Goal: Task Accomplishment & Management: Use online tool/utility

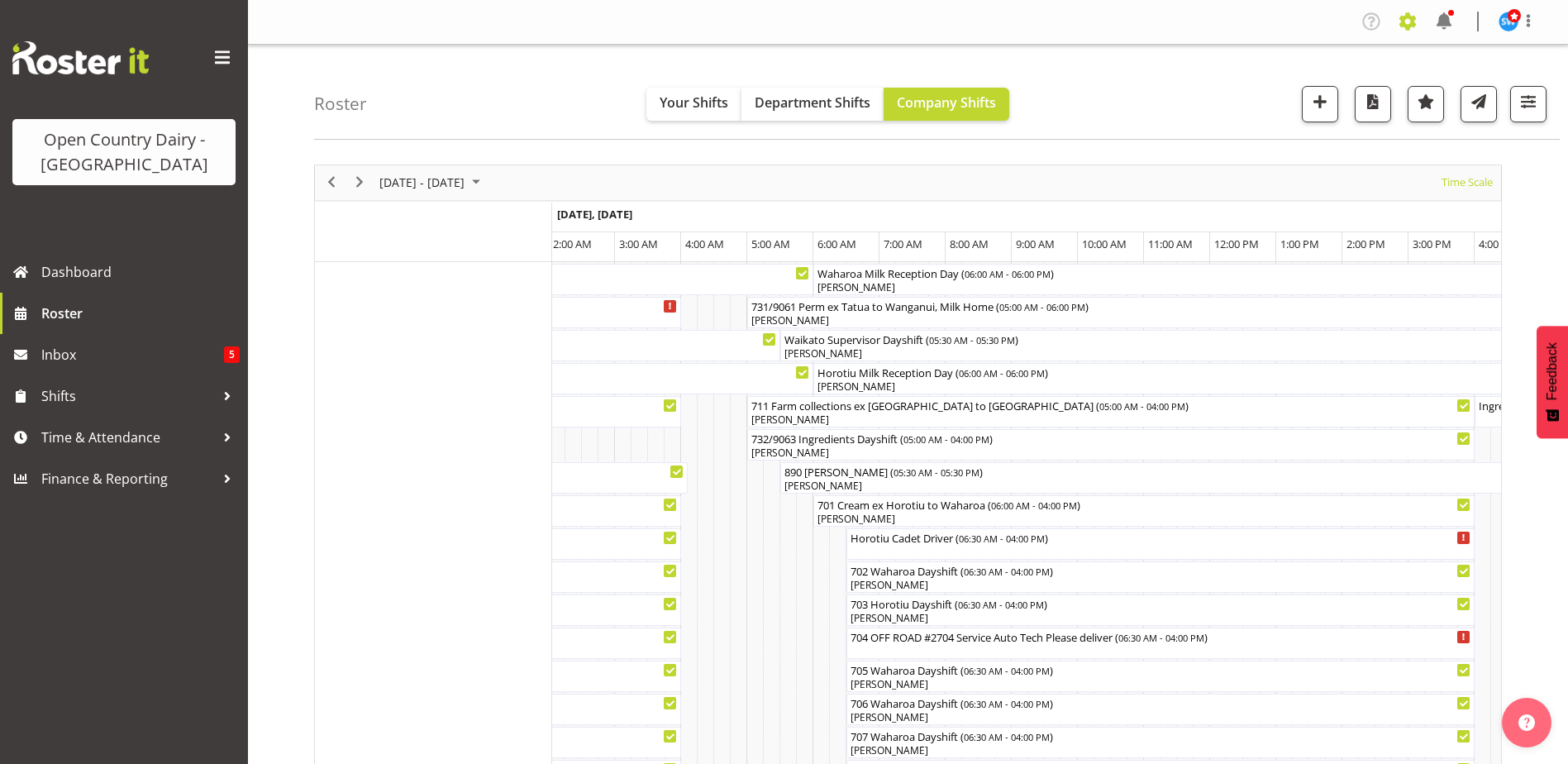
click at [1407, 25] on span at bounding box center [1407, 21] width 26 height 26
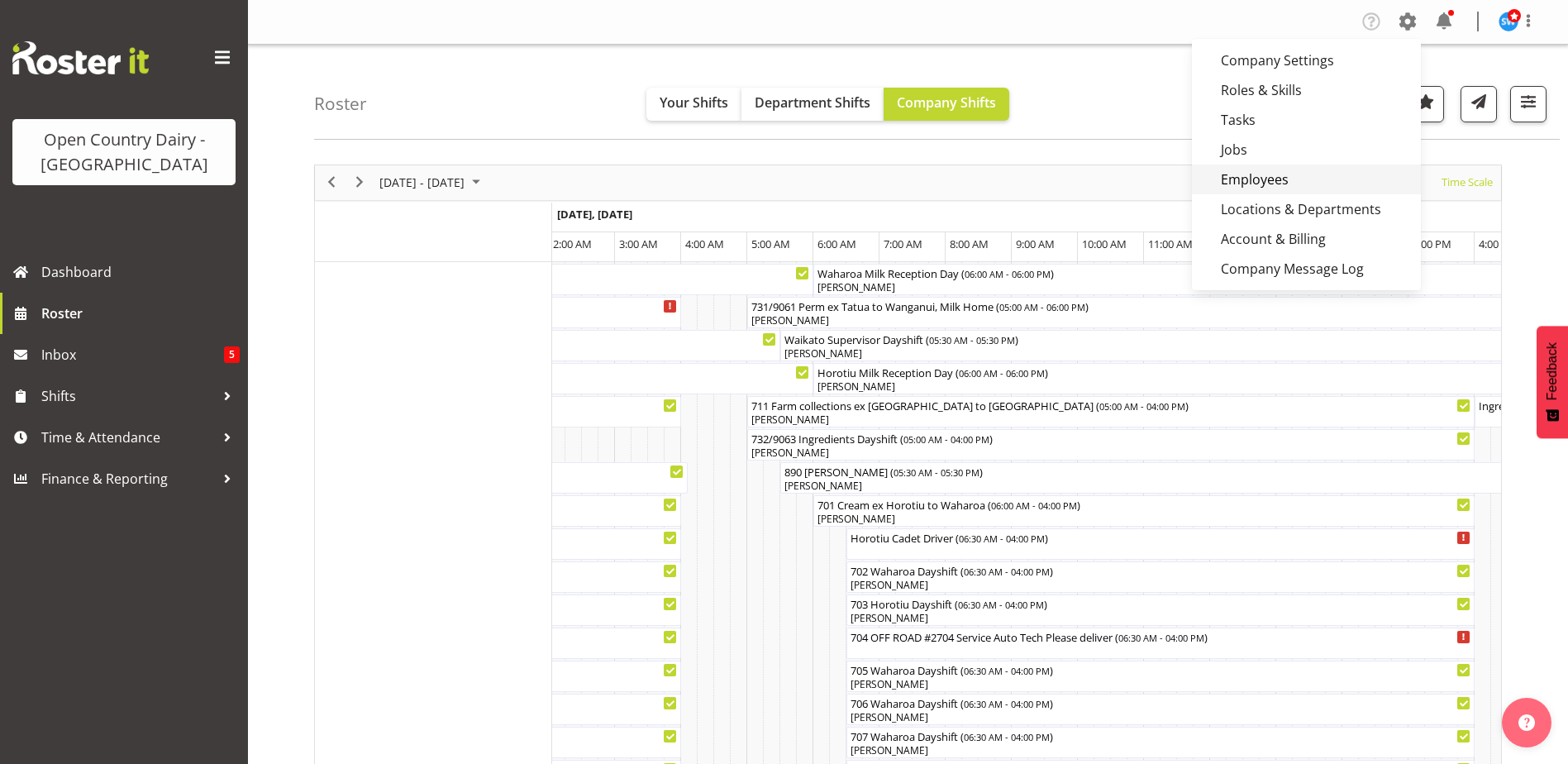
click at [1290, 176] on link "Employees" at bounding box center [1307, 179] width 229 height 30
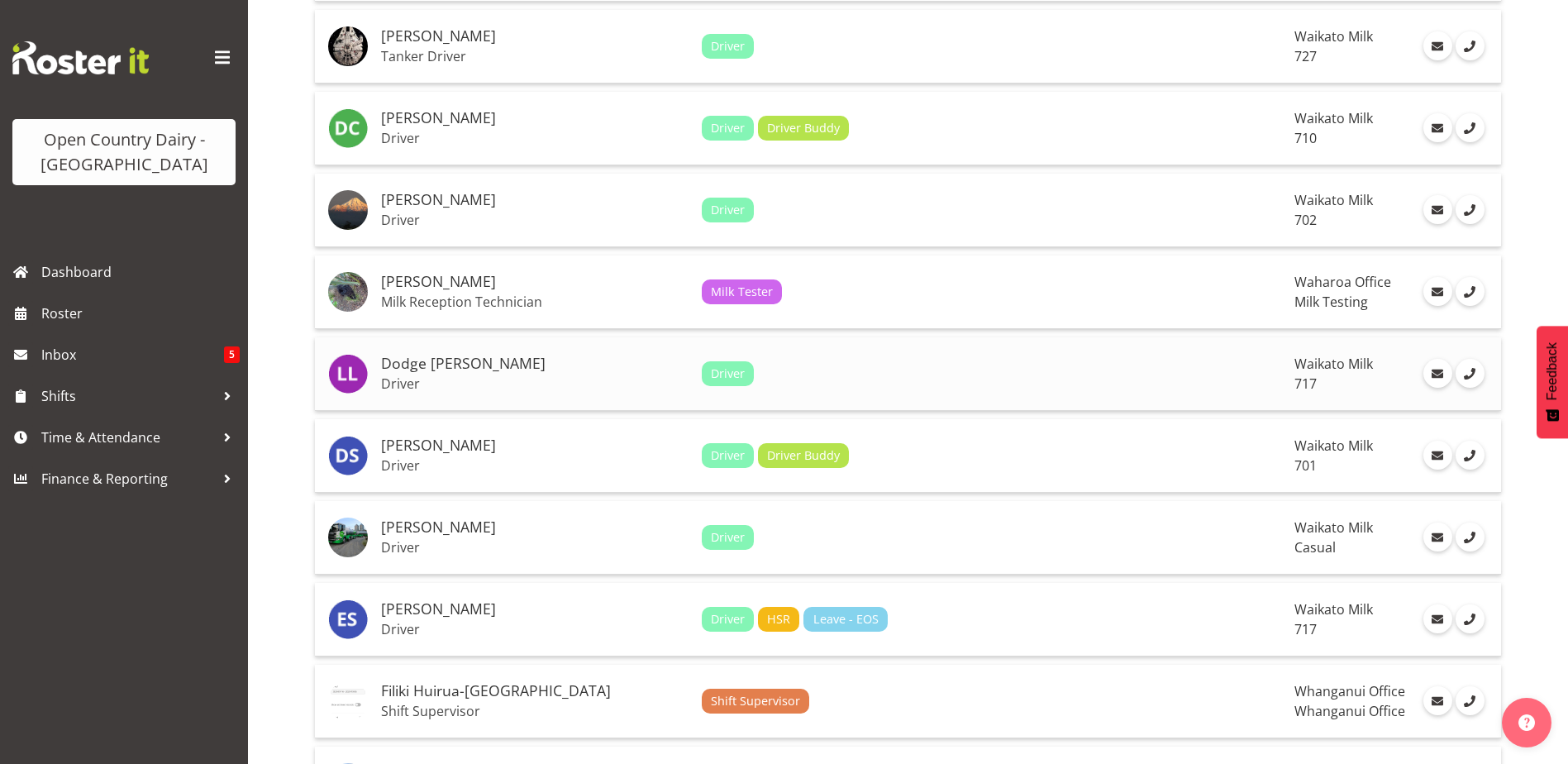
scroll to position [3655, 0]
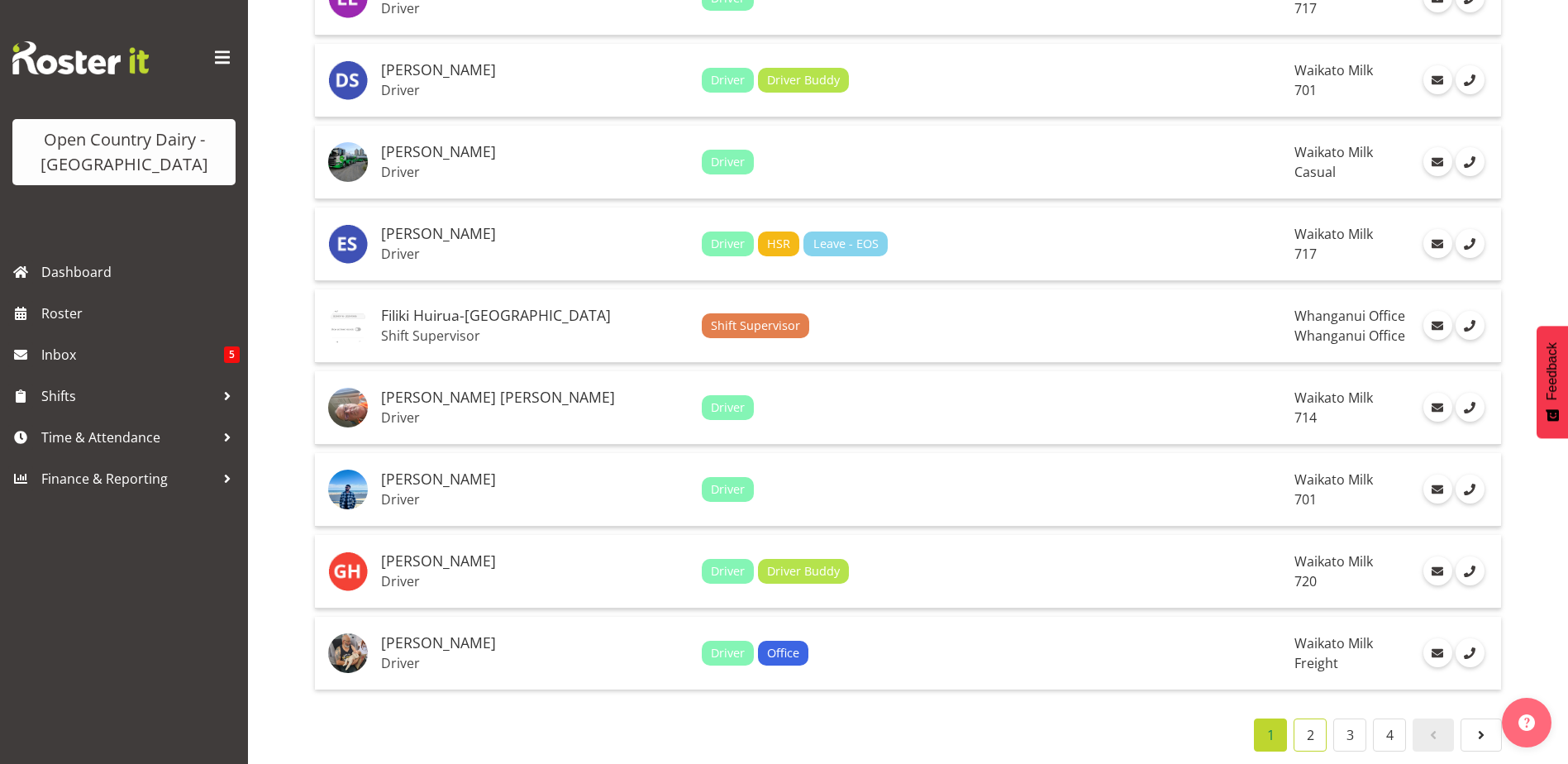
click at [1312, 719] on link "2" at bounding box center [1310, 735] width 33 height 33
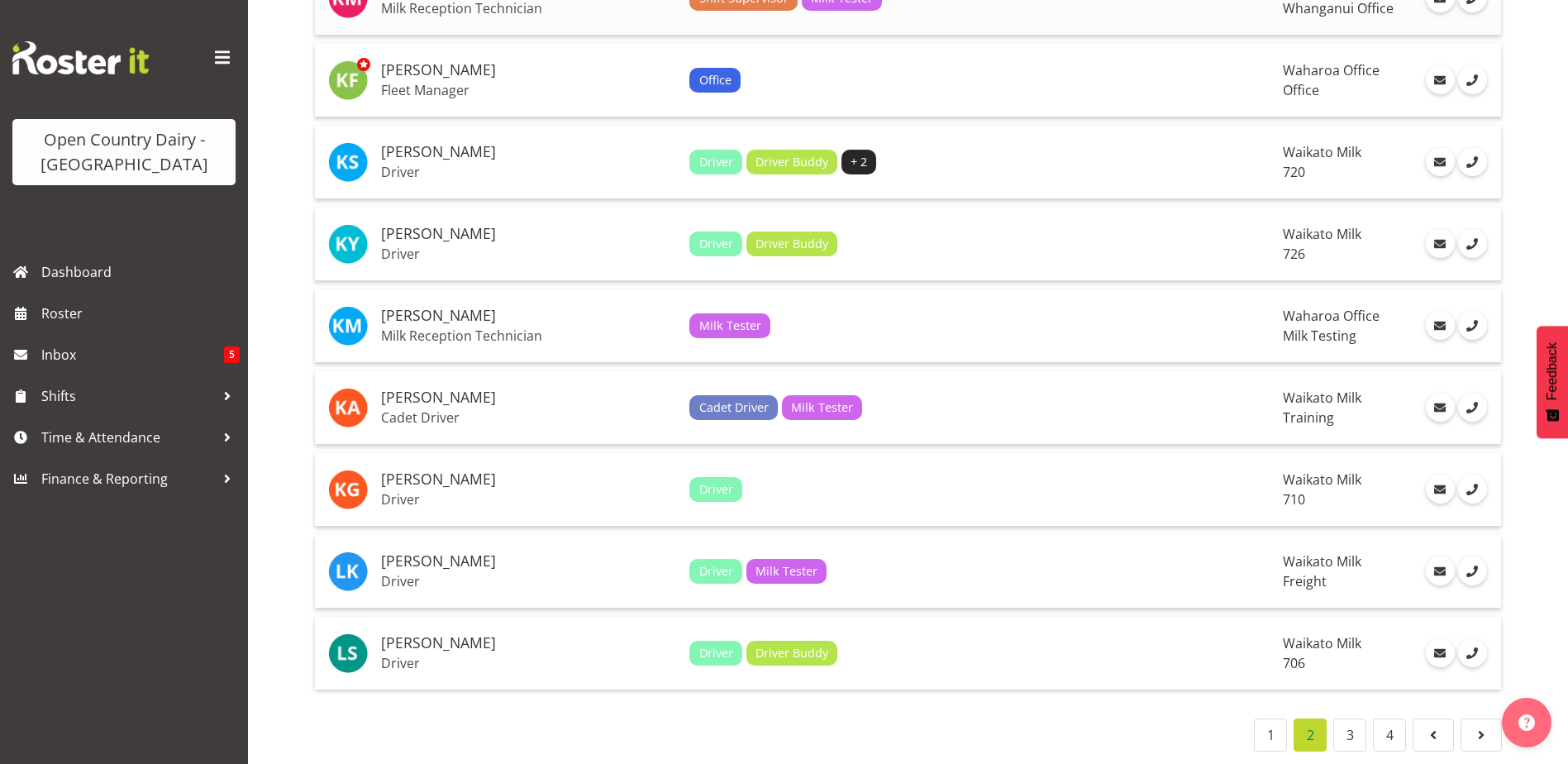
scroll to position [464, 0]
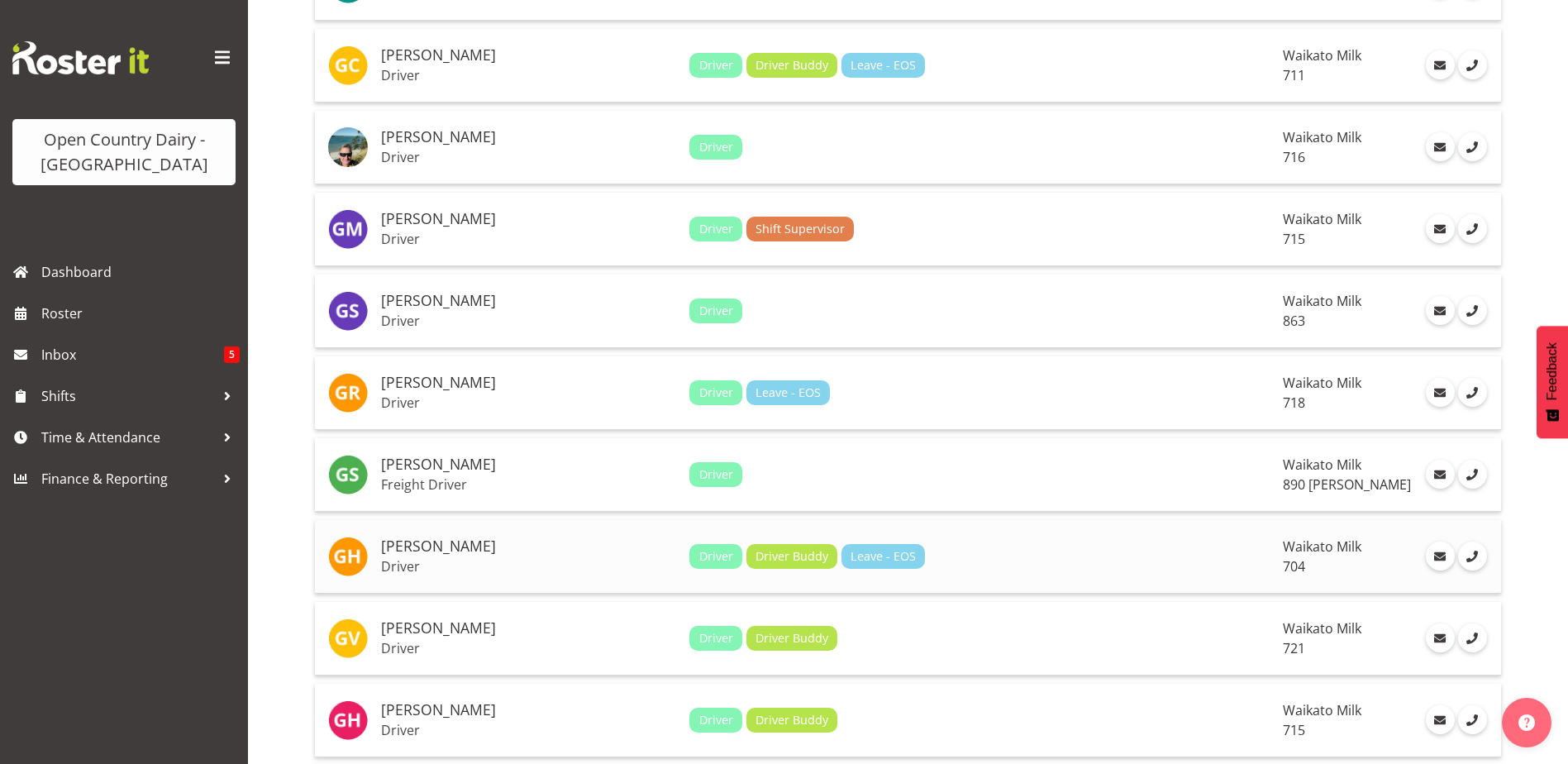
click at [458, 548] on h5 "Graham Houghton" at bounding box center [528, 547] width 295 height 16
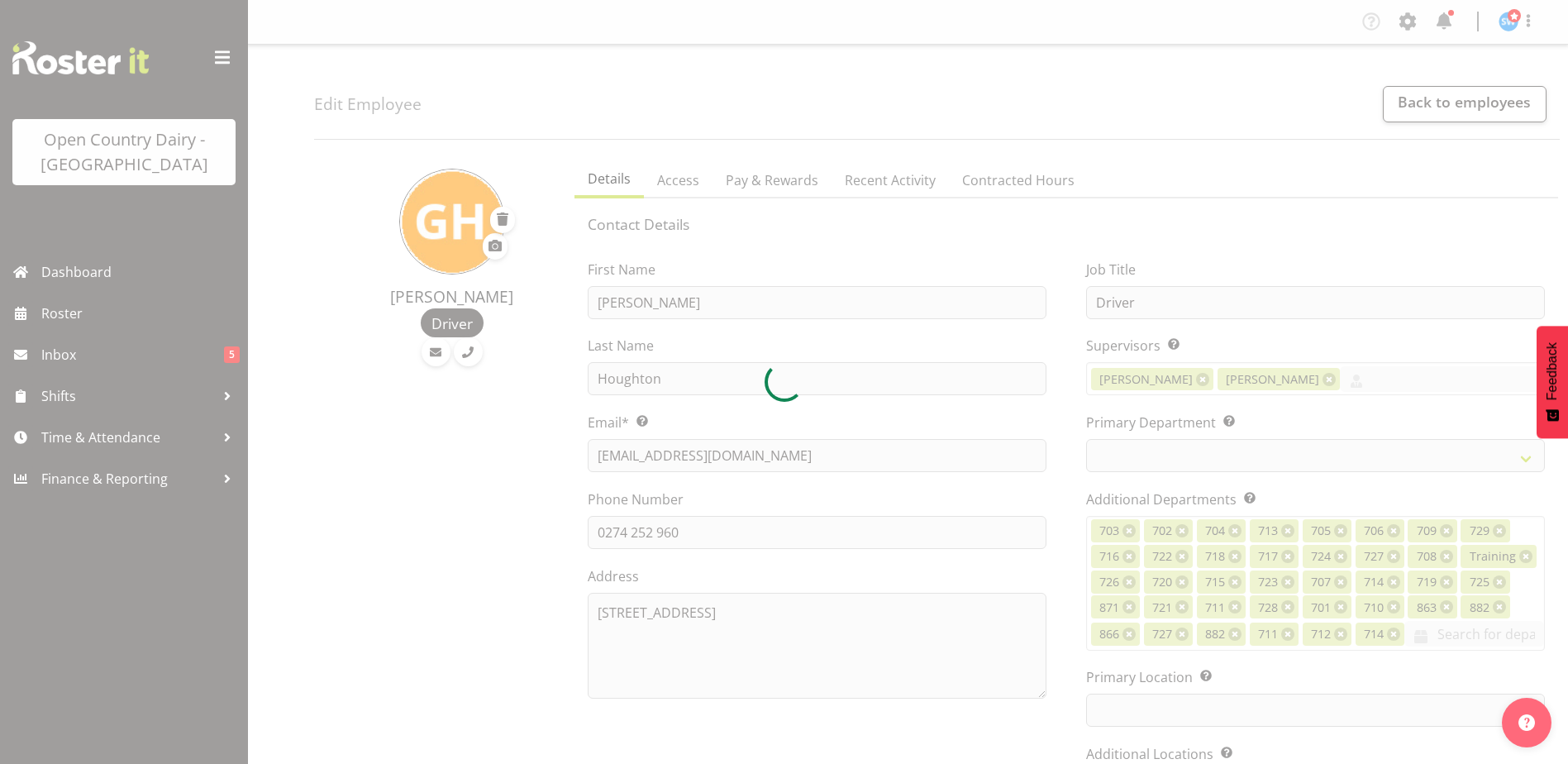
select select "TimelineWeek"
select select
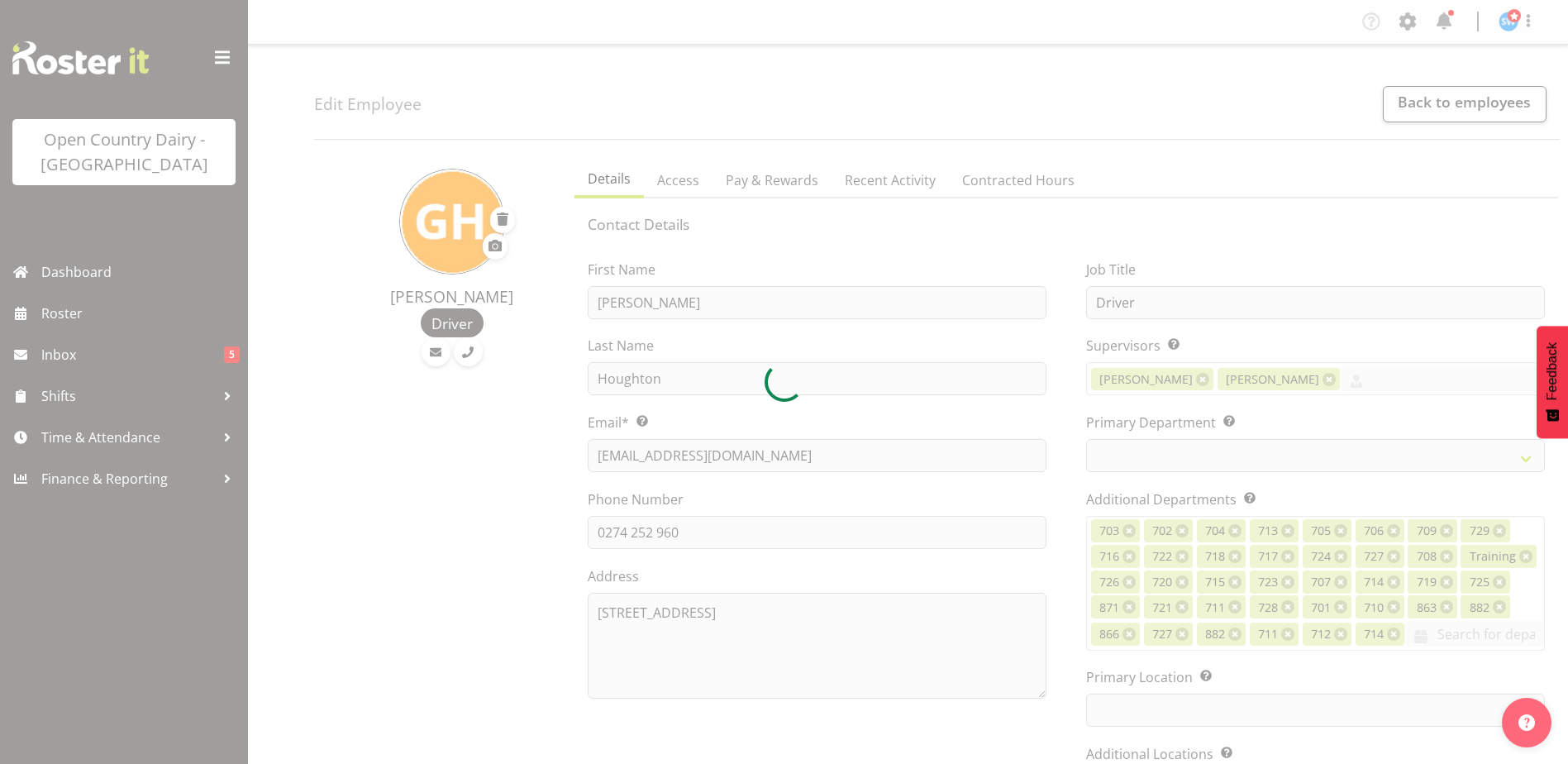
select select
select select "1054"
select select "717"
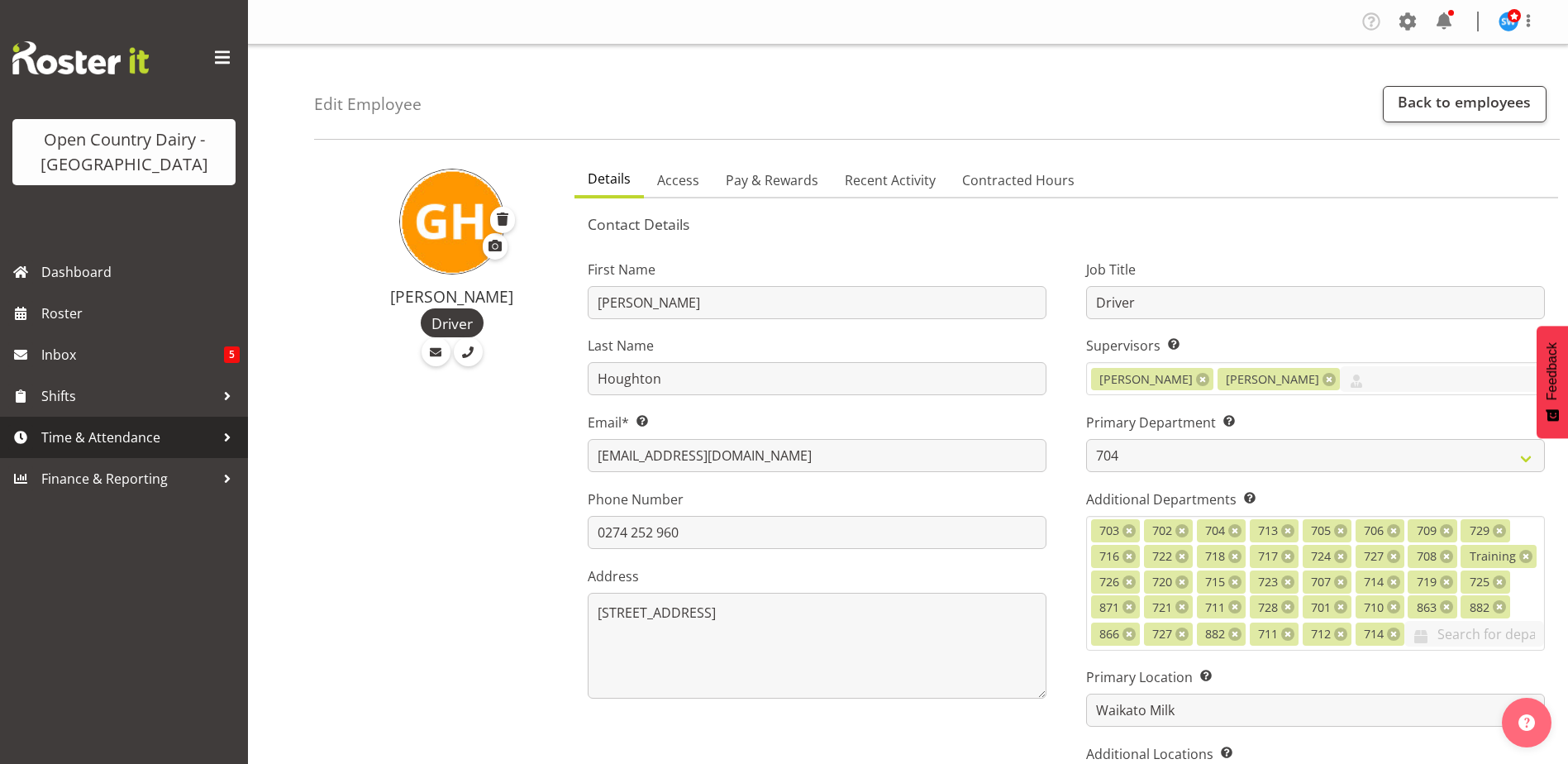
click at [92, 438] on span "Time & Attendance" at bounding box center [127, 437] width 174 height 25
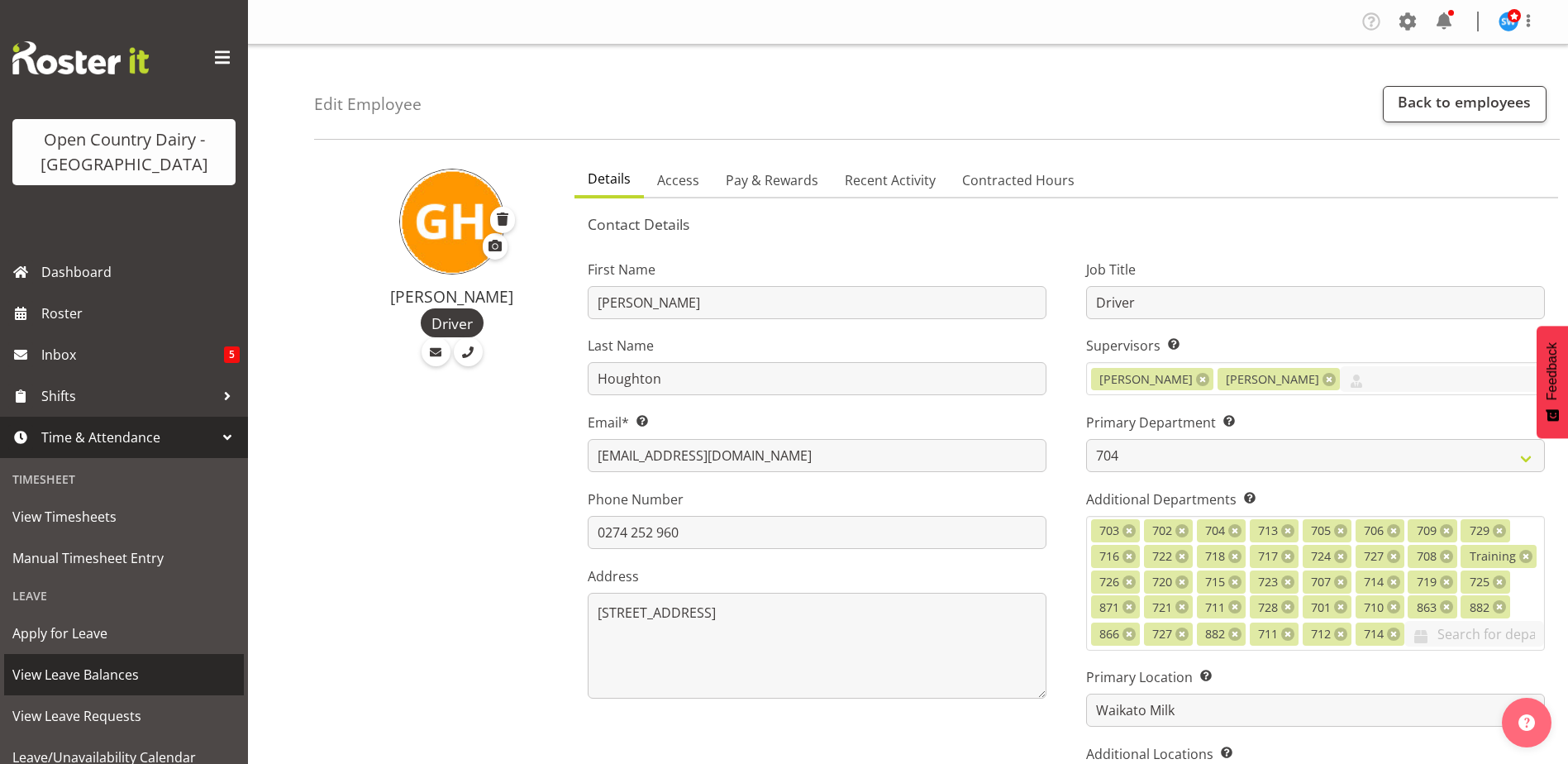
click at [91, 676] on span "View Leave Balances" at bounding box center [125, 675] width 224 height 25
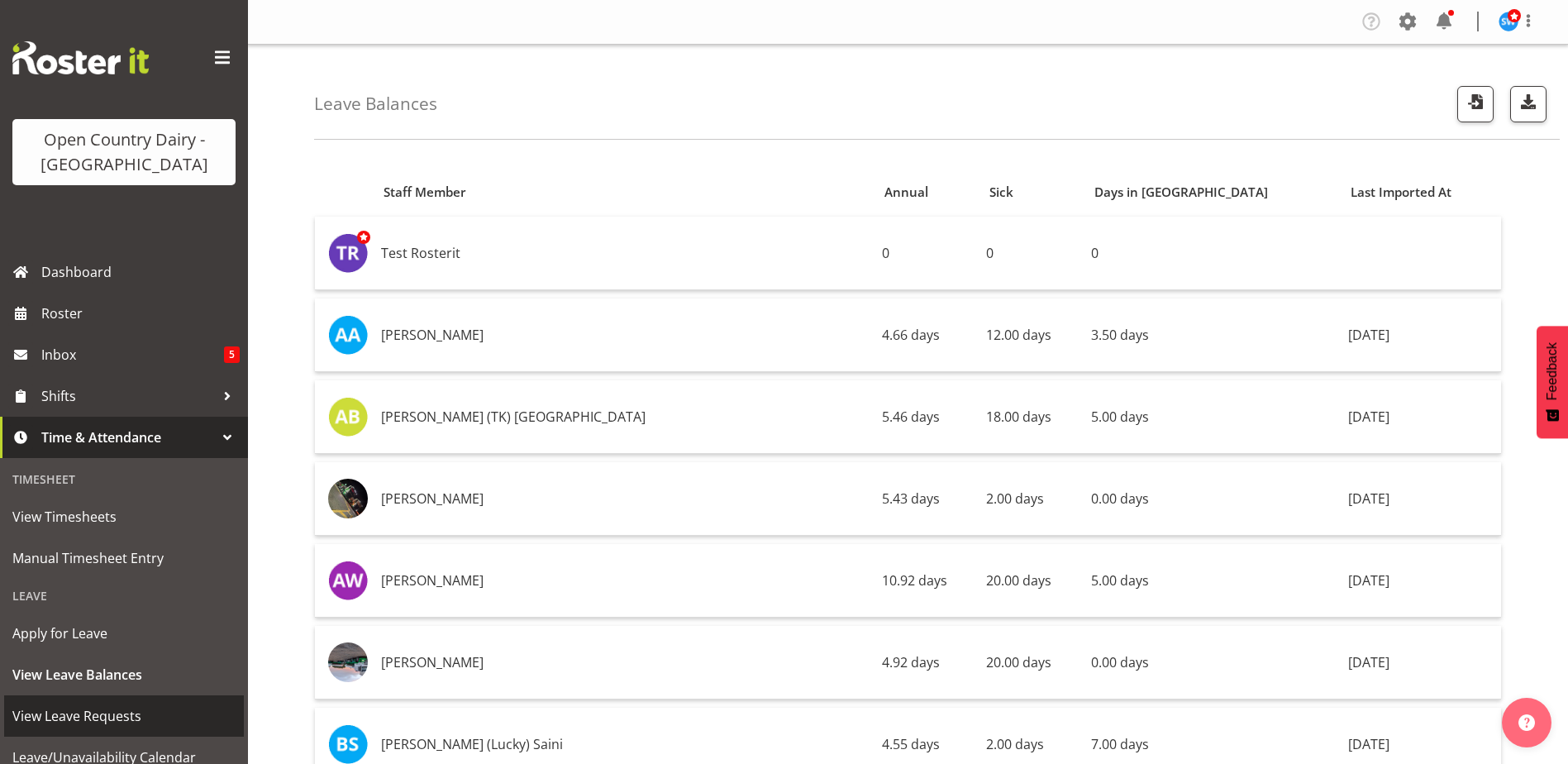
click at [105, 718] on span "View Leave Requests" at bounding box center [125, 716] width 224 height 25
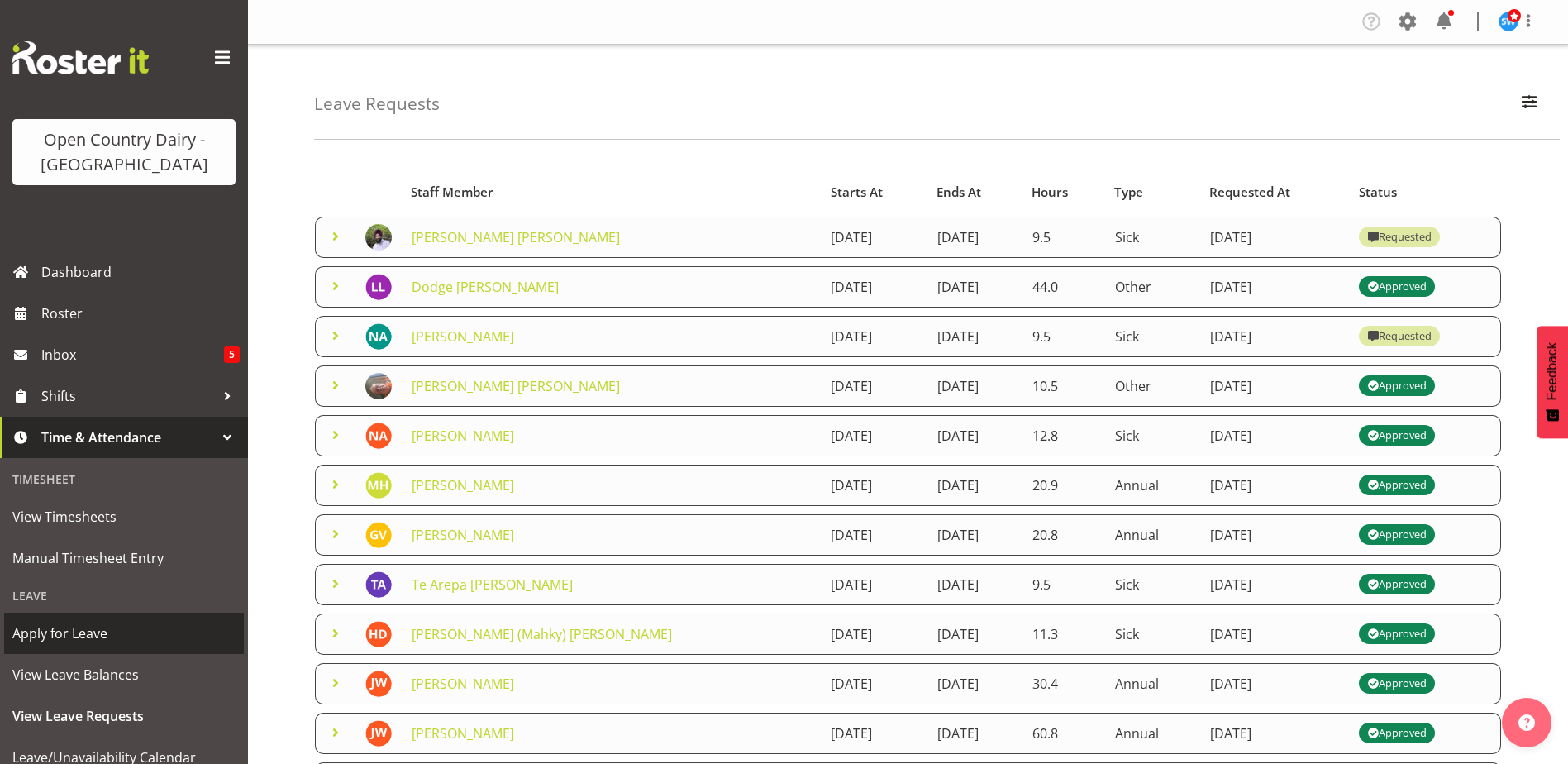
click at [89, 638] on span "Apply for Leave" at bounding box center [125, 633] width 224 height 25
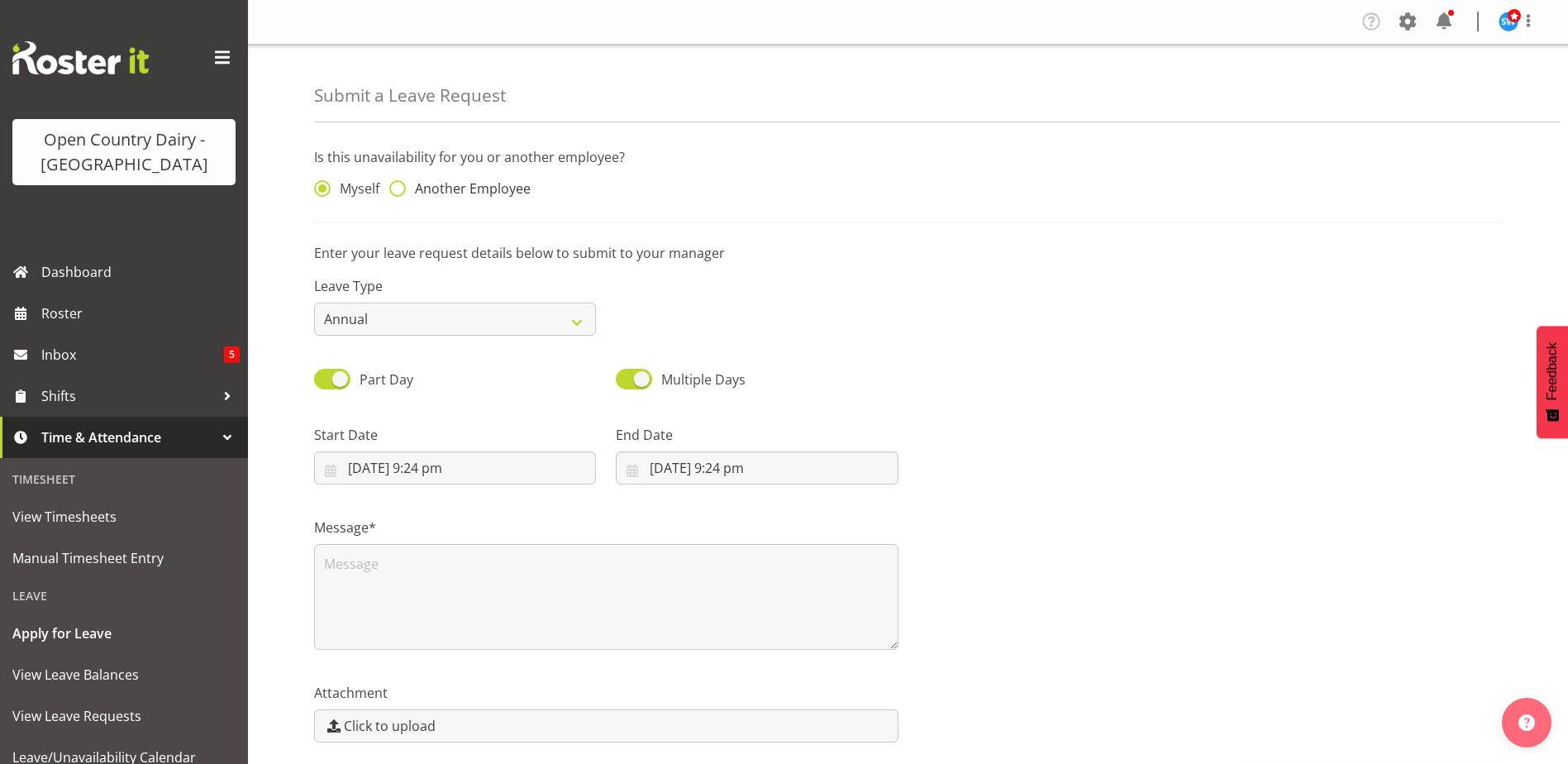
click at [397, 190] on span at bounding box center [397, 188] width 16 height 16
click at [397, 190] on input "Another Employee" at bounding box center [394, 189] width 11 height 11
radio input "true"
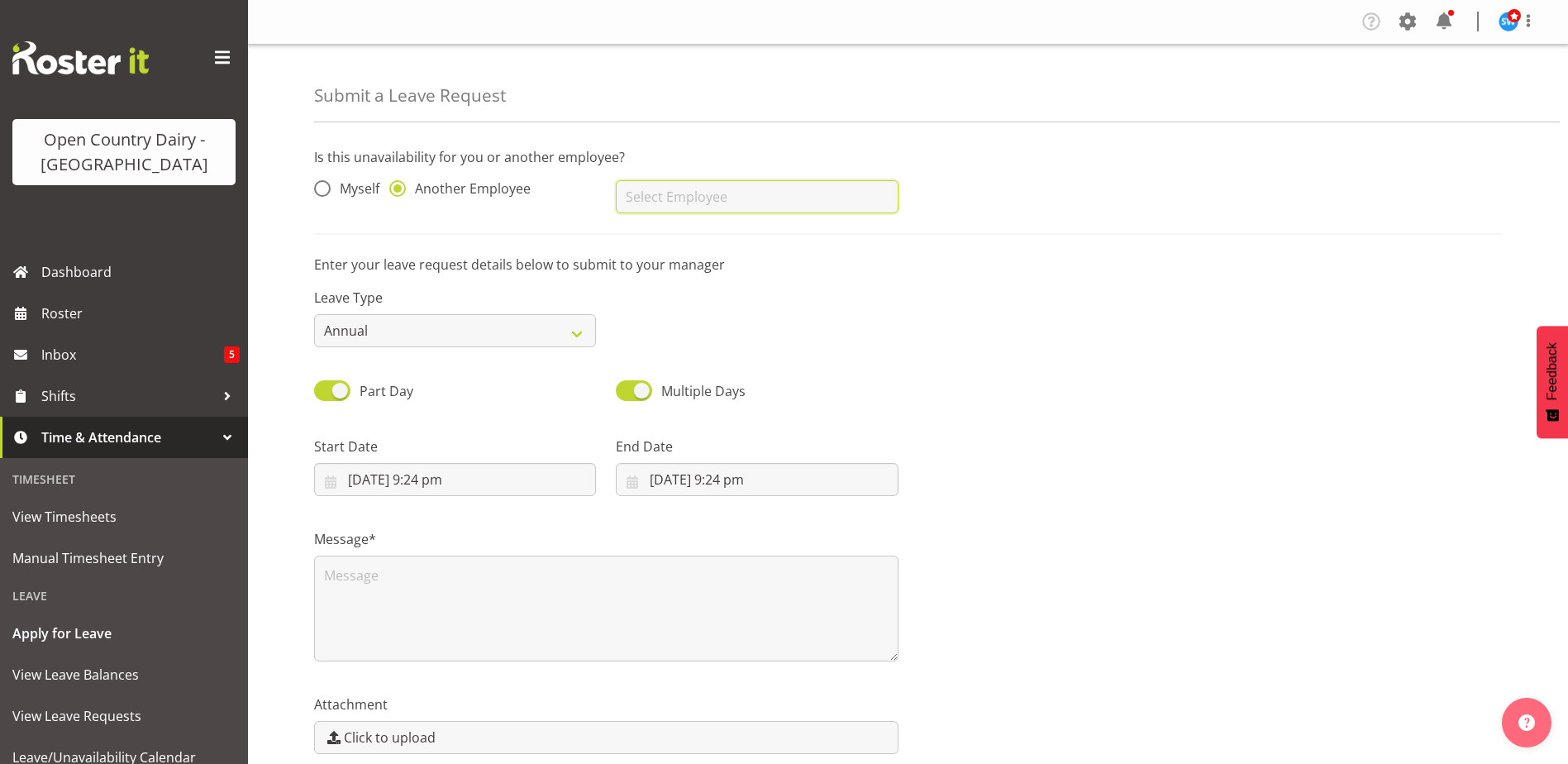
click at [639, 192] on input "text" at bounding box center [757, 196] width 282 height 33
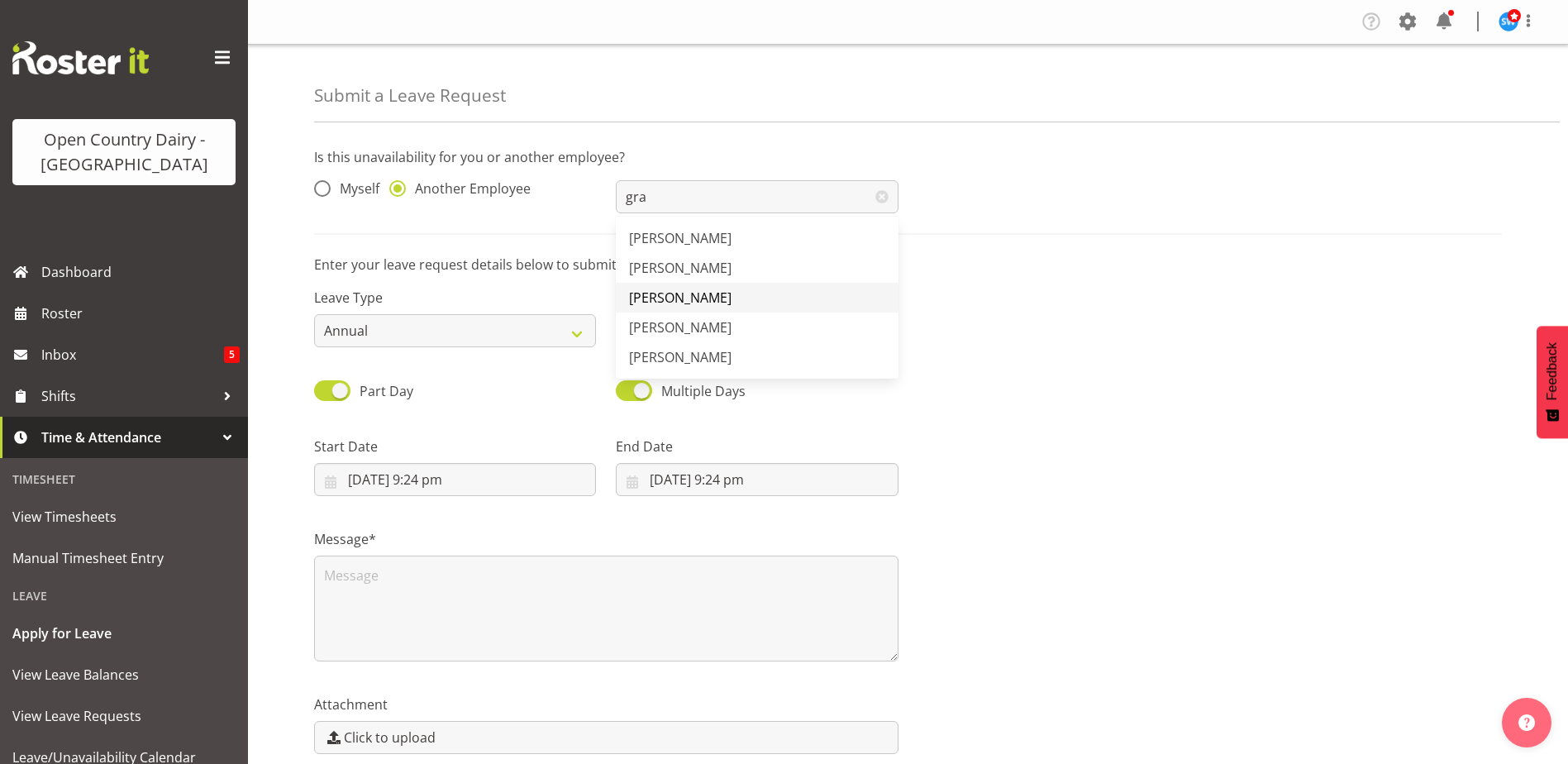
click at [681, 299] on span "[PERSON_NAME]" at bounding box center [680, 297] width 103 height 18
type input "[PERSON_NAME]"
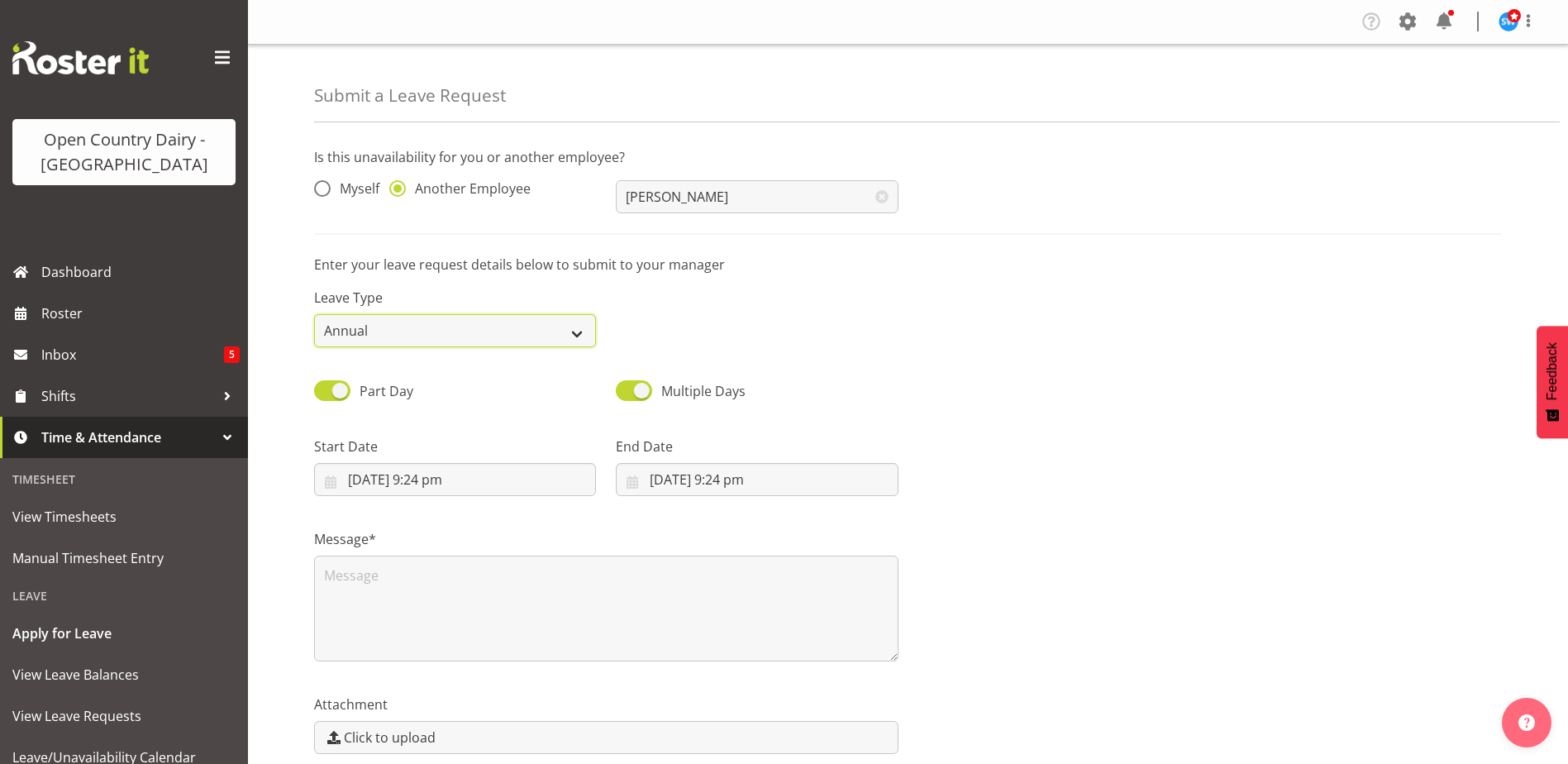
click at [397, 328] on select "Annual Sick Leave Without Pay Bereavement Domestic Violence Parental Jury Servi…" at bounding box center [455, 331] width 282 height 33
select select "Sick"
click at [315, 315] on select "Annual Sick Leave Without Pay Bereavement Domestic Violence Parental Jury Servi…" at bounding box center [455, 331] width 282 height 33
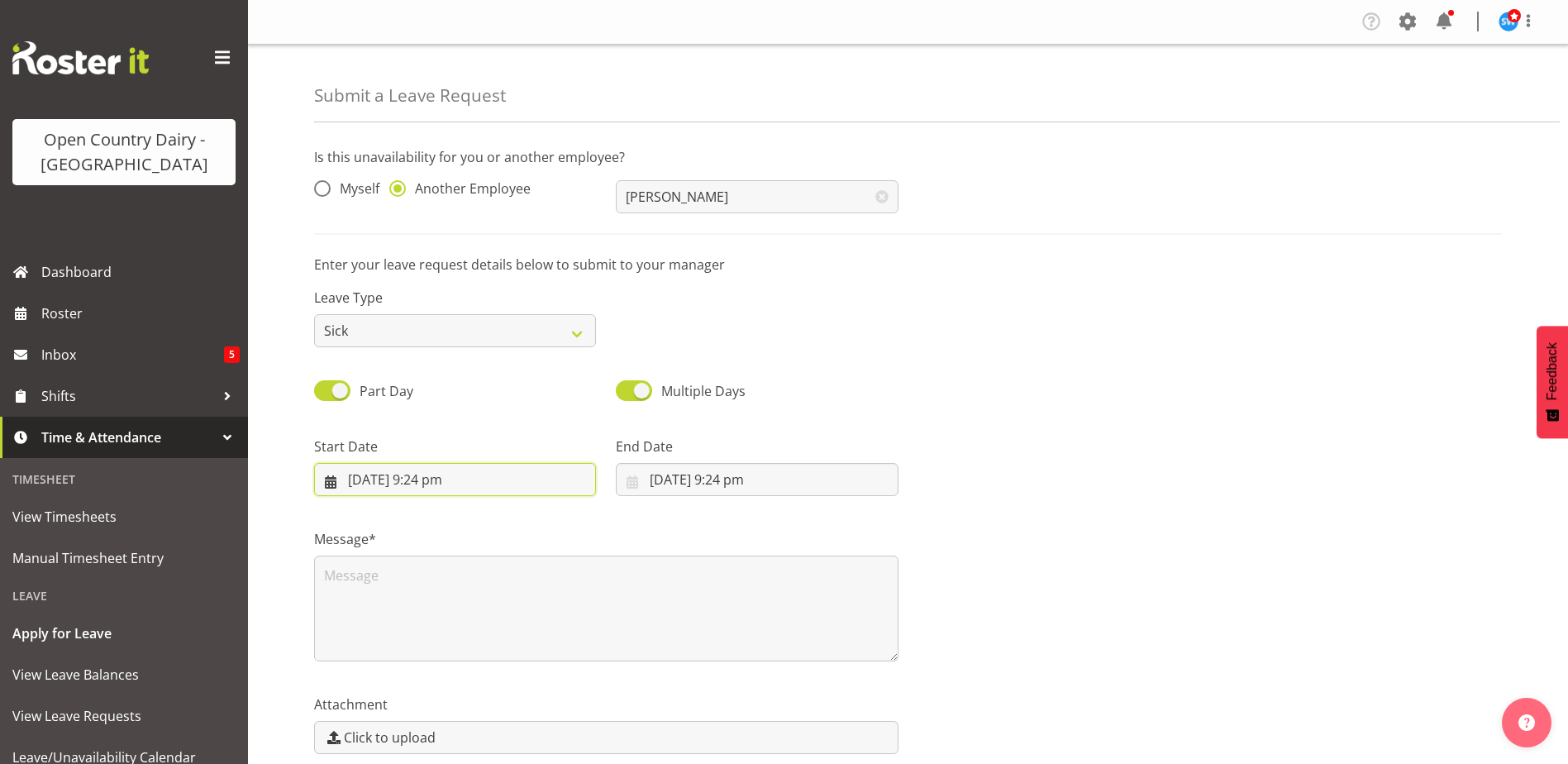
click at [358, 478] on input "6/10/2025, 9:24 pm" at bounding box center [455, 479] width 282 height 33
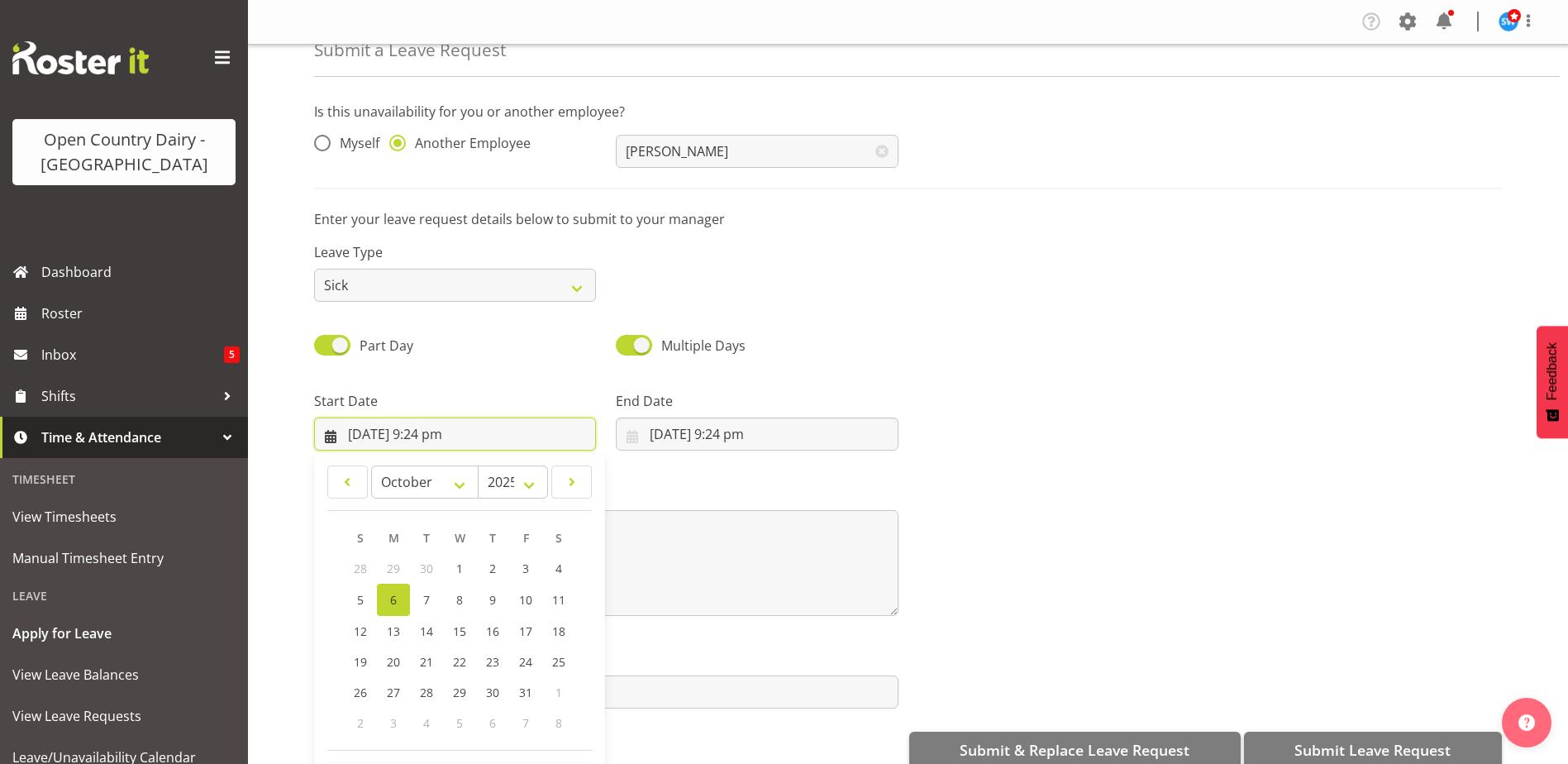
scroll to position [48, 0]
click at [428, 601] on span "7" at bounding box center [426, 598] width 6 height 15
type input "7/10/2025, 9:24 pm"
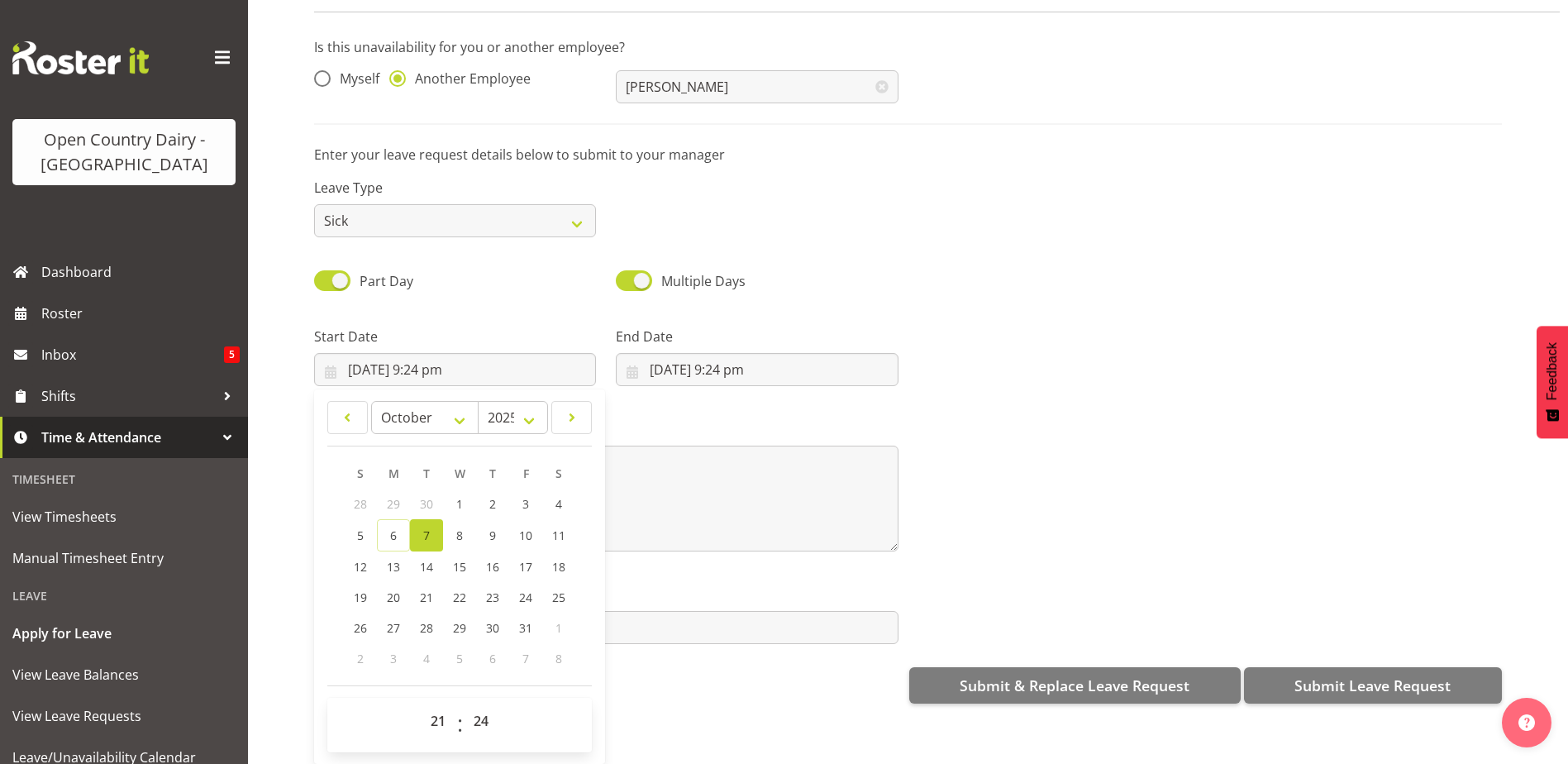
scroll to position [75, 0]
click at [442, 707] on select "00 01 02 03 04 05 06 07 08 09 10 11 12 13 14 15 16 17 18 19 20 21 22 23" at bounding box center [440, 721] width 37 height 33
select select "6"
click at [422, 705] on select "00 01 02 03 04 05 06 07 08 09 10 11 12 13 14 15 16 17 18 19 20 21 22 23" at bounding box center [440, 721] width 37 height 33
type input "7/10/2025, 6:24 am"
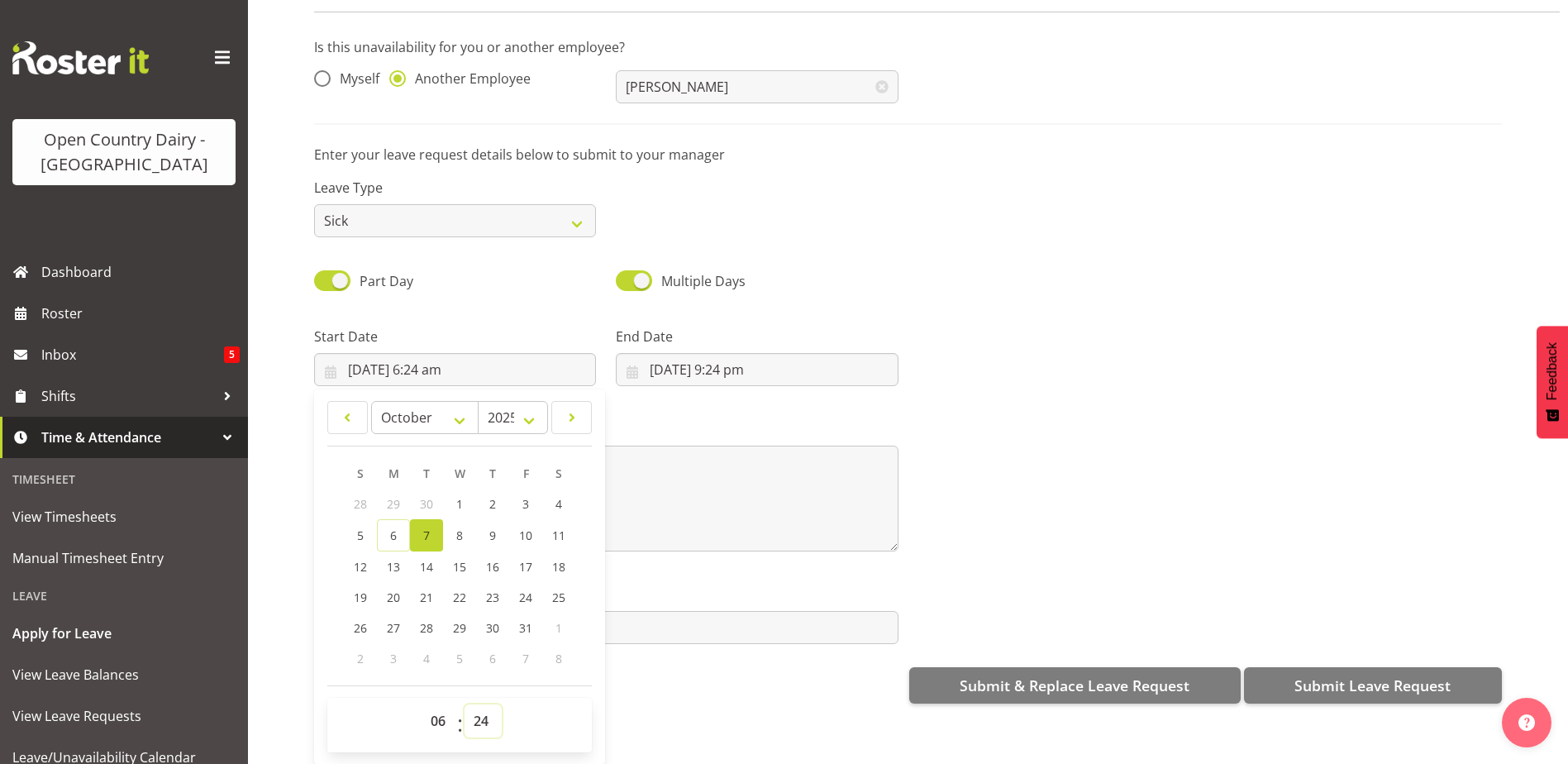
click at [481, 715] on select "00 01 02 03 04 05 06 07 08 09 10 11 12 13 14 15 16 17 18 19 20 21 22 23 24 25 2…" at bounding box center [483, 721] width 37 height 33
select select "30"
click at [464, 705] on select "00 01 02 03 04 05 06 07 08 09 10 11 12 13 14 15 16 17 18 19 20 21 22 23 24 25 2…" at bounding box center [483, 721] width 37 height 33
type input "7/10/2025, 6:30 am"
click at [747, 354] on input "6/10/2025, 9:24 pm" at bounding box center [757, 369] width 282 height 33
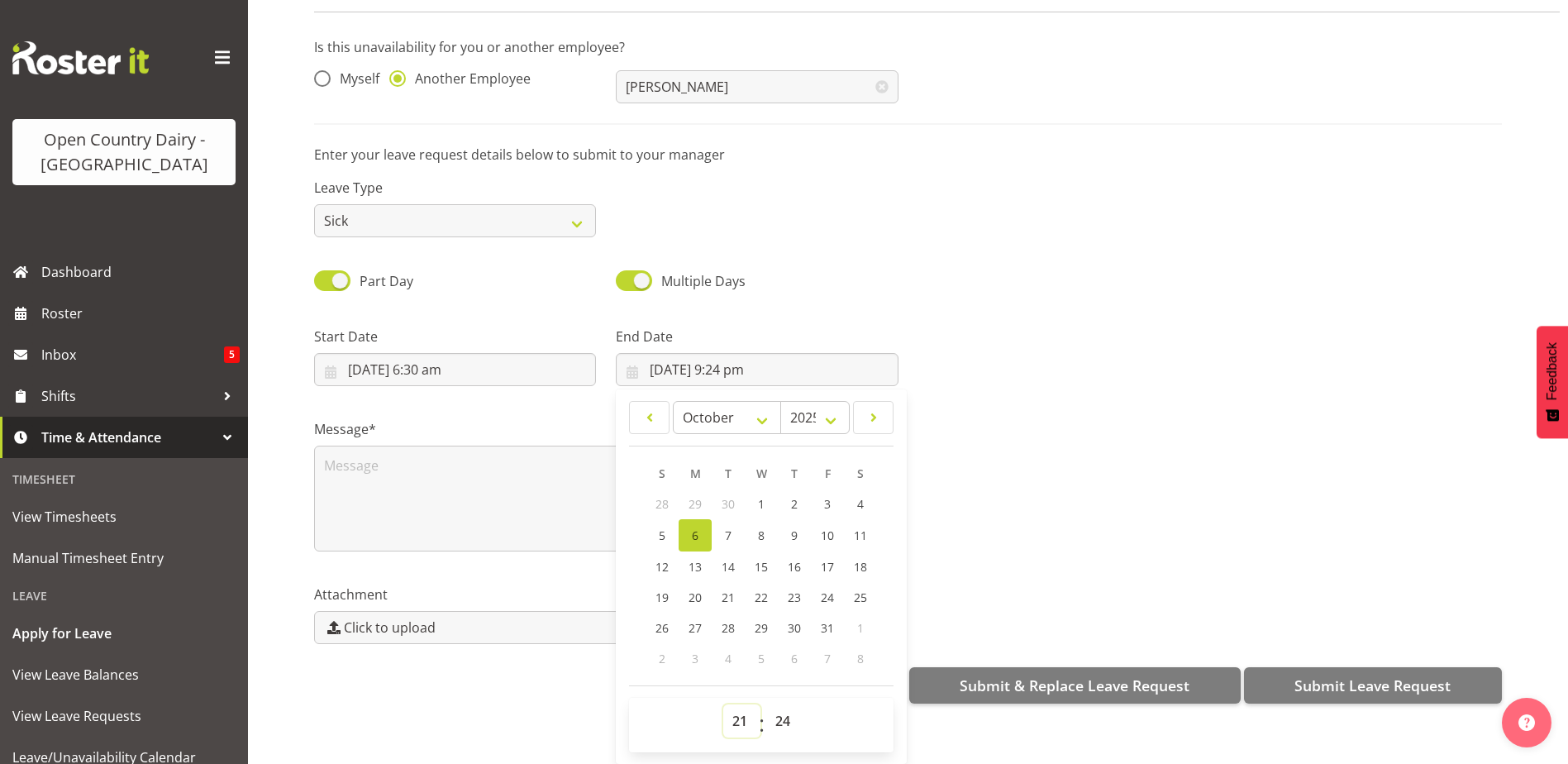
click at [734, 710] on select "00 01 02 03 04 05 06 07 08 09 10 11 12 13 14 15 16 17 18 19 20 21 22 23" at bounding box center [742, 721] width 37 height 33
select select "16"
click at [724, 705] on select "00 01 02 03 04 05 06 07 08 09 10 11 12 13 14 15 16 17 18 19 20 21 22 23" at bounding box center [742, 721] width 37 height 33
type input "6/10/2025, 4:24 pm"
click at [777, 709] on select "00 01 02 03 04 05 06 07 08 09 10 11 12 13 14 15 16 17 18 19 20 21 22 23 24 25 2…" at bounding box center [784, 721] width 37 height 33
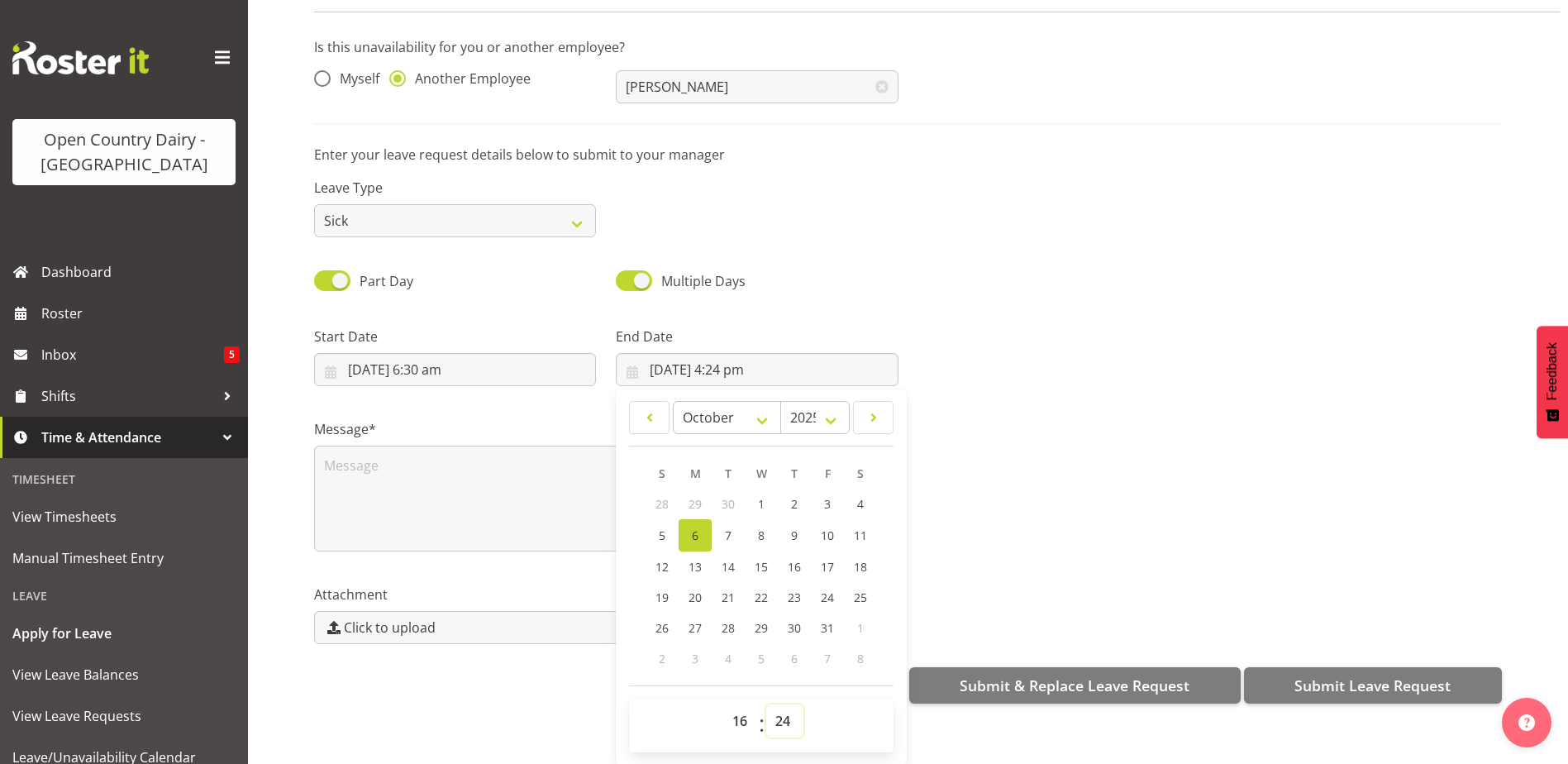
select select "0"
click at [766, 705] on select "00 01 02 03 04 05 06 07 08 09 10 11 12 13 14 15 16 17 18 19 20 21 22 23 24 25 2…" at bounding box center [784, 721] width 37 height 33
type input "6/10/2025, 4:00 pm"
drag, startPoint x: 411, startPoint y: 488, endPoint x: 440, endPoint y: 428, distance: 66.6
click at [414, 481] on textarea at bounding box center [606, 498] width 584 height 106
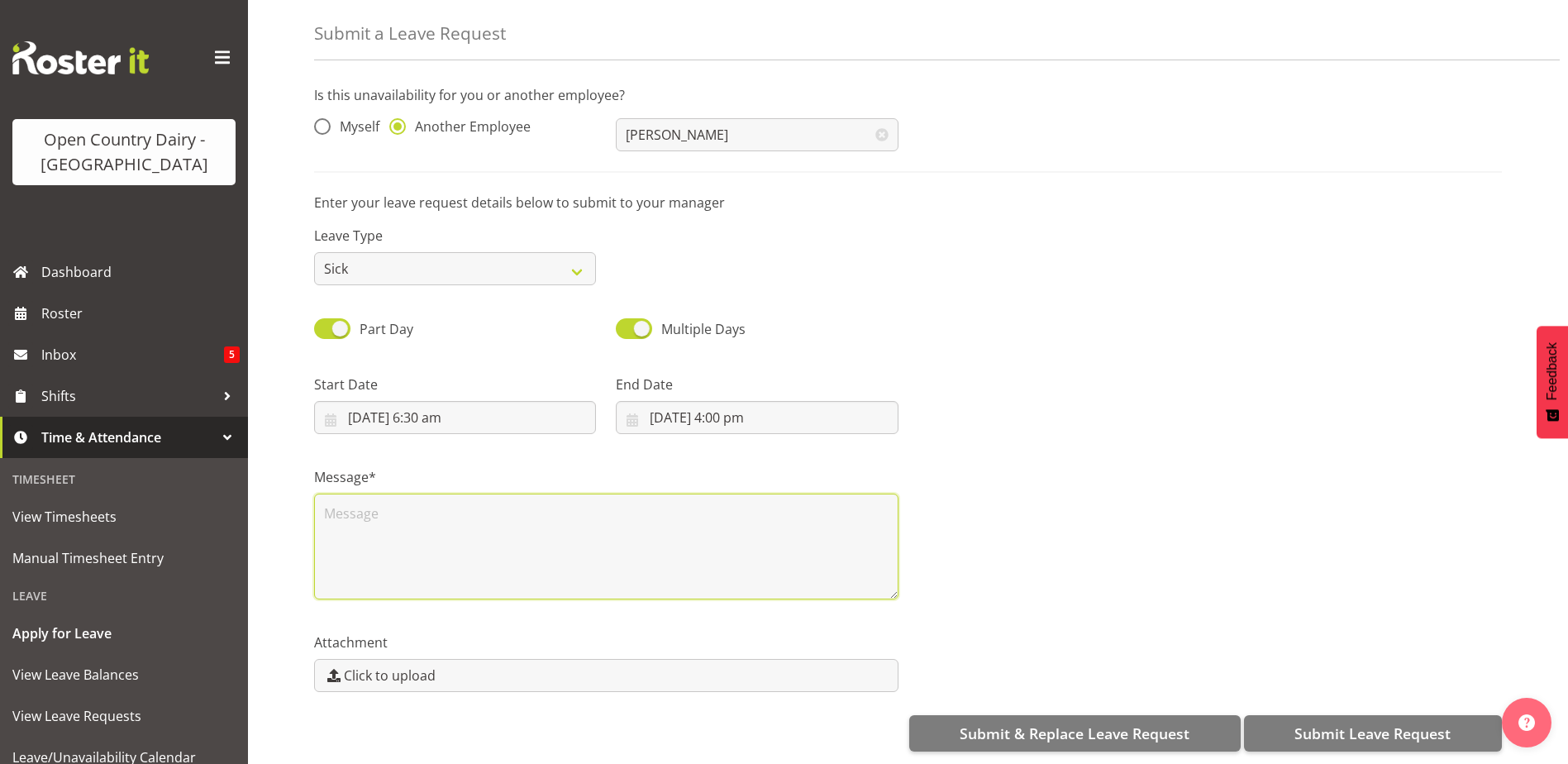
scroll to position [0, 0]
type textarea "sick"
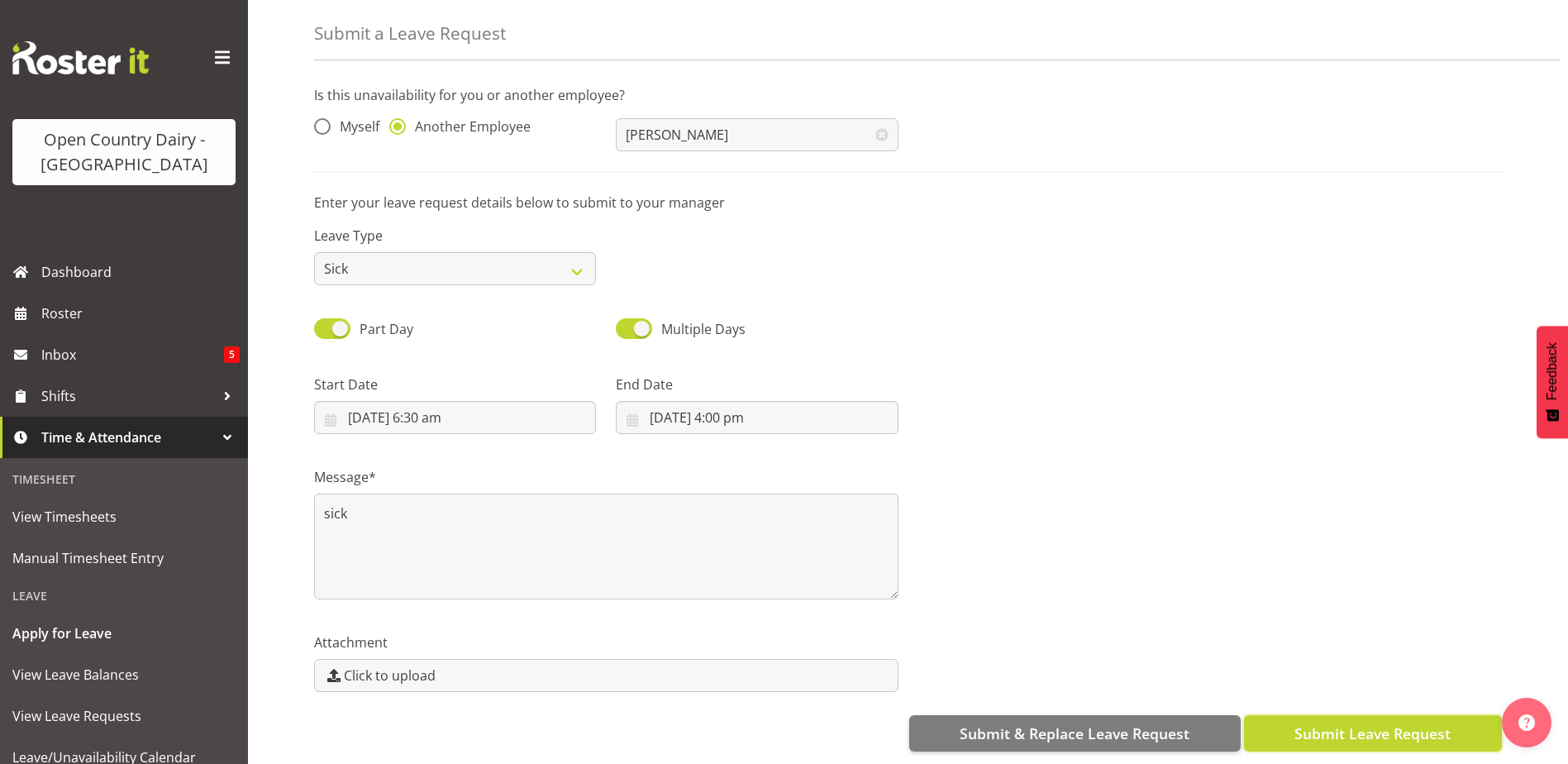
click at [1329, 723] on span "Submit Leave Request" at bounding box center [1373, 734] width 156 height 22
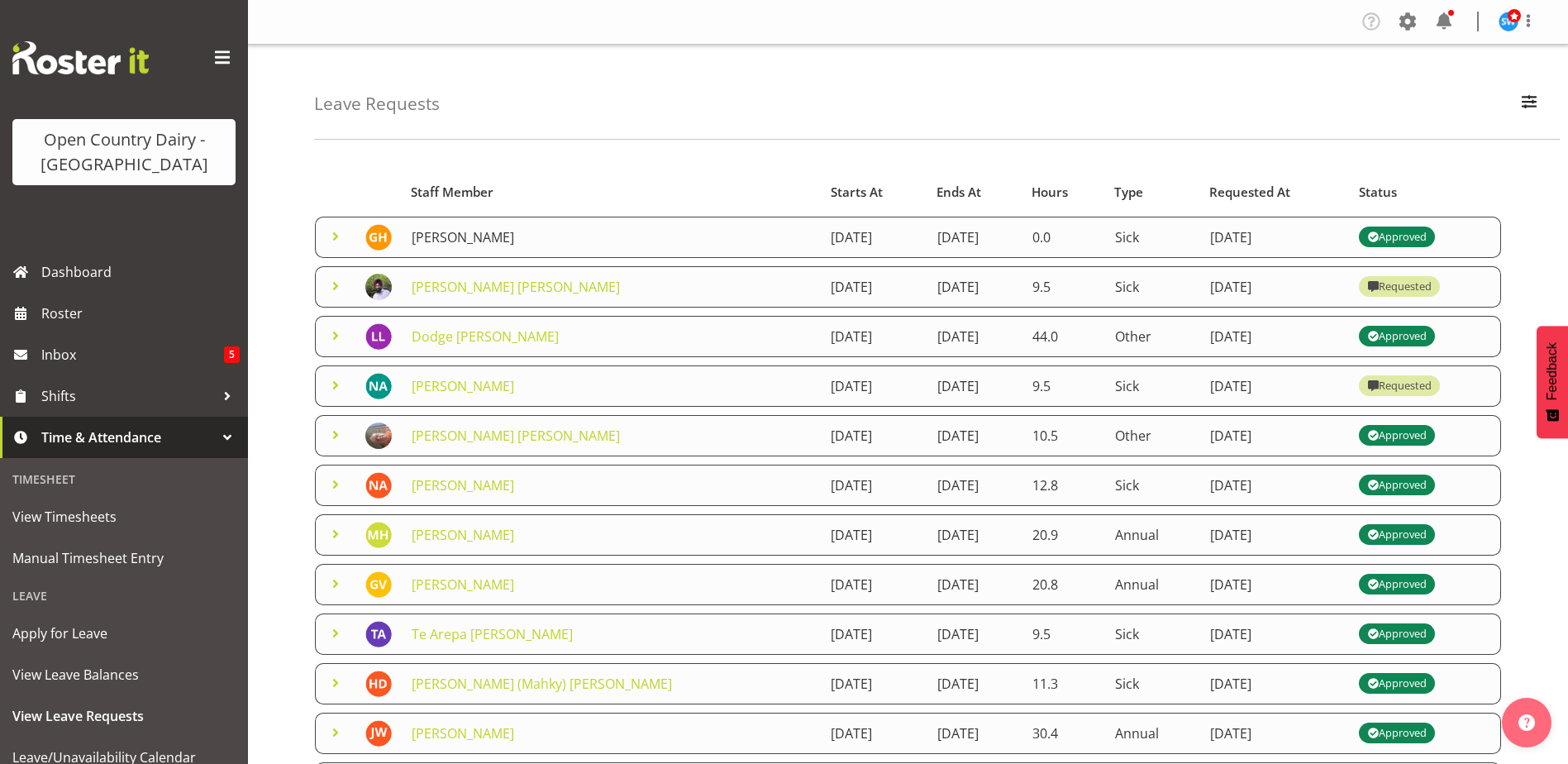
click at [476, 233] on link "[PERSON_NAME]" at bounding box center [463, 237] width 103 height 18
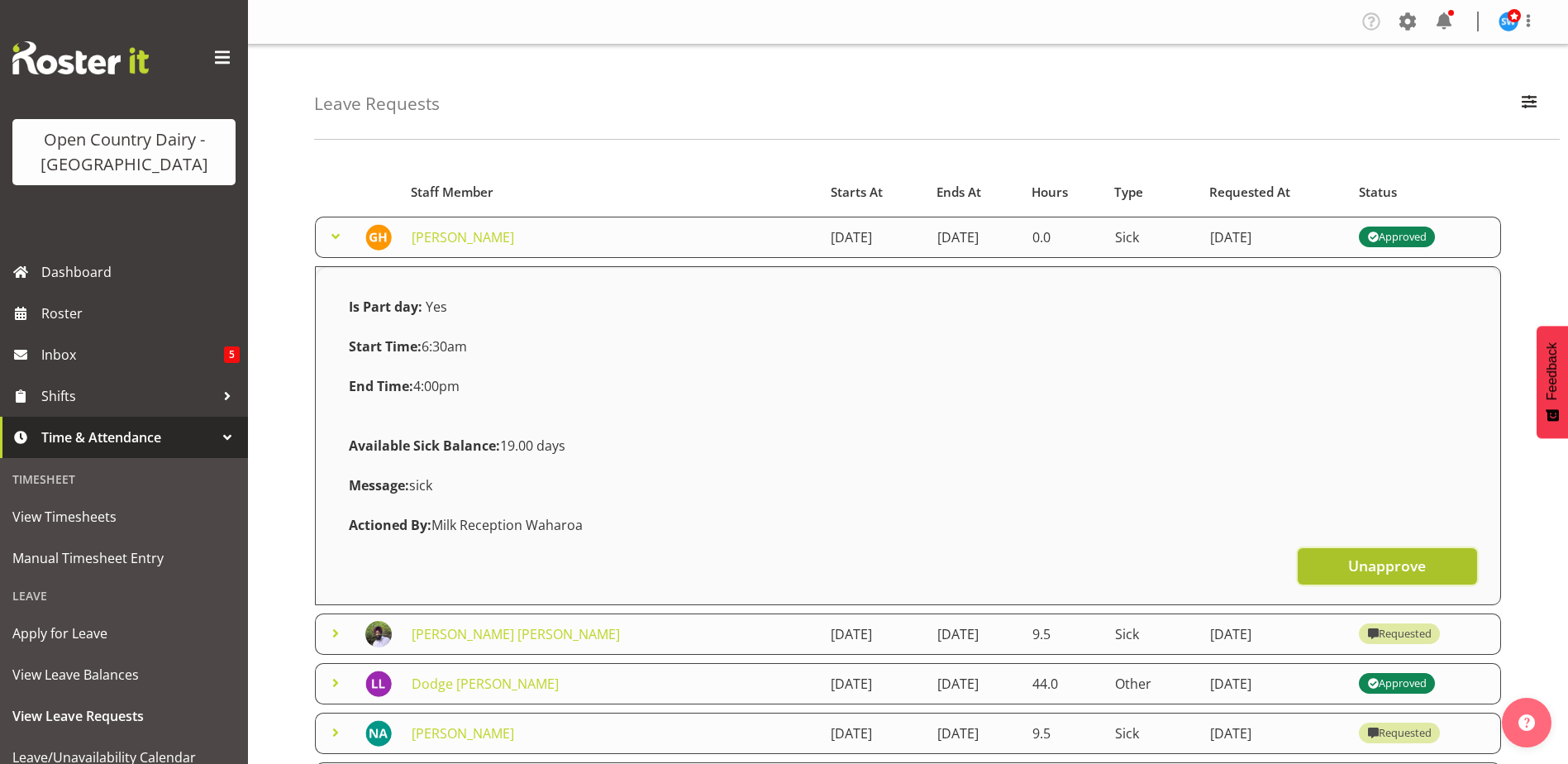
click at [1352, 556] on span "Unapprove" at bounding box center [1386, 566] width 77 height 22
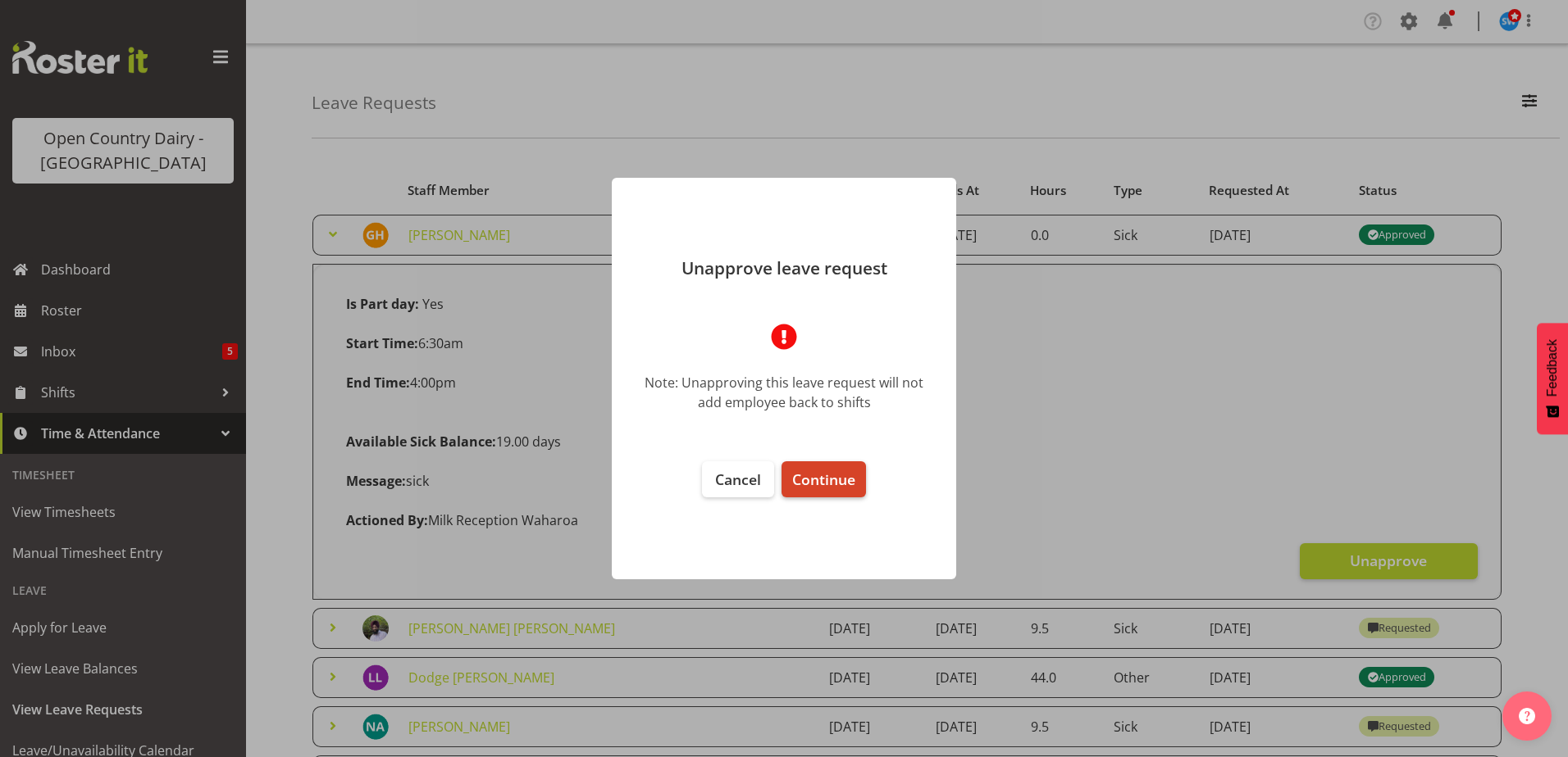
click at [844, 476] on span "Continue" at bounding box center [824, 479] width 63 height 20
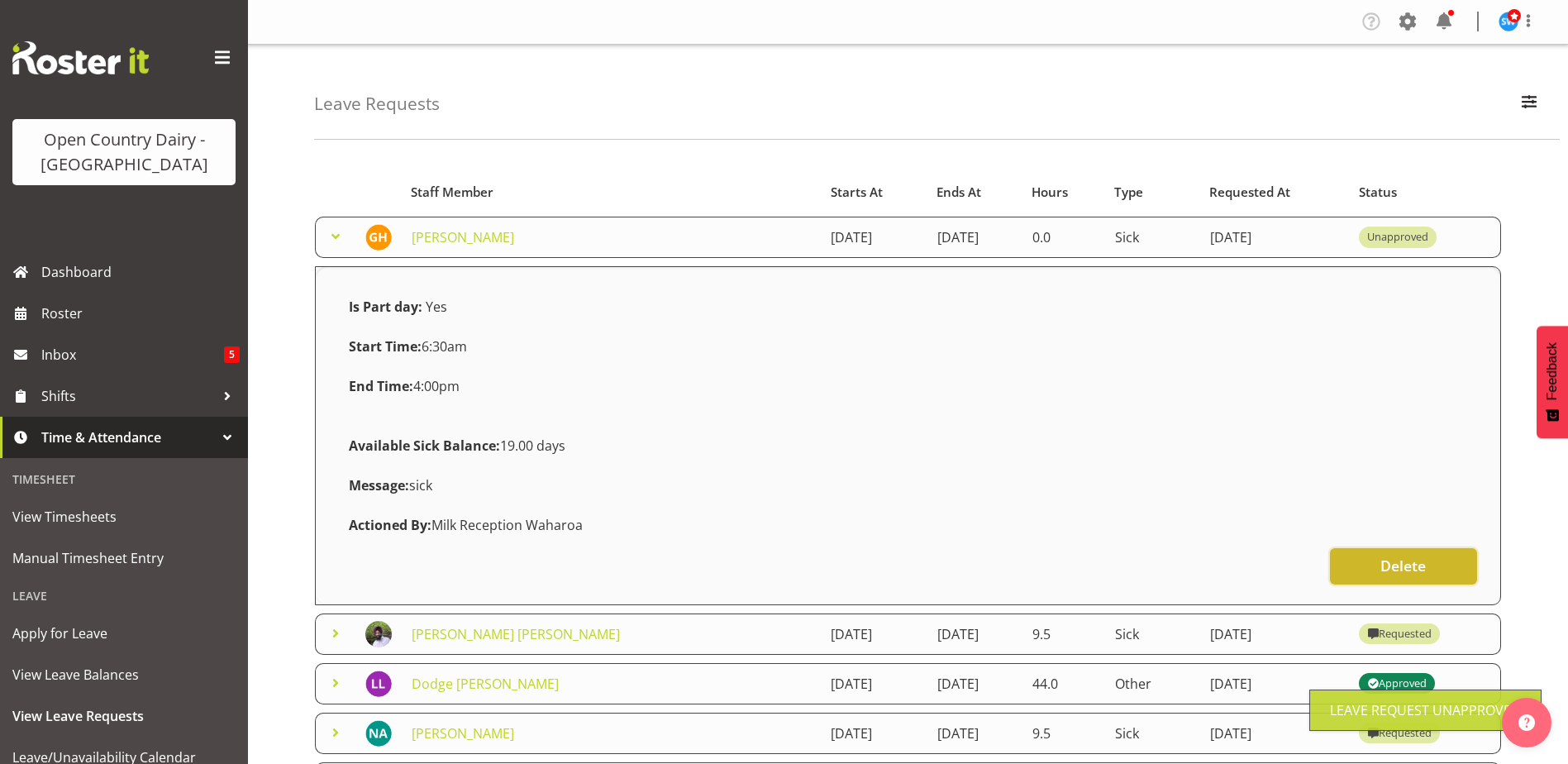
click at [1356, 561] on button "Delete" at bounding box center [1403, 567] width 147 height 36
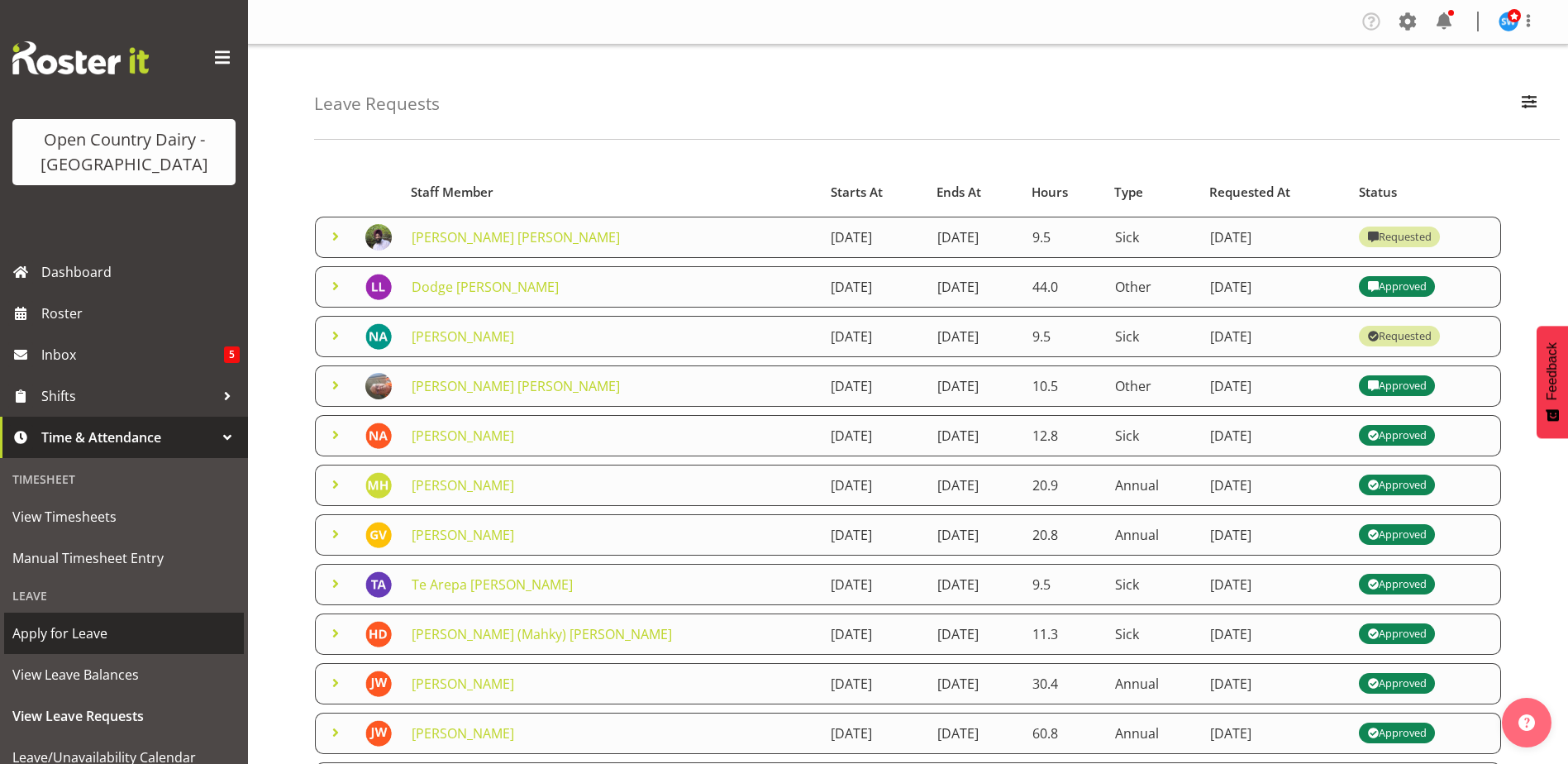
click at [76, 638] on span "Apply for Leave" at bounding box center [125, 633] width 224 height 25
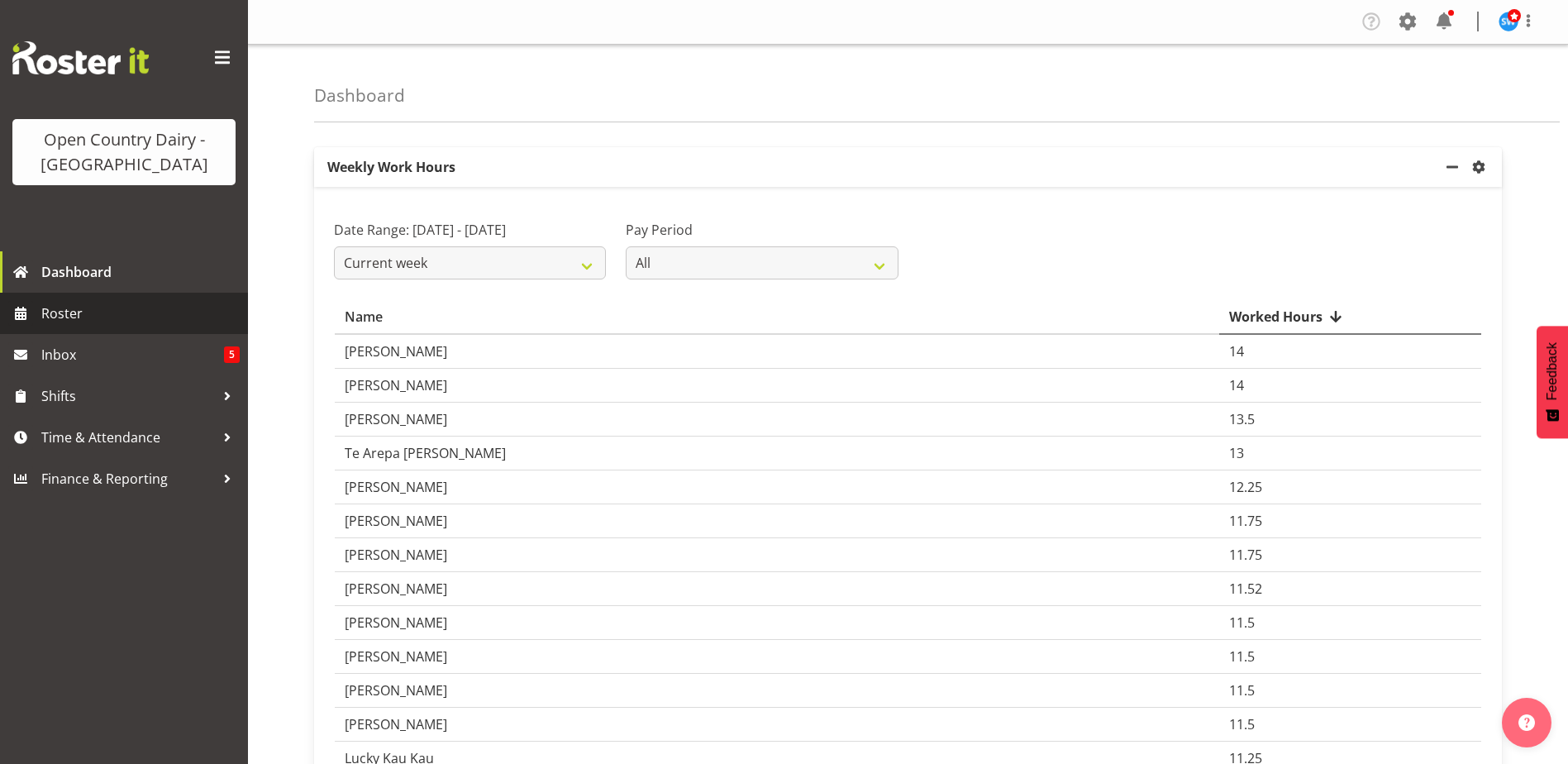
click at [77, 302] on span "Roster" at bounding box center [140, 313] width 198 height 25
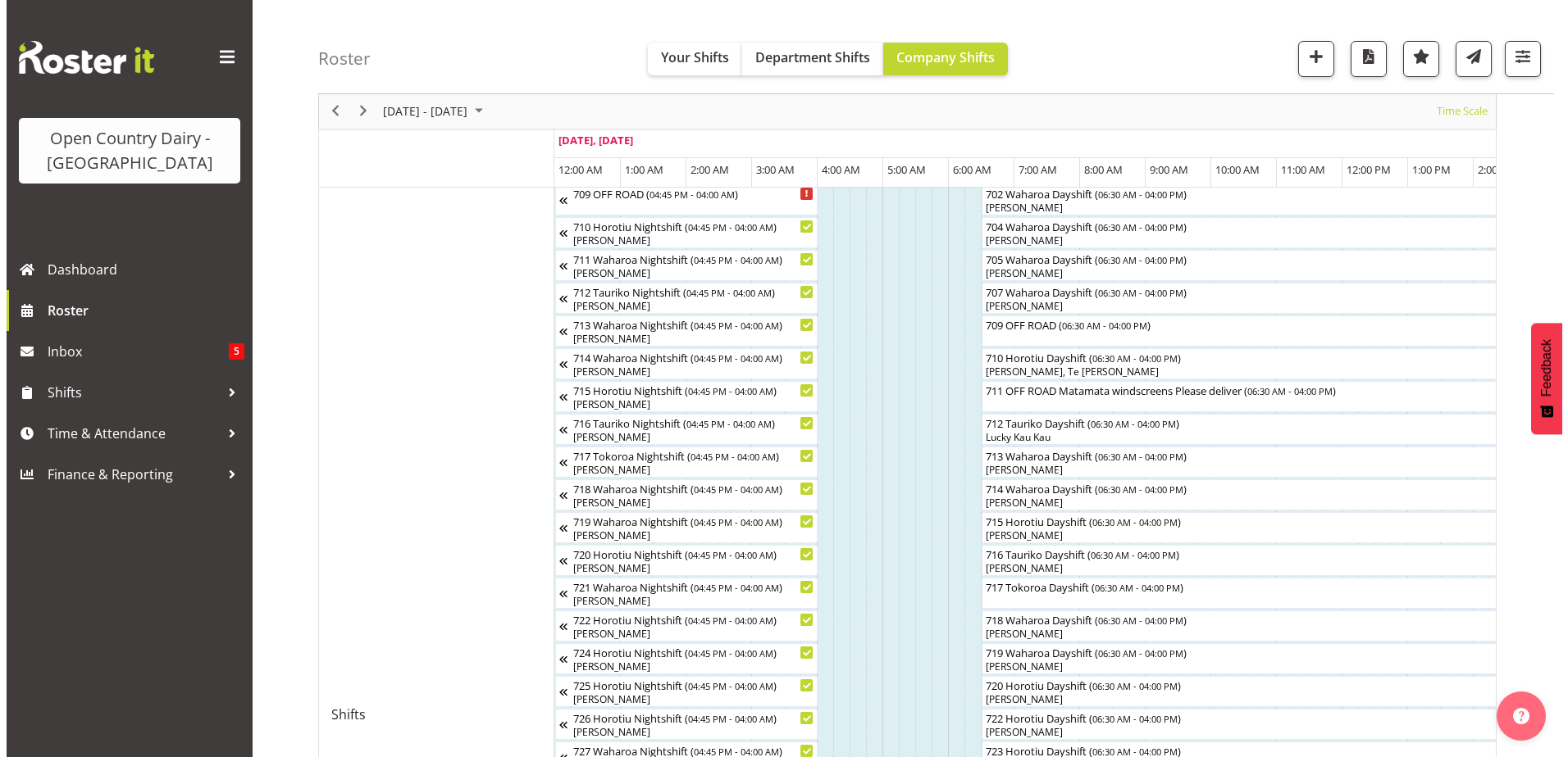
scroll to position [410, 0]
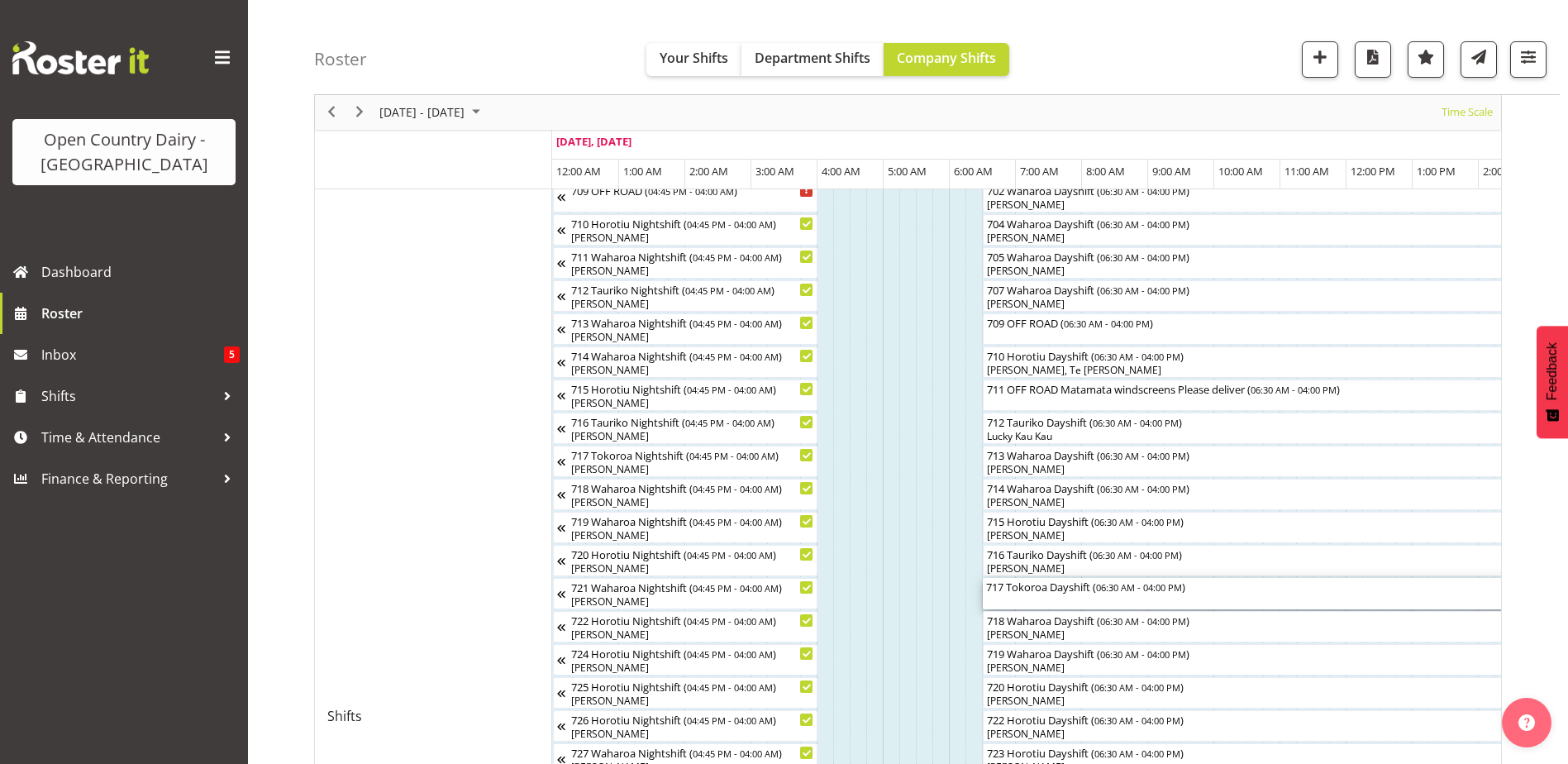
click at [1046, 595] on div "717 Tokoroa Dayshift ( 06:30 AM - 04:00 PM )" at bounding box center [1297, 594] width 622 height 32
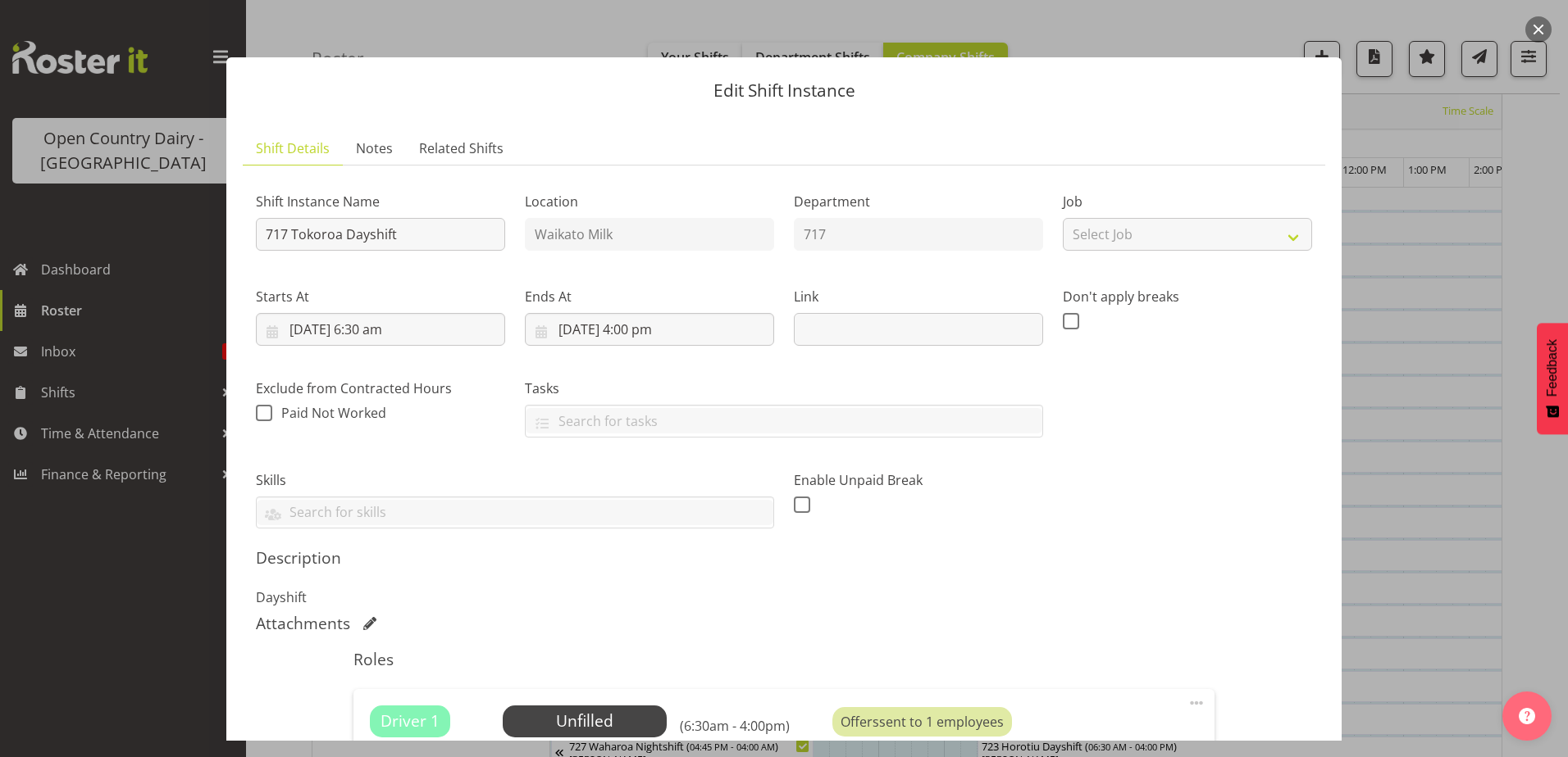
scroll to position [328, 0]
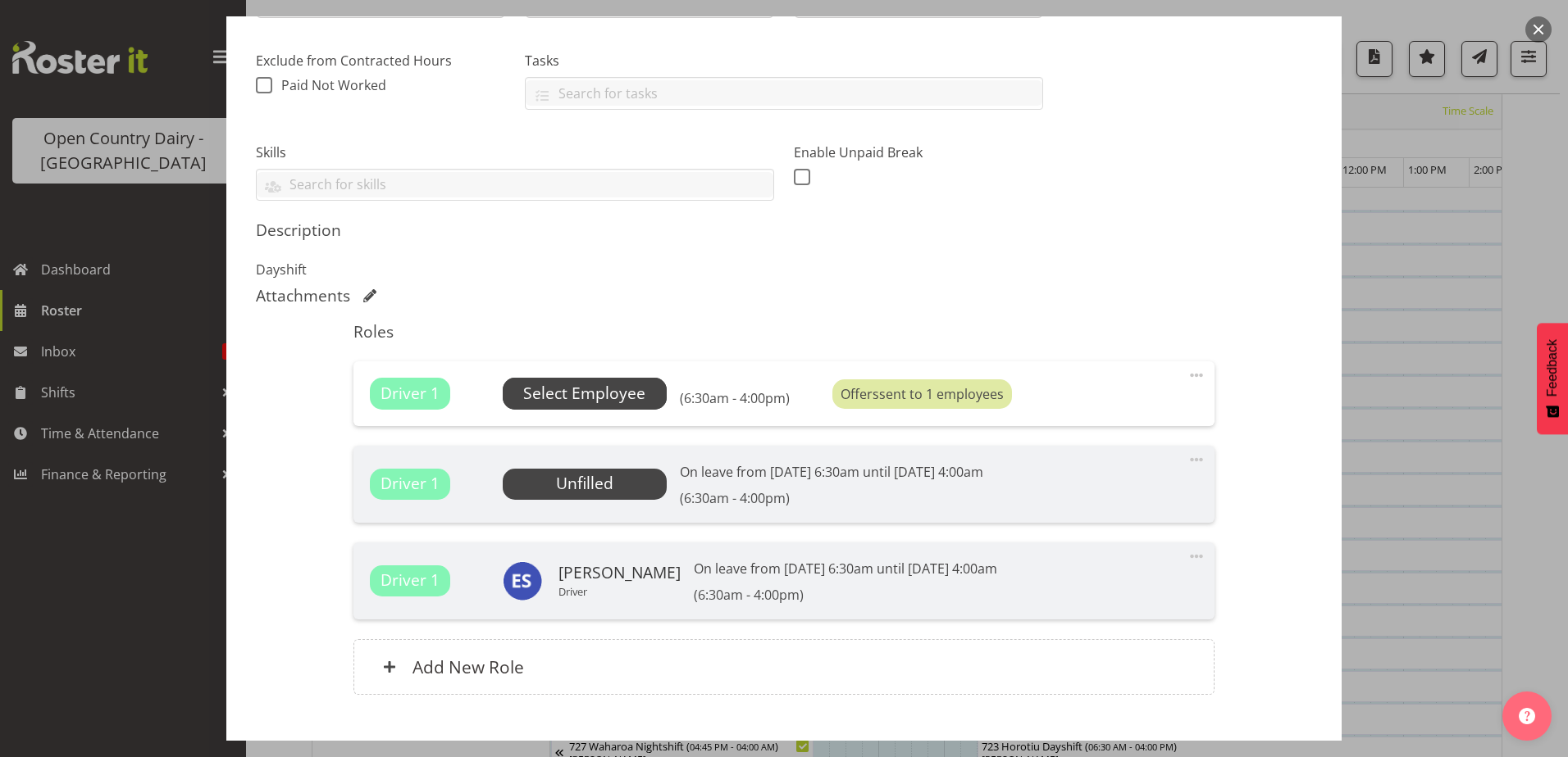
click at [601, 390] on span "Select Employee" at bounding box center [584, 394] width 123 height 23
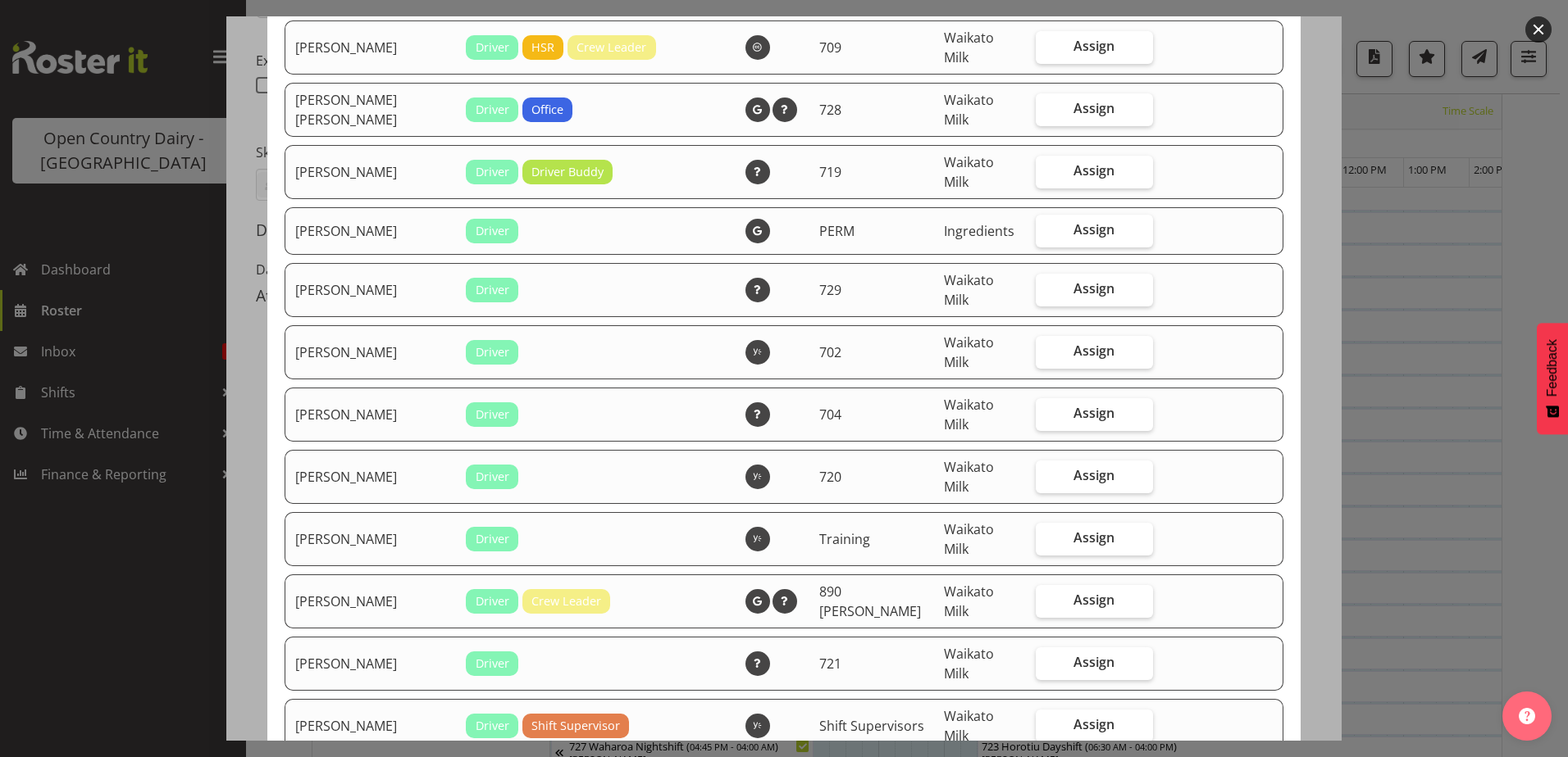
scroll to position [3117, 0]
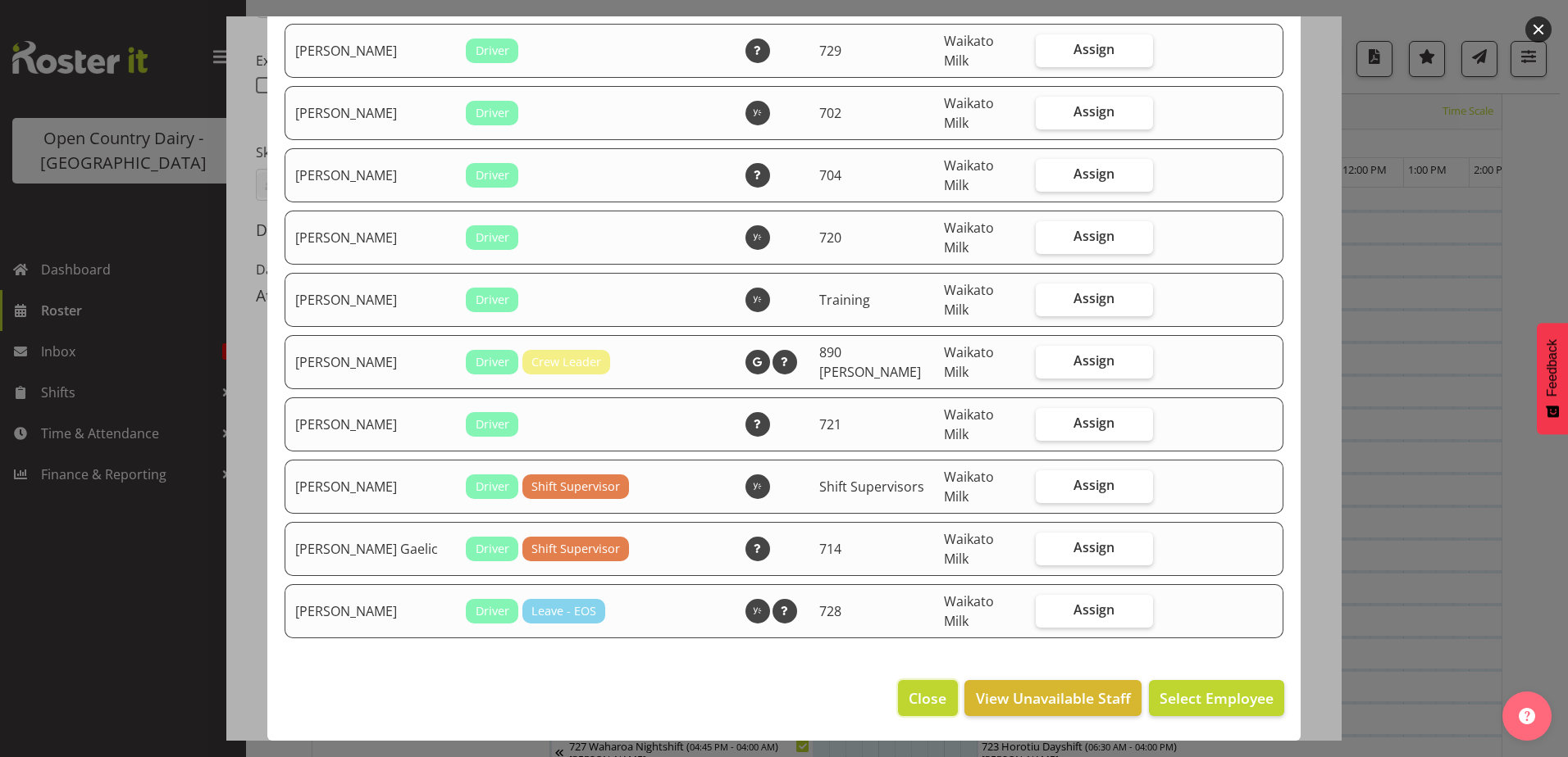
click at [918, 698] on span "Close" at bounding box center [928, 698] width 38 height 22
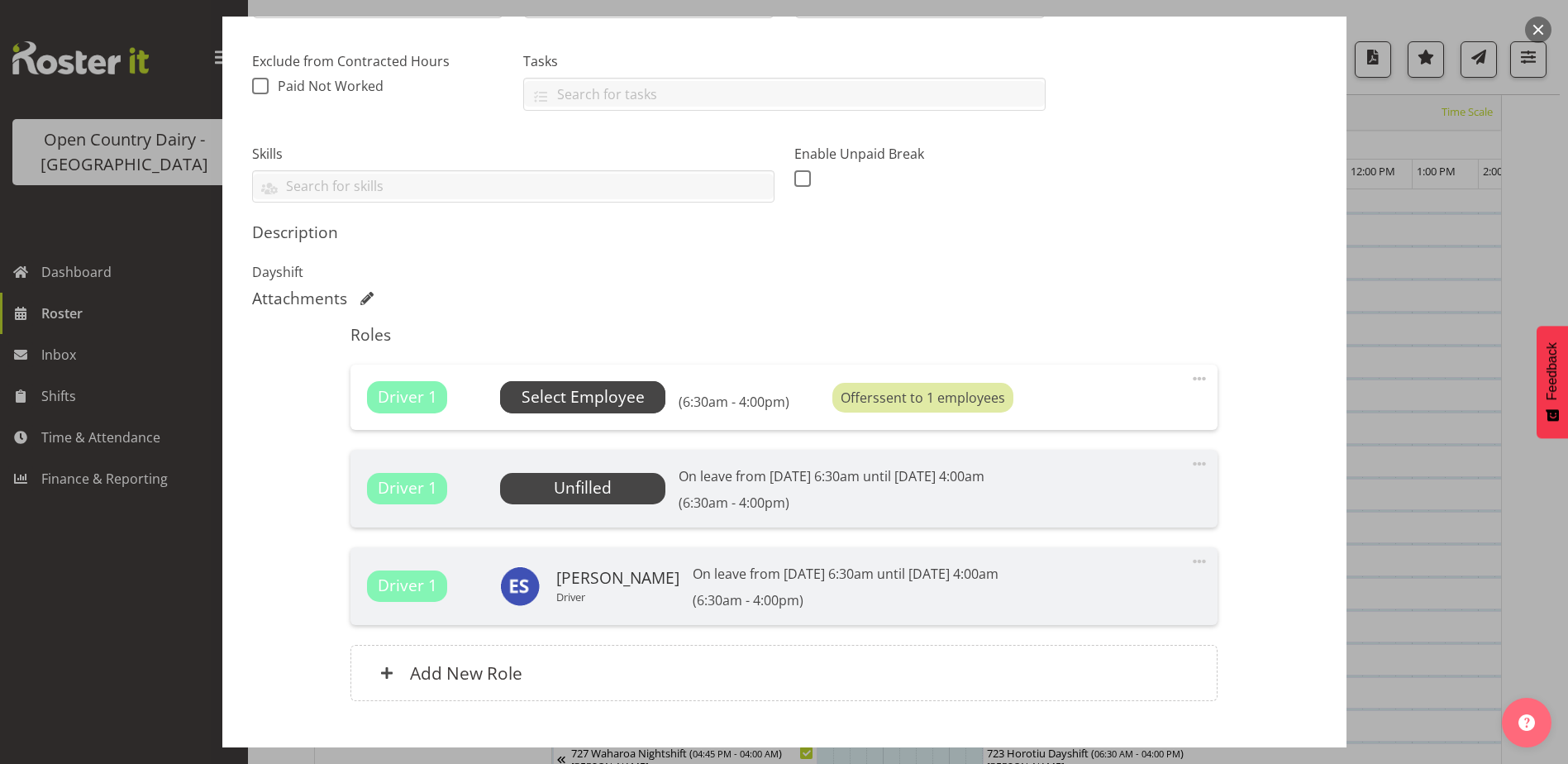
click at [594, 403] on span "Select Employee" at bounding box center [584, 397] width 124 height 24
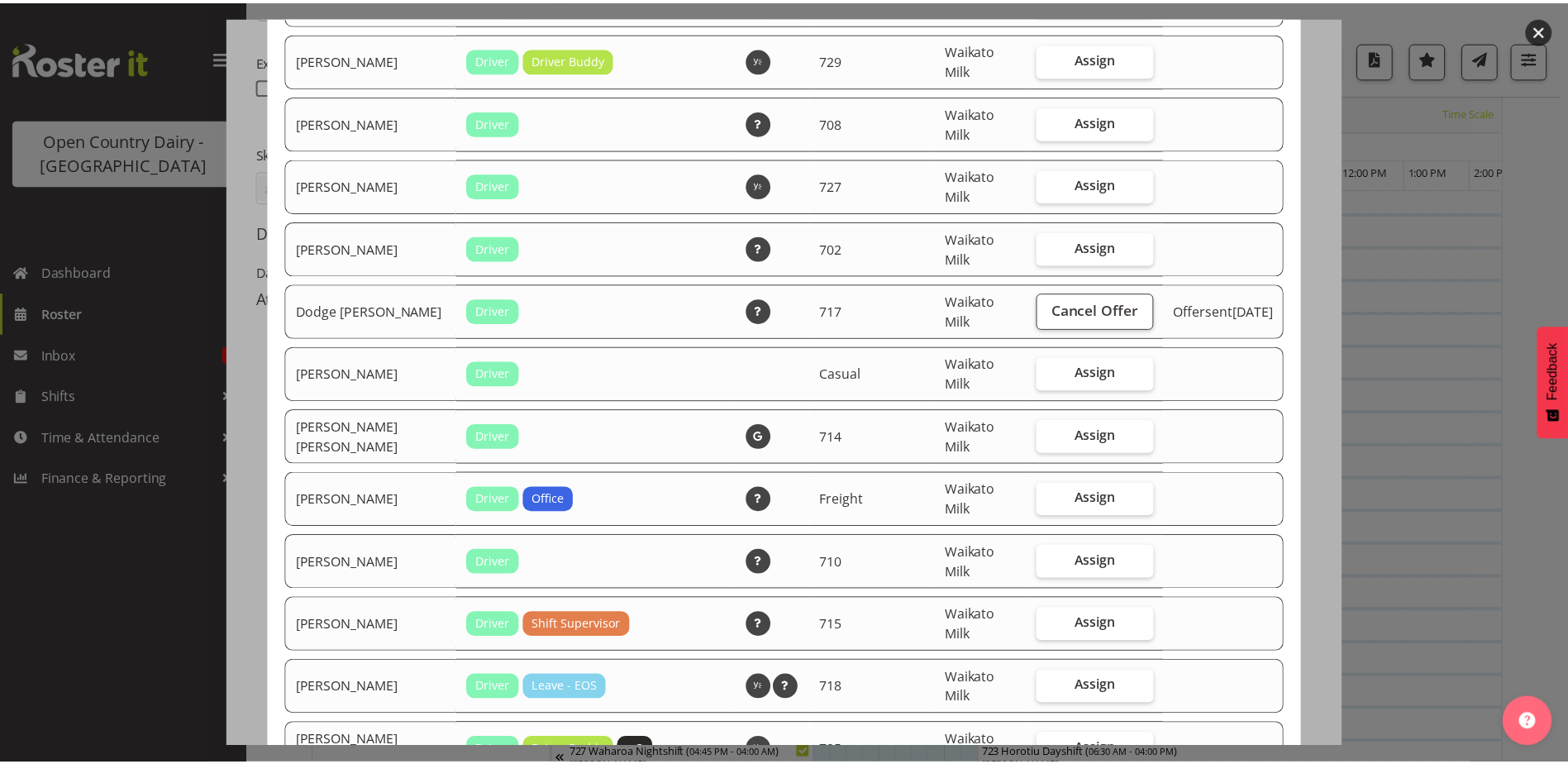
scroll to position [579, 0]
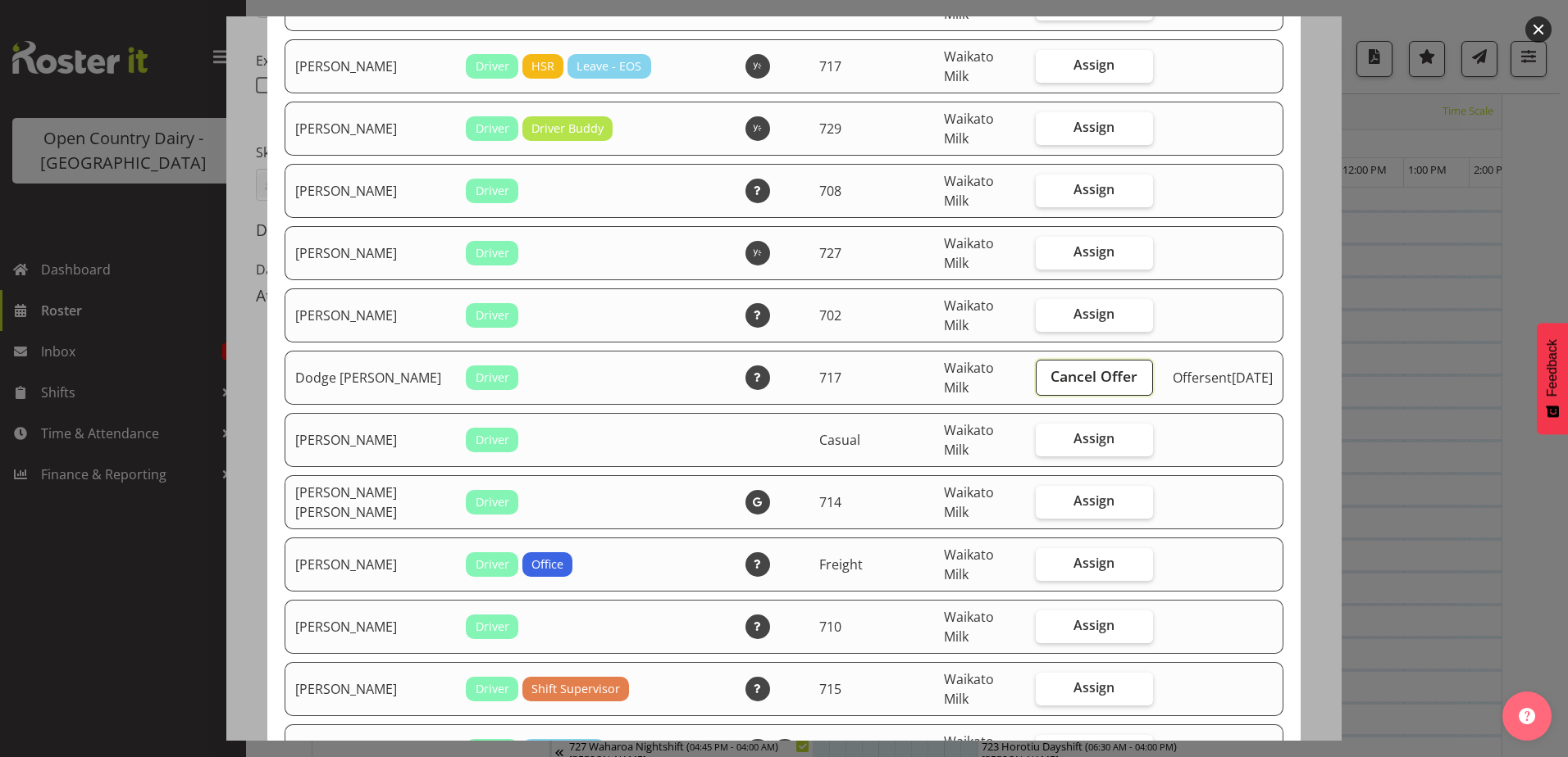
click at [1093, 378] on span "Cancel Offer" at bounding box center [1094, 377] width 87 height 22
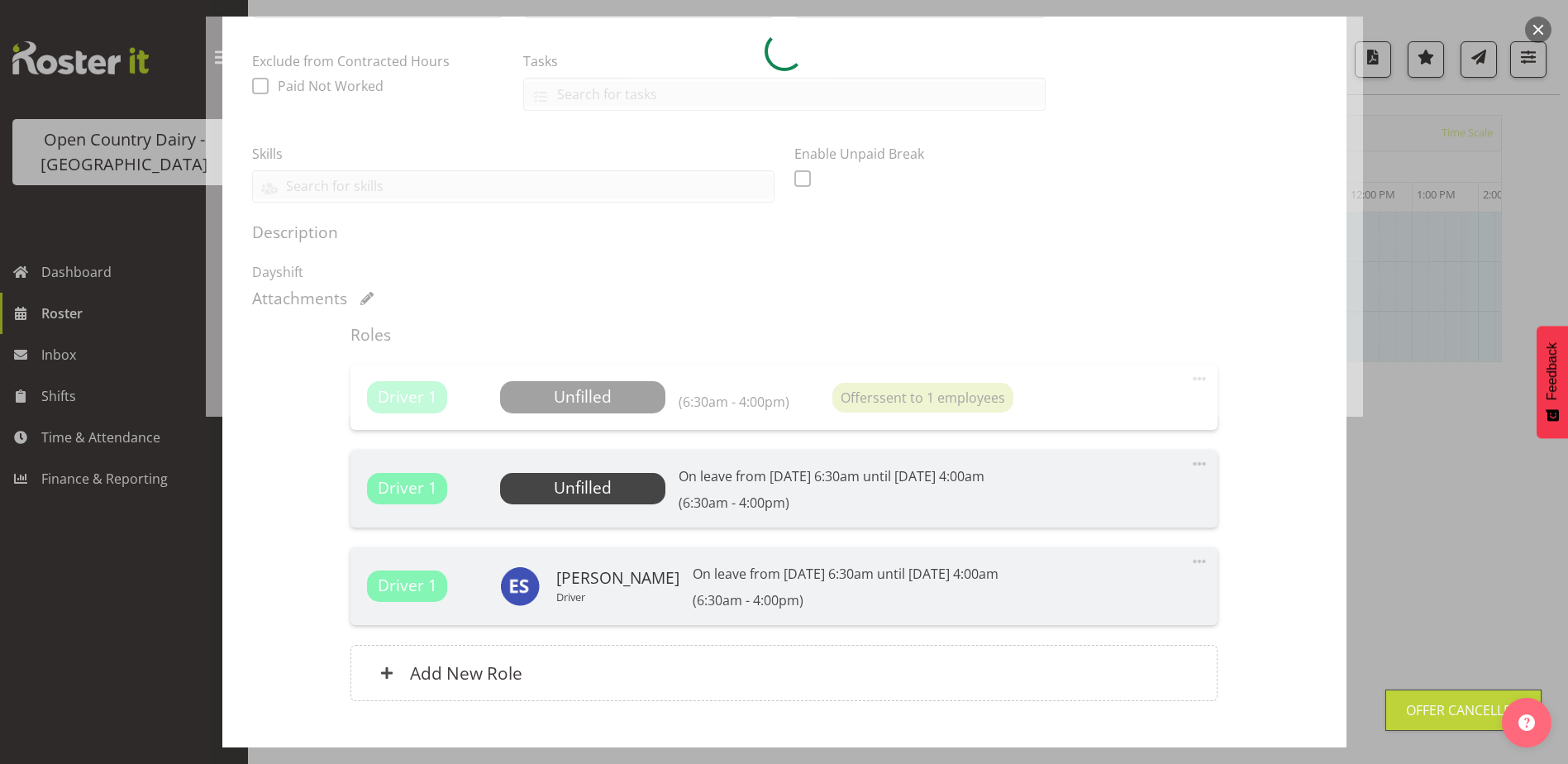
scroll to position [50, 0]
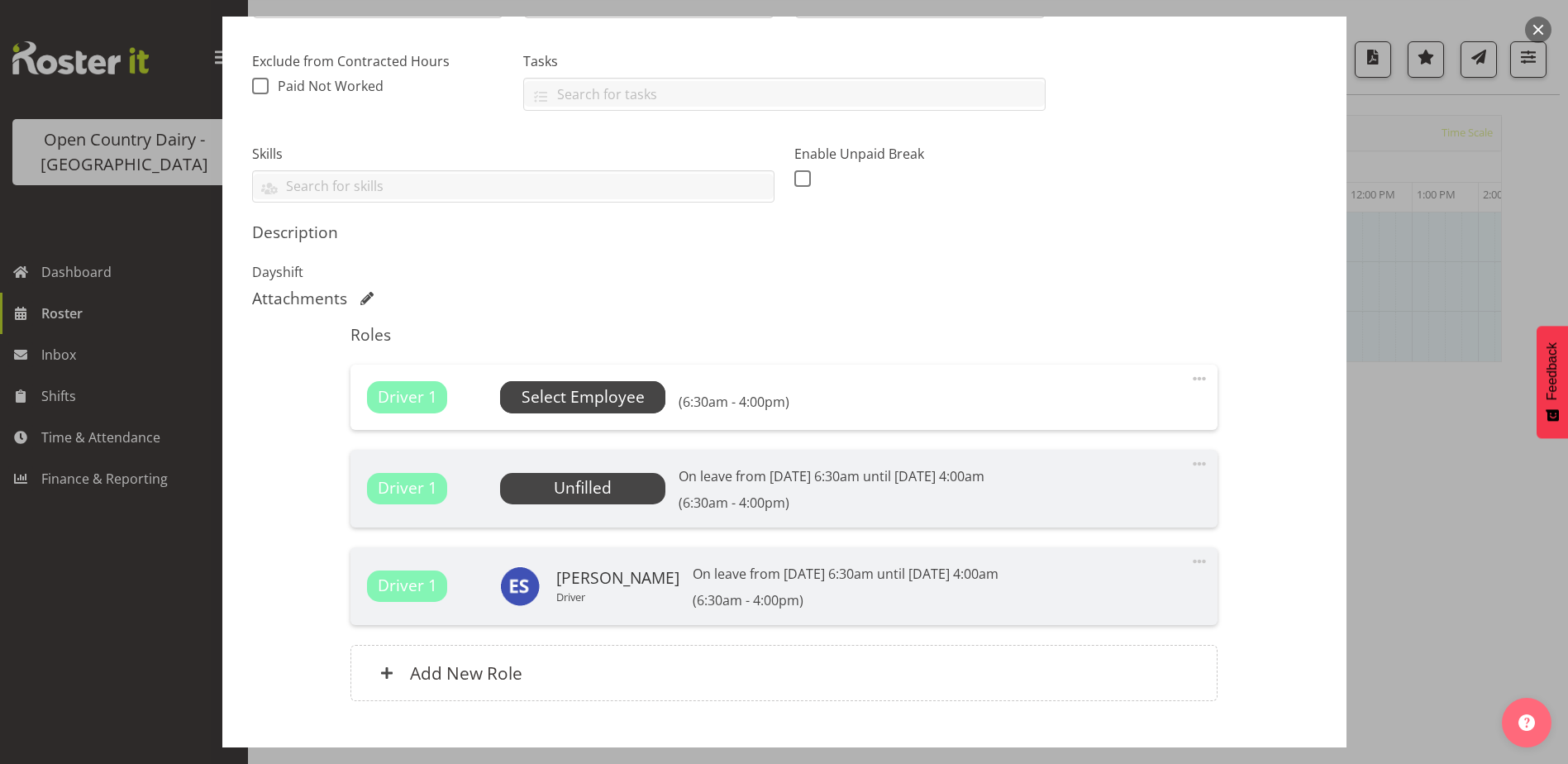
click at [594, 398] on span "Select Employee" at bounding box center [584, 397] width 124 height 24
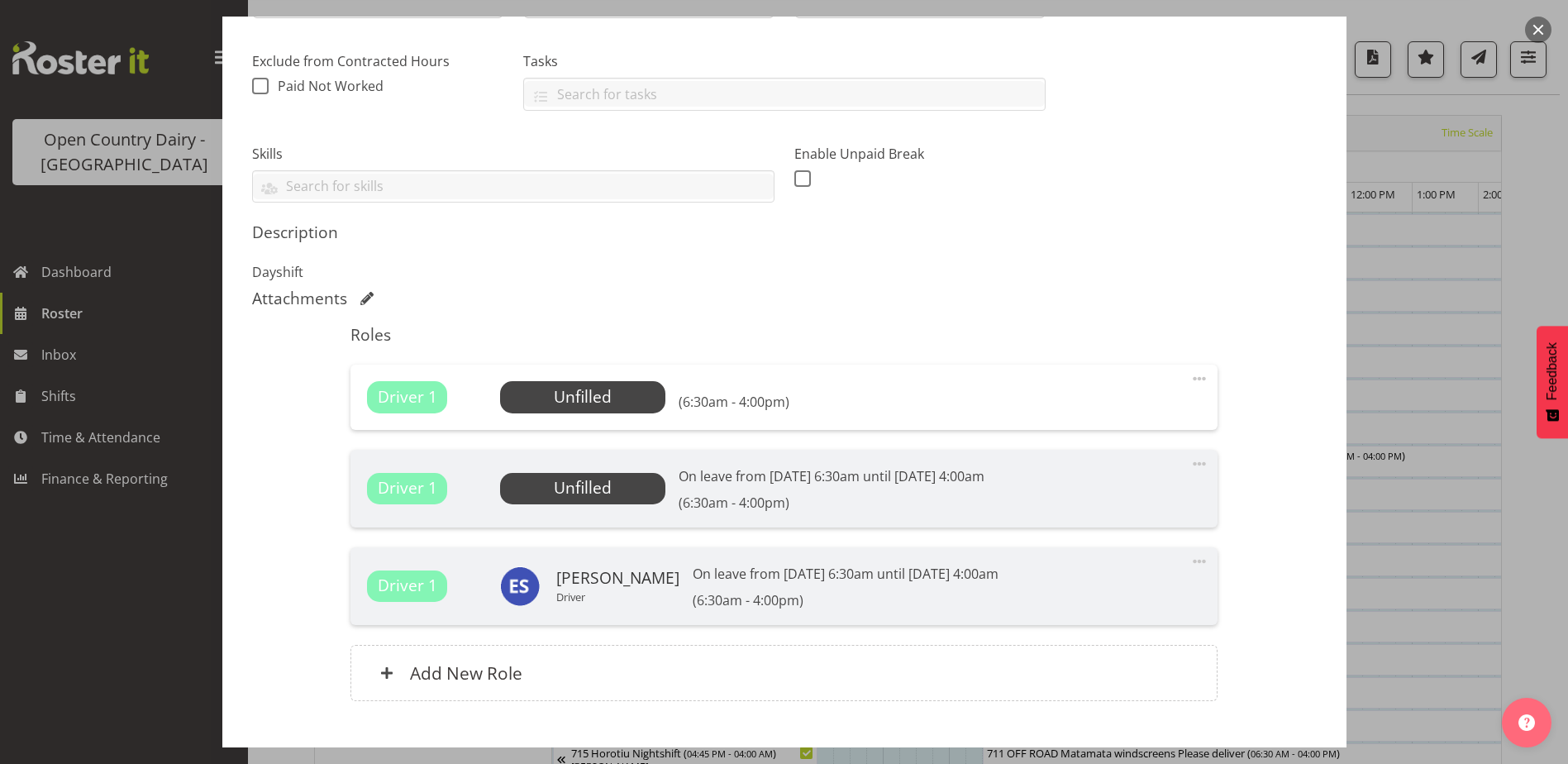
click at [592, 489] on footer "Close View Unavailable Staff Select Employee" at bounding box center [784, 522] width 1094 height 82
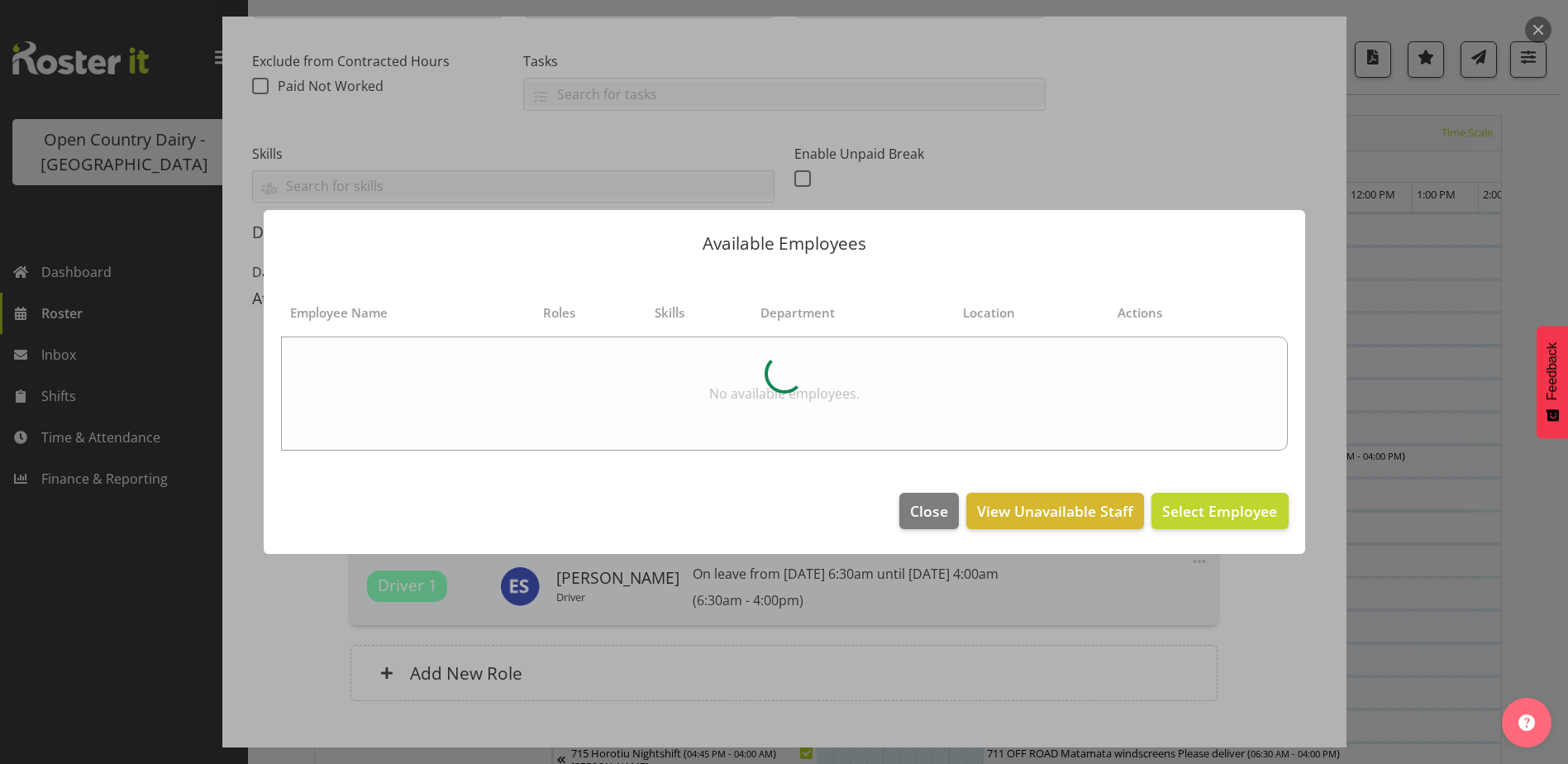
drag, startPoint x: 1101, startPoint y: 718, endPoint x: 1306, endPoint y: 627, distance: 224.3
click at [1100, 712] on div at bounding box center [784, 382] width 1568 height 764
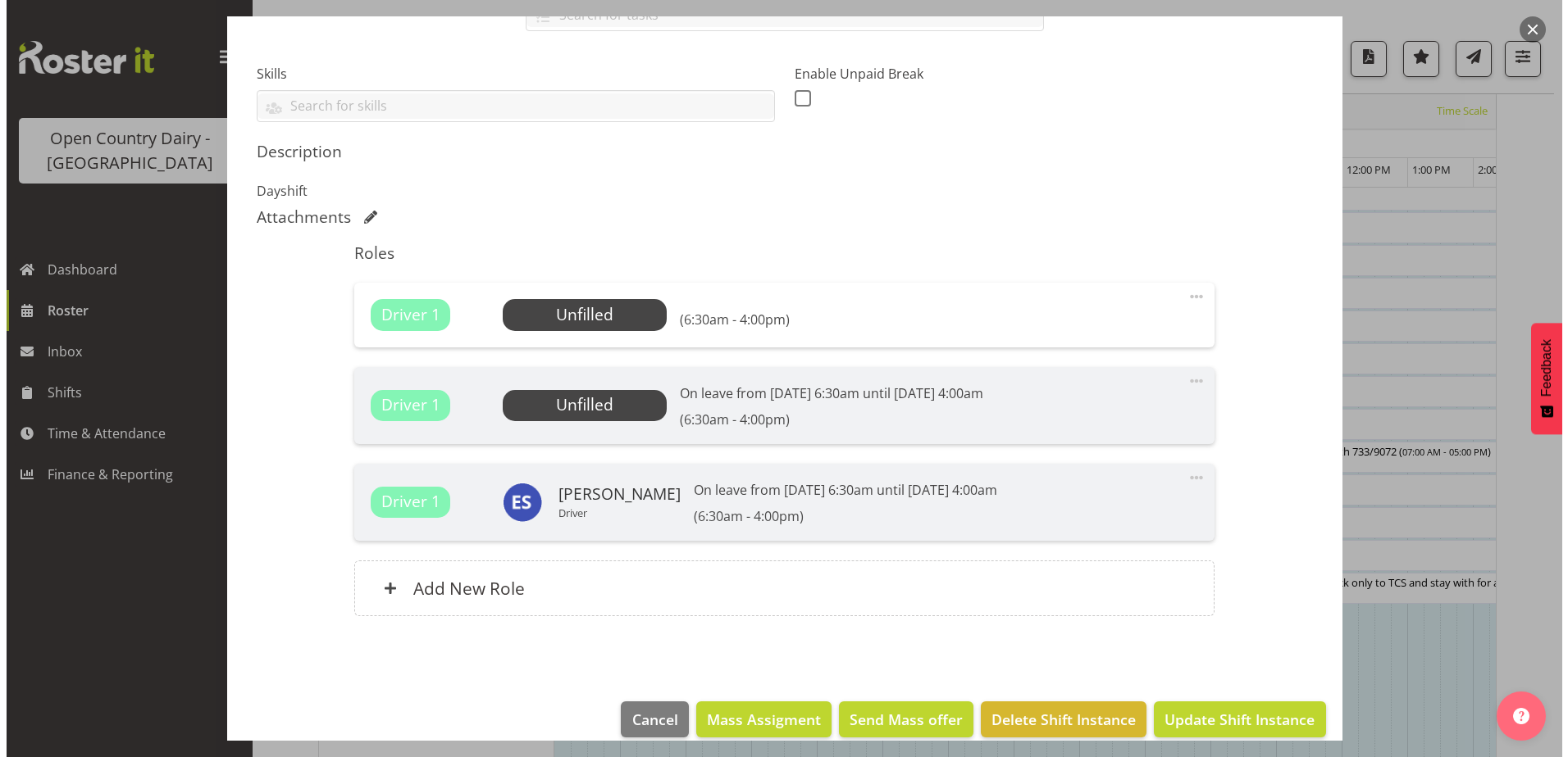
scroll to position [428, 0]
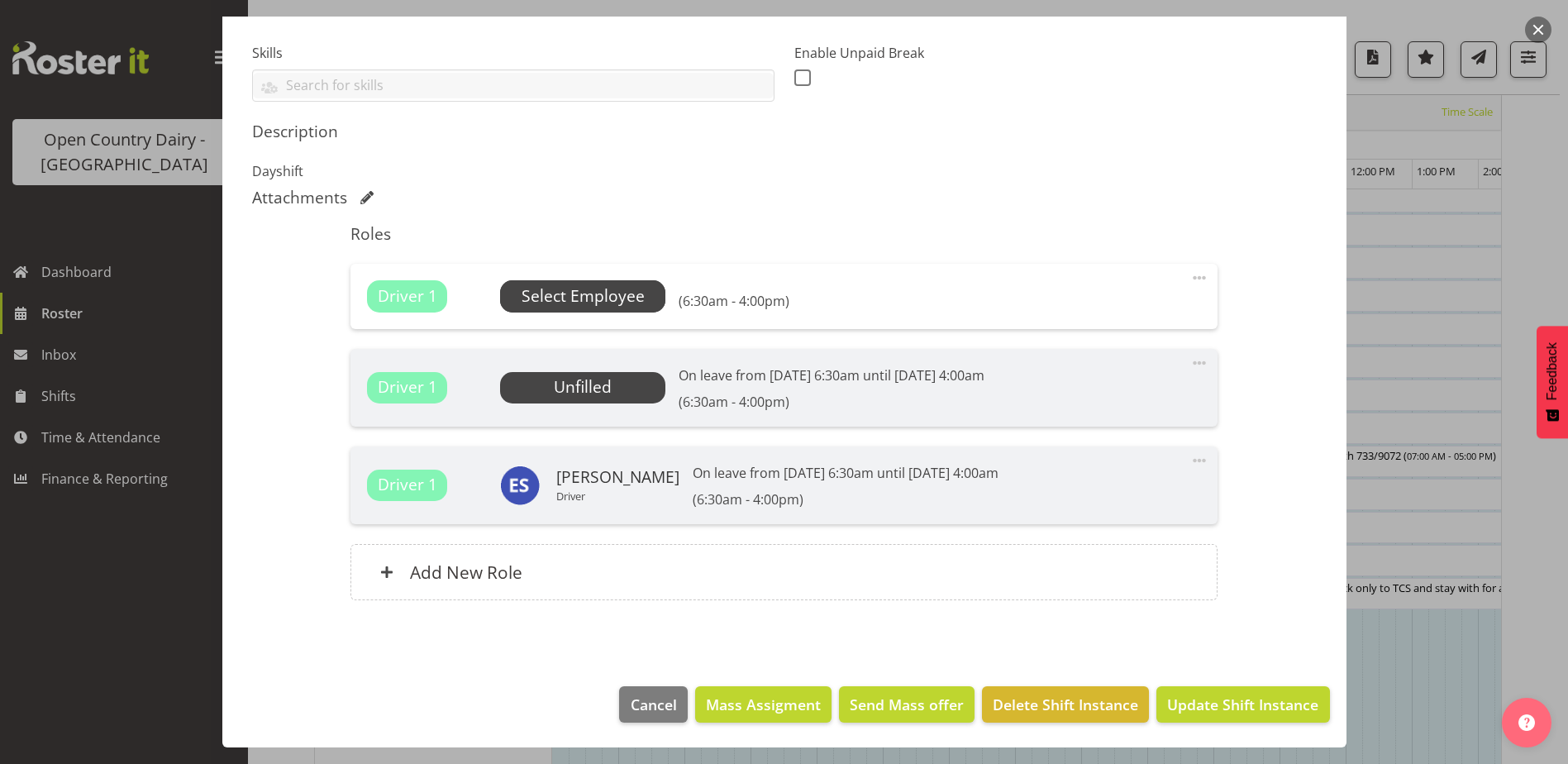
click at [590, 289] on span "Select Employee" at bounding box center [584, 297] width 124 height 24
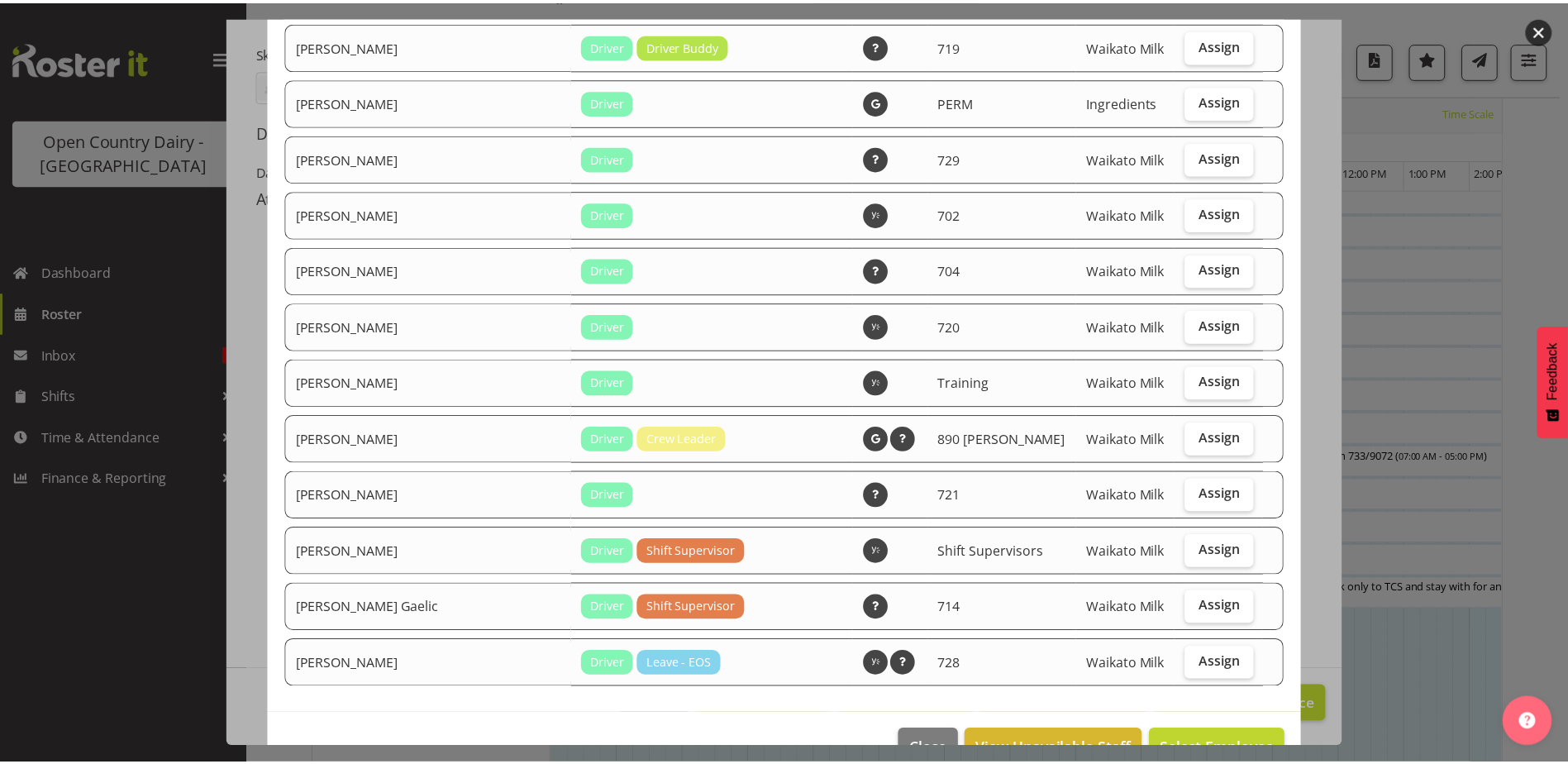
scroll to position [2795, 0]
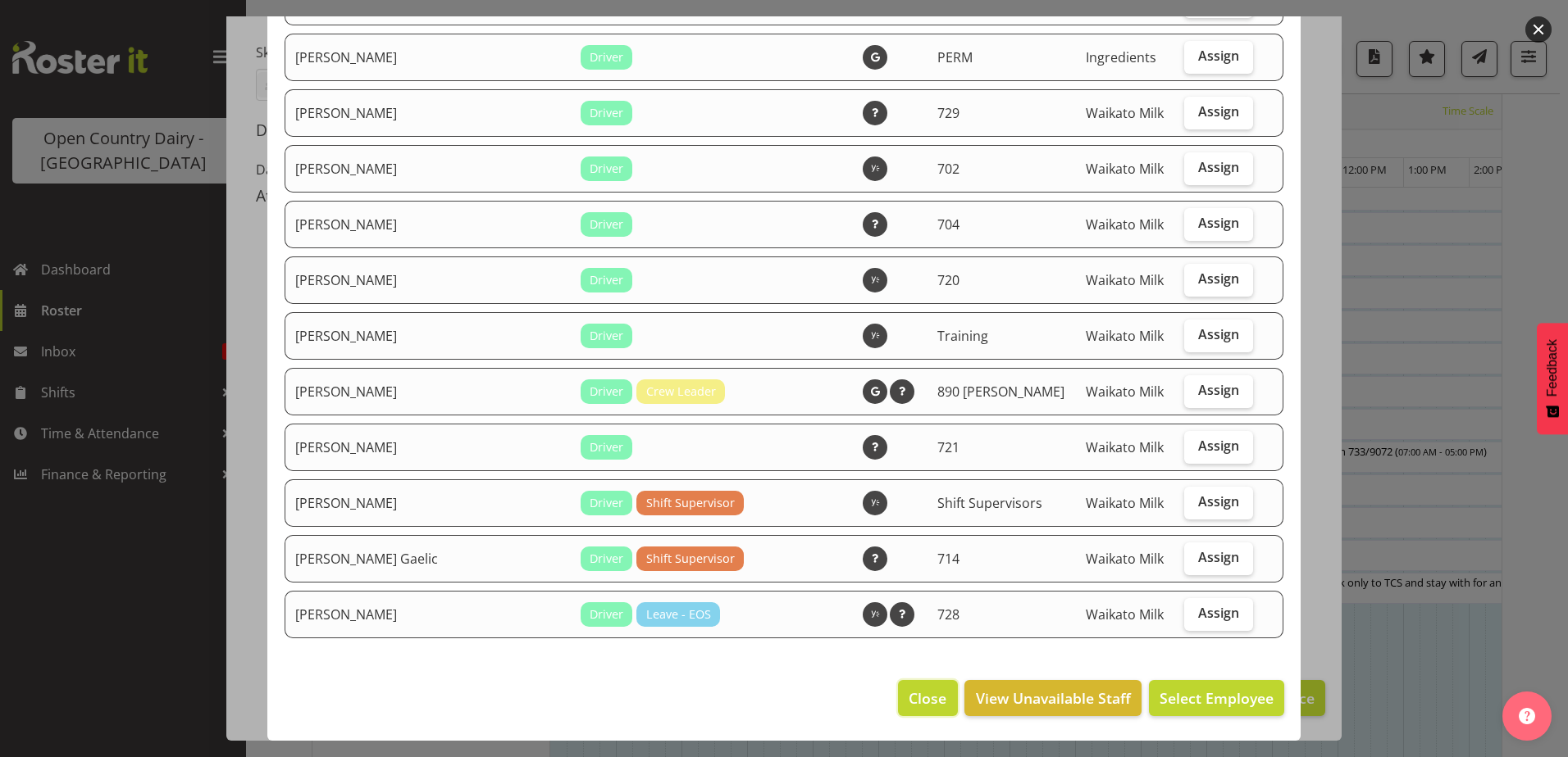
click at [915, 706] on span "Close" at bounding box center [928, 698] width 38 height 22
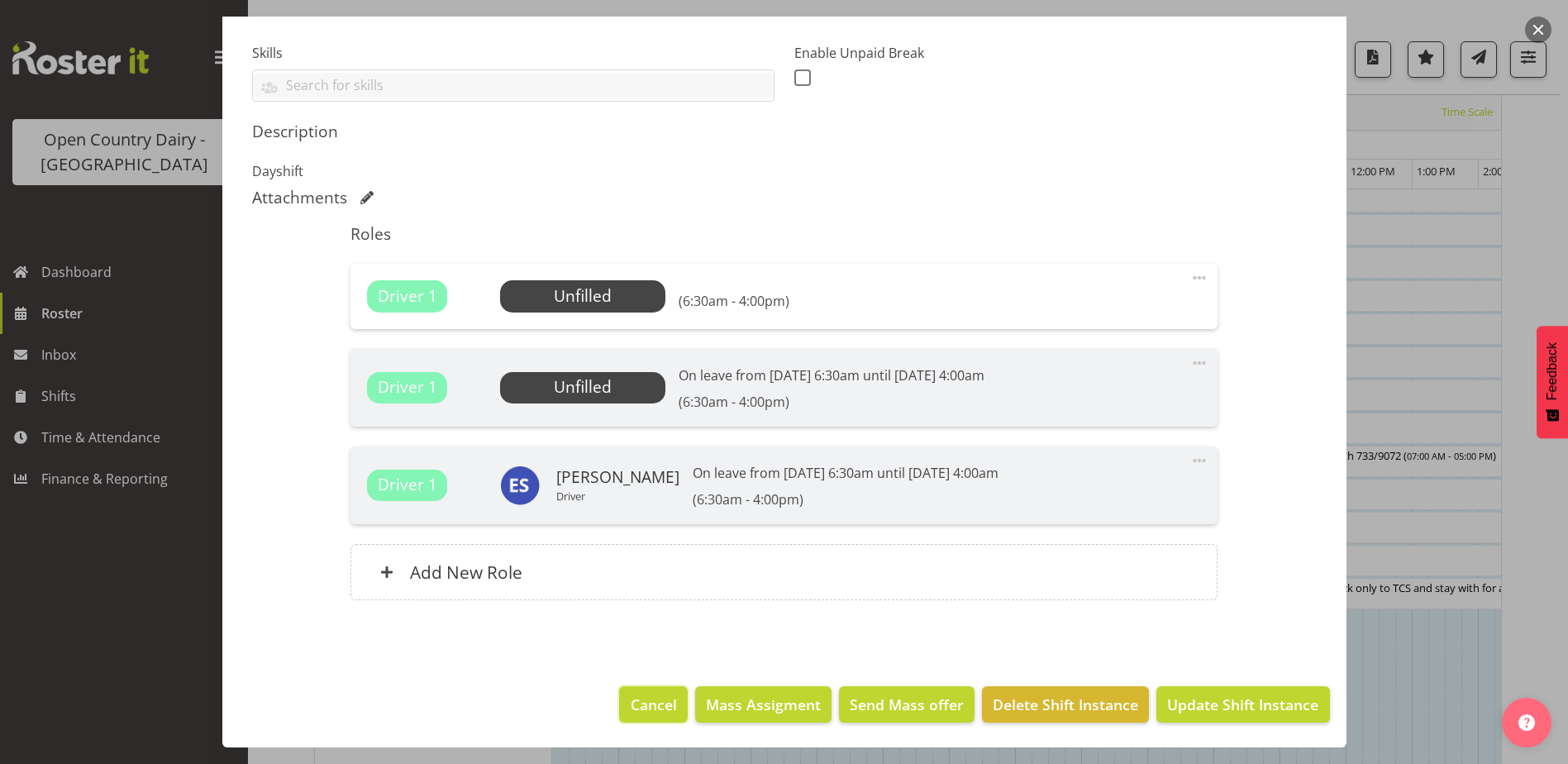
click at [645, 704] on span "Cancel" at bounding box center [654, 705] width 46 height 22
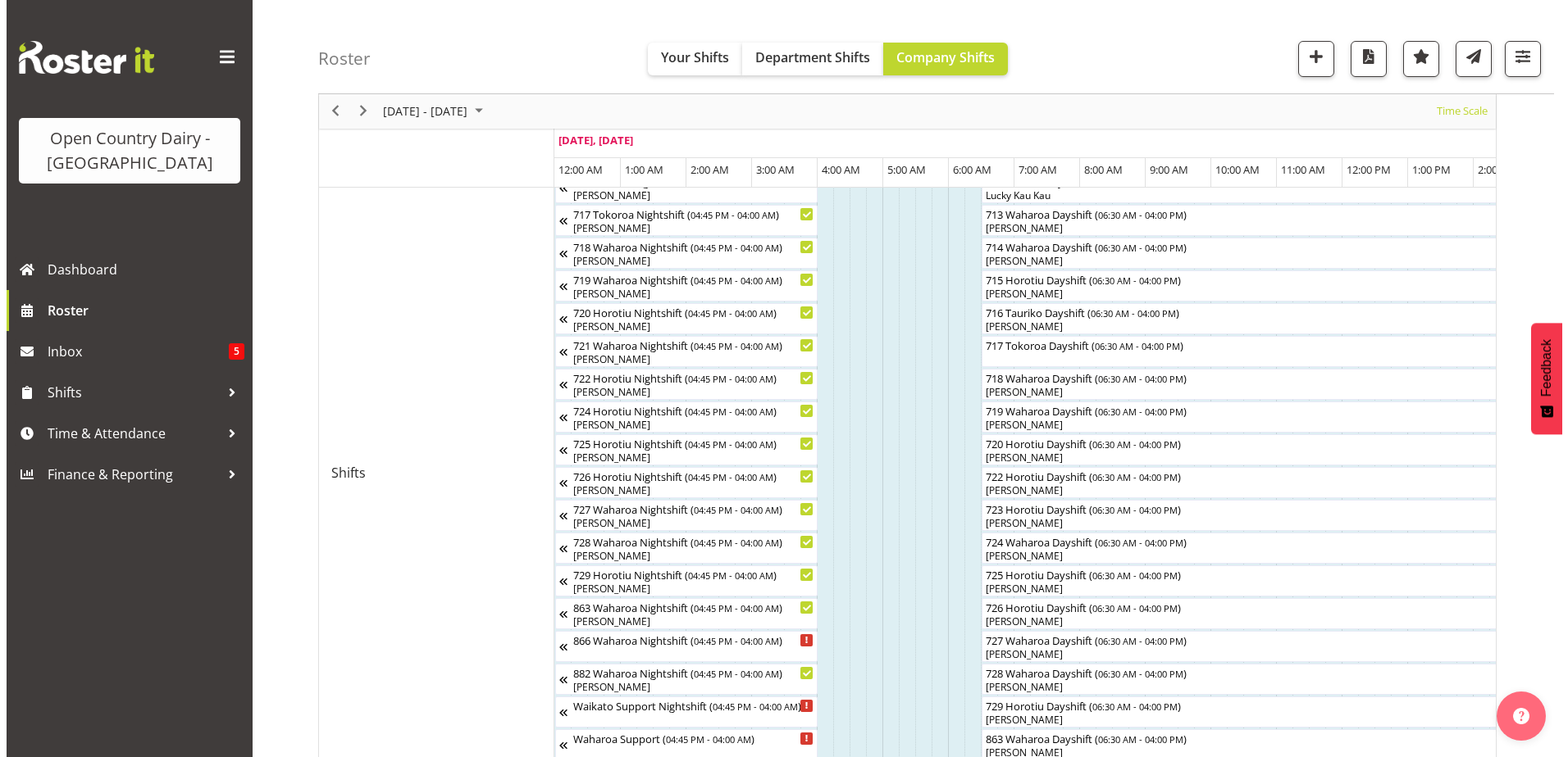
scroll to position [623, 0]
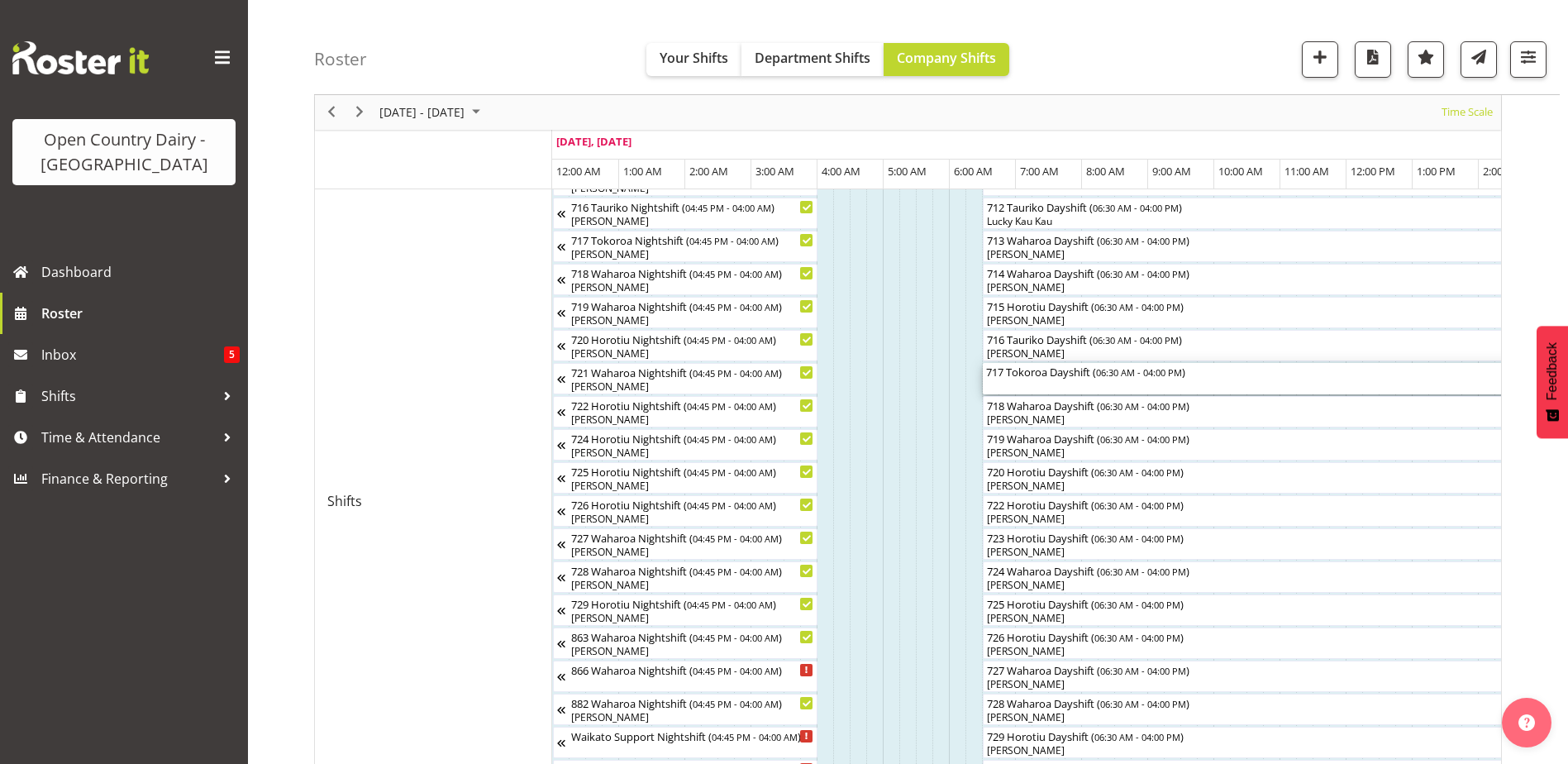
click at [1064, 385] on div "717 Tokoroa Dayshift ( 06:30 AM - 04:00 PM )" at bounding box center [1297, 378] width 622 height 32
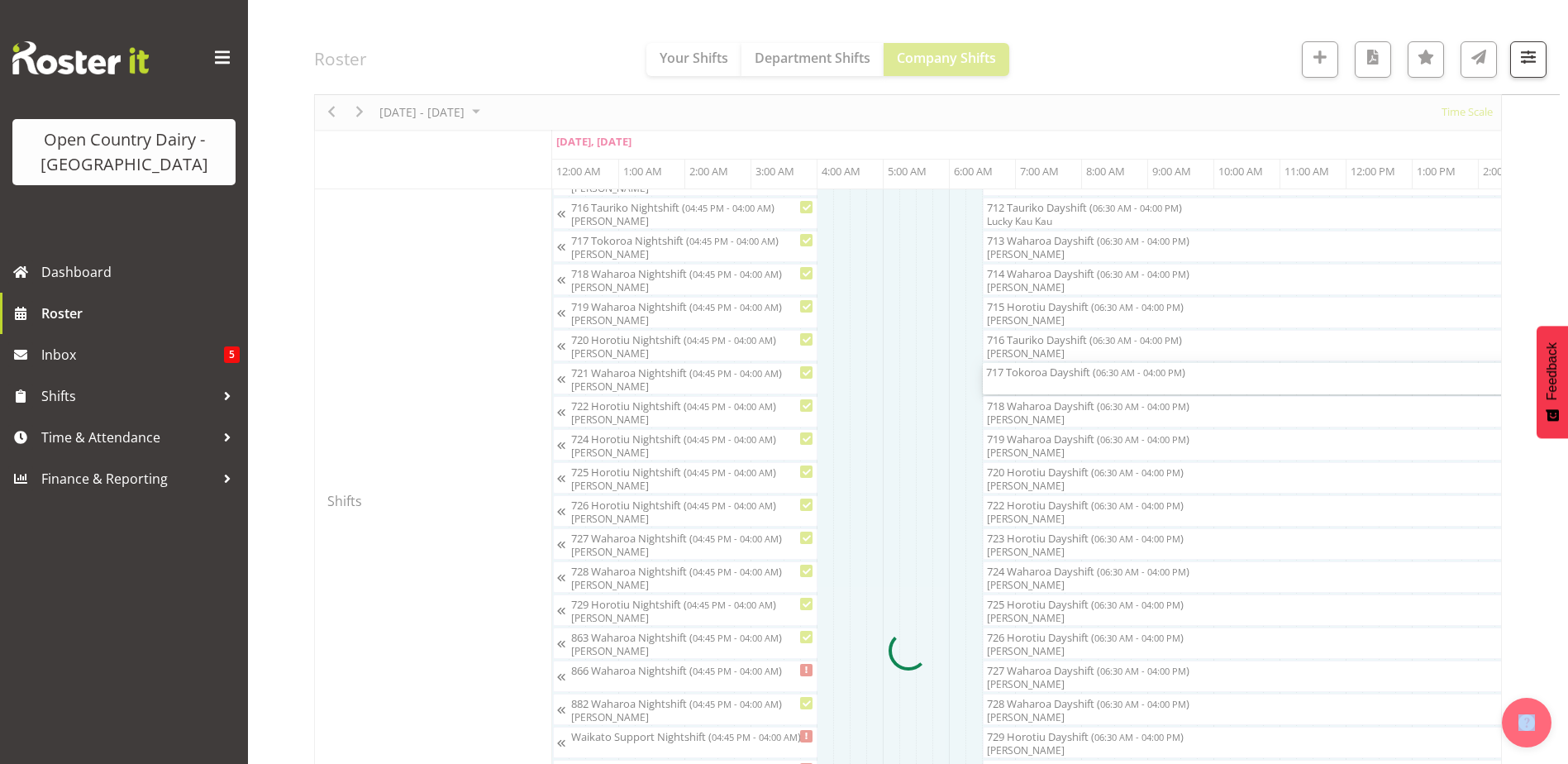
click at [1064, 385] on div at bounding box center [908, 651] width 1188 height 2231
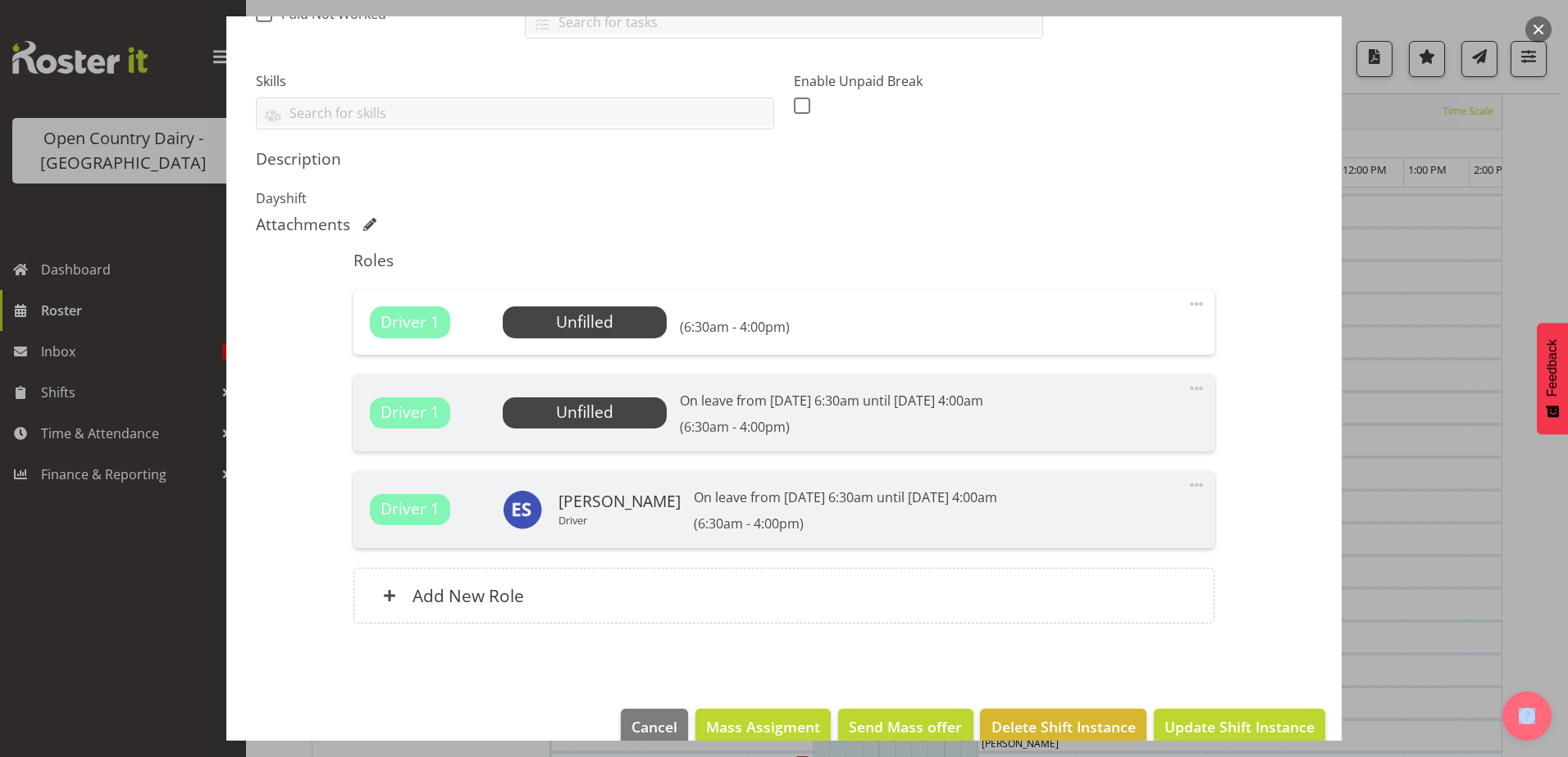
scroll to position [428, 0]
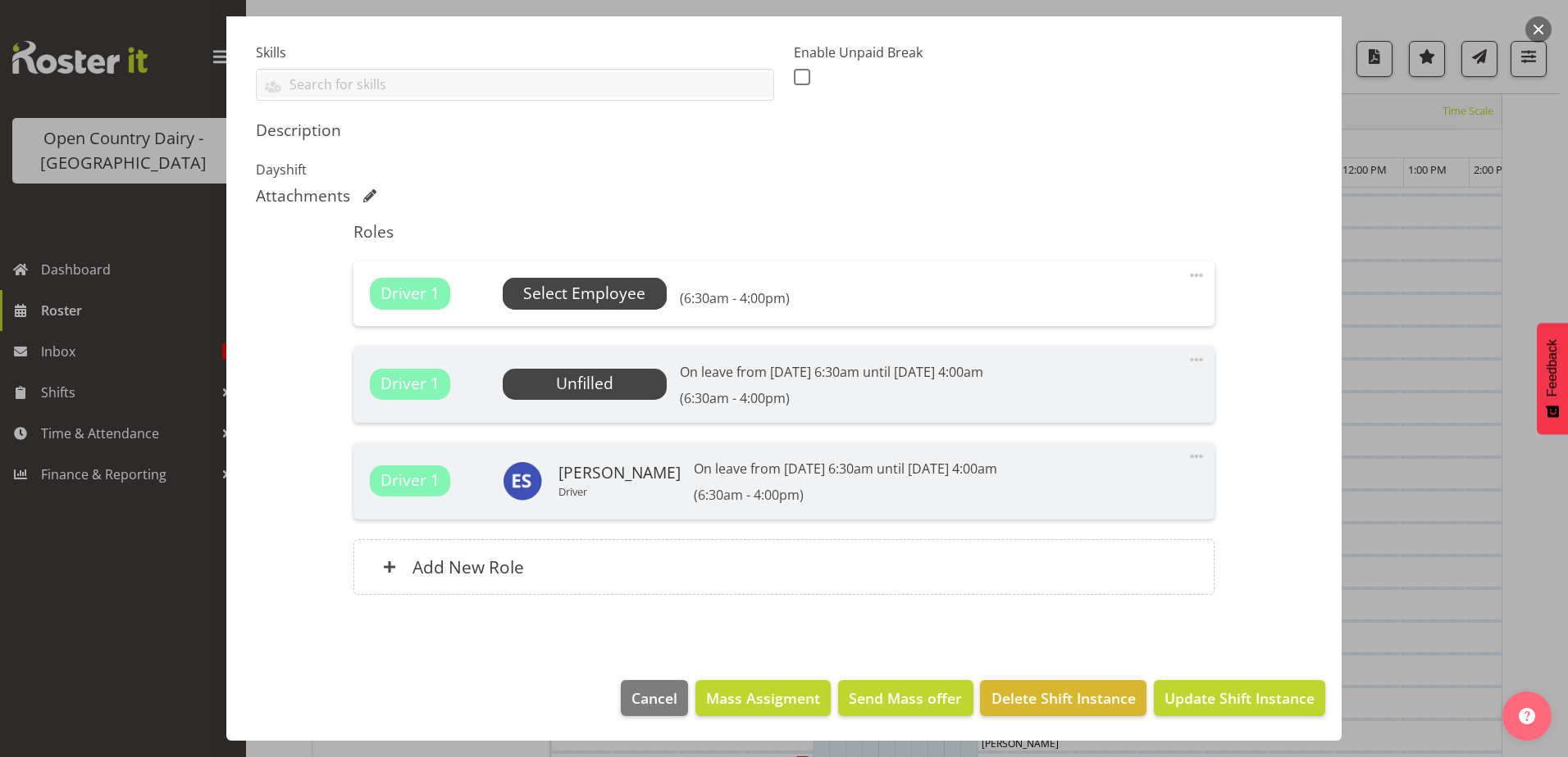
click at [598, 303] on span "Select Employee" at bounding box center [584, 294] width 123 height 23
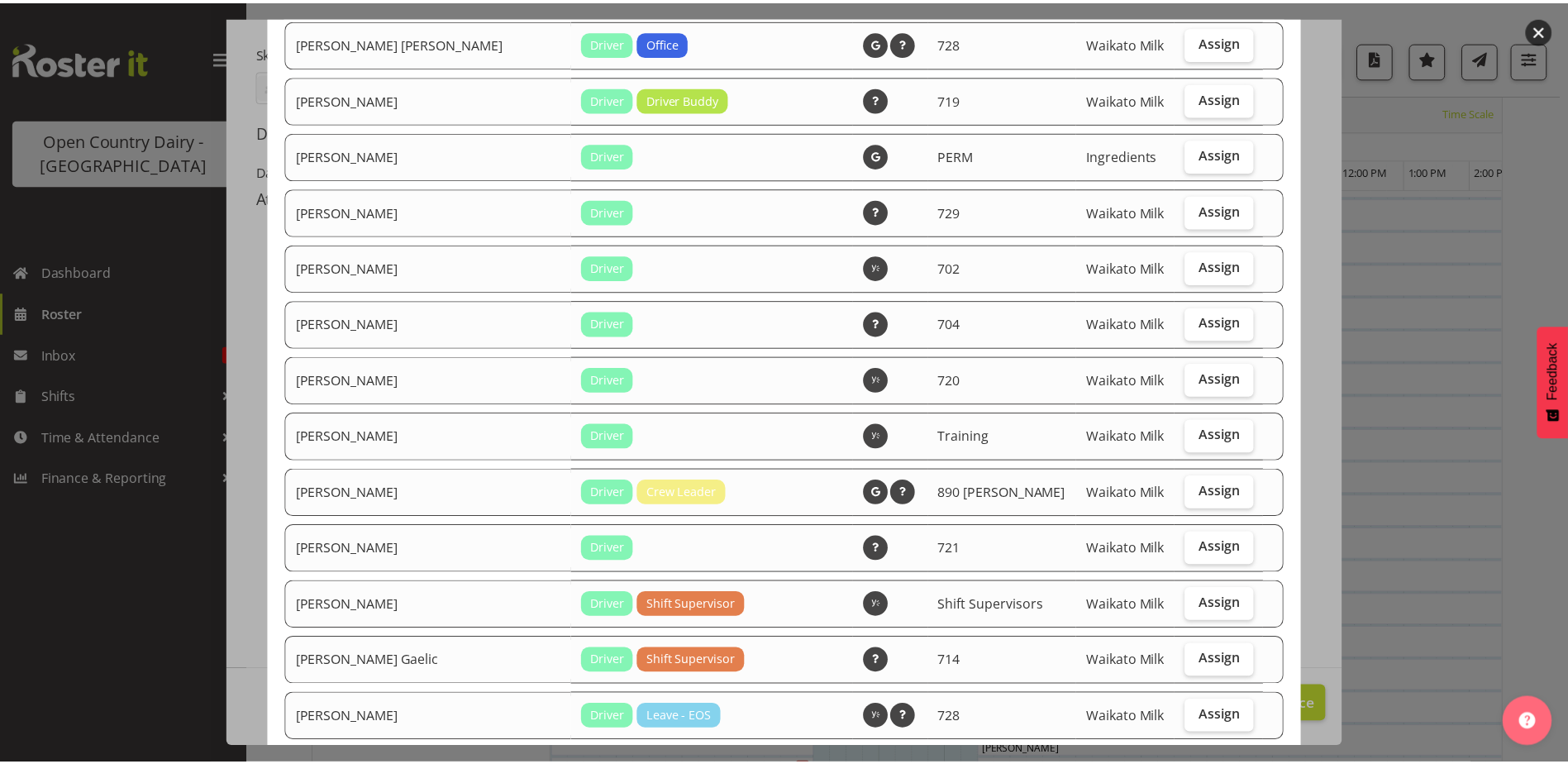
scroll to position [2795, 0]
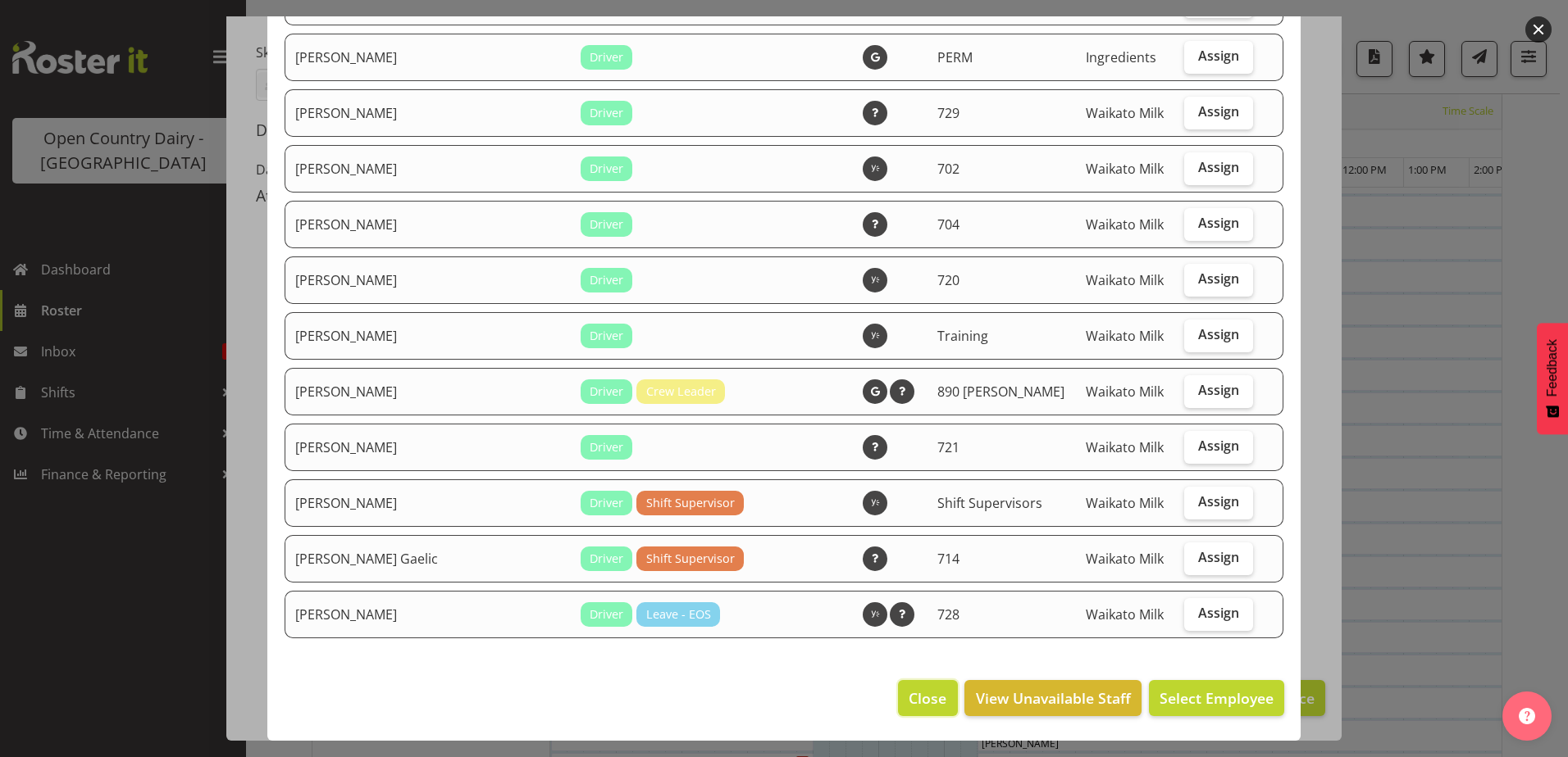
click at [909, 697] on span "Close" at bounding box center [928, 698] width 38 height 22
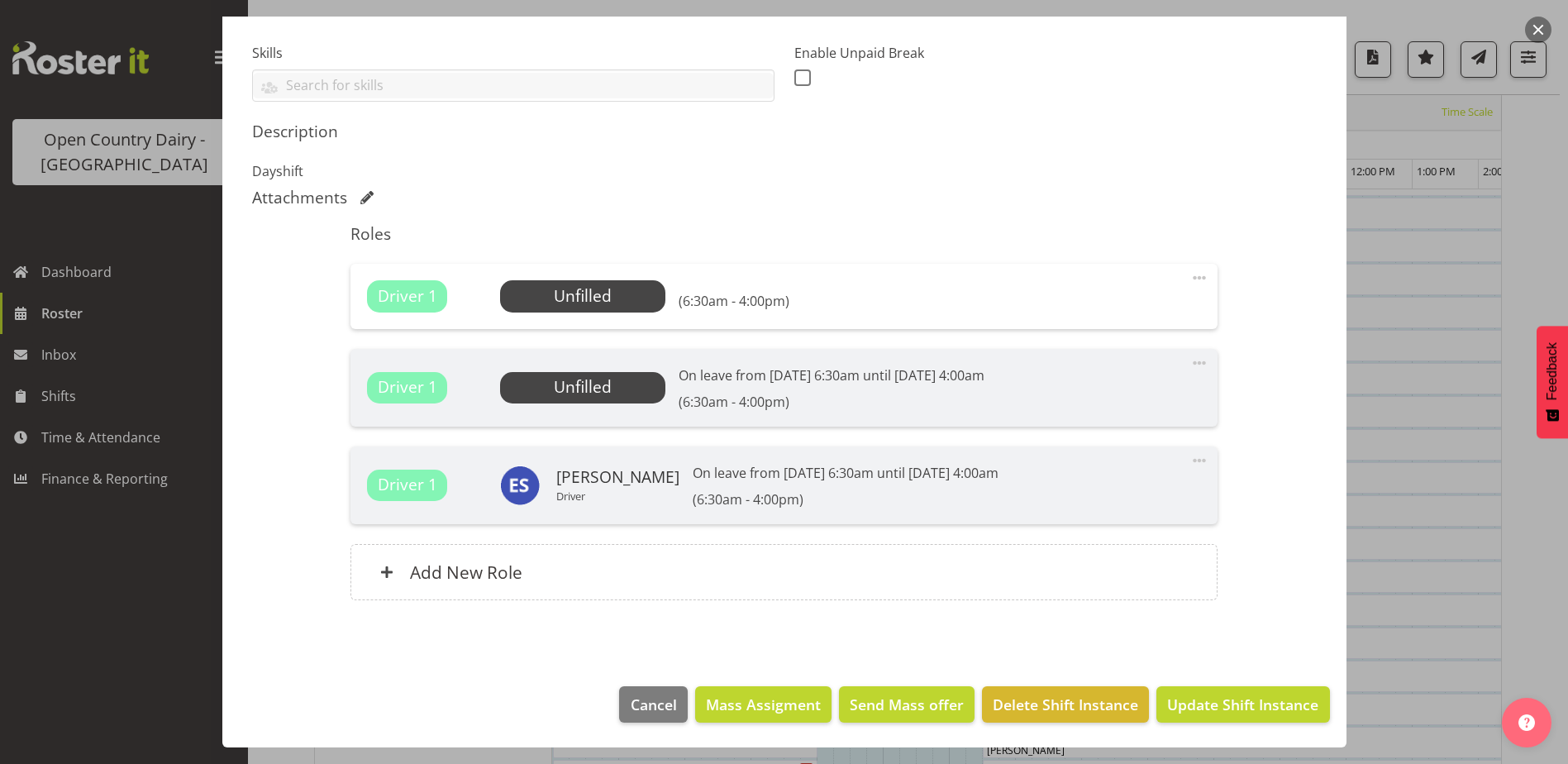
click at [617, 388] on span "Unfilled" at bounding box center [583, 387] width 165 height 32
click at [1284, 704] on span "Update Shift Instance" at bounding box center [1243, 705] width 151 height 22
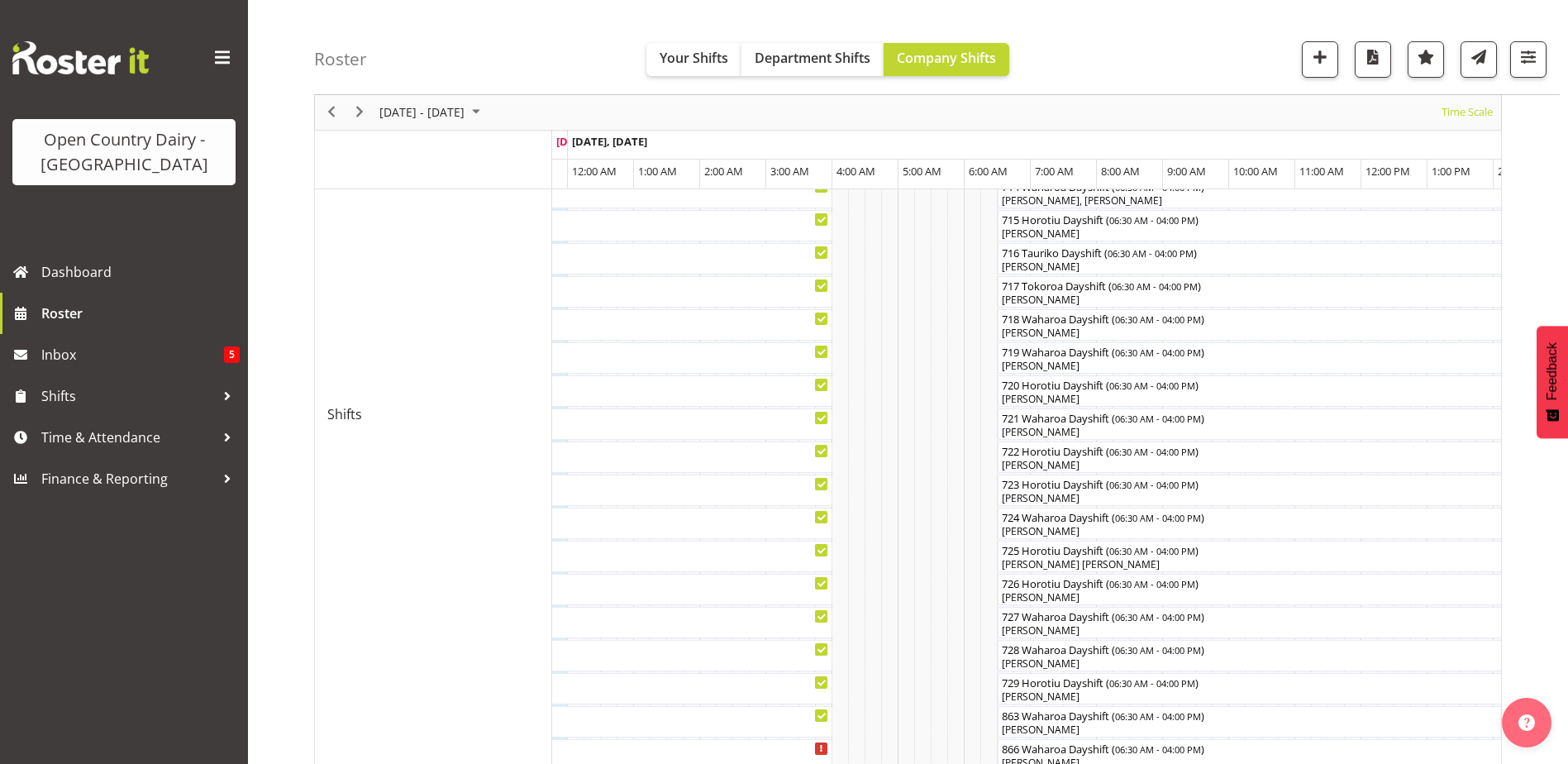
scroll to position [498, 0]
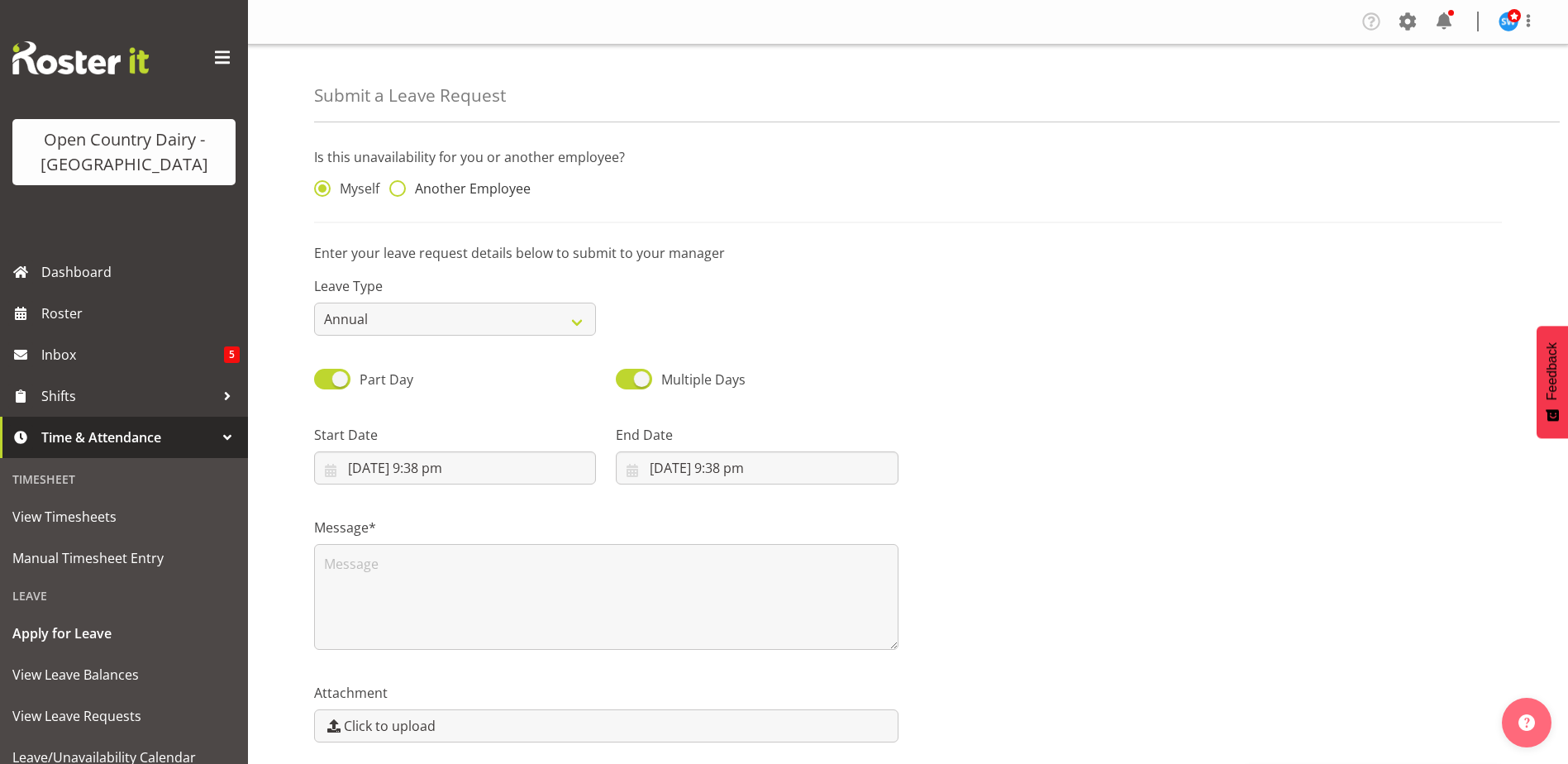
click at [397, 193] on span at bounding box center [397, 188] width 16 height 16
click at [397, 193] on input "Another Employee" at bounding box center [394, 189] width 11 height 11
radio input "true"
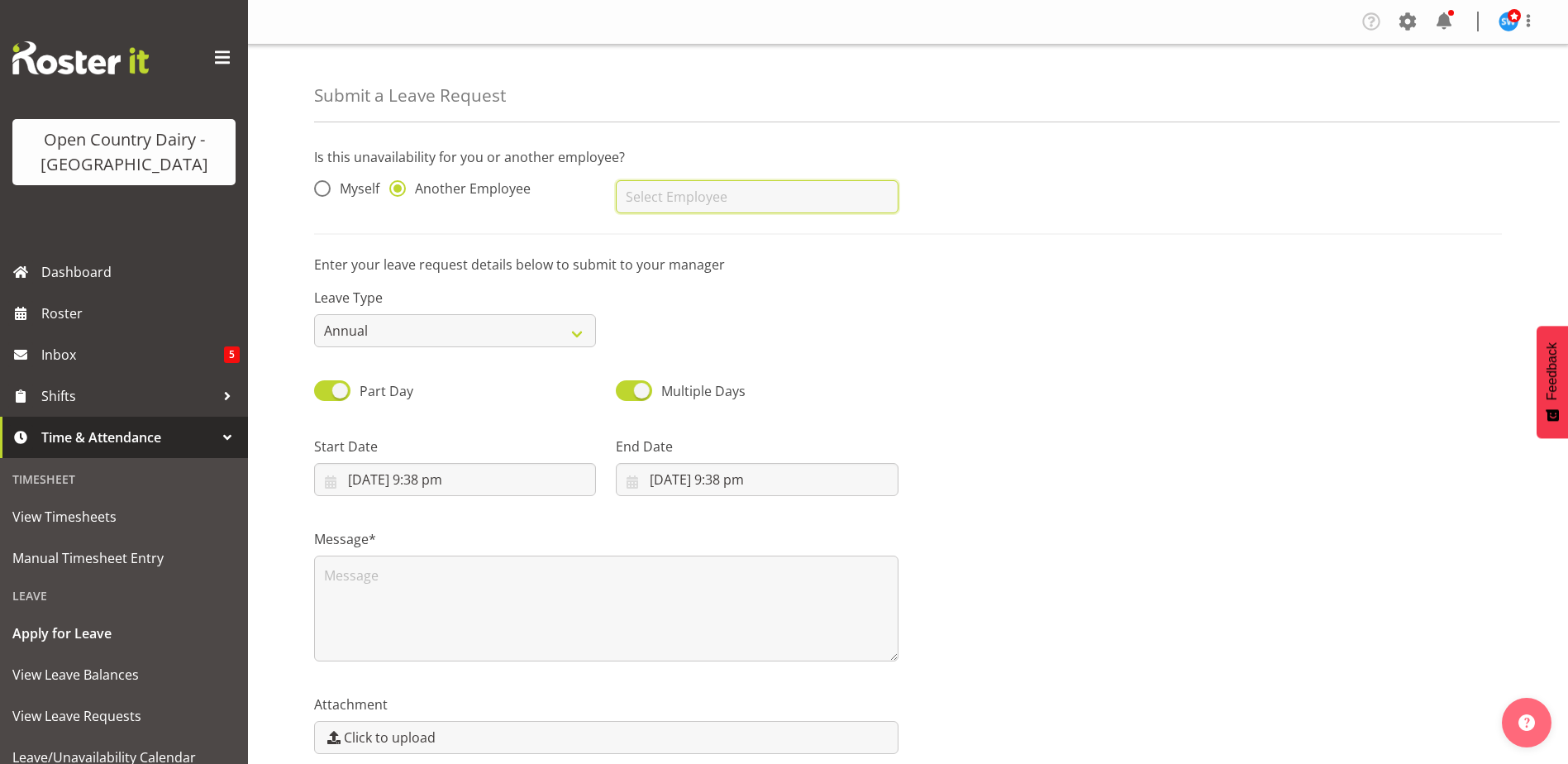
click at [658, 195] on input "text" at bounding box center [757, 196] width 282 height 33
click at [720, 242] on span "[PERSON_NAME]" at bounding box center [680, 238] width 103 height 18
type input "[PERSON_NAME]"
click at [560, 334] on select "Annual Sick Leave Without Pay Bereavement Domestic Violence Parental Jury Servi…" at bounding box center [455, 331] width 282 height 33
select select "Sick"
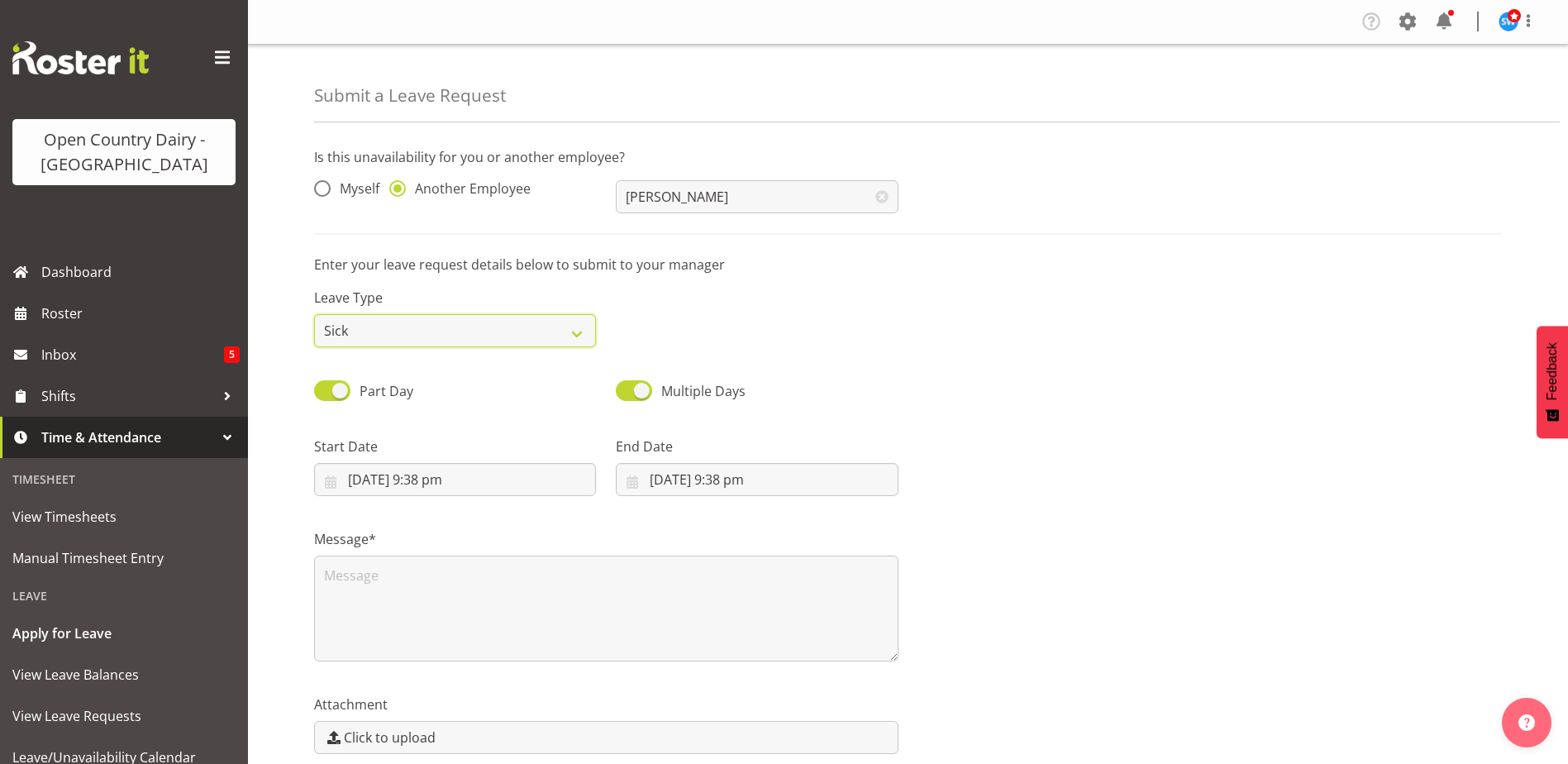
click at [315, 315] on select "Annual Sick Leave Without Pay Bereavement Domestic Violence Parental Jury Servi…" at bounding box center [455, 331] width 282 height 33
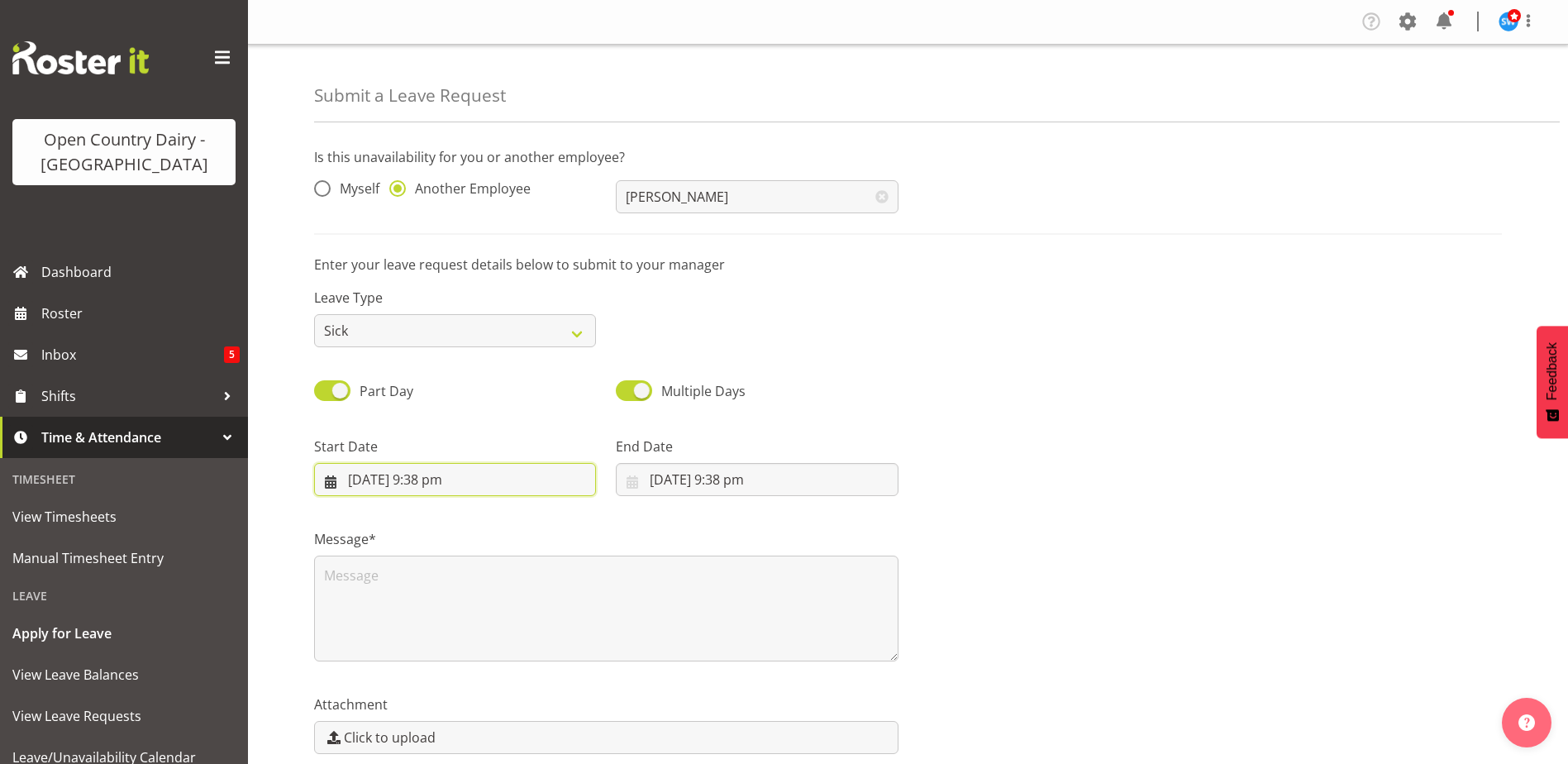
click at [385, 484] on input "[DATE] 9:38 pm" at bounding box center [455, 479] width 282 height 33
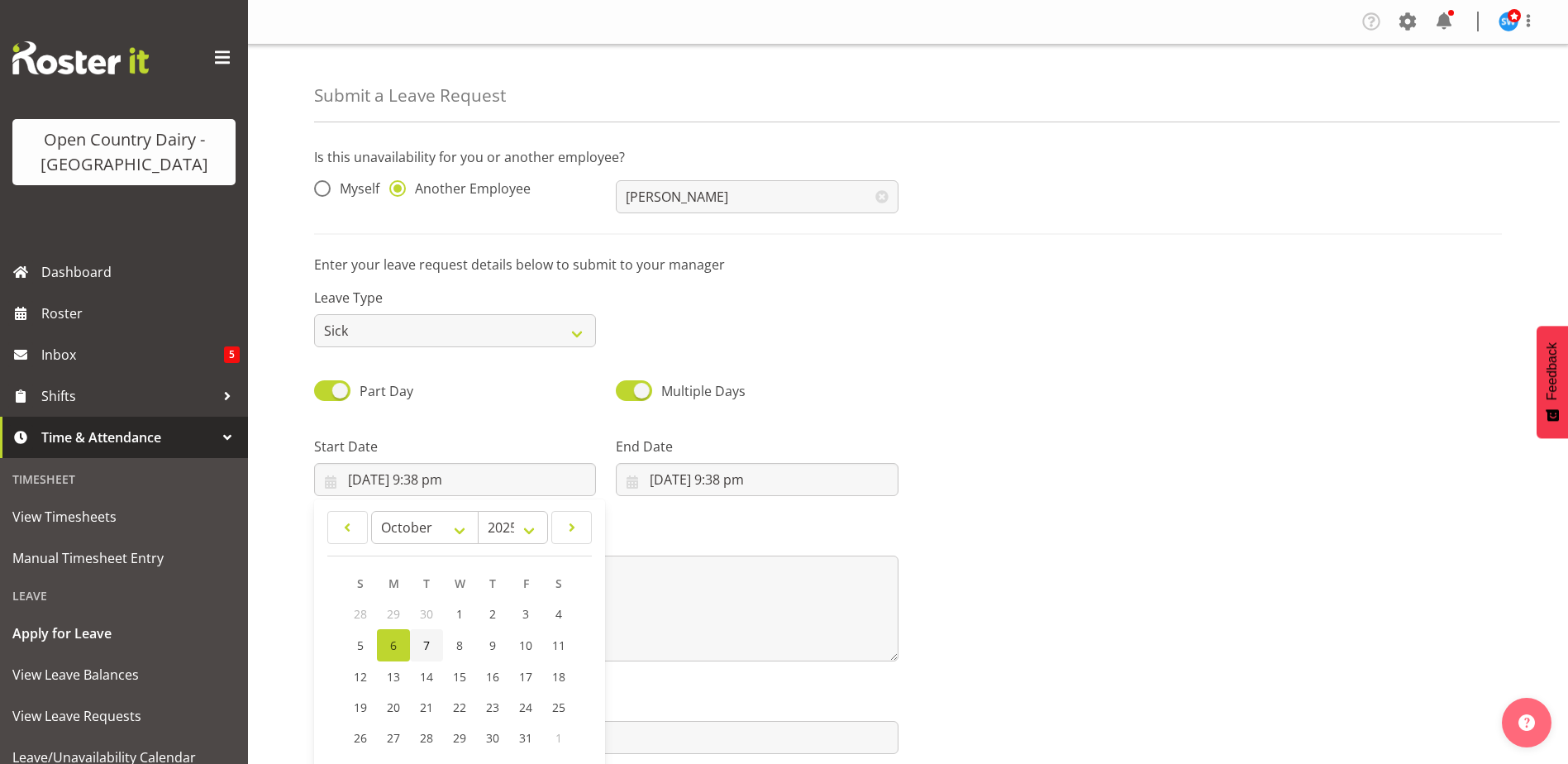
click at [424, 645] on link "7" at bounding box center [426, 645] width 33 height 32
type input "[DATE] 9:38 pm"
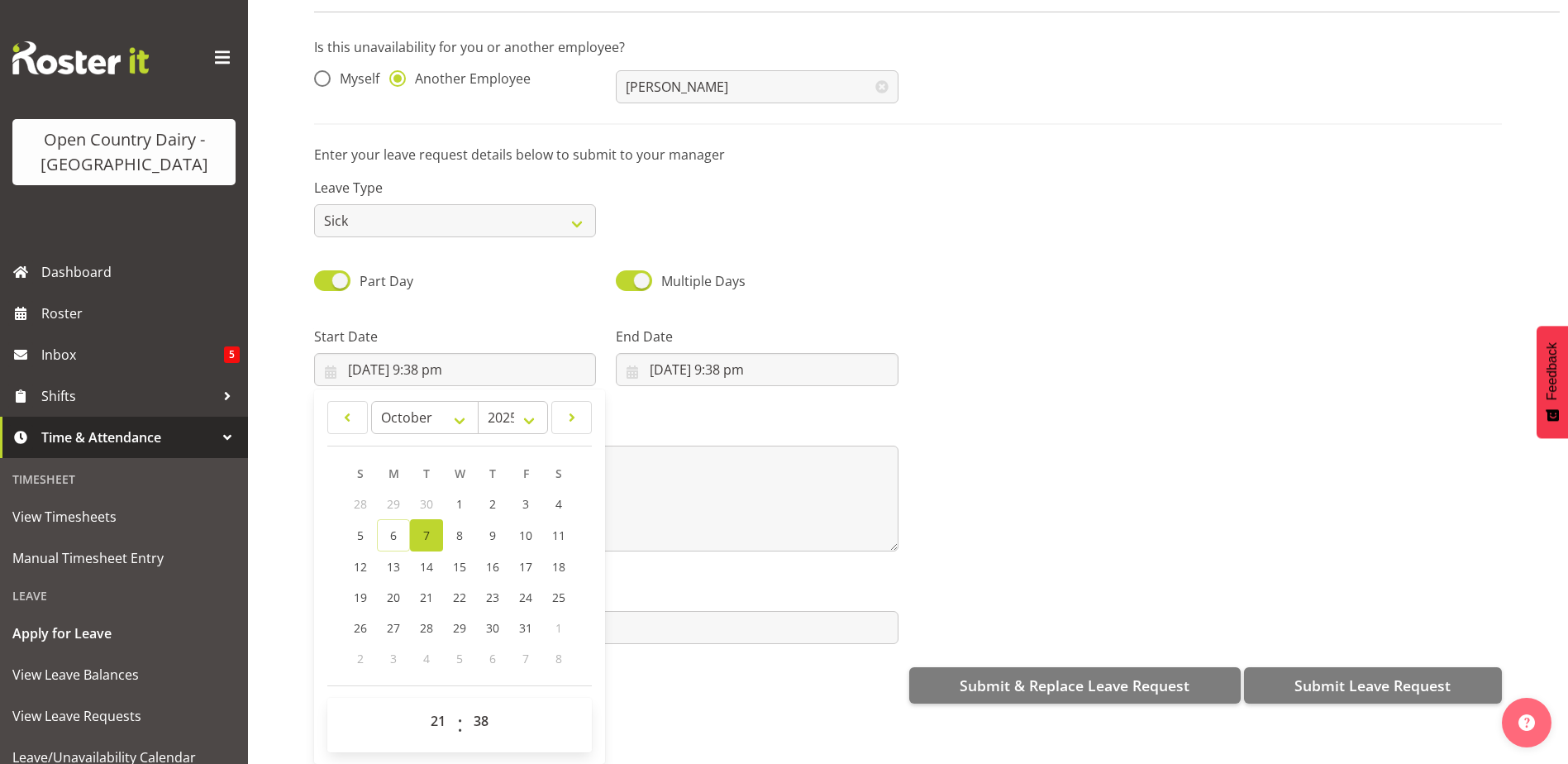
scroll to position [75, 0]
drag, startPoint x: 439, startPoint y: 709, endPoint x: 440, endPoint y: 690, distance: 19.0
click at [437, 707] on select "00 01 02 03 04 05 06 07 08 09 10 11 12 13 14 15 16 17 18 19 20 21 22 23" at bounding box center [440, 721] width 37 height 33
select select "6"
click at [422, 705] on select "00 01 02 03 04 05 06 07 08 09 10 11 12 13 14 15 16 17 18 19 20 21 22 23" at bounding box center [440, 721] width 37 height 33
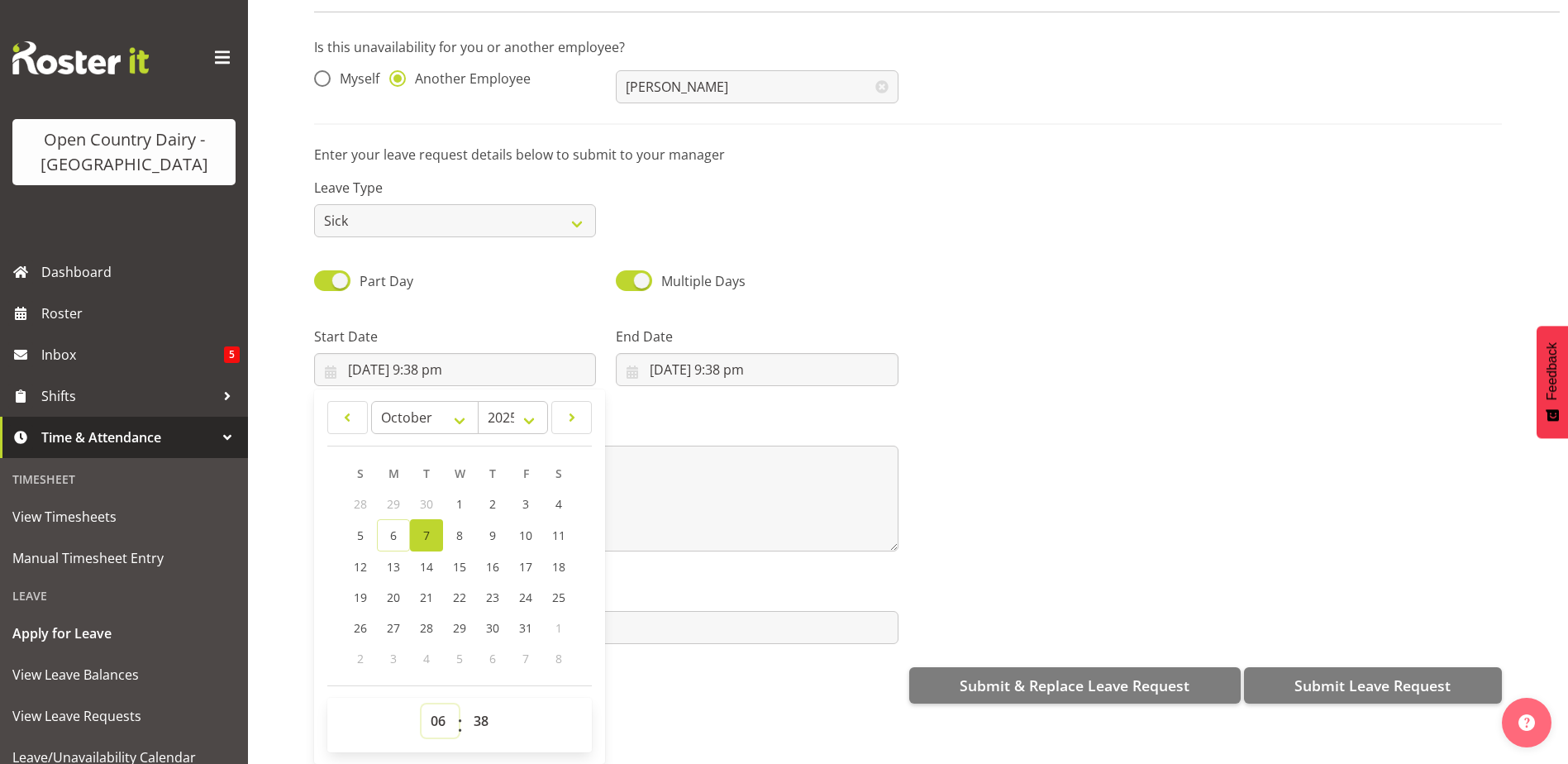
type input "[DATE] 6:38 am"
click at [477, 709] on select "00 01 02 03 04 05 06 07 08 09 10 11 12 13 14 15 16 17 18 19 20 21 22 23 24 25 2…" at bounding box center [483, 721] width 37 height 33
select select "30"
click at [464, 705] on select "00 01 02 03 04 05 06 07 08 09 10 11 12 13 14 15 16 17 18 19 20 21 22 23 24 25 2…" at bounding box center [483, 721] width 37 height 33
type input "[DATE] 6:30 am"
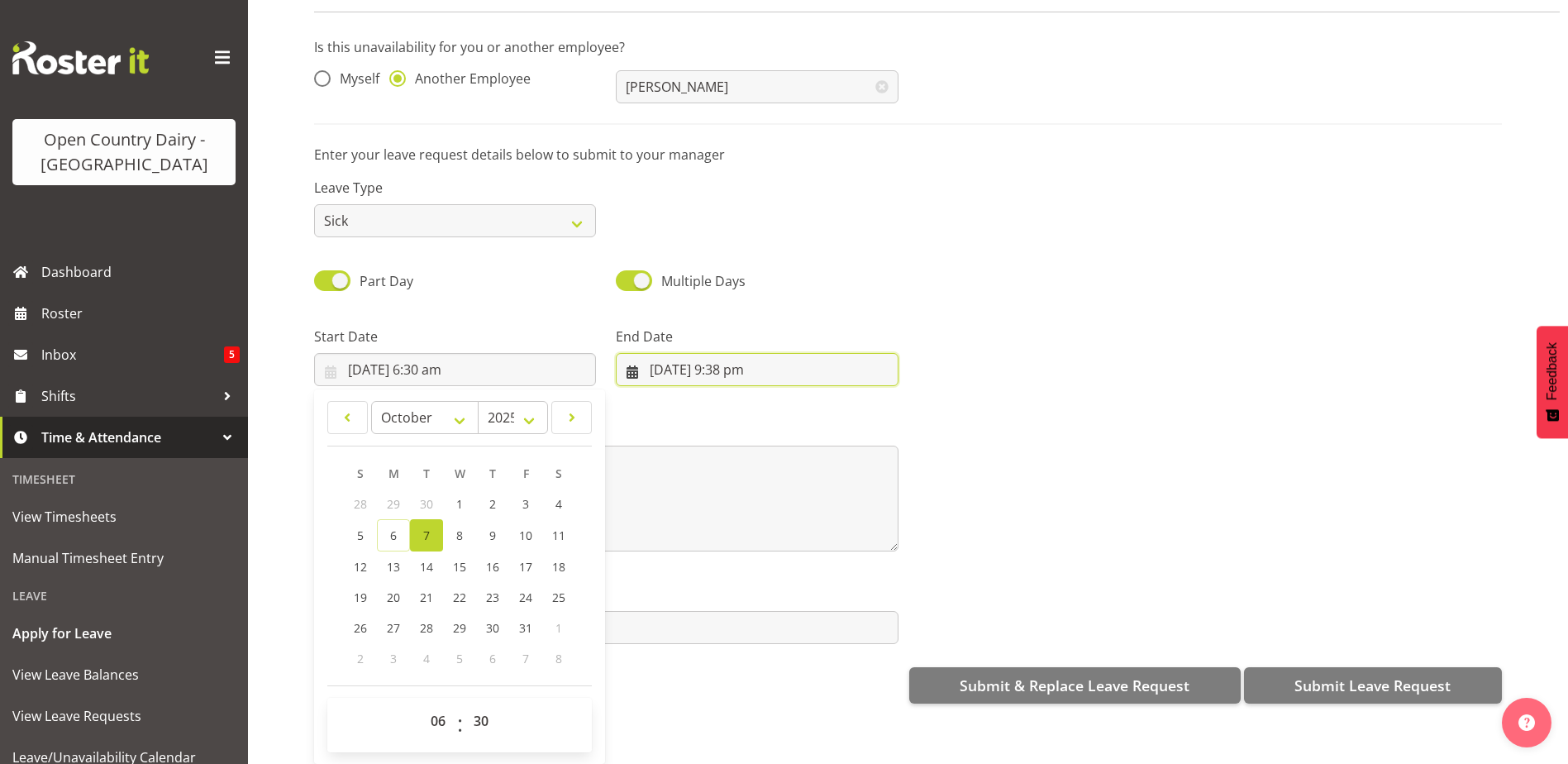
click at [754, 358] on input "[DATE] 9:38 pm" at bounding box center [757, 369] width 282 height 33
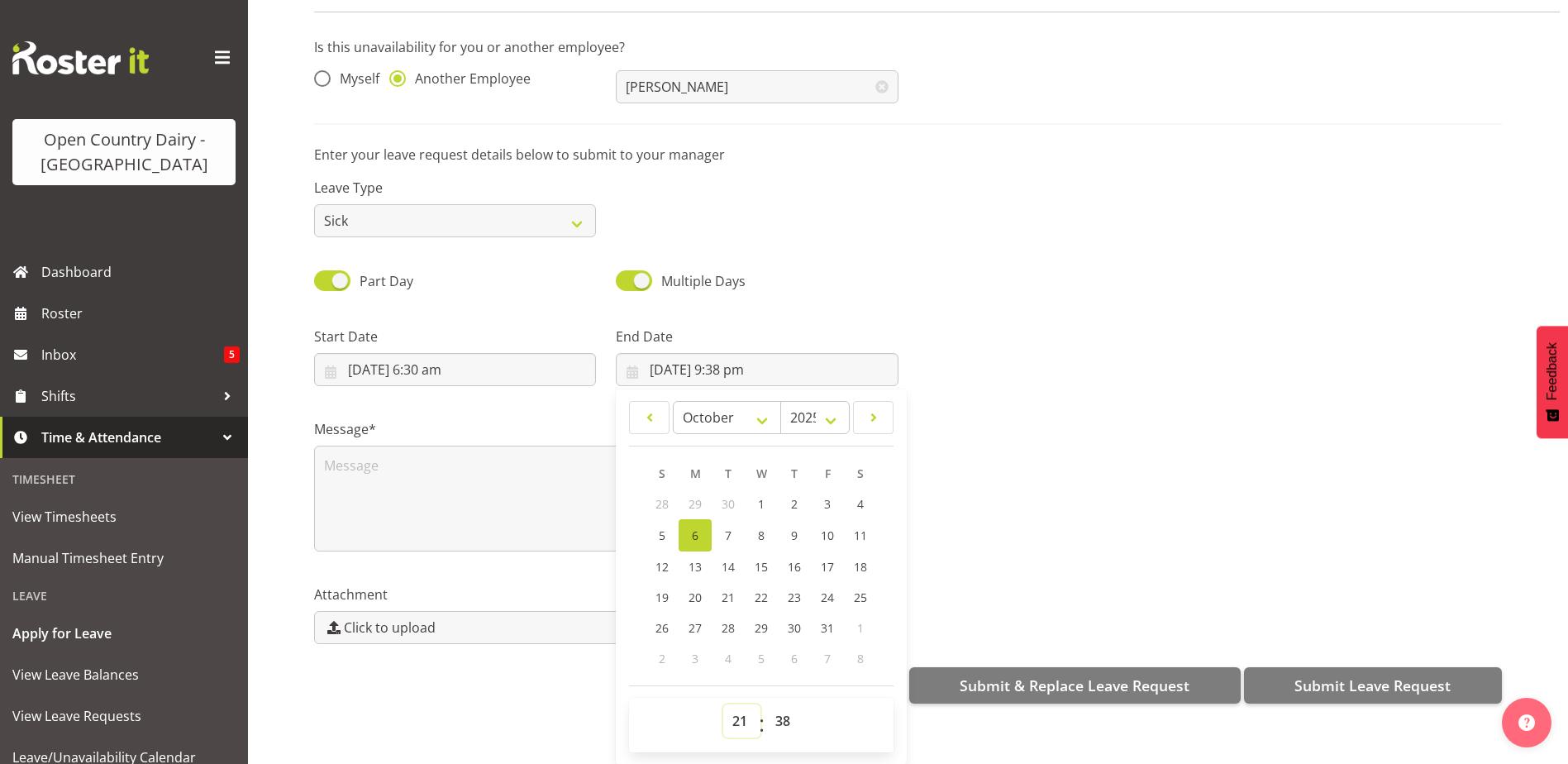
click at [734, 710] on select "00 01 02 03 04 05 06 07 08 09 10 11 12 13 14 15 16 17 18 19 20 21 22 23" at bounding box center [742, 721] width 37 height 33
select select "16"
click at [724, 705] on select "00 01 02 03 04 05 06 07 08 09 10 11 12 13 14 15 16 17 18 19 20 21 22 23" at bounding box center [742, 721] width 37 height 33
type input "[DATE] 4:38 pm"
drag, startPoint x: 779, startPoint y: 708, endPoint x: 806, endPoint y: 564, distance: 146.5
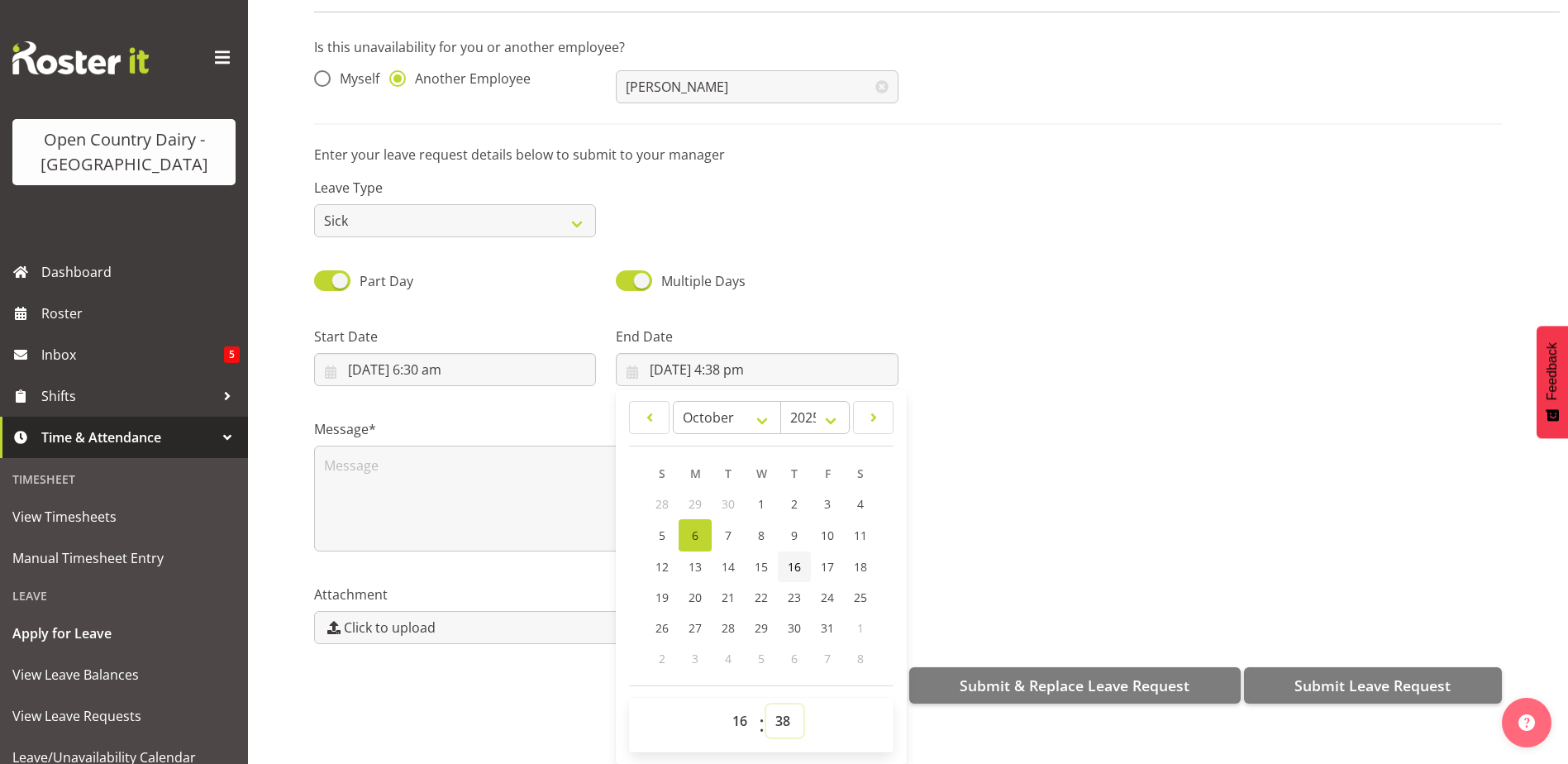
click at [781, 707] on select "00 01 02 03 04 05 06 07 08 09 10 11 12 13 14 15 16 17 18 19 20 21 22 23 24 25 2…" at bounding box center [784, 721] width 37 height 33
select select "0"
click at [766, 705] on select "00 01 02 03 04 05 06 07 08 09 10 11 12 13 14 15 16 17 18 19 20 21 22 23 24 25 2…" at bounding box center [784, 721] width 37 height 33
type input "[DATE] 4:00 pm"
click at [1106, 397] on div "Message*" at bounding box center [908, 479] width 1208 height 166
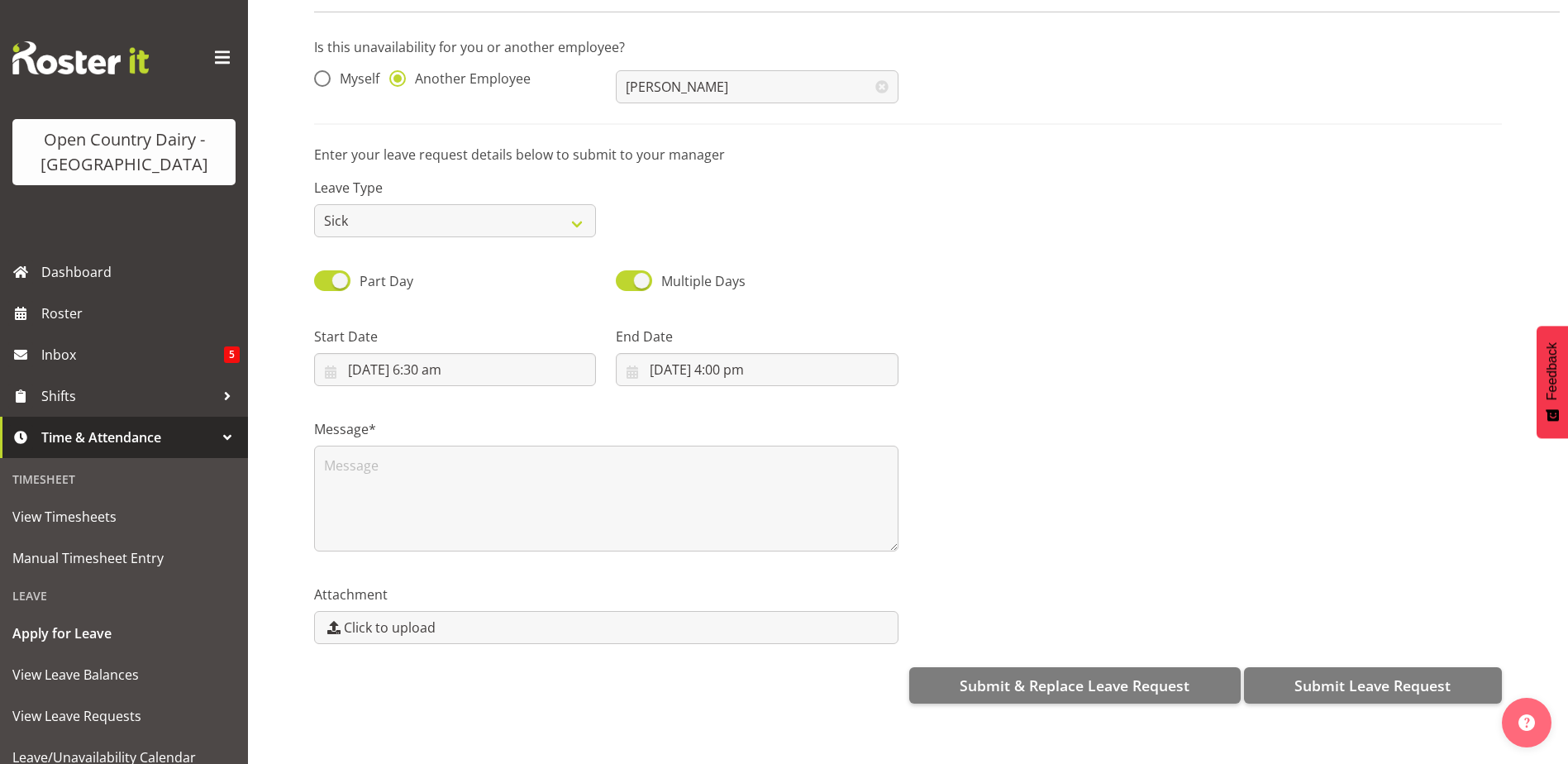
scroll to position [0, 0]
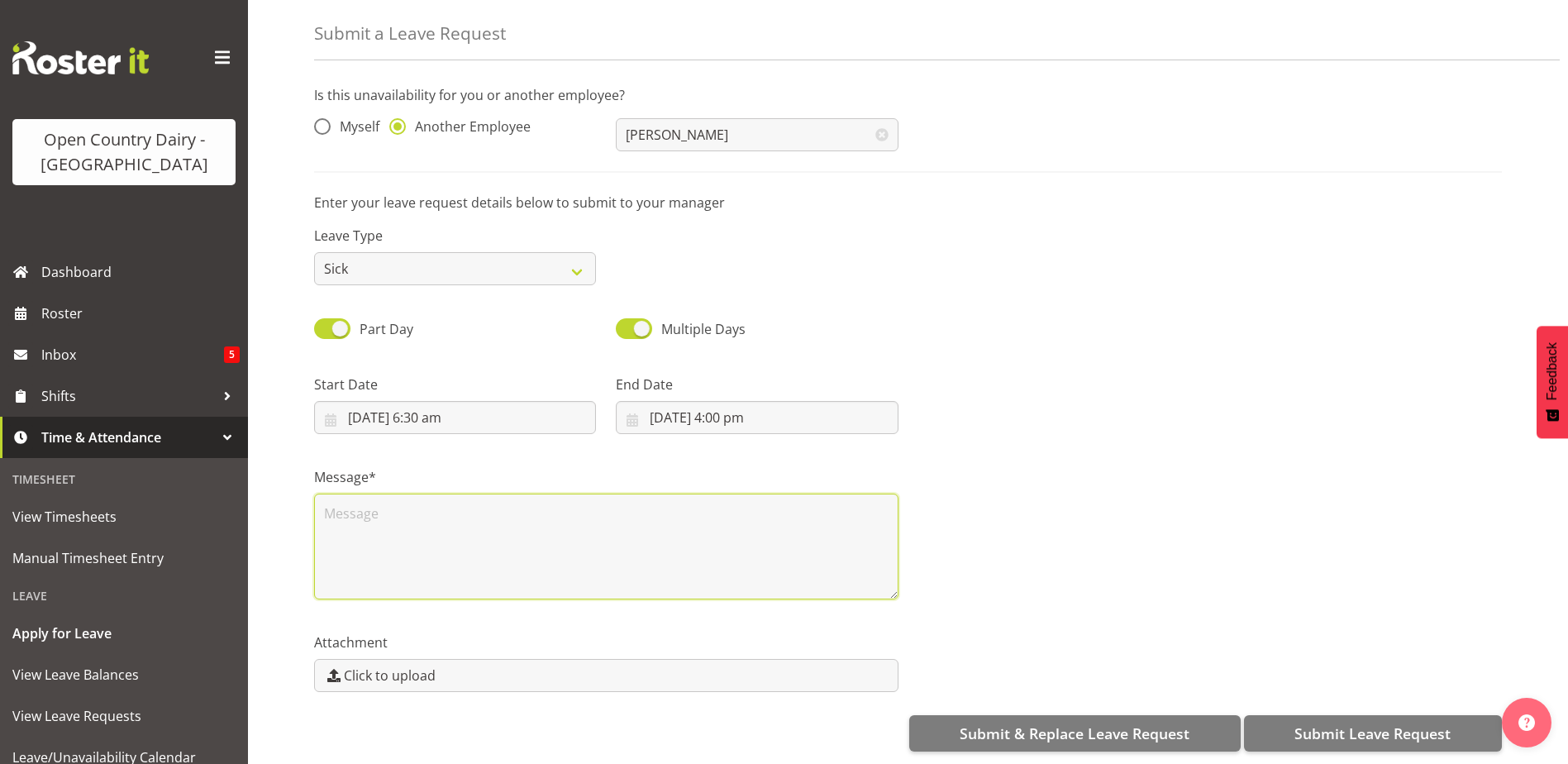
drag, startPoint x: 345, startPoint y: 508, endPoint x: 365, endPoint y: 493, distance: 25.0
click at [345, 504] on textarea at bounding box center [606, 547] width 584 height 106
type textarea "sick"
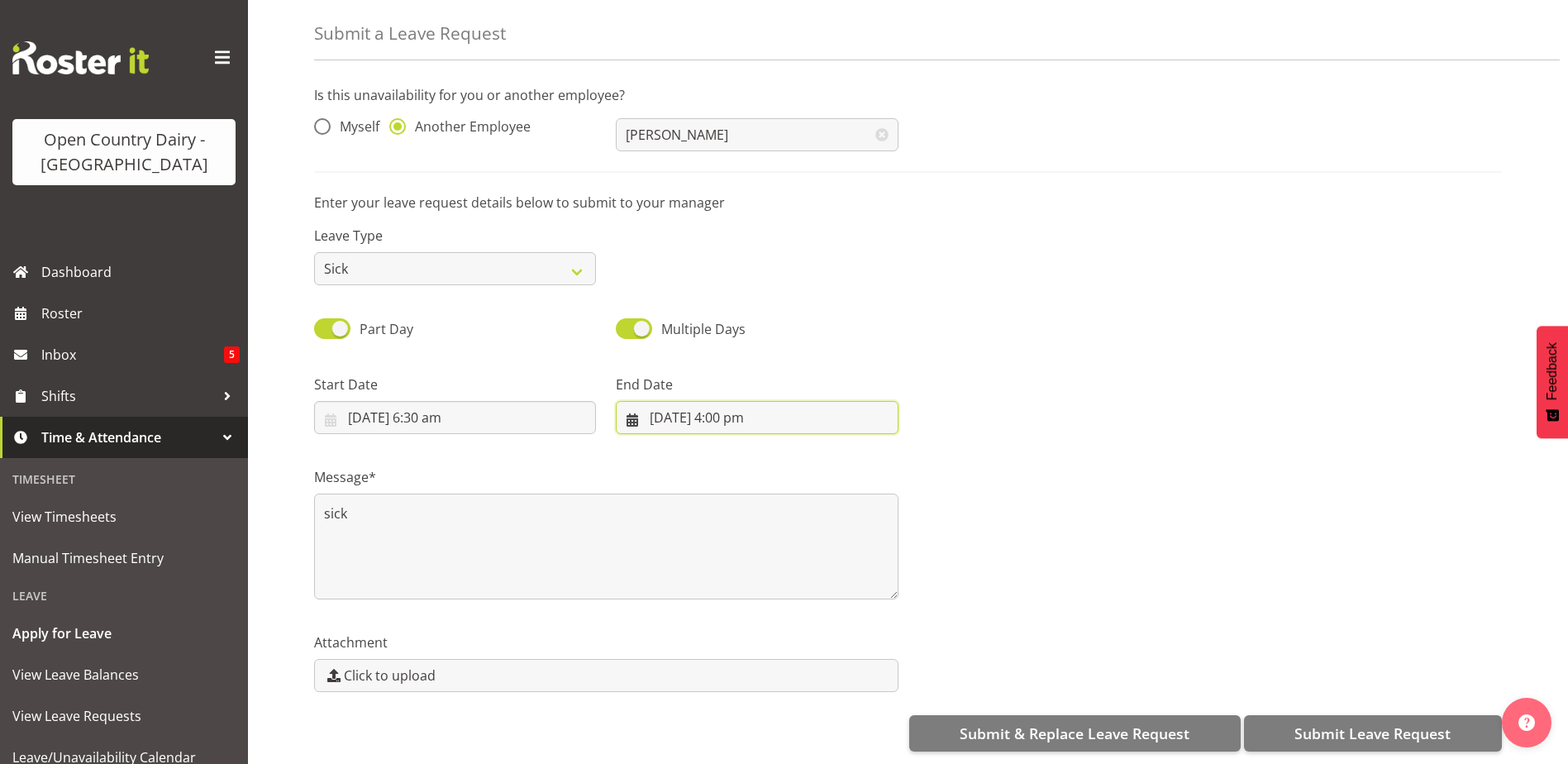
click at [806, 407] on input "[DATE] 4:00 pm" at bounding box center [757, 417] width 282 height 33
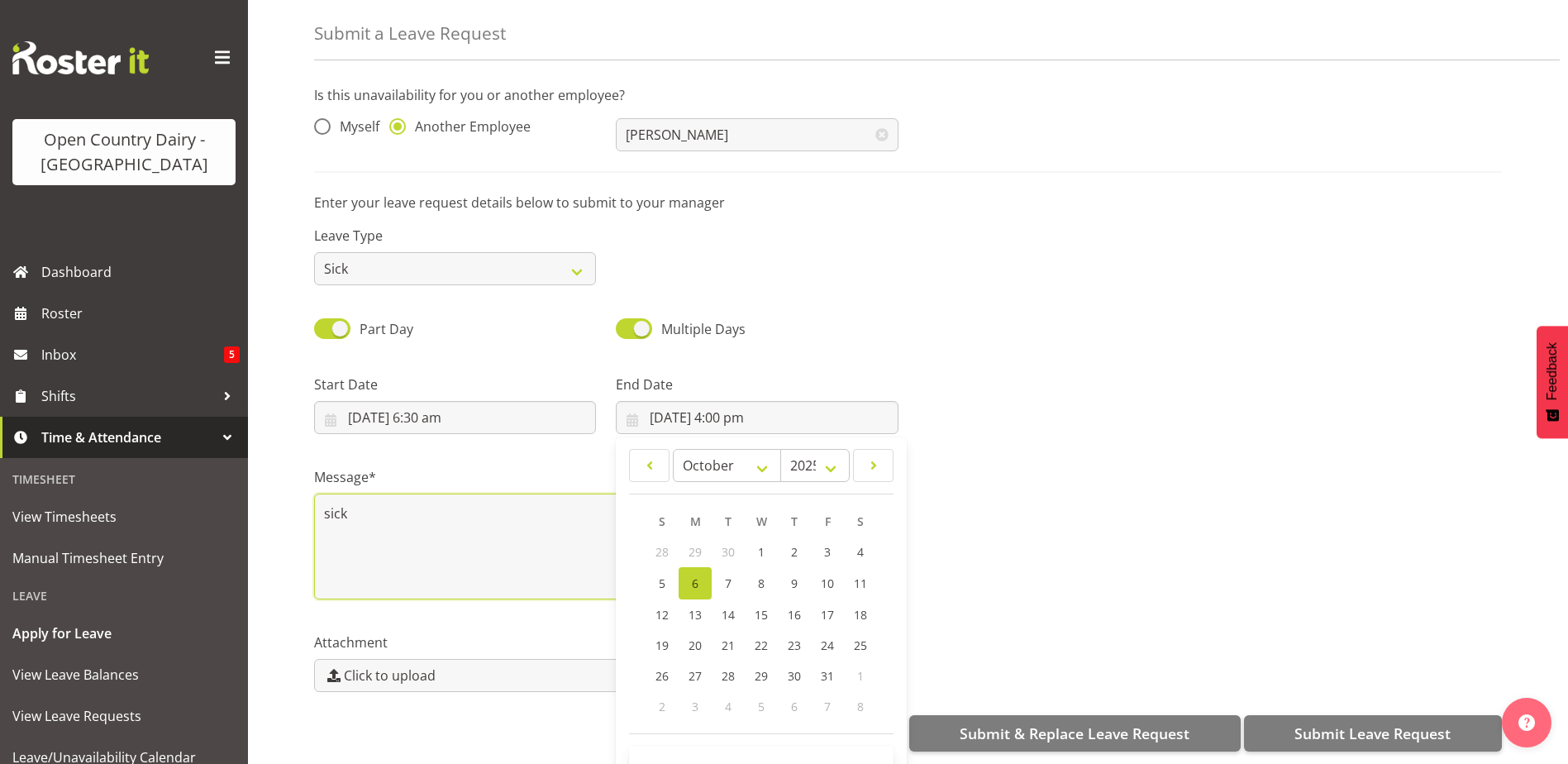
click at [435, 506] on textarea "sick" at bounding box center [606, 547] width 584 height 106
click at [1368, 725] on span "Submit Leave Request" at bounding box center [1373, 734] width 156 height 22
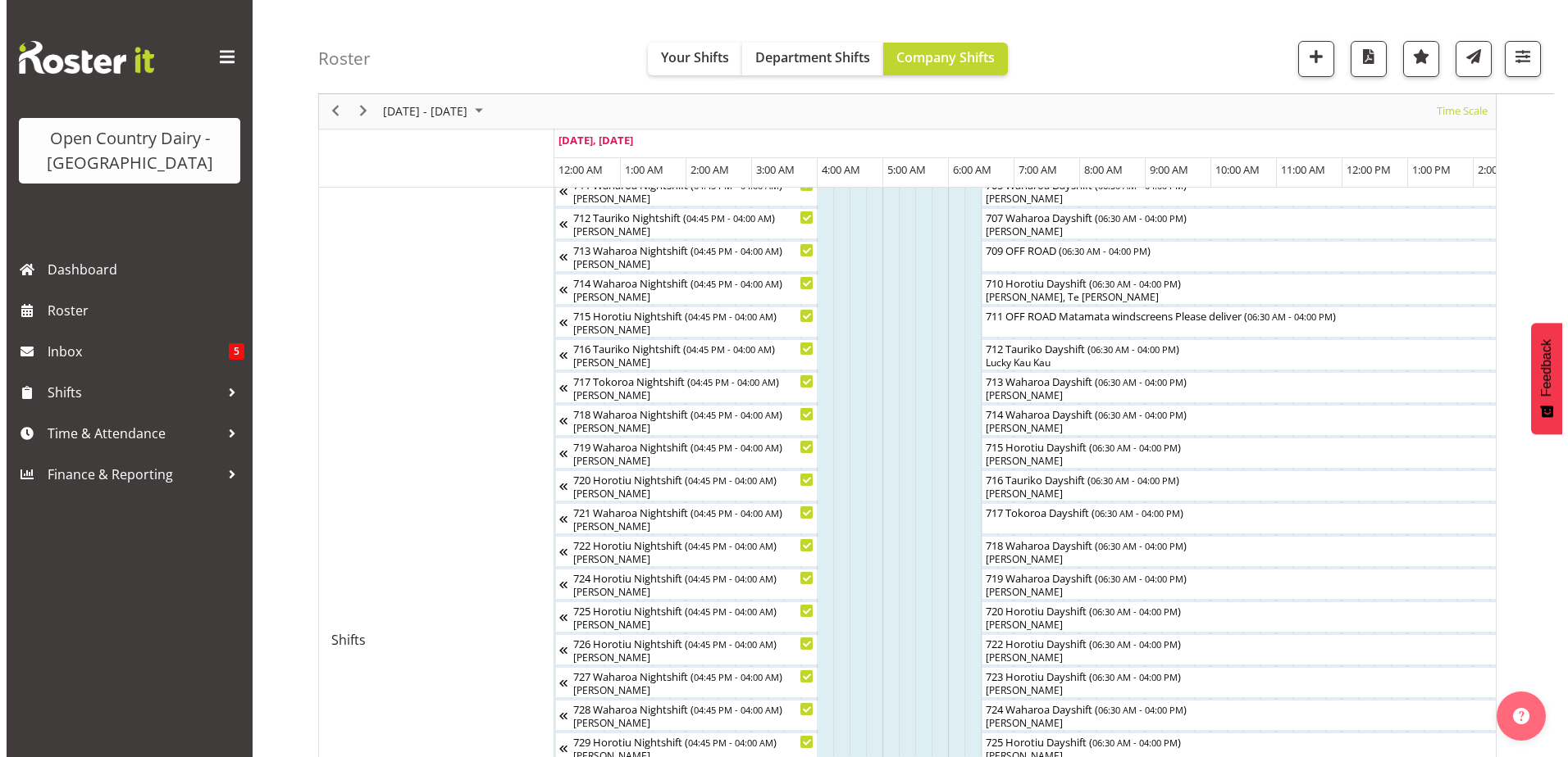
scroll to position [492, 0]
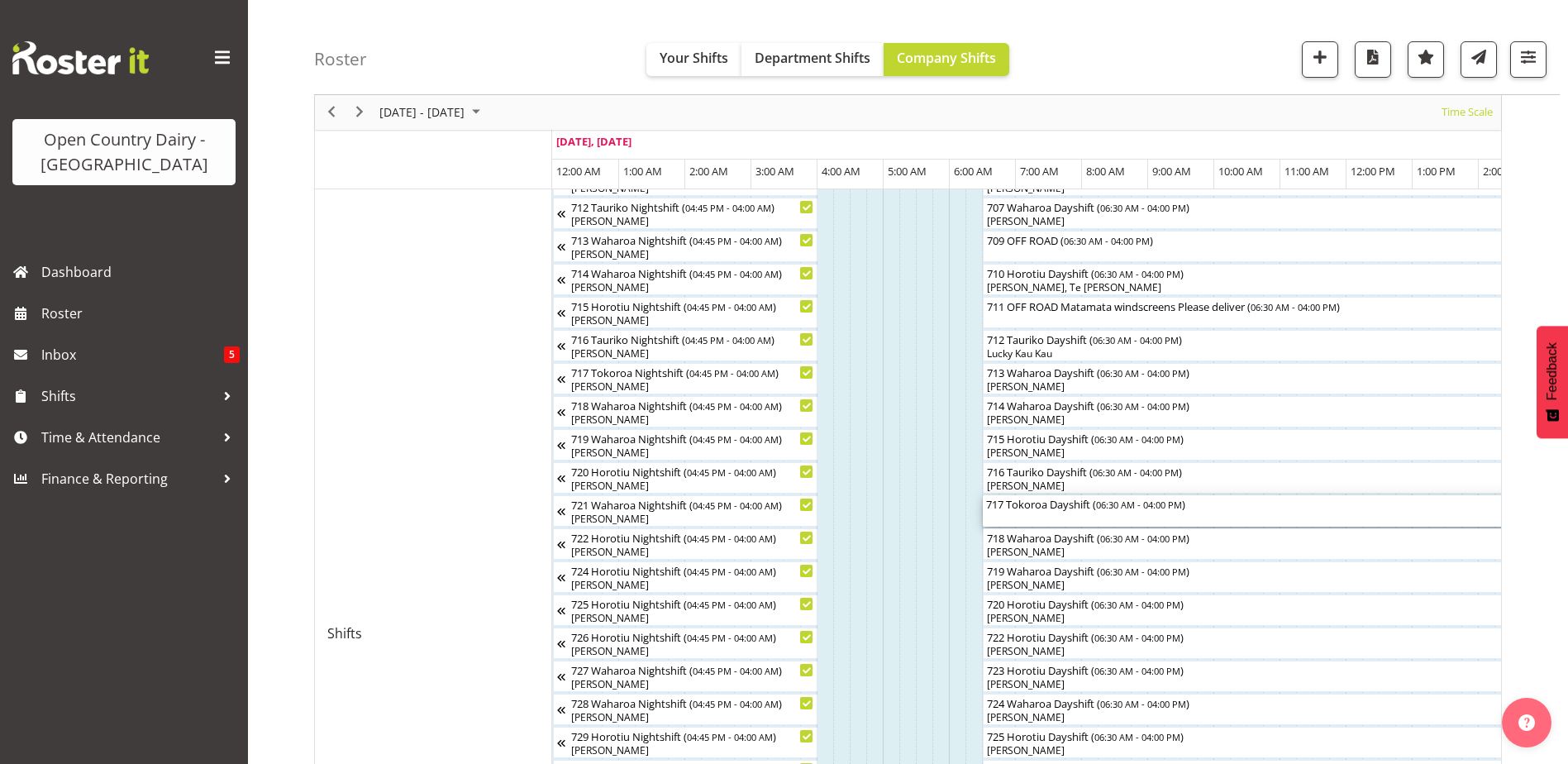
click at [1037, 505] on div "717 Tokoroa Dayshift ( 06:30 AM - 04:00 PM )" at bounding box center [1297, 504] width 622 height 16
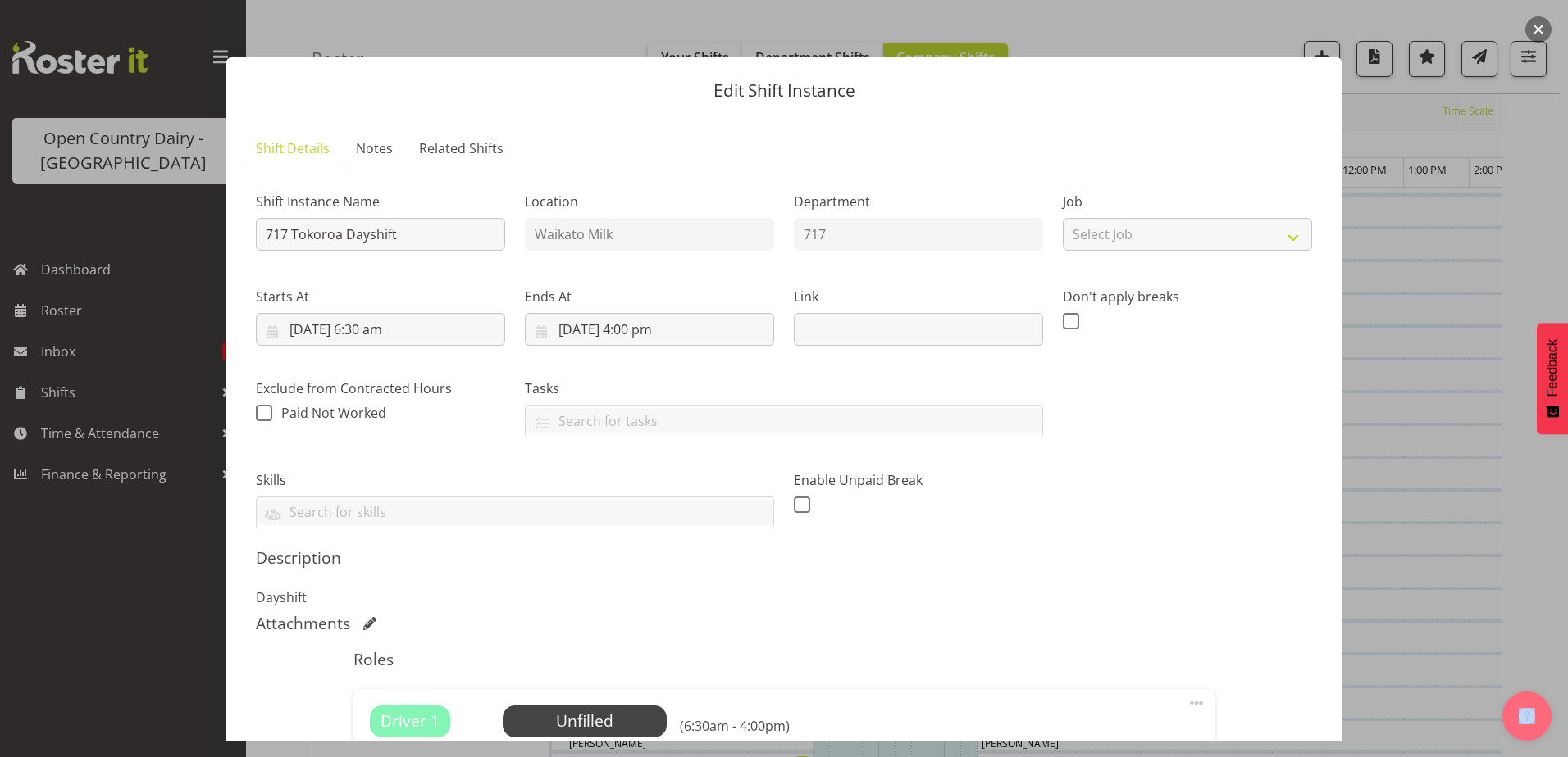
scroll to position [428, 0]
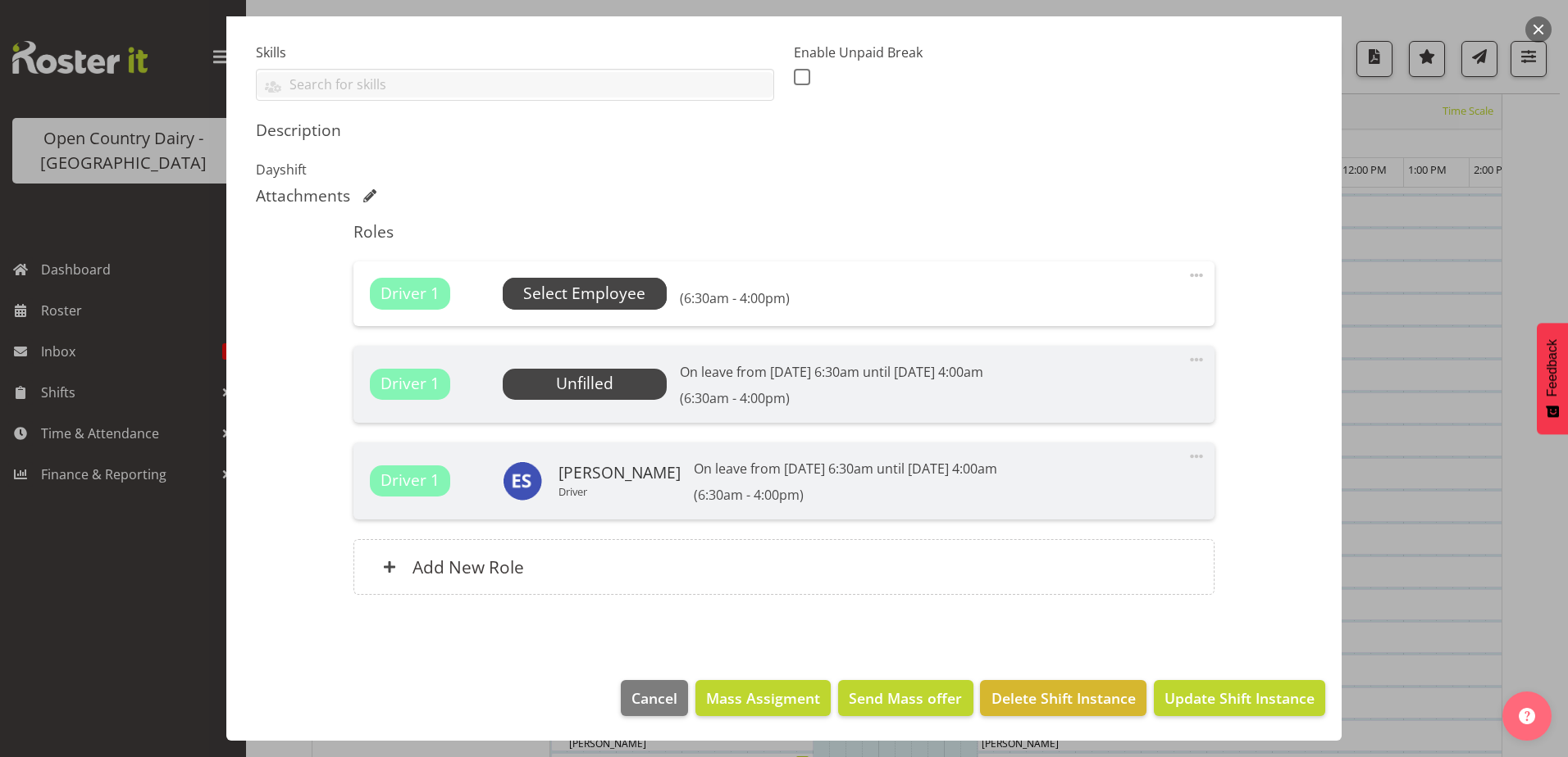
click at [609, 294] on span "Select Employee" at bounding box center [584, 294] width 123 height 23
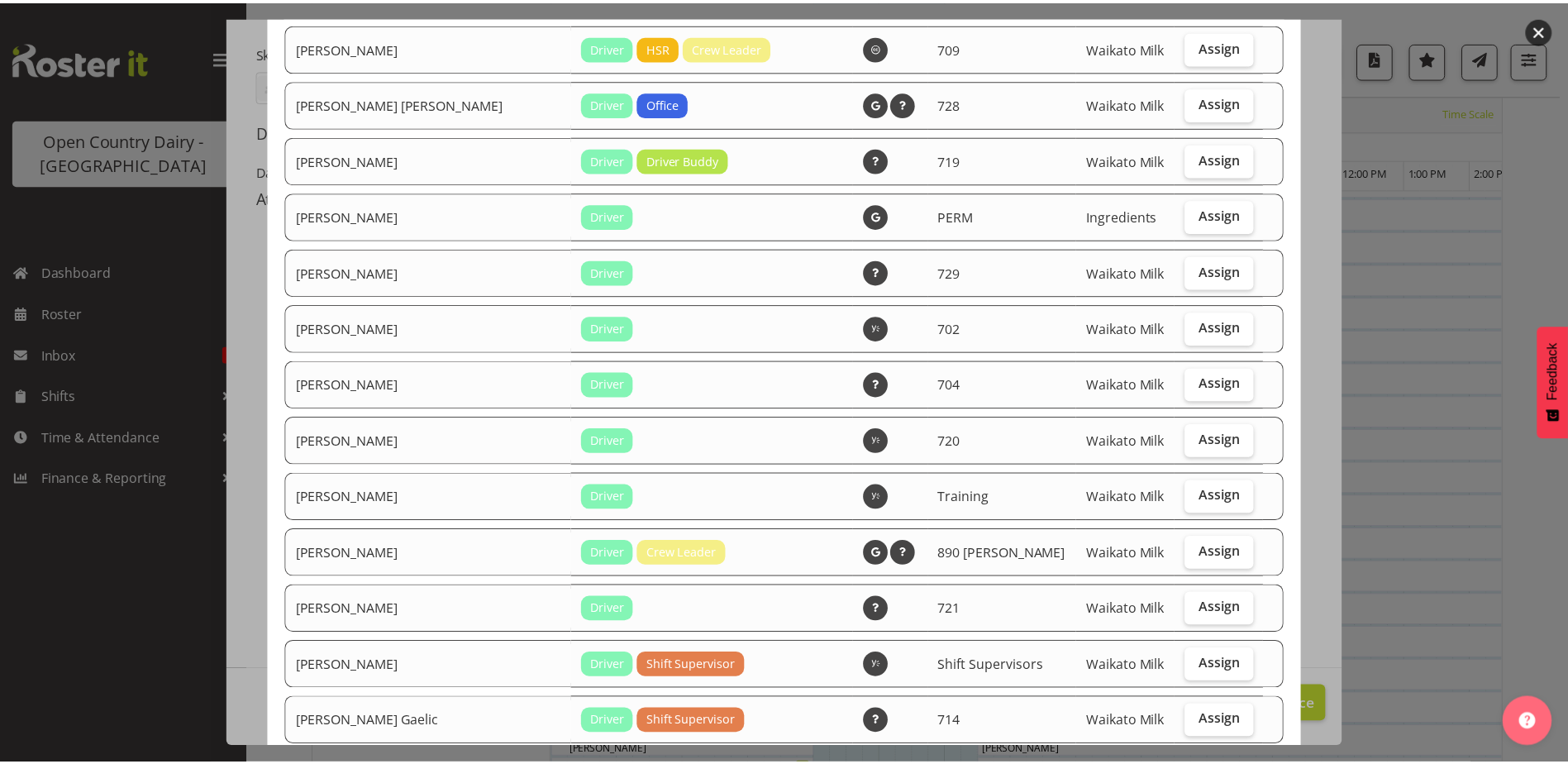
scroll to position [2795, 0]
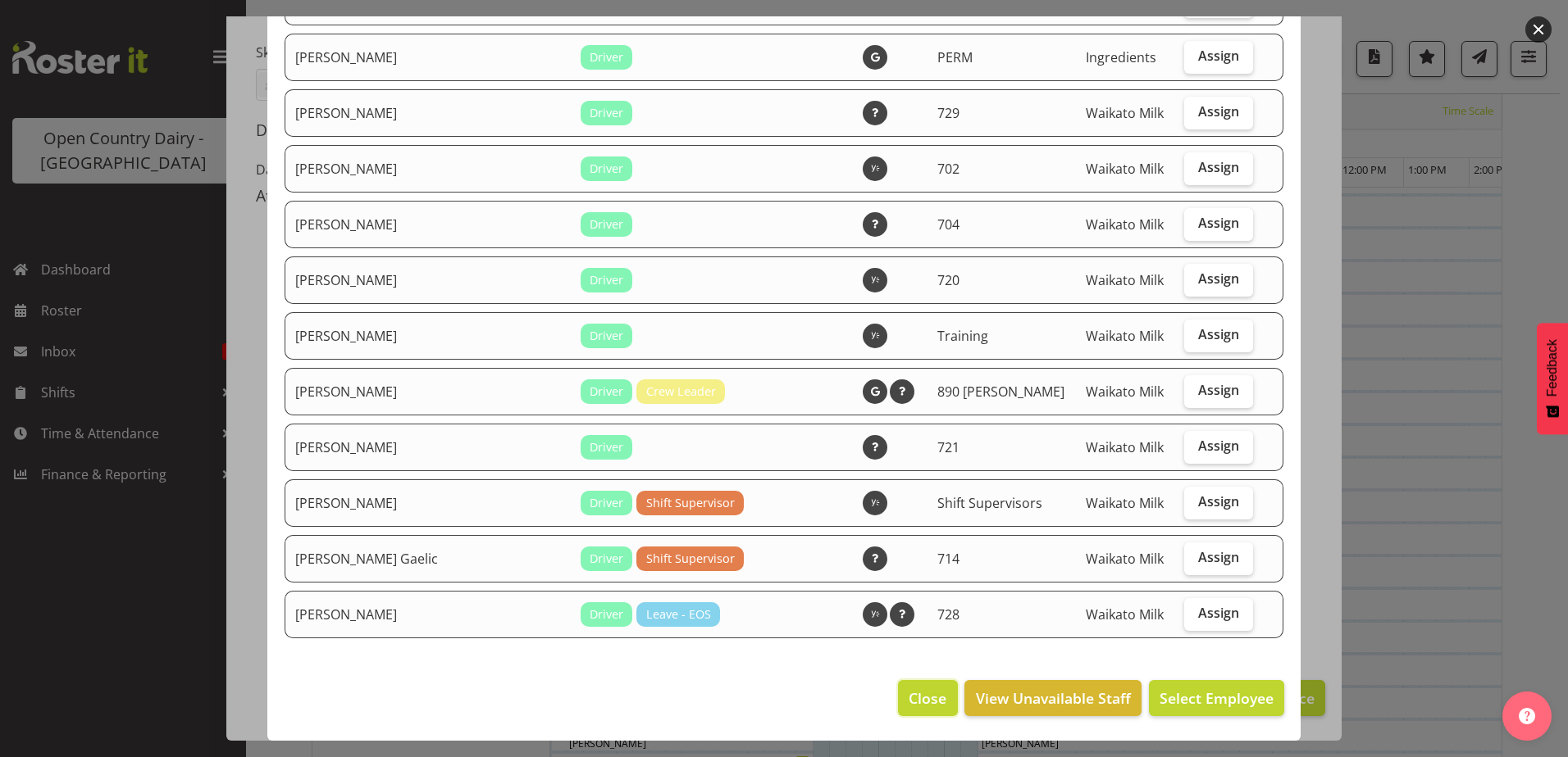
click at [932, 697] on span "Close" at bounding box center [928, 698] width 38 height 22
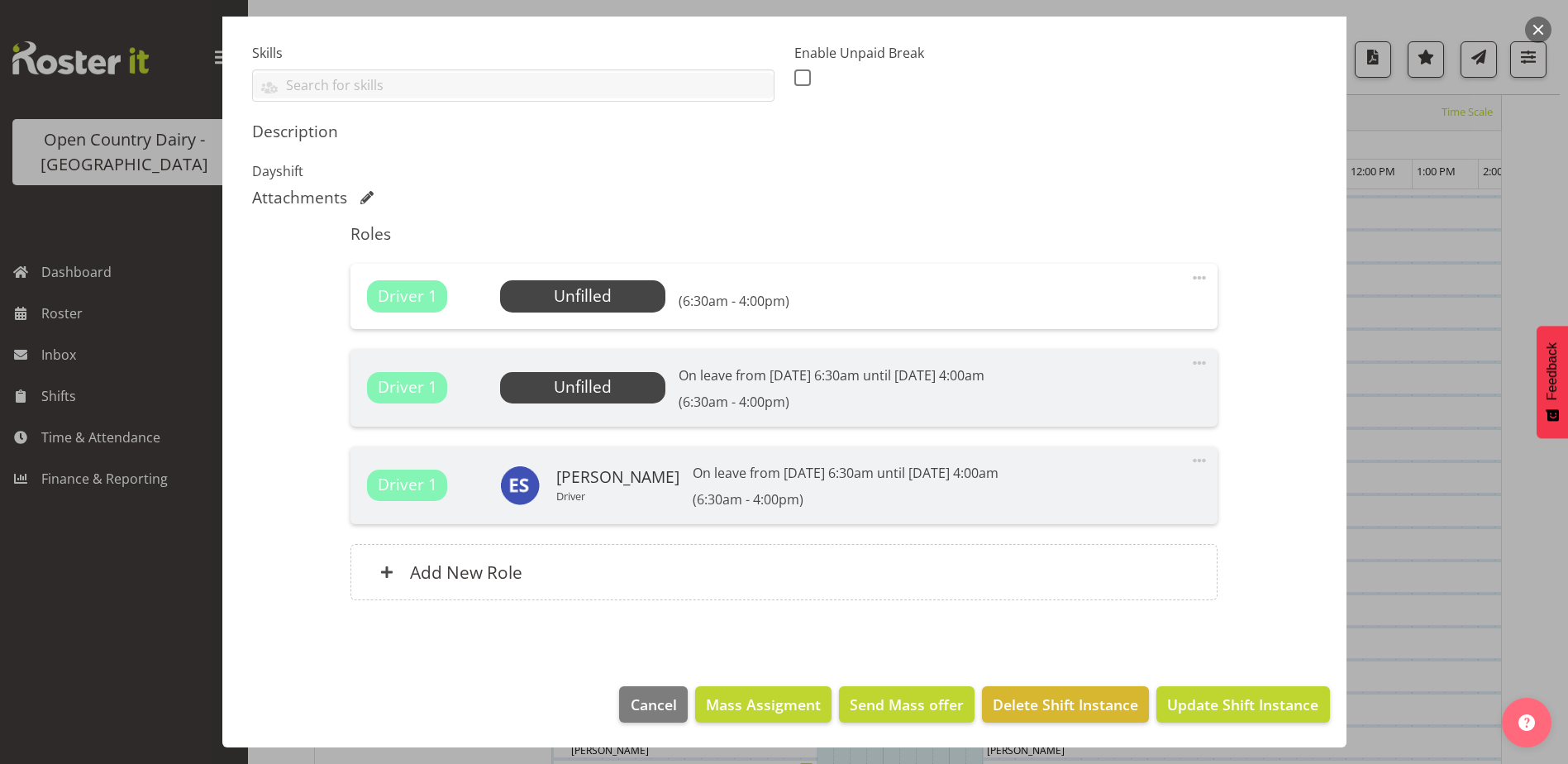
click at [590, 394] on span "Unfilled" at bounding box center [583, 387] width 58 height 23
click at [523, 387] on span "Unfilled" at bounding box center [583, 387] width 165 height 32
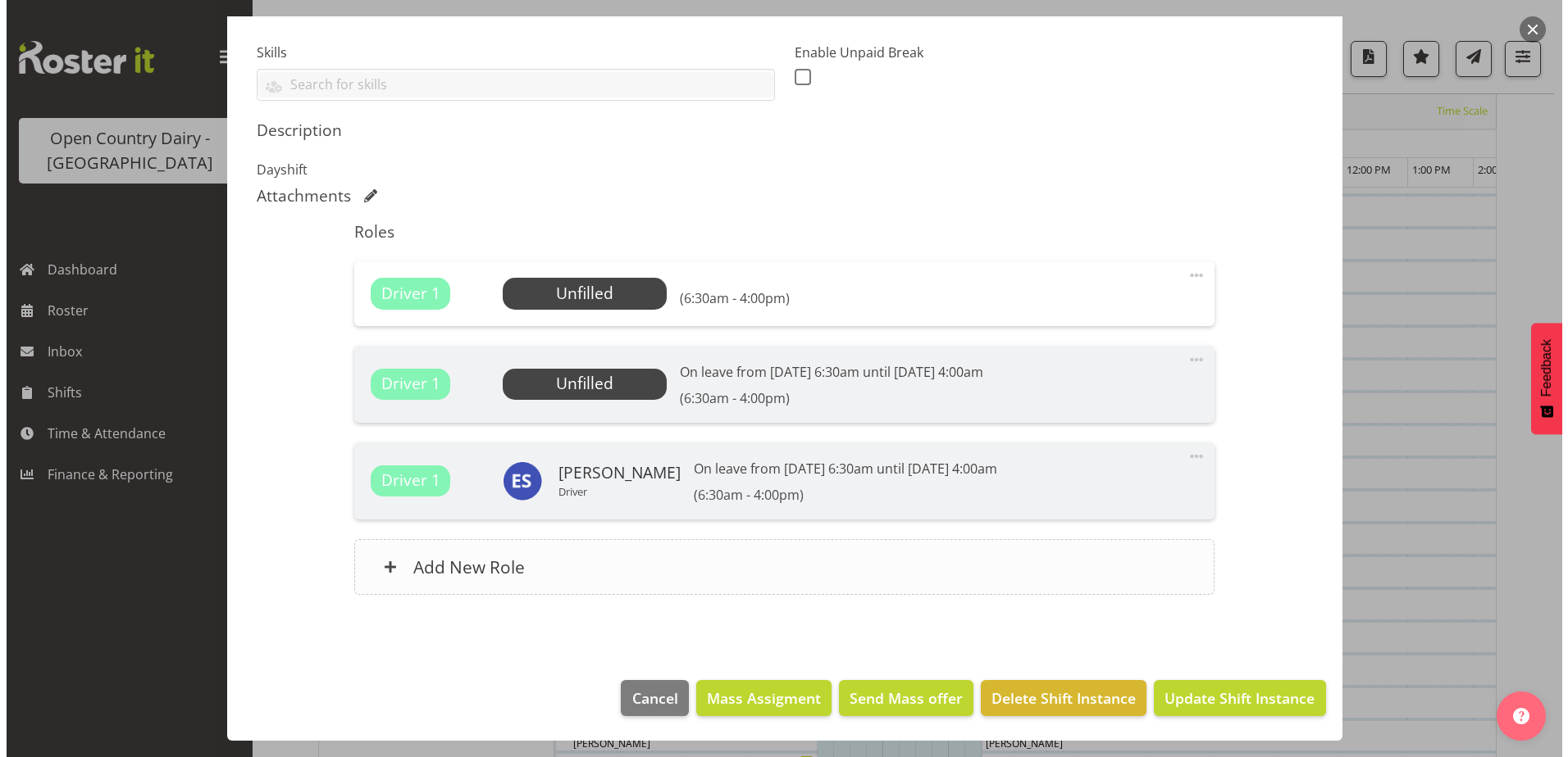
scroll to position [901, 0]
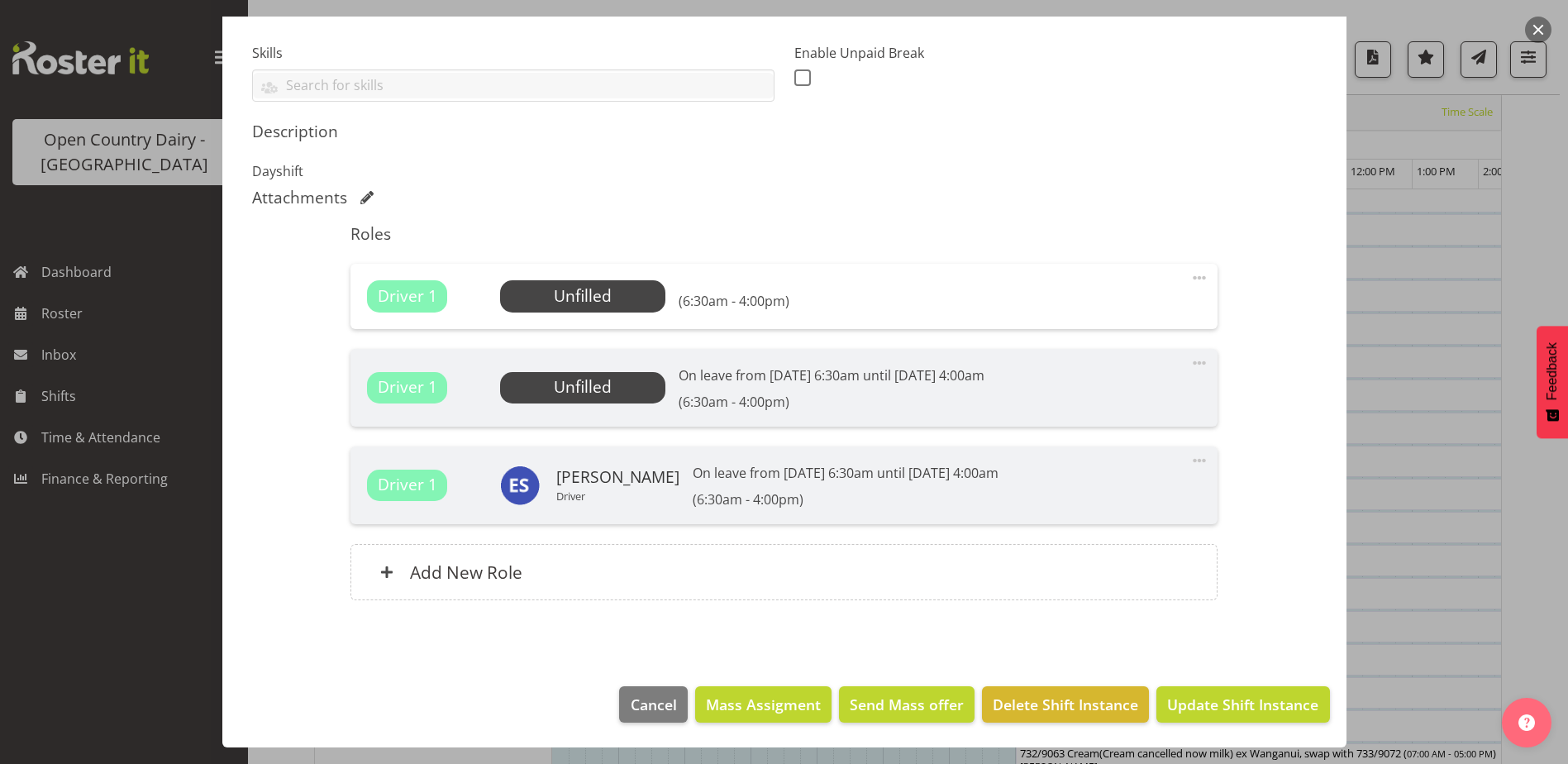
click at [623, 393] on span "Unfilled" at bounding box center [583, 387] width 165 height 32
click at [617, 308] on span "Select Employee" at bounding box center [583, 296] width 165 height 32
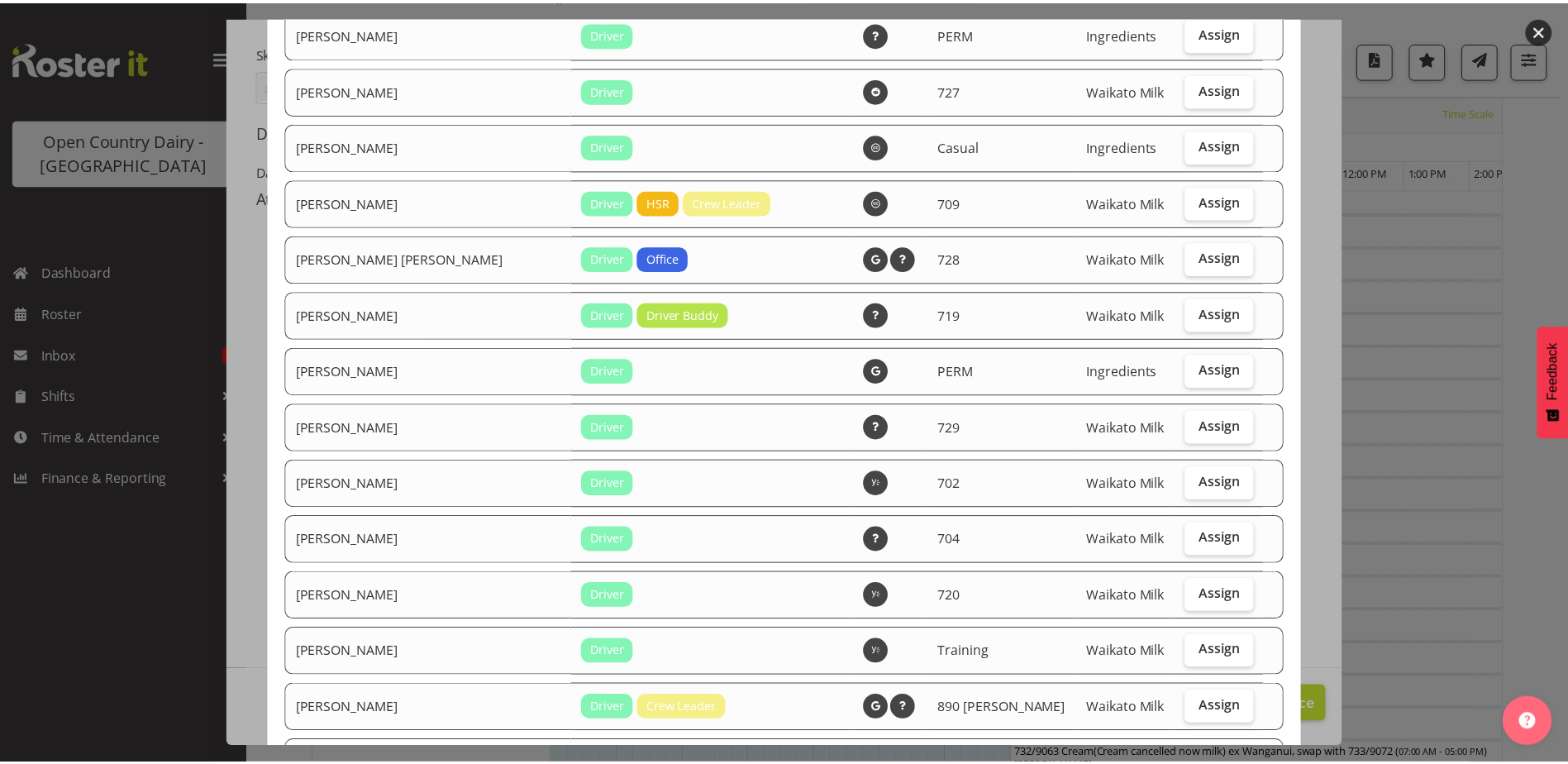
scroll to position [2795, 0]
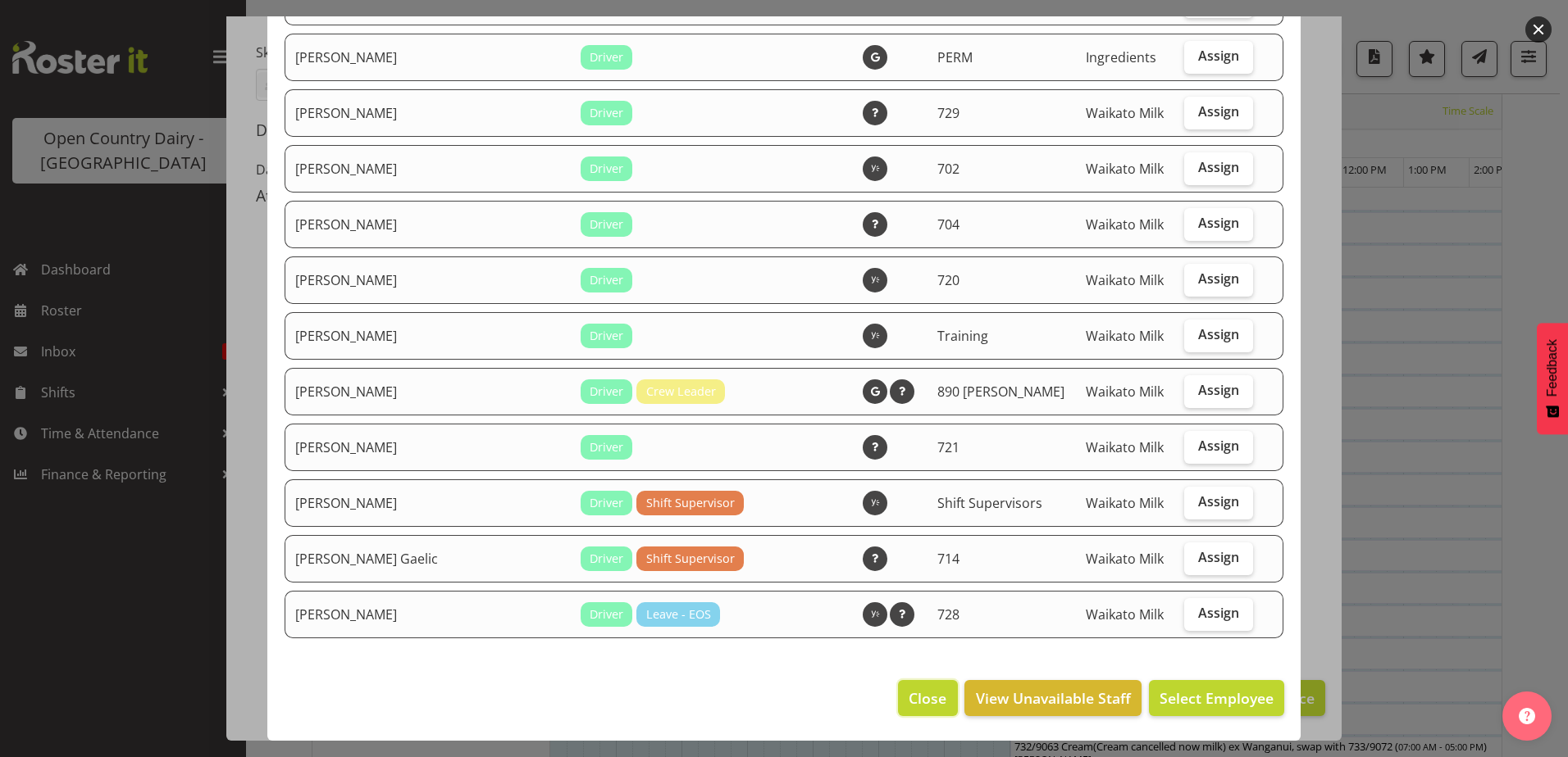
click at [911, 696] on span "Close" at bounding box center [928, 698] width 38 height 22
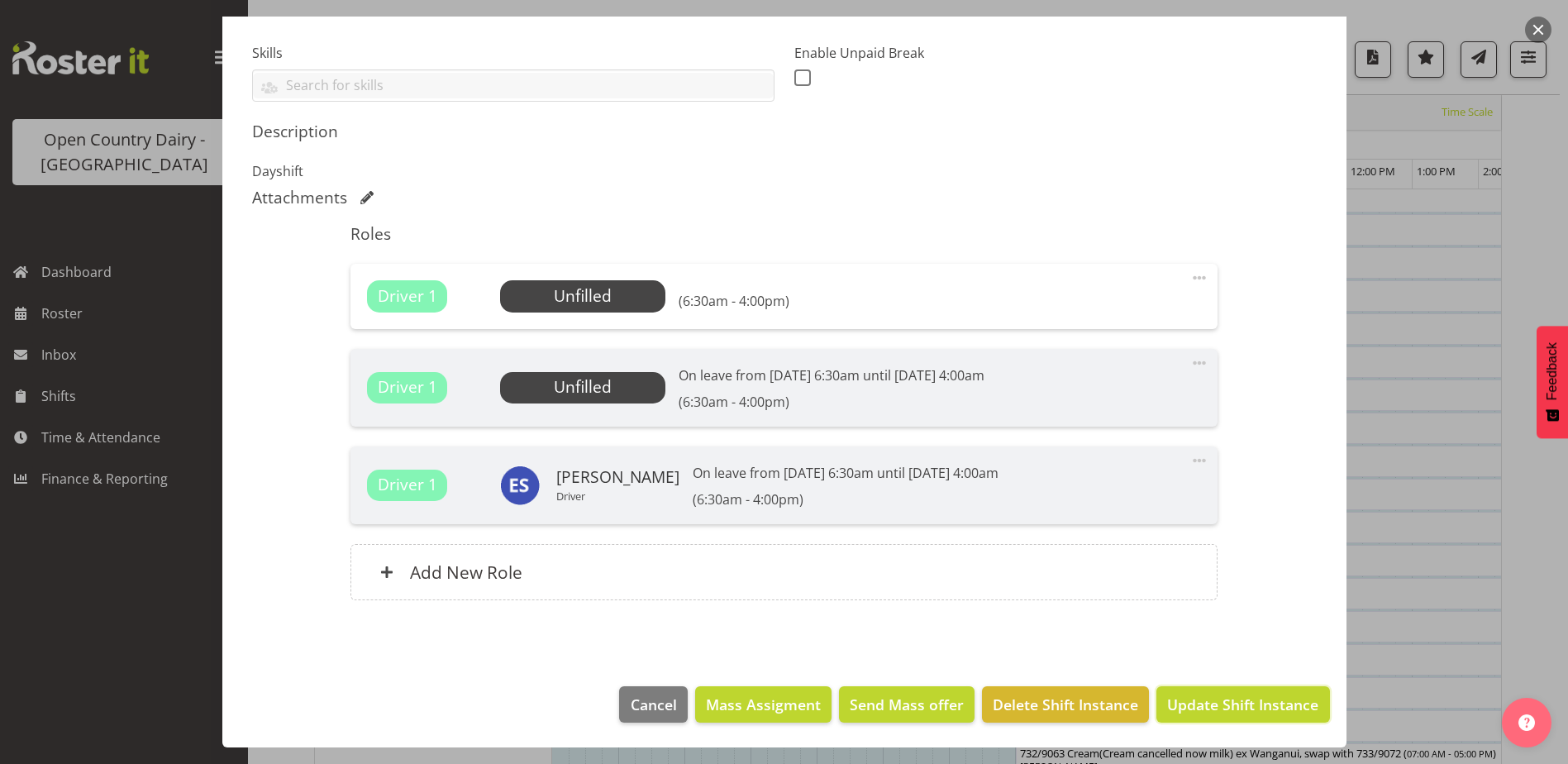
click at [1232, 704] on span "Update Shift Instance" at bounding box center [1243, 705] width 151 height 22
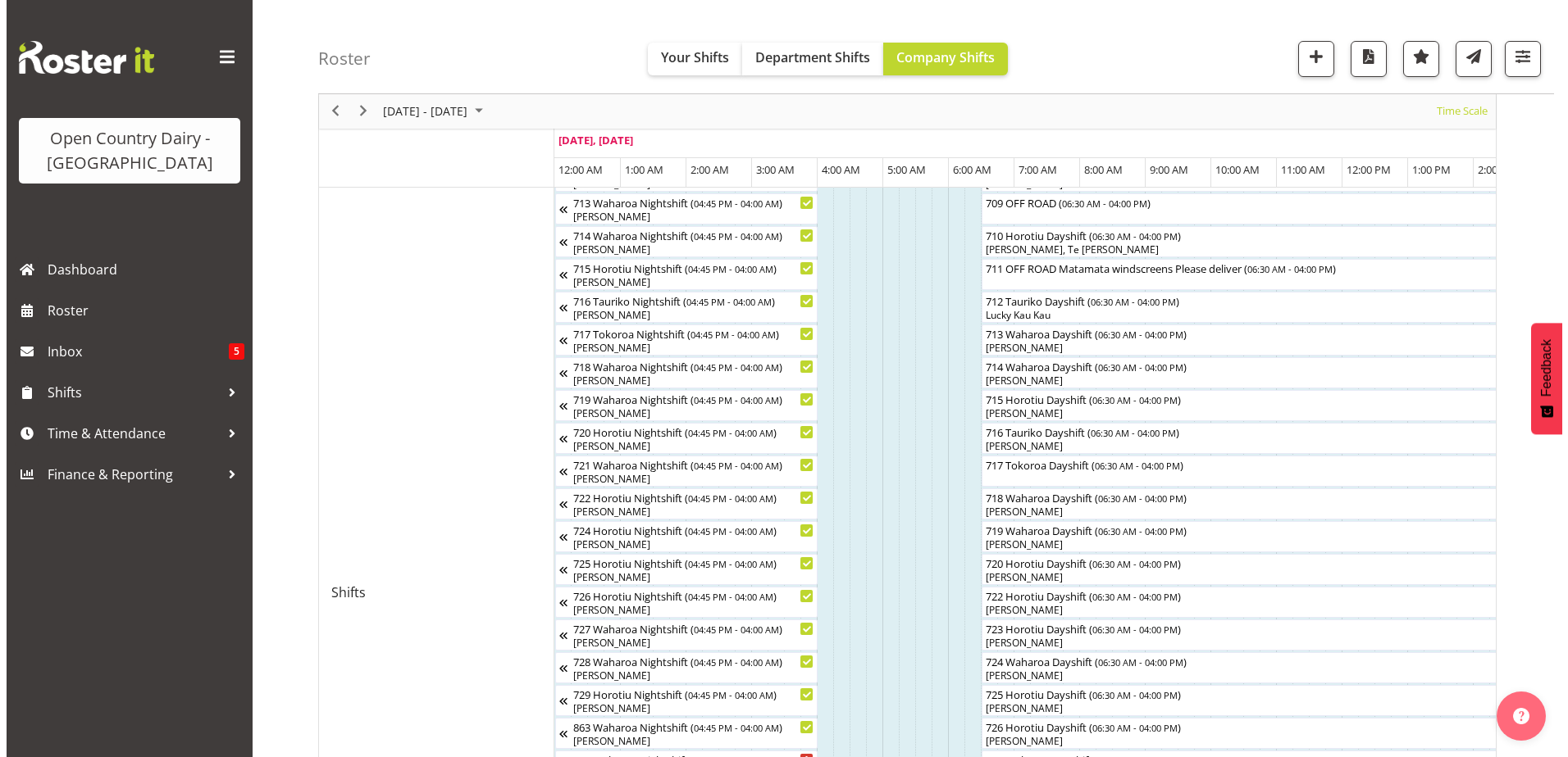
scroll to position [541, 0]
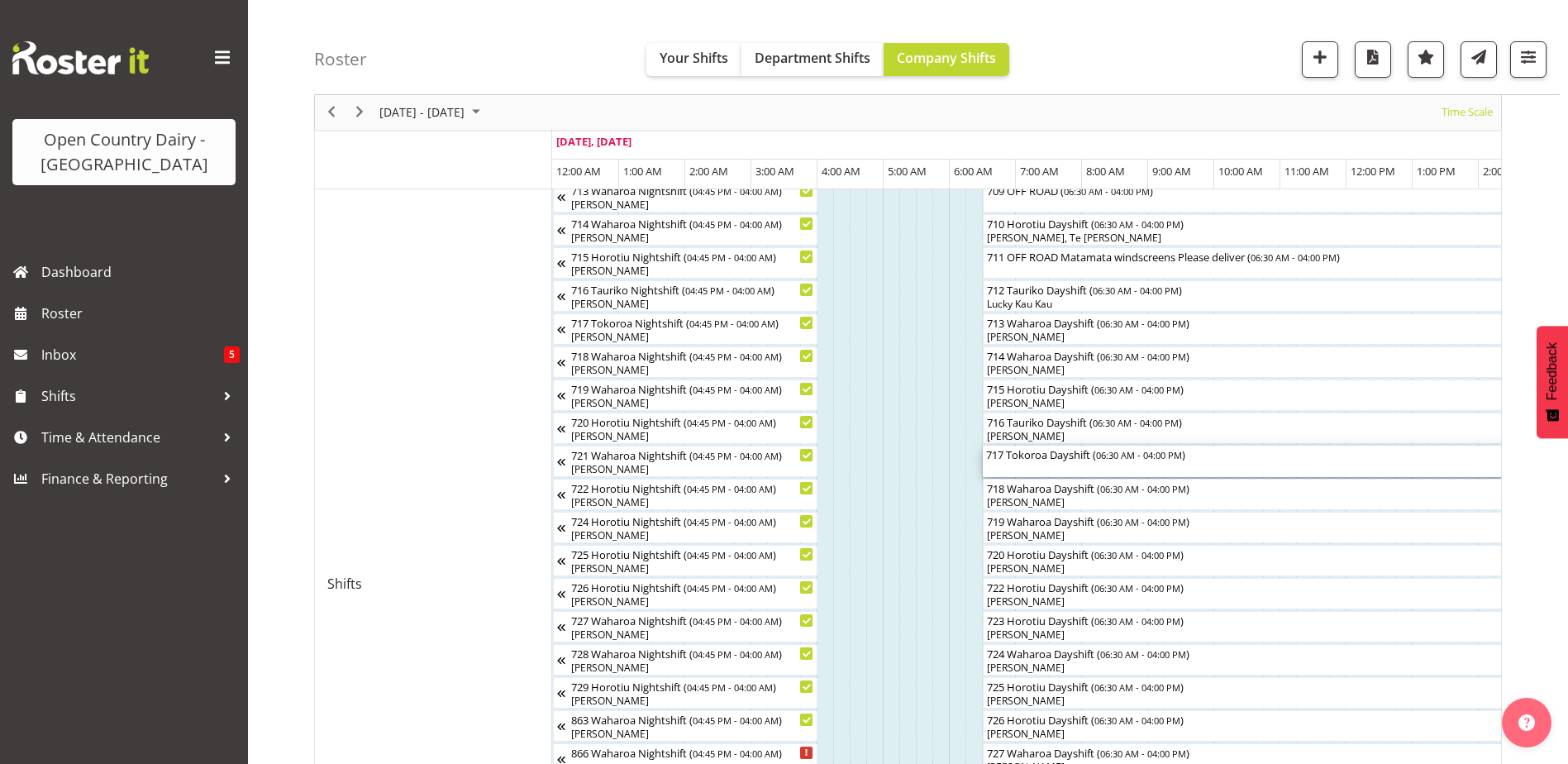
click at [1063, 458] on div "717 Tokoroa Dayshift ( 06:30 AM - 04:00 PM )" at bounding box center [1297, 454] width 622 height 16
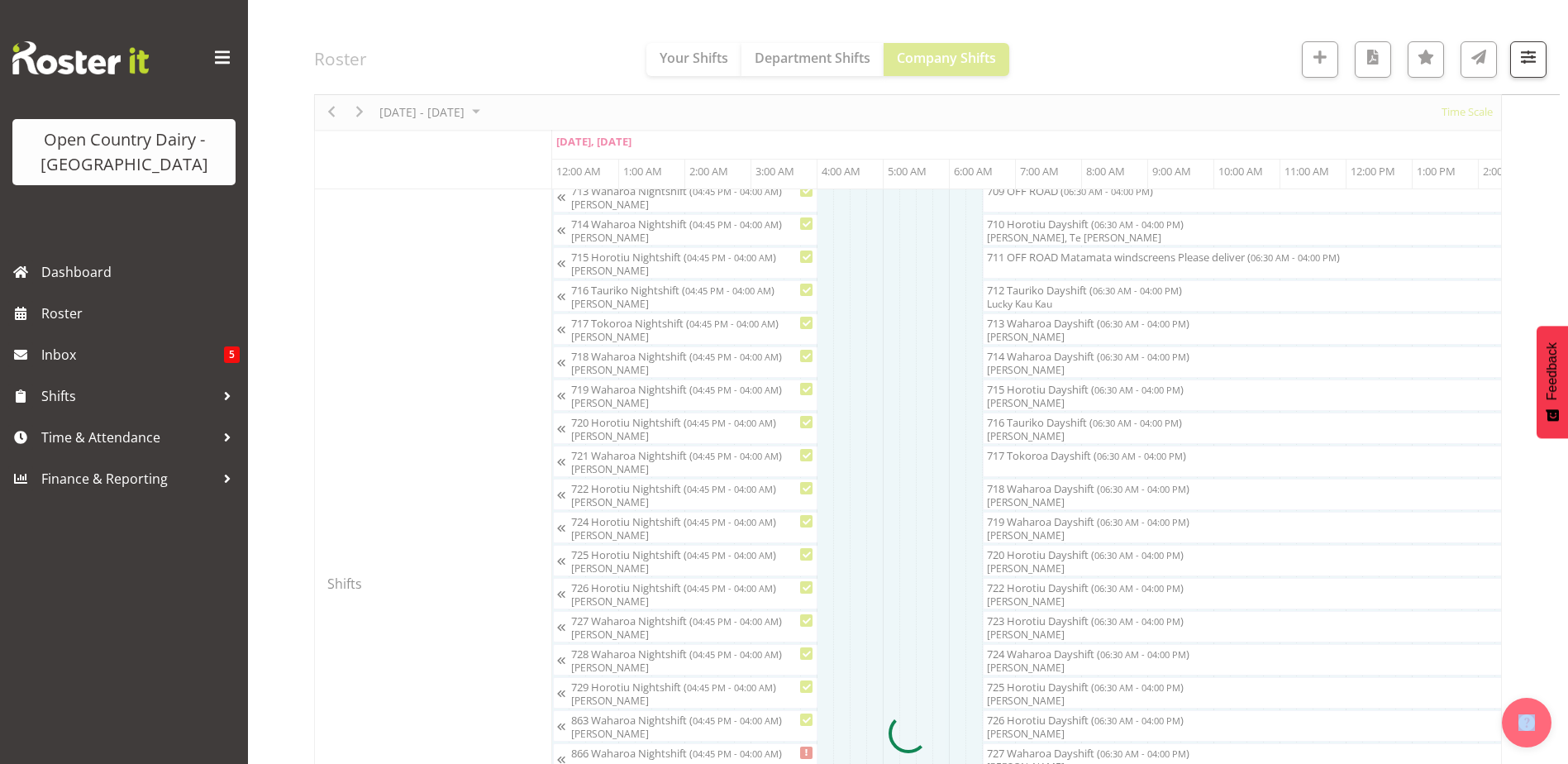
click at [1064, 458] on div at bounding box center [908, 734] width 1188 height 2231
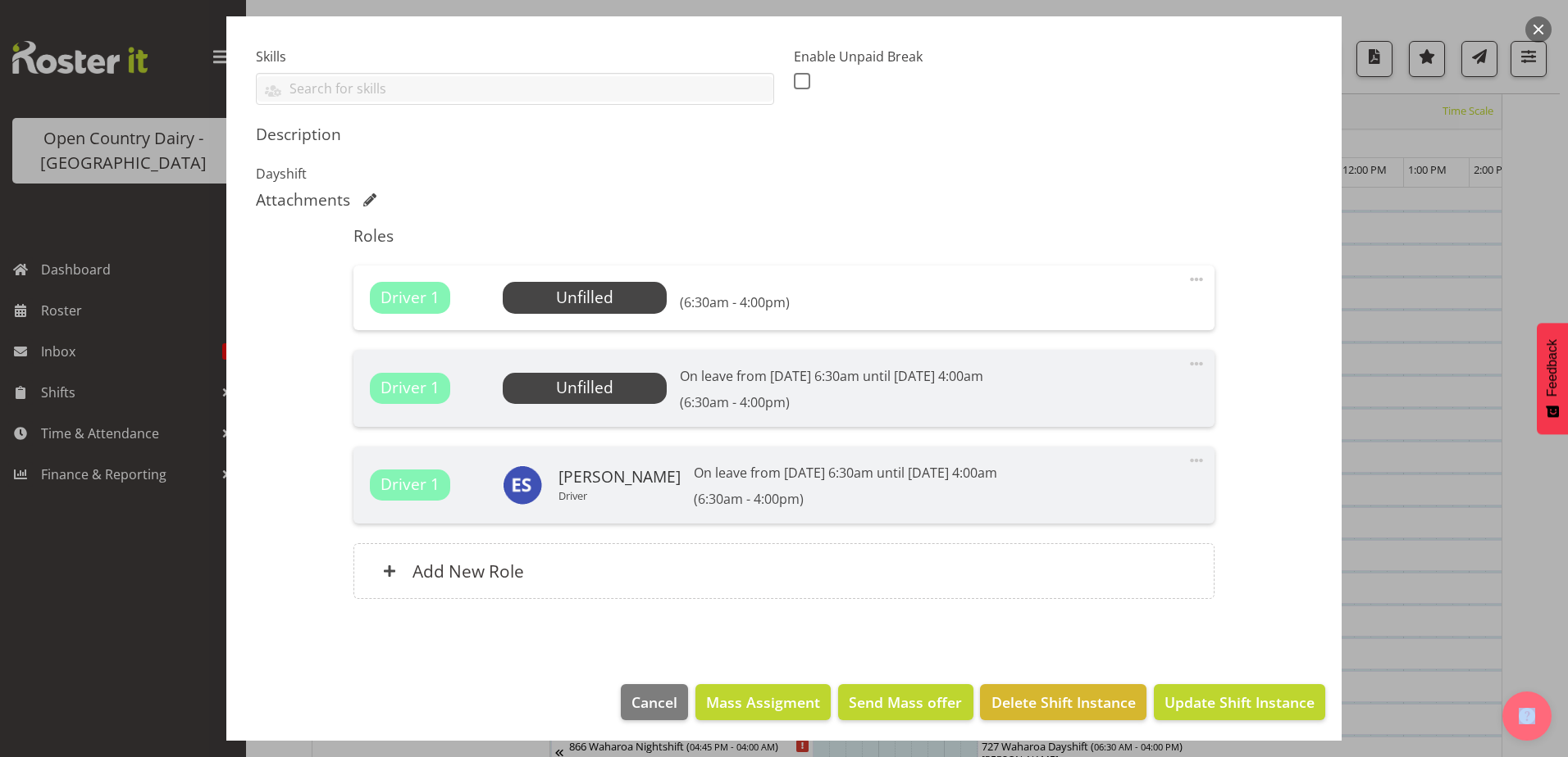
scroll to position [428, 0]
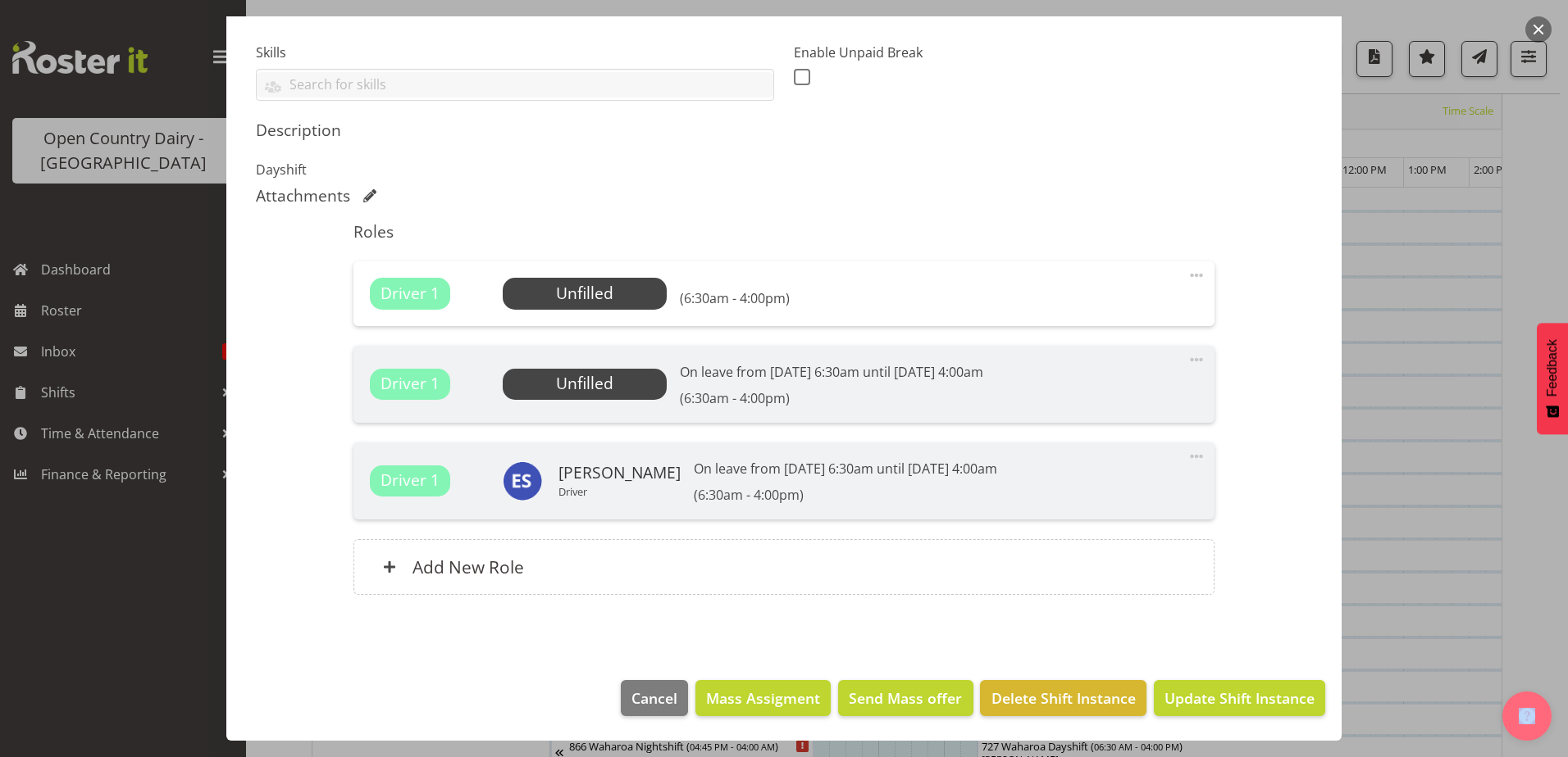
click at [1191, 276] on span at bounding box center [1197, 276] width 20 height 20
click at [1063, 368] on link "Delete" at bounding box center [1127, 370] width 158 height 30
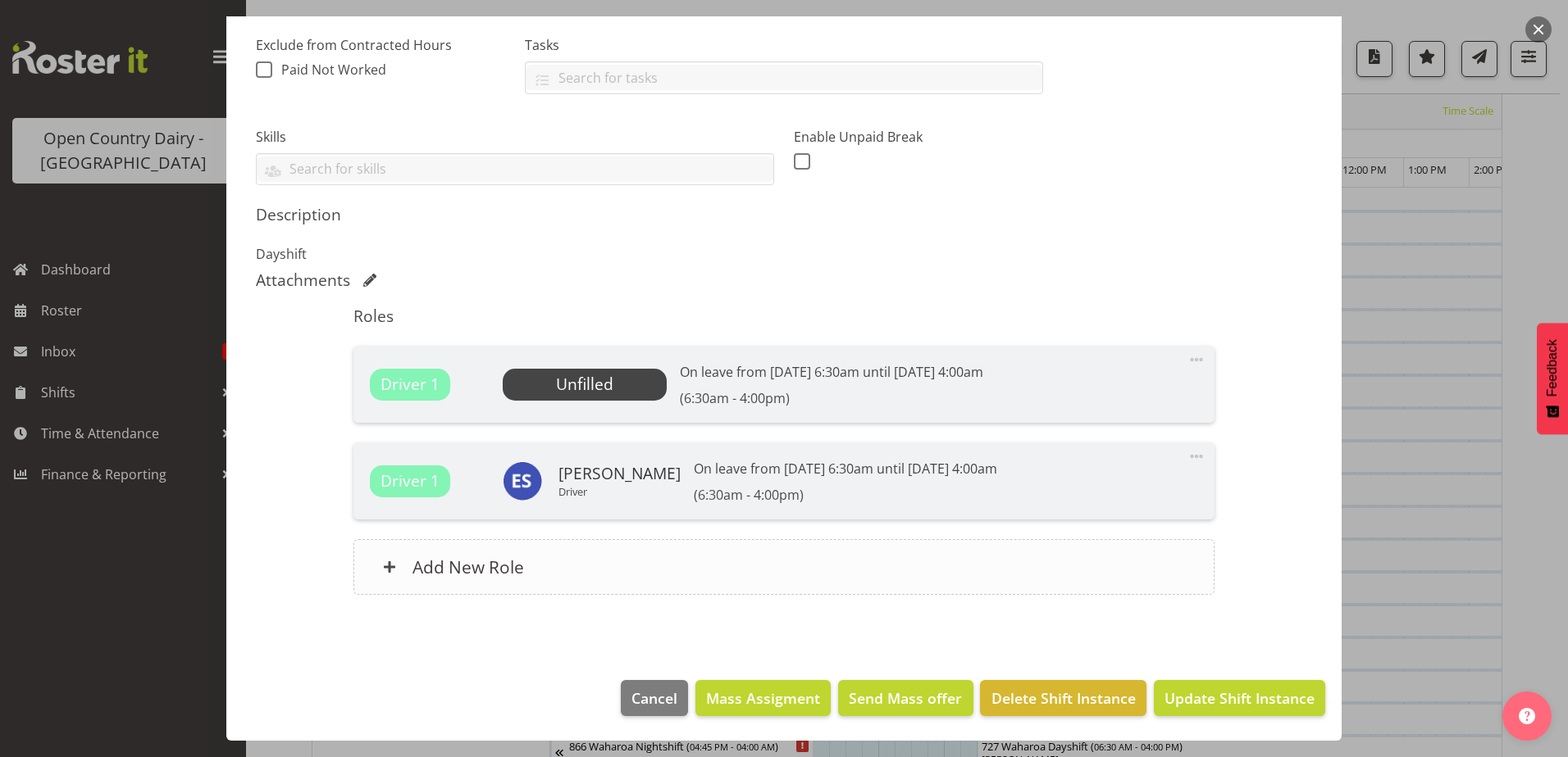
click at [443, 569] on h6 "Add New Role" at bounding box center [468, 568] width 112 height 22
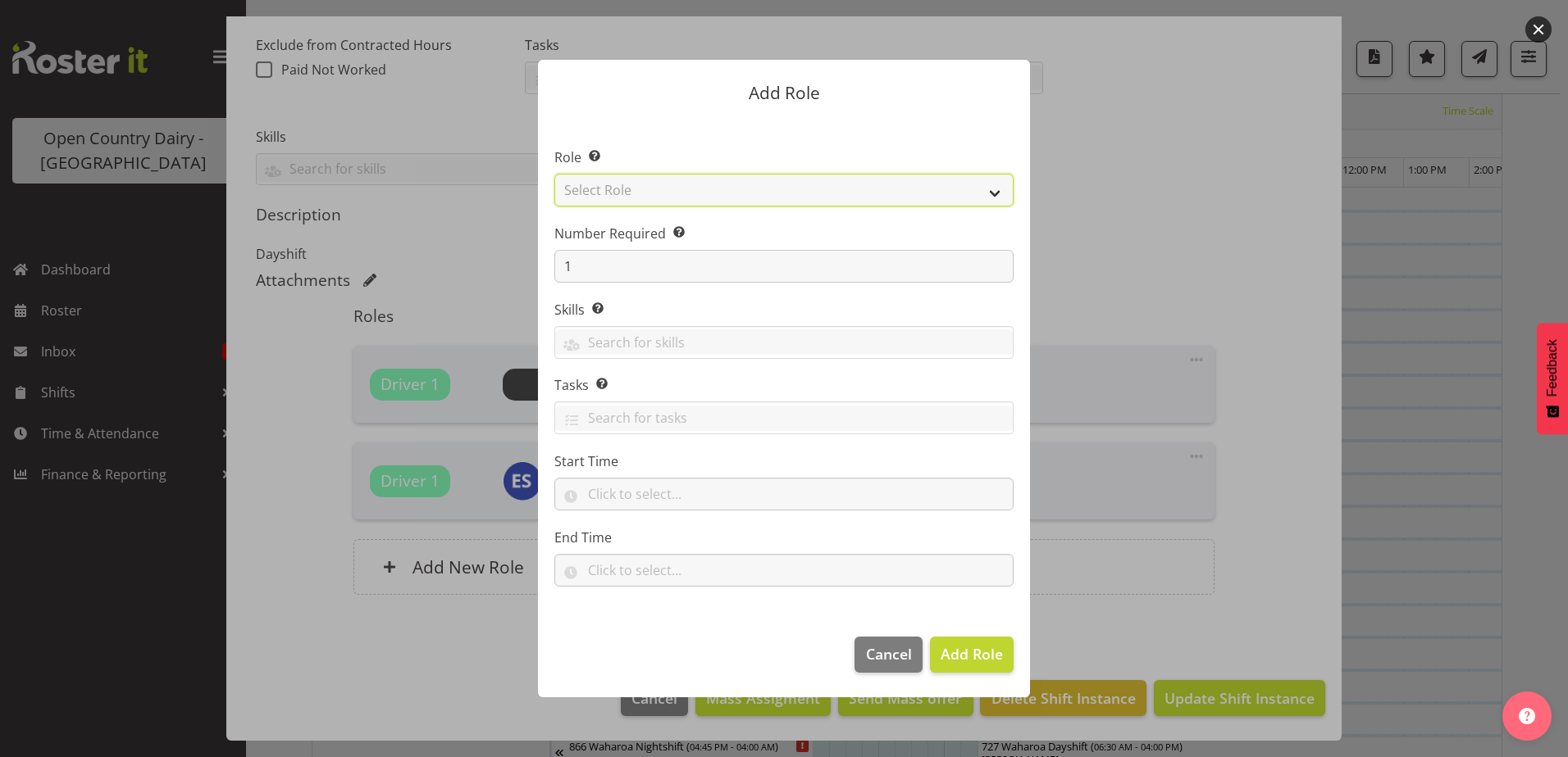
click at [897, 186] on select "Select Role Cadet Driver Crew Leader Driver Driver Buddy Driver Assessor Dayshi…" at bounding box center [784, 190] width 459 height 32
select select "1166"
click at [555, 174] on select "Select Role Cadet Driver Crew Leader Driver Driver Buddy Driver Assessor Dayshi…" at bounding box center [784, 190] width 459 height 32
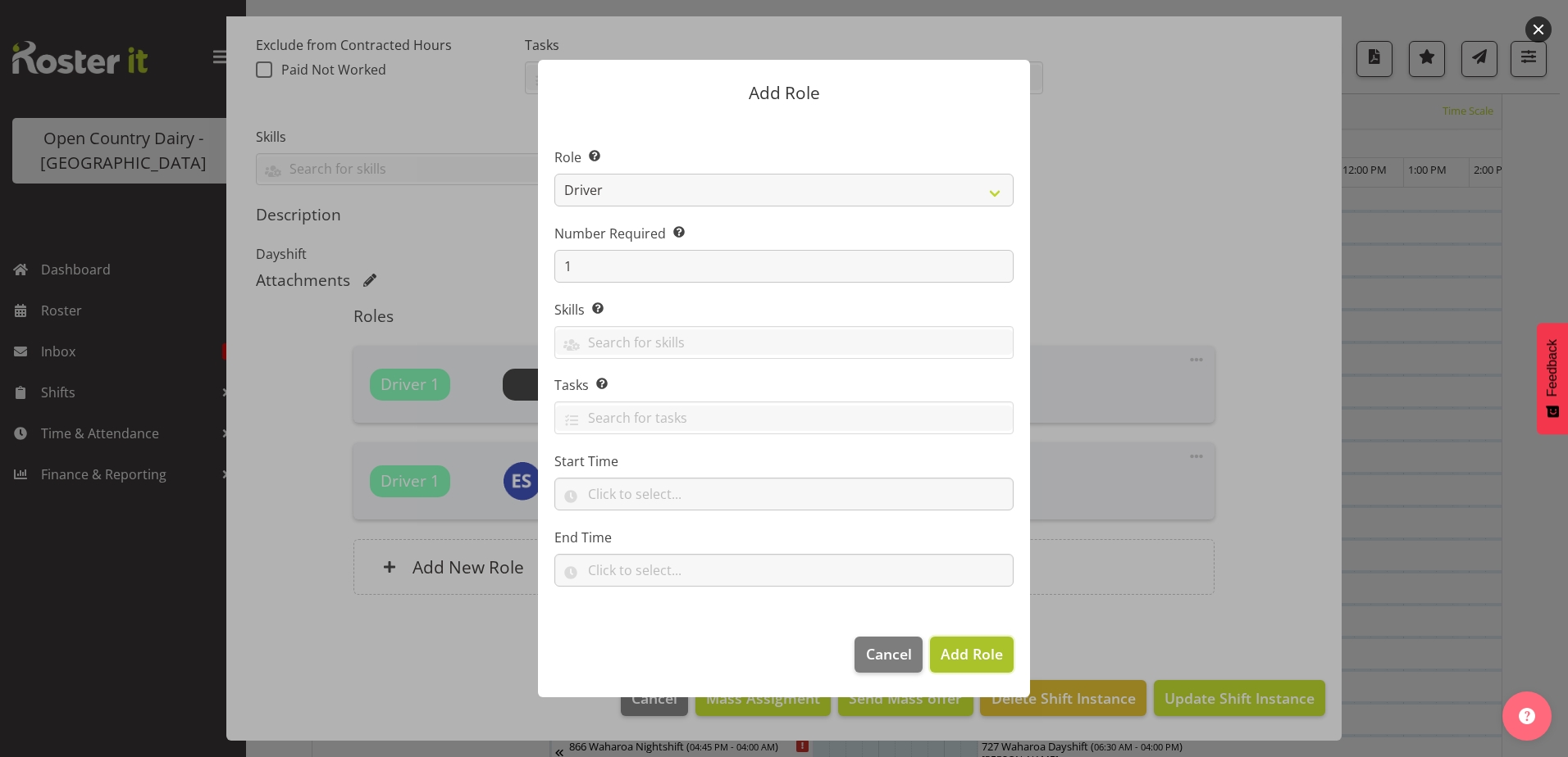
click at [995, 654] on span "Add Role" at bounding box center [971, 654] width 62 height 20
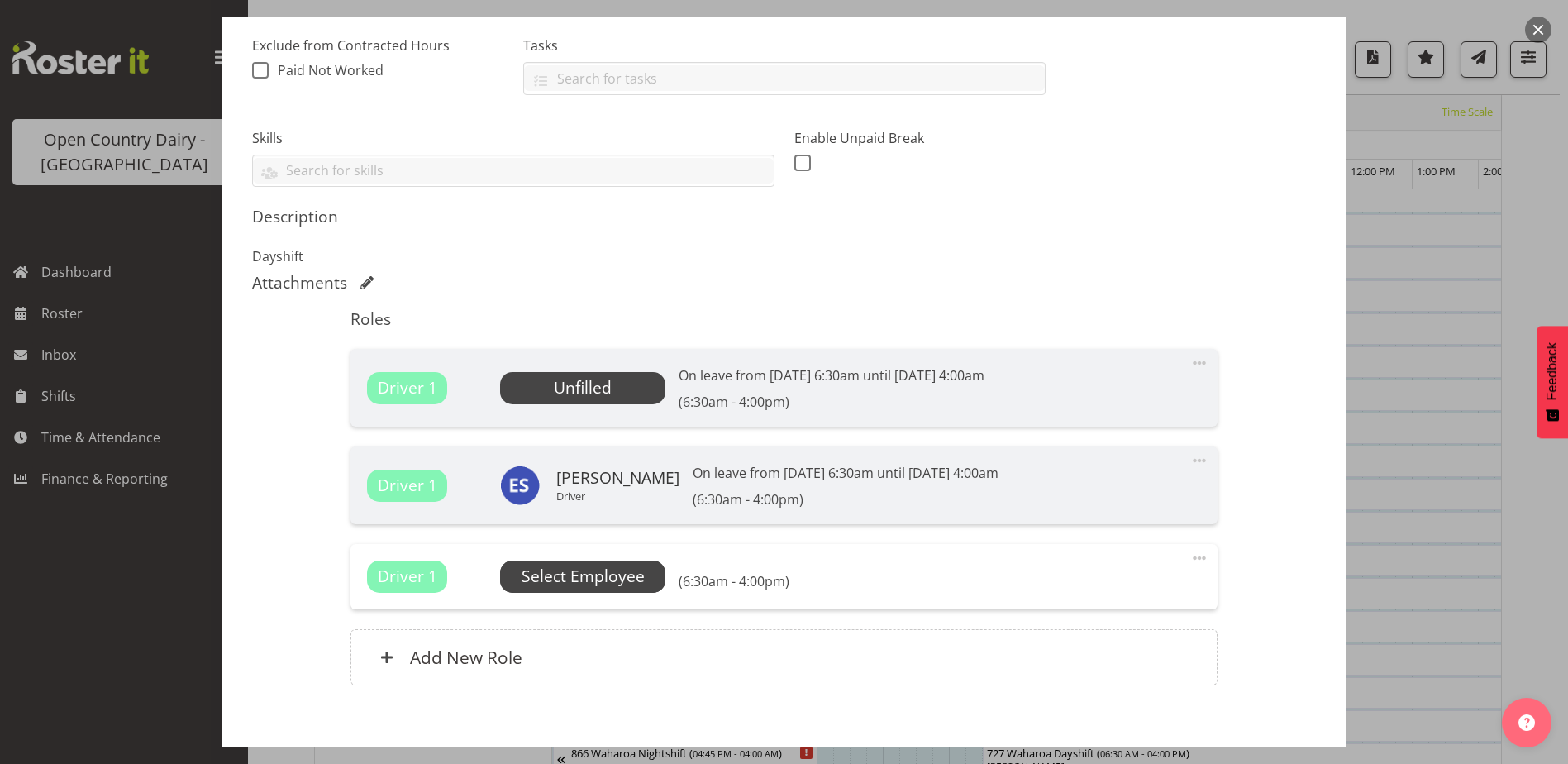
click at [582, 580] on span "Select Employee" at bounding box center [584, 577] width 124 height 24
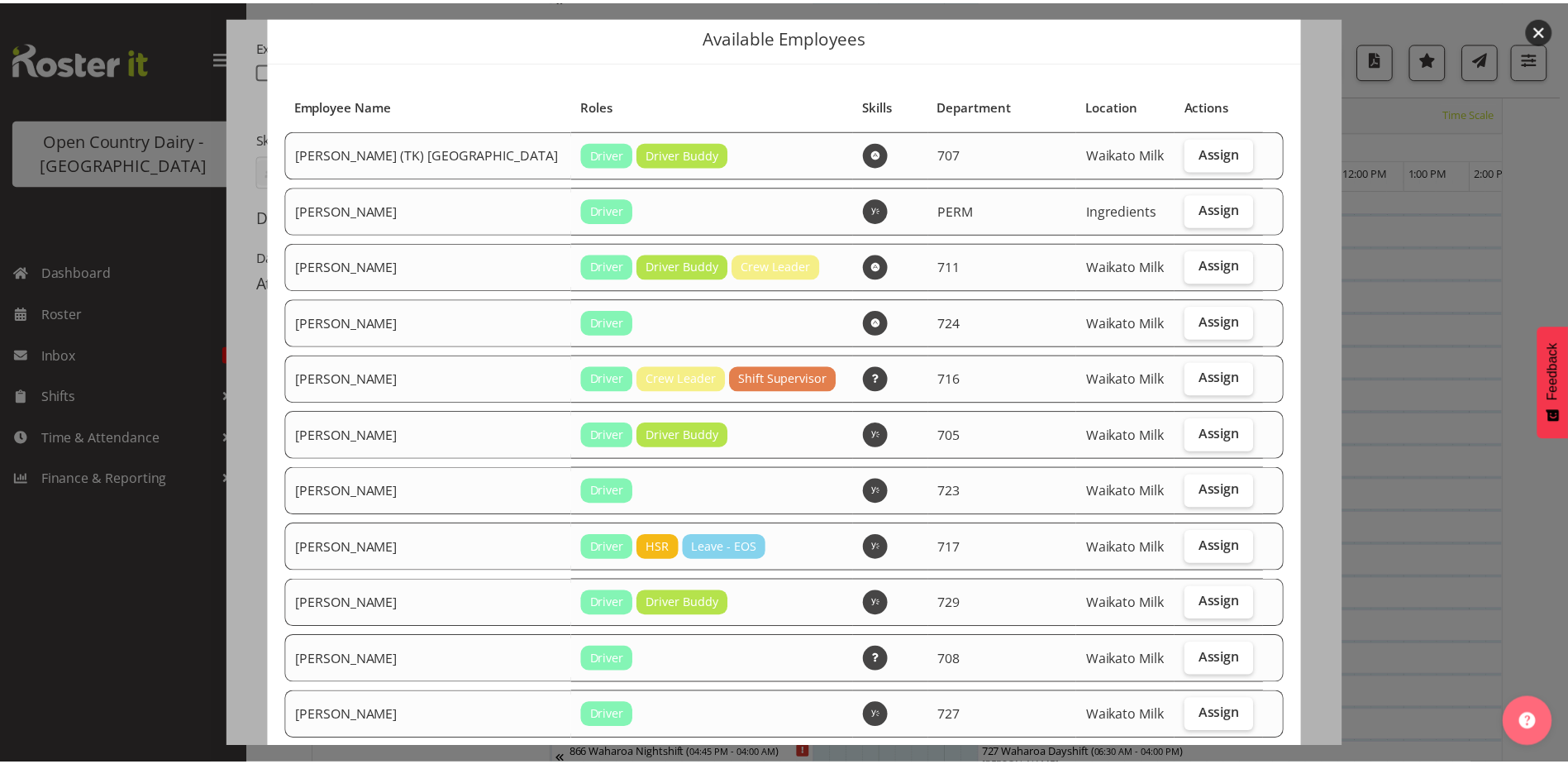
scroll to position [0, 0]
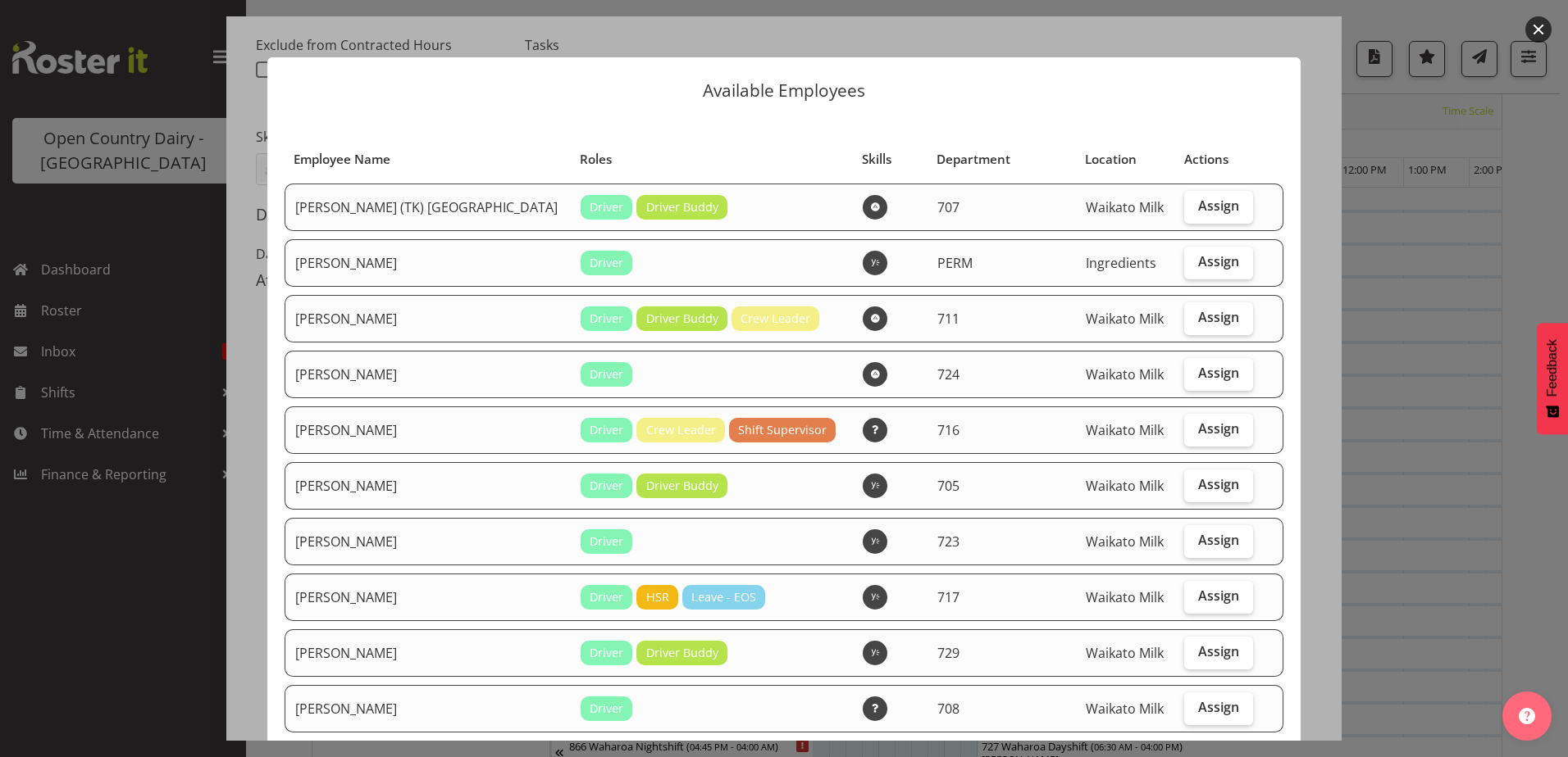
click at [905, 32] on div "Available Employees Employee Name Roles Skills Department Location Actions Alan…" at bounding box center [784, 378] width 1066 height 725
click at [1401, 543] on div at bounding box center [784, 378] width 1568 height 757
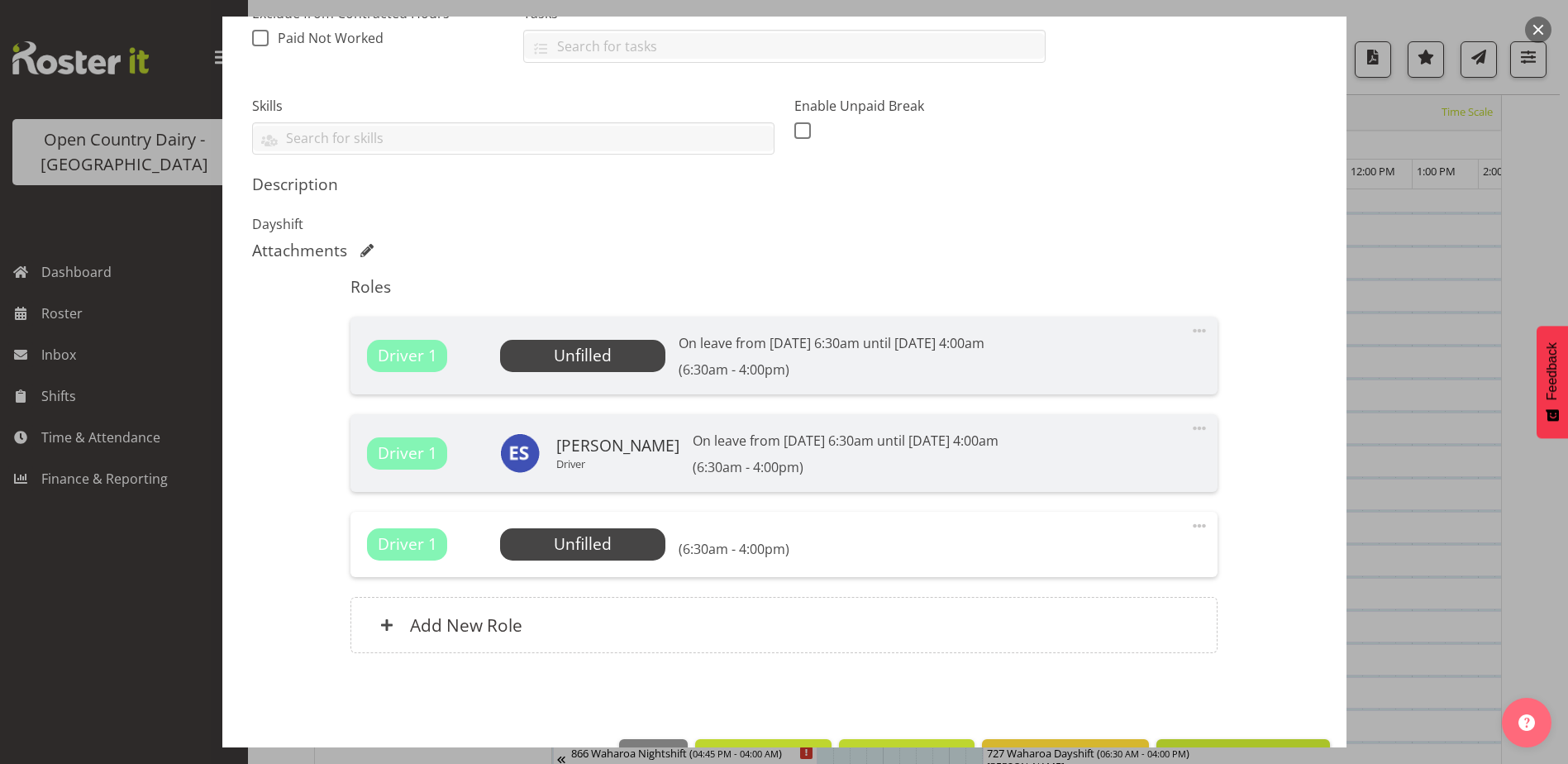
scroll to position [432, 0]
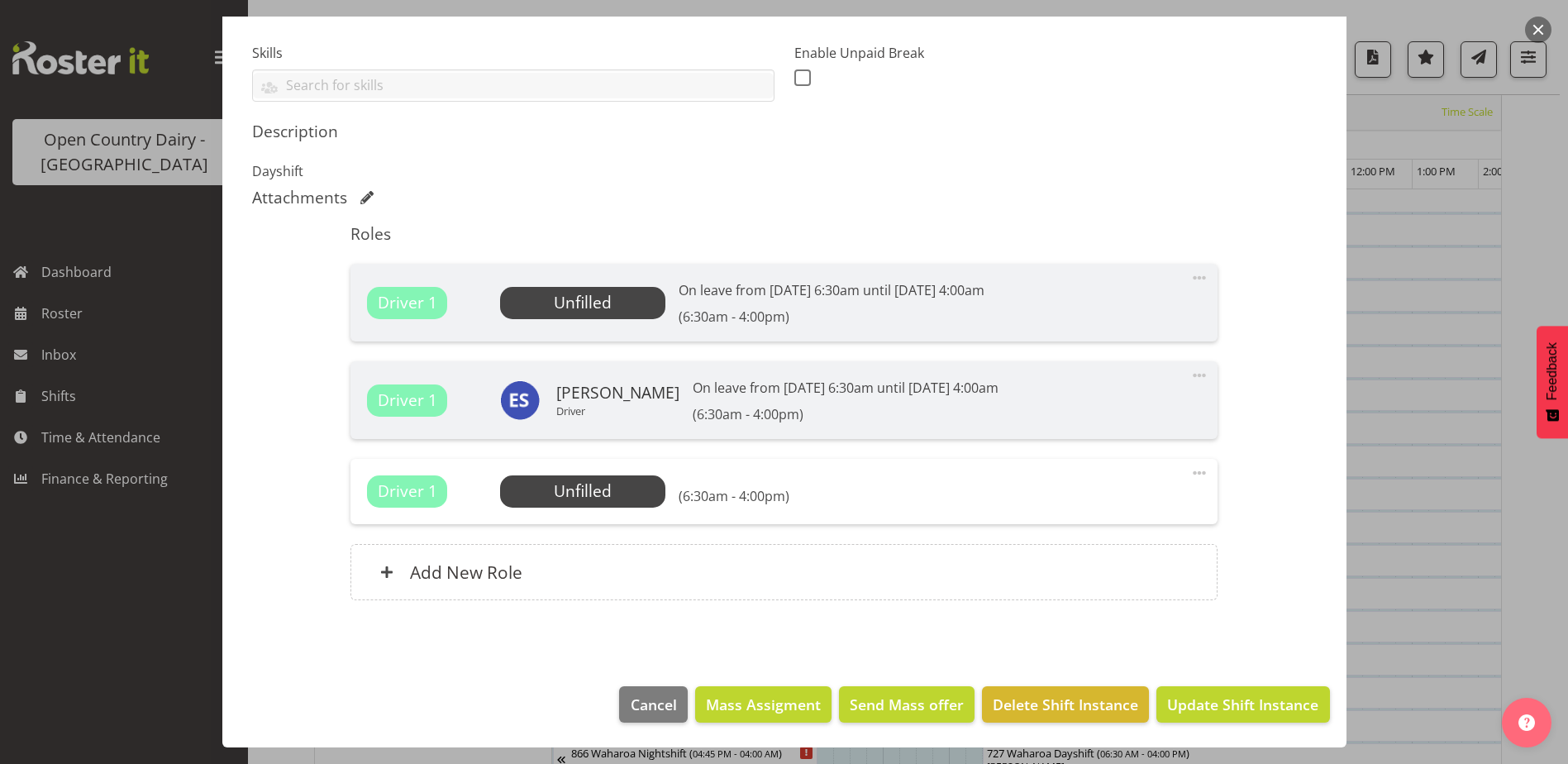
click at [641, 297] on span "Unfilled" at bounding box center [583, 303] width 165 height 32
click at [641, 297] on span "Unfilled" at bounding box center [583, 303] width 165 height 32
click at [626, 487] on span "Select Employee" at bounding box center [584, 492] width 124 height 24
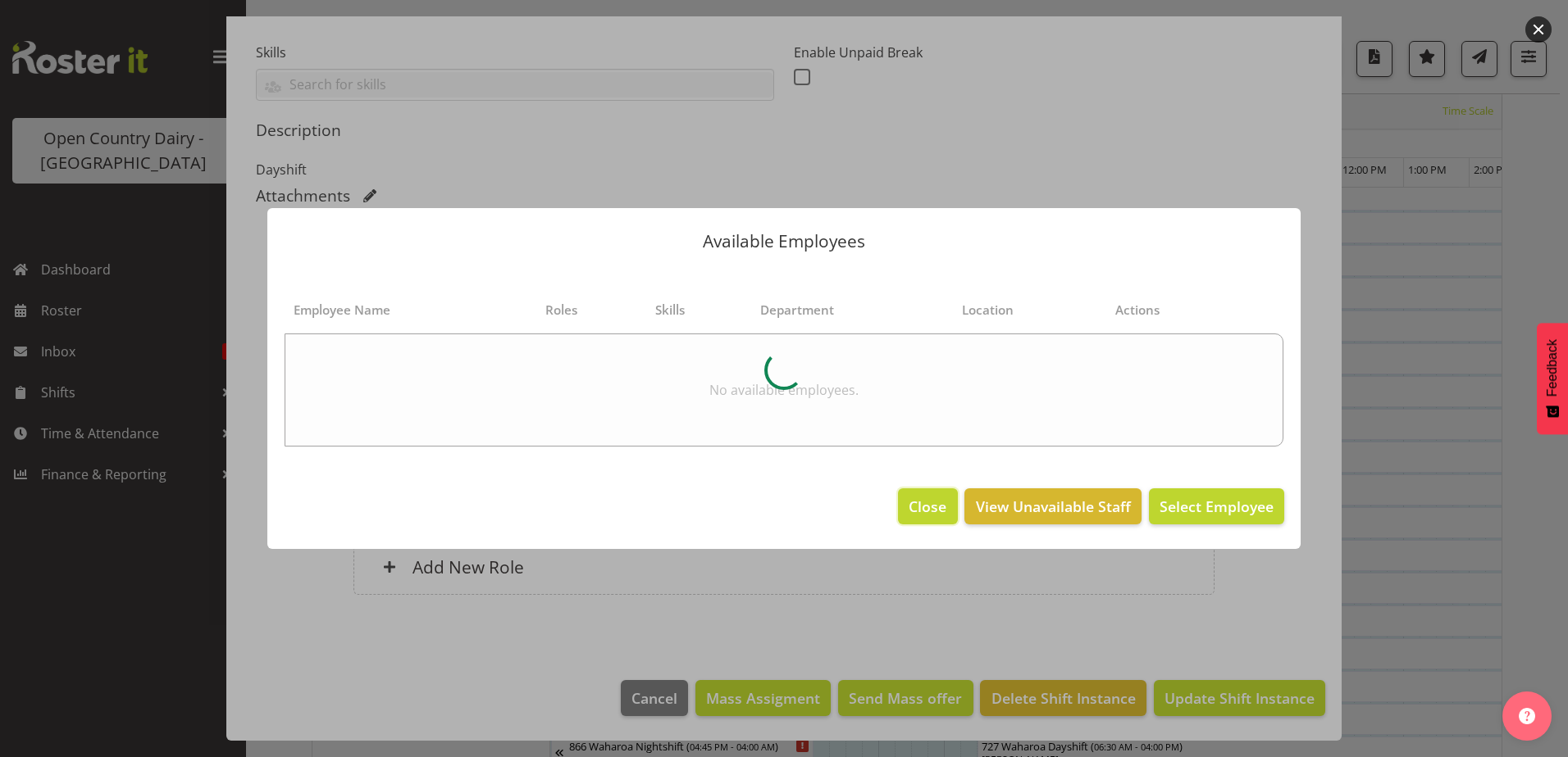
click at [940, 503] on span "Close" at bounding box center [928, 506] width 38 height 22
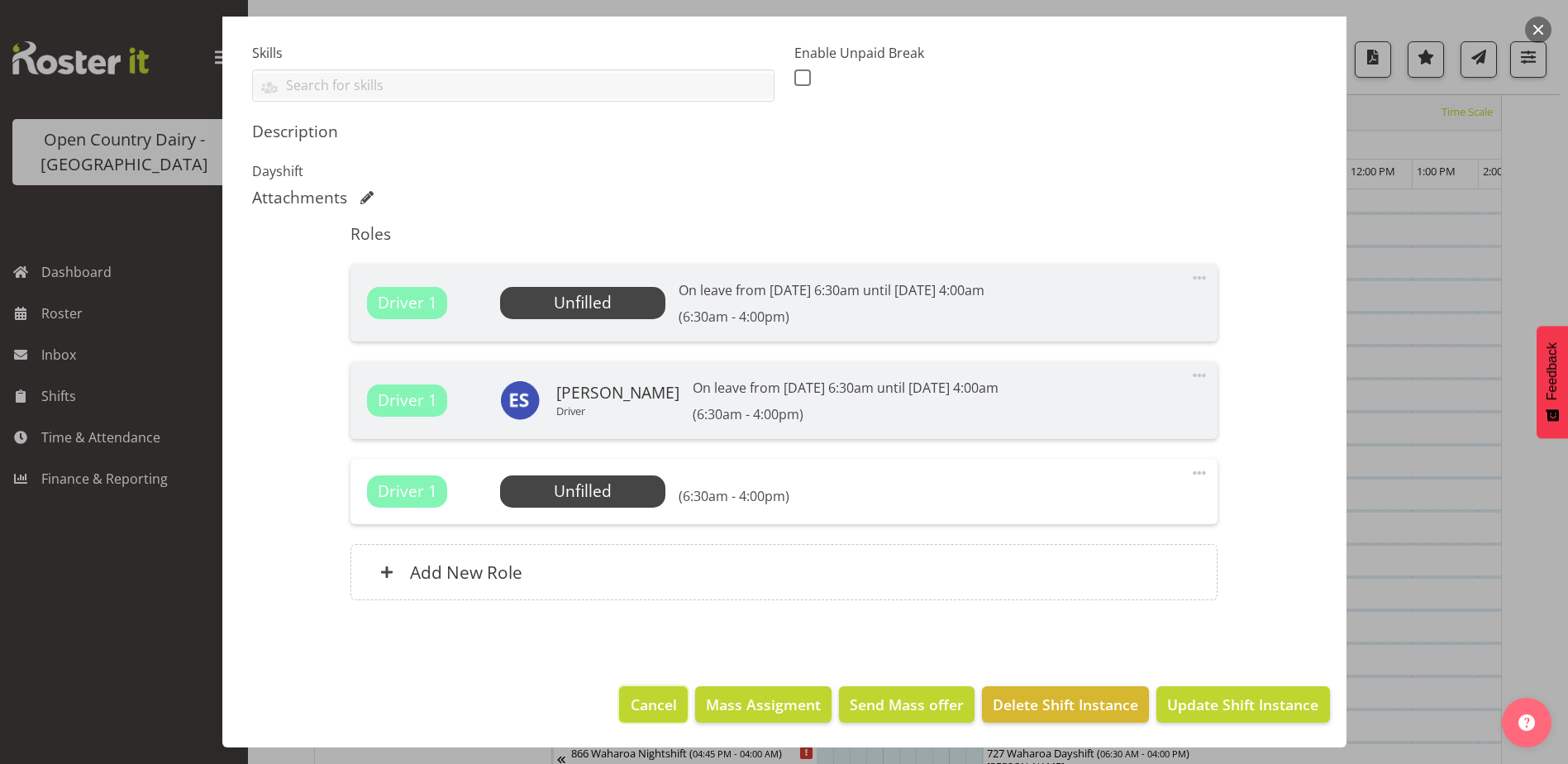
click at [635, 709] on span "Cancel" at bounding box center [654, 705] width 46 height 22
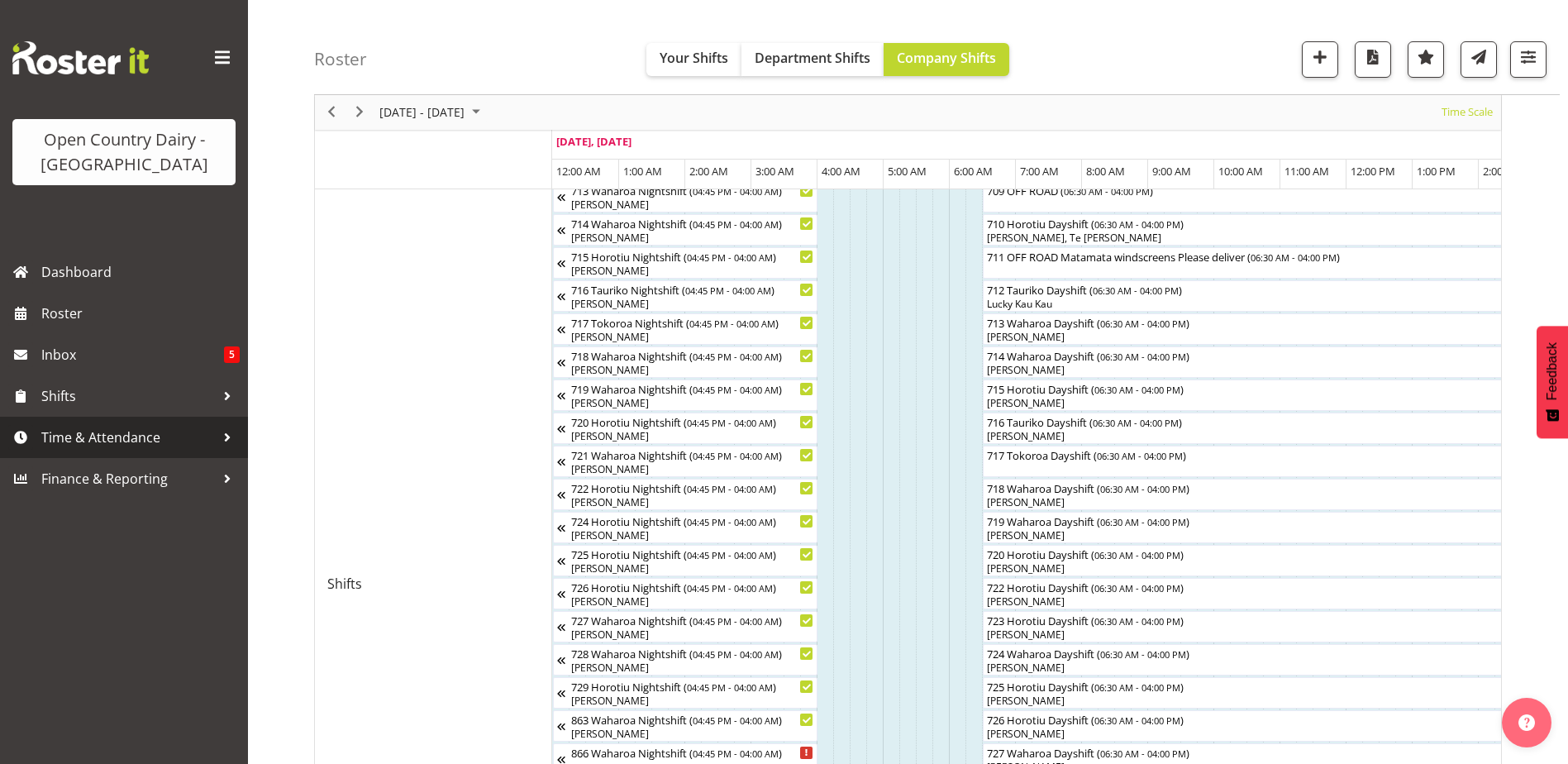
click at [86, 435] on span "Time & Attendance" at bounding box center [127, 437] width 174 height 25
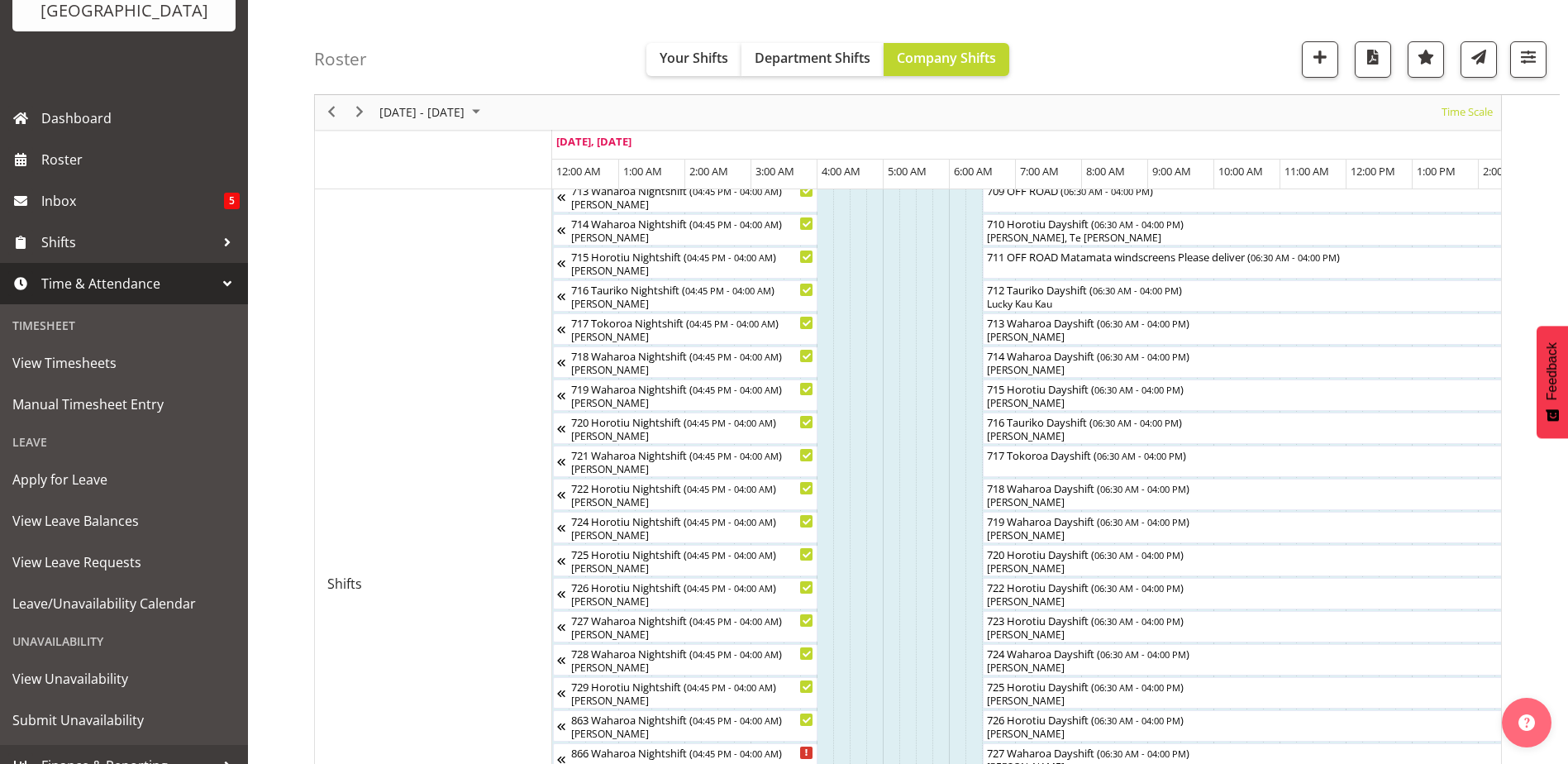
scroll to position [166, 0]
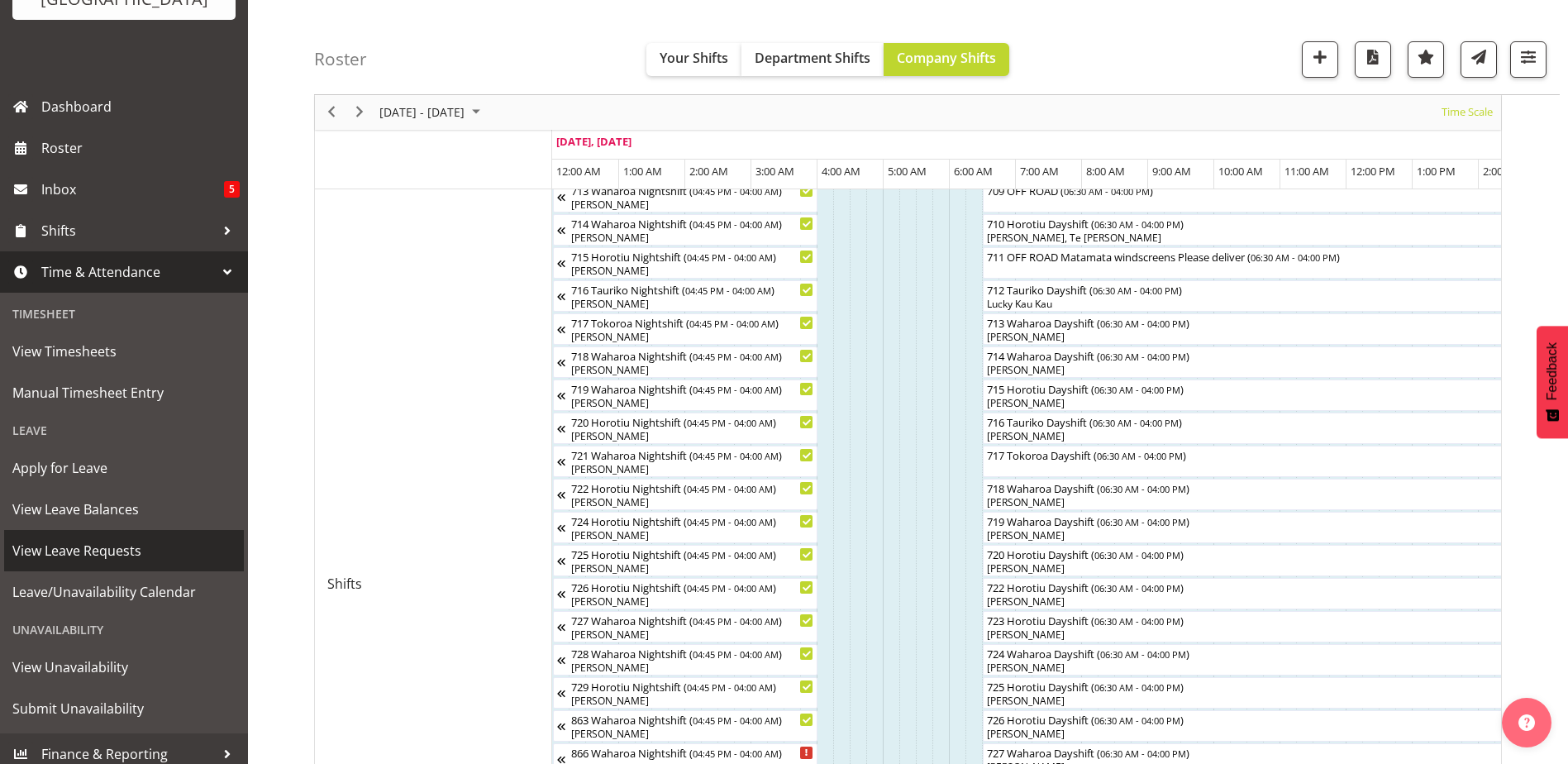
click at [104, 551] on span "View Leave Requests" at bounding box center [125, 550] width 224 height 25
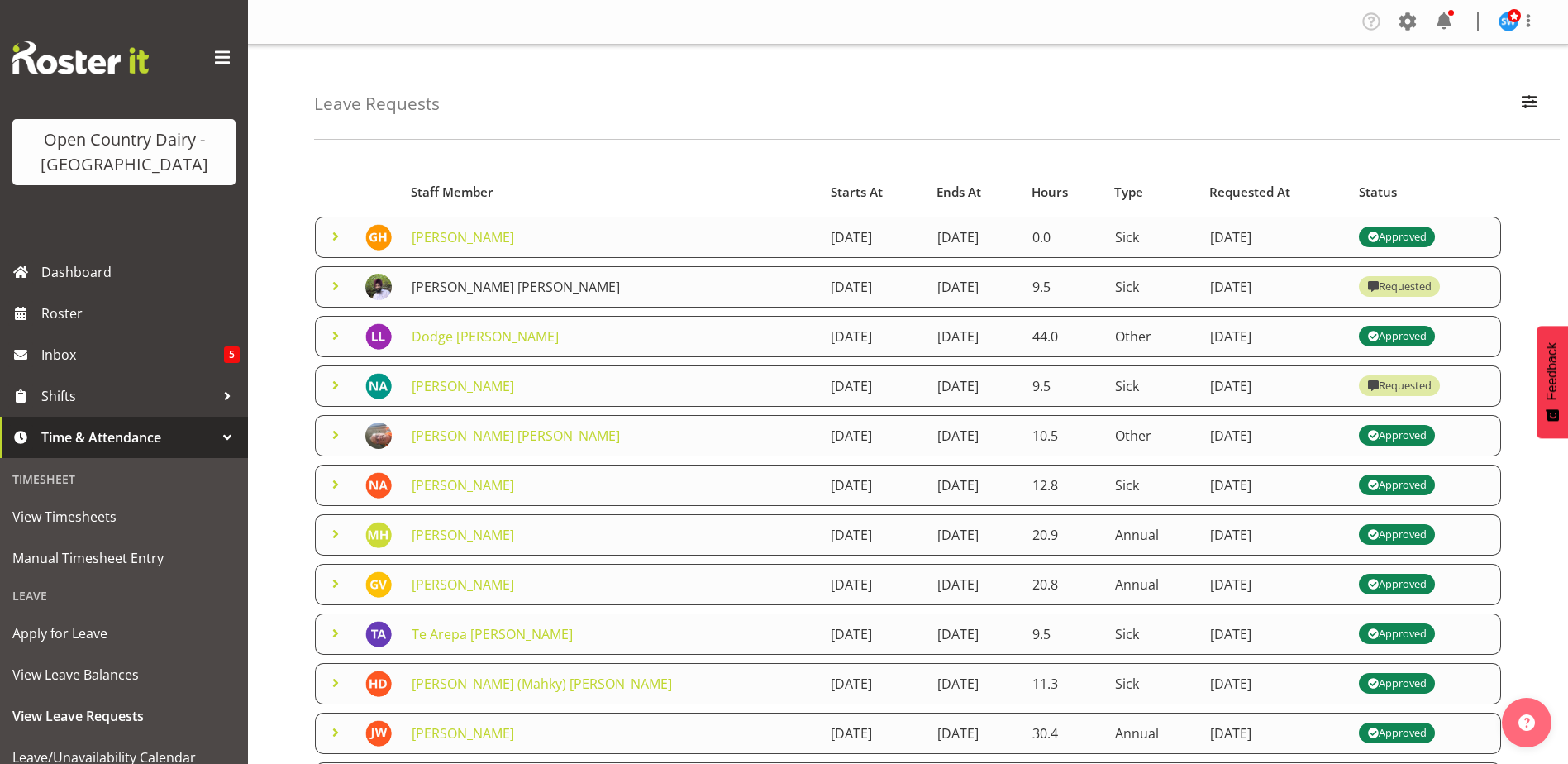
click at [505, 285] on link "[PERSON_NAME] [PERSON_NAME]" at bounding box center [515, 287] width 208 height 18
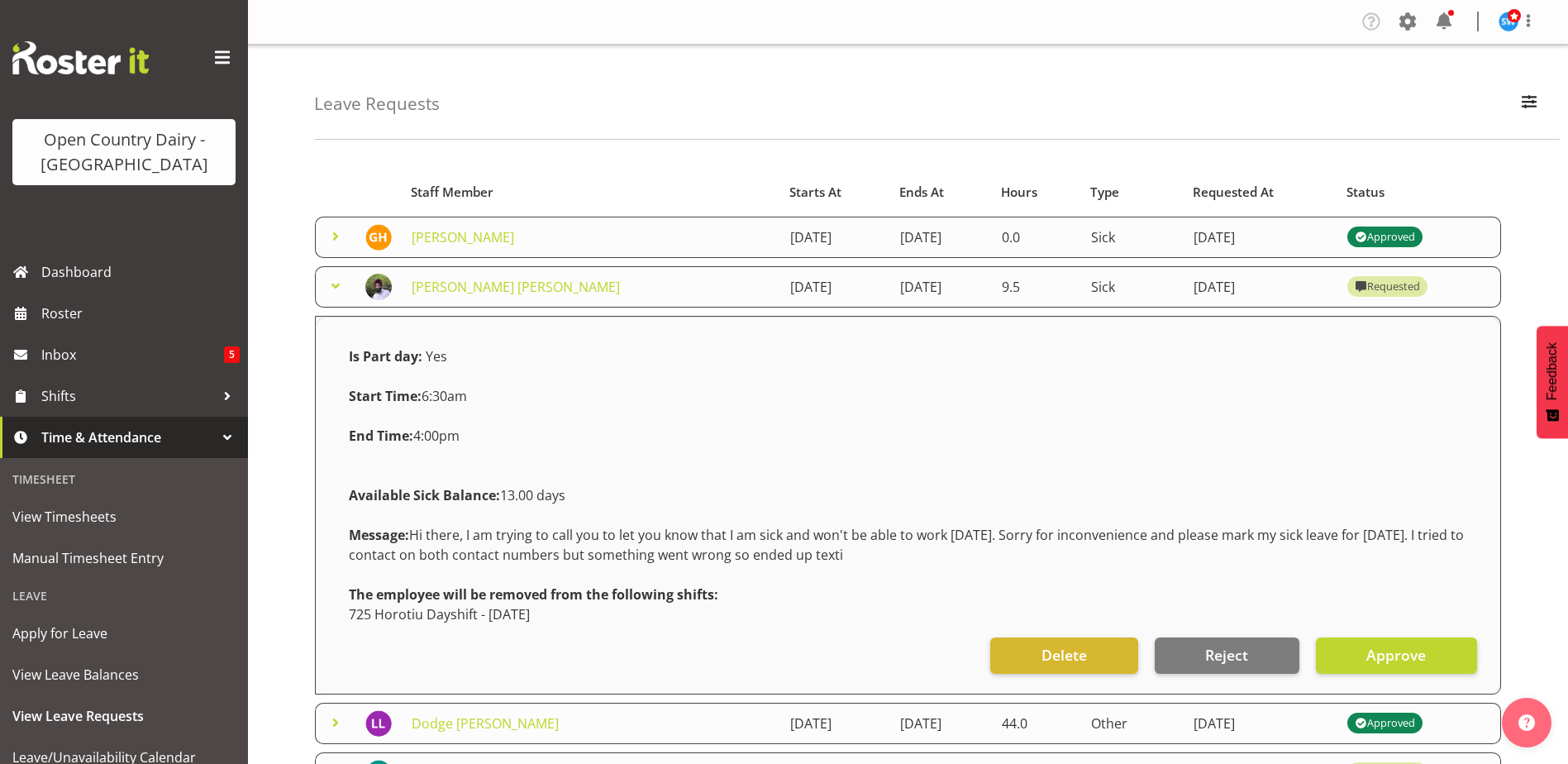
click at [623, 188] on div "Staff Member" at bounding box center [591, 192] width 360 height 19
click at [1453, 174] on table "Staff Member Starts At Ends At Hours Type Requested At Status [PERSON_NAME] [DA…" at bounding box center [908, 759] width 1188 height 1181
click at [1417, 661] on span "Approve" at bounding box center [1395, 656] width 59 height 22
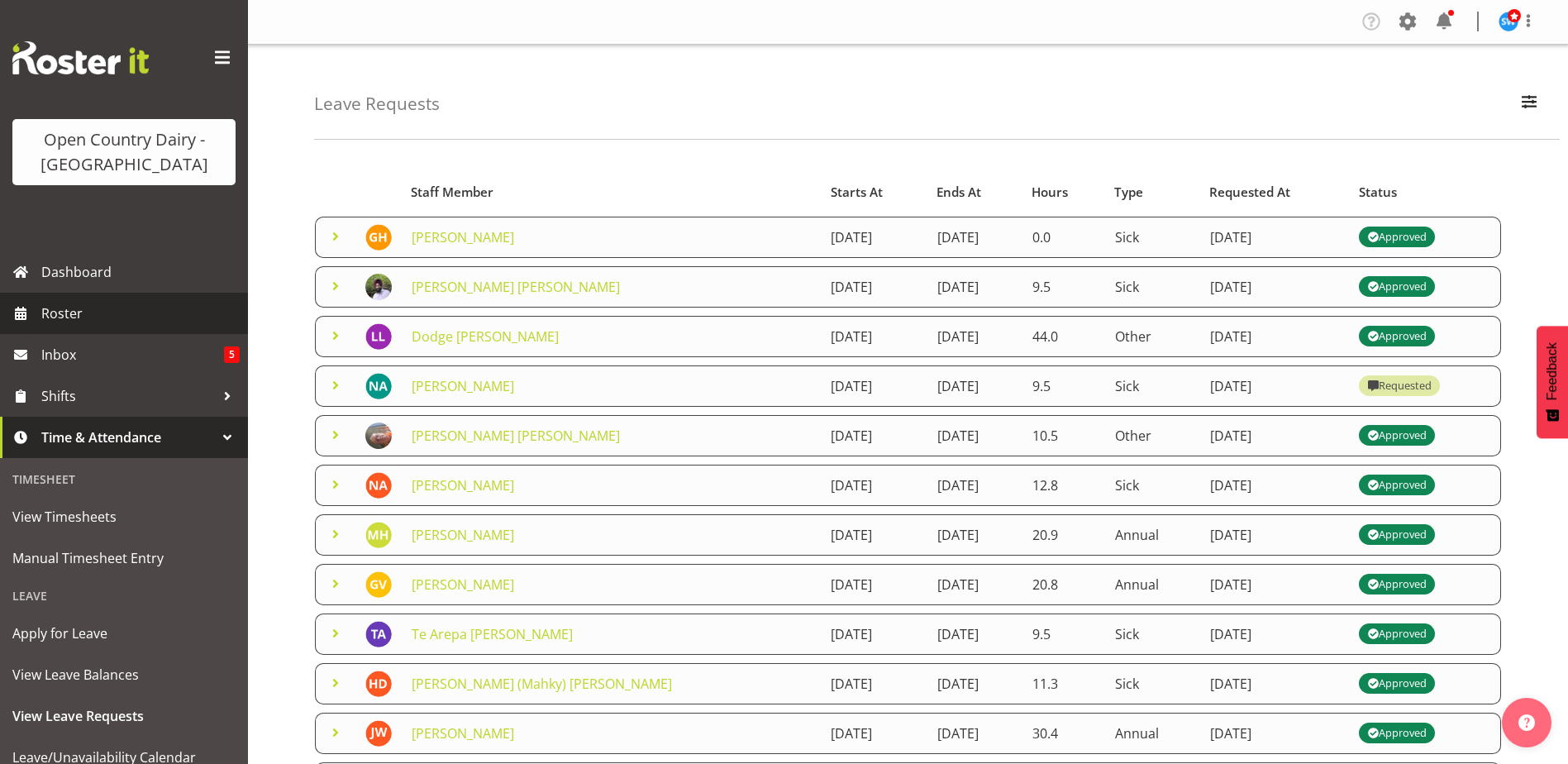
click at [112, 320] on span "Roster" at bounding box center [140, 313] width 198 height 25
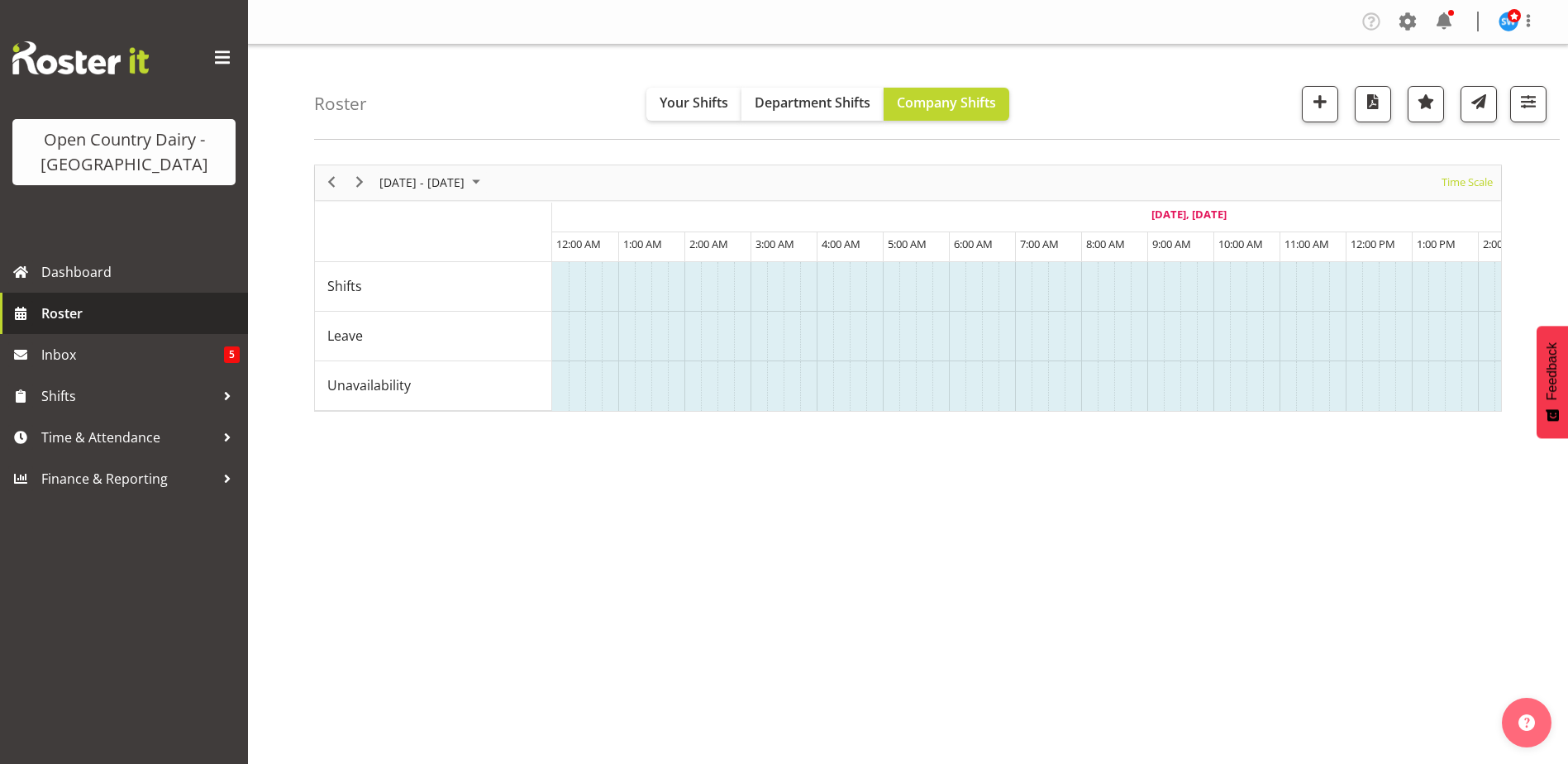
scroll to position [0, 595]
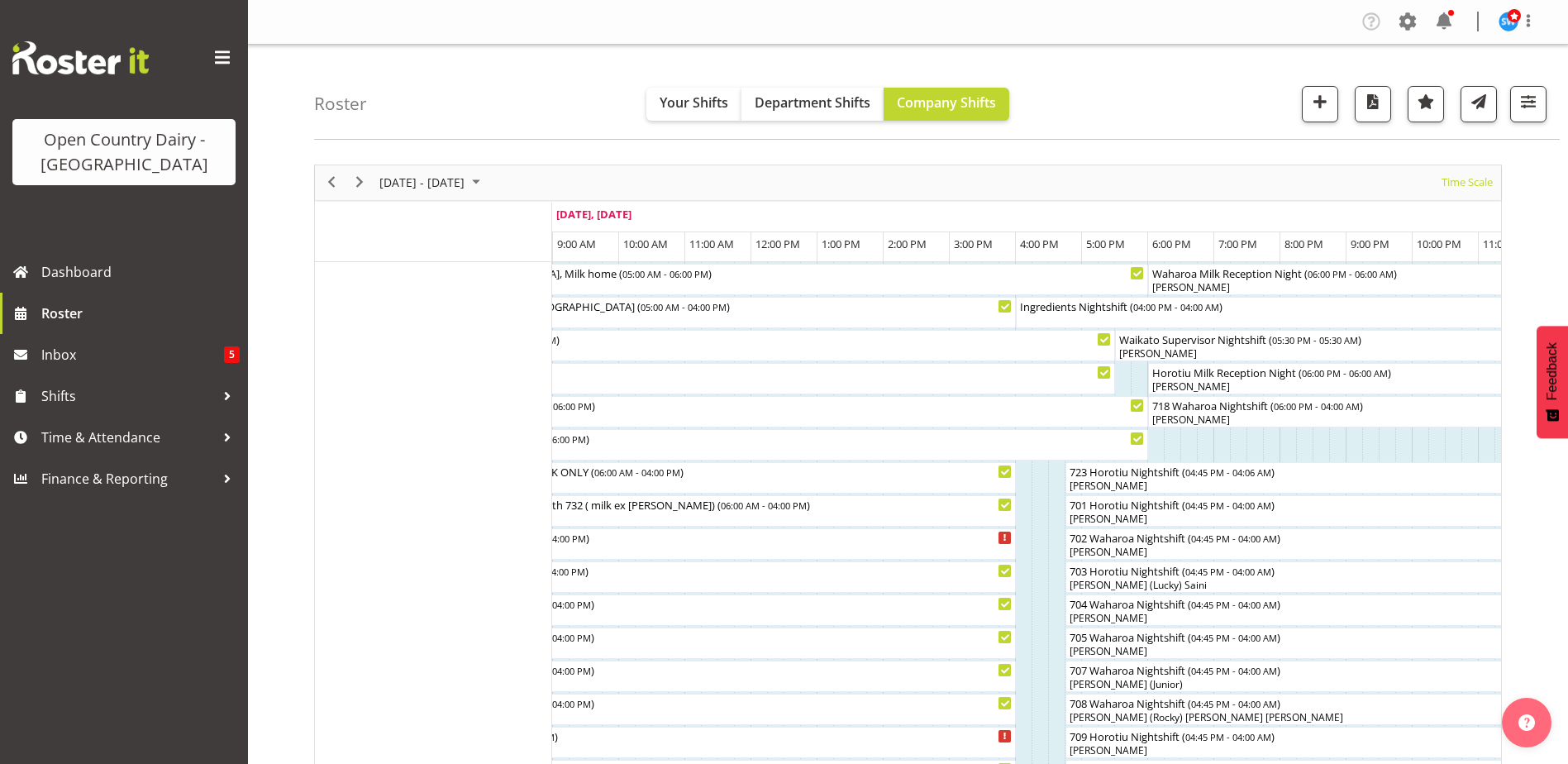
drag, startPoint x: 684, startPoint y: 416, endPoint x: 753, endPoint y: 380, distance: 77.8
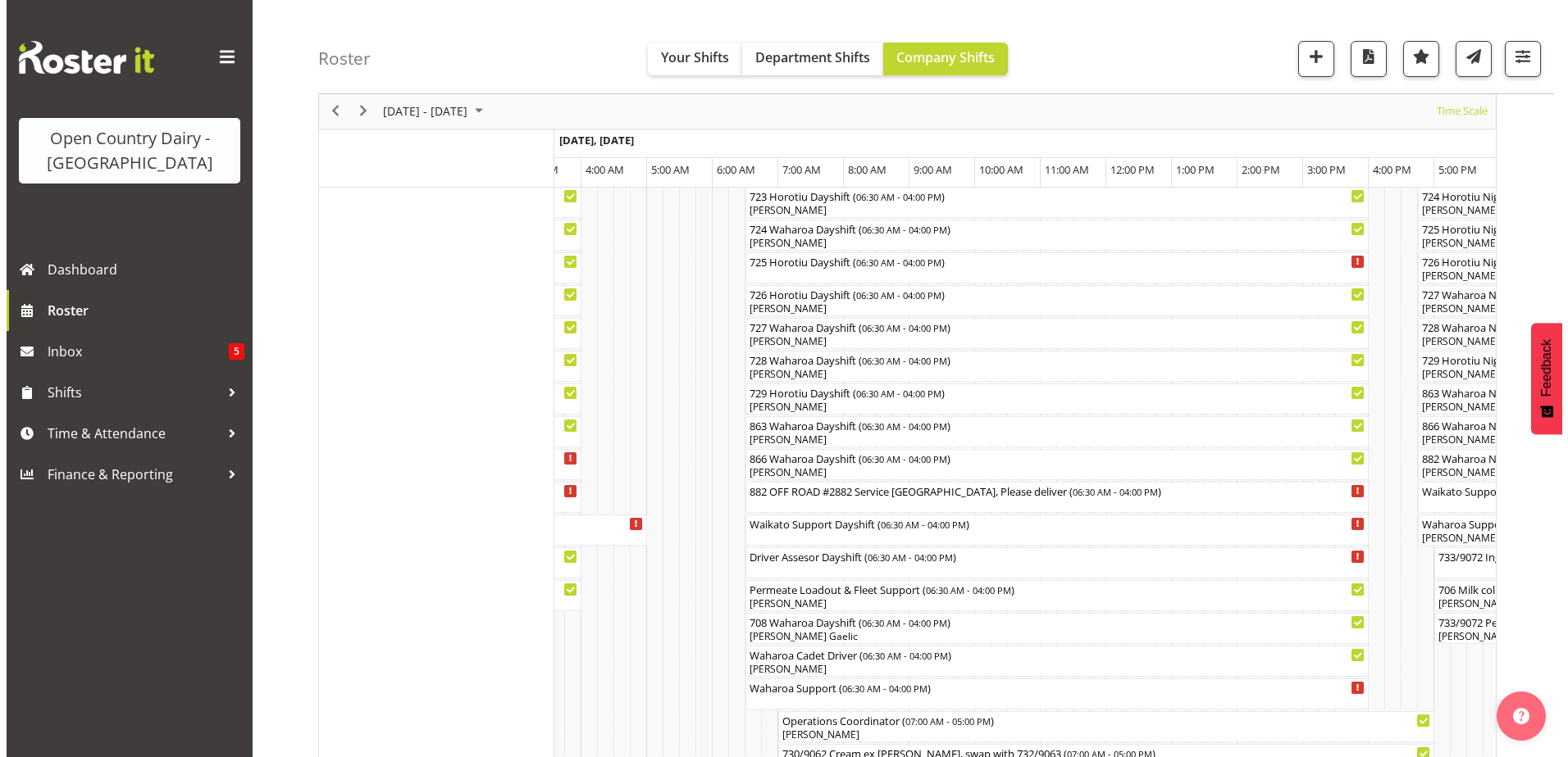
scroll to position [983, 0]
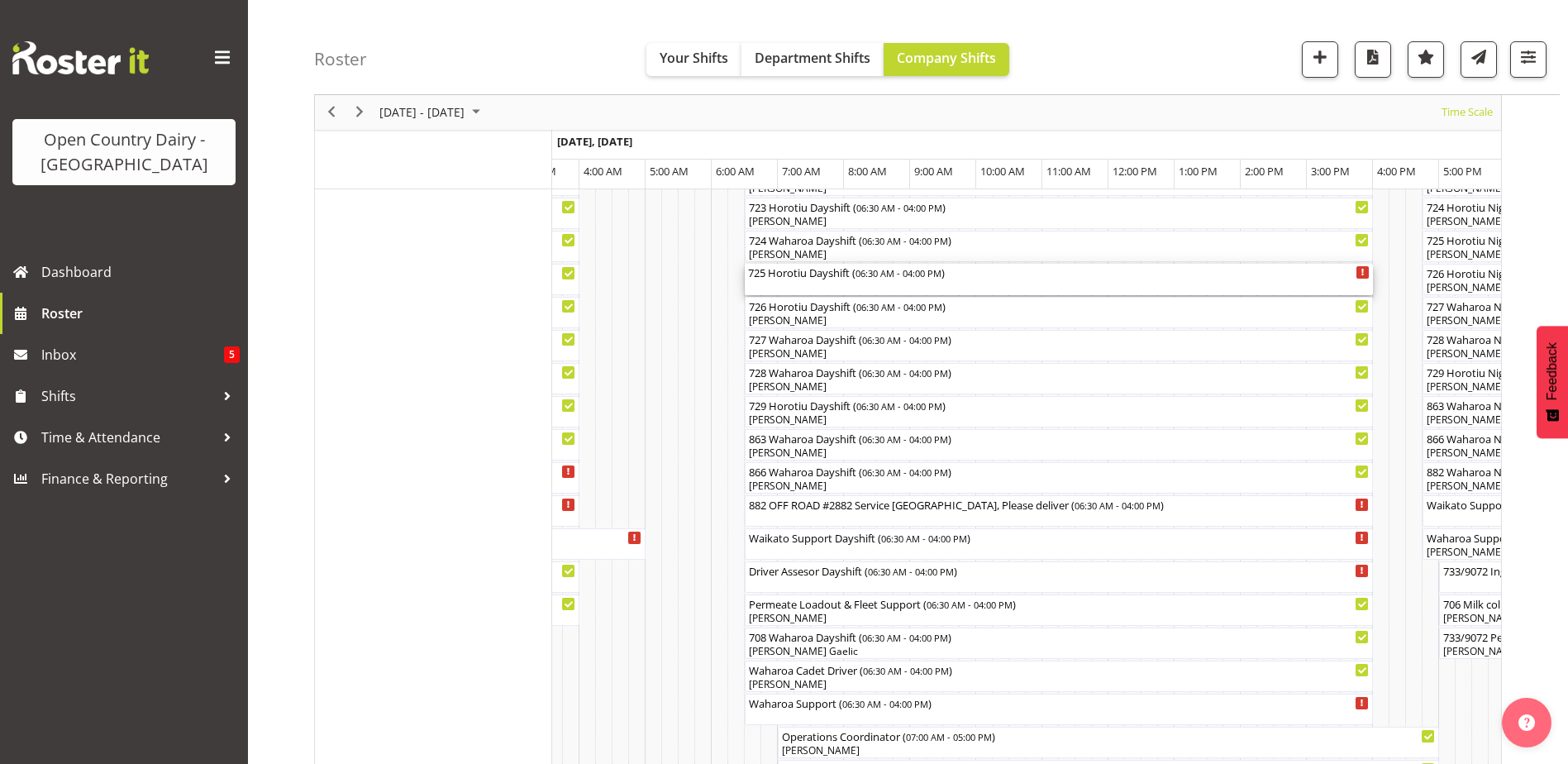
click at [834, 277] on div "725 Horotiu Dayshift ( 06:30 AM - 04:00 PM )" at bounding box center [1059, 272] width 622 height 16
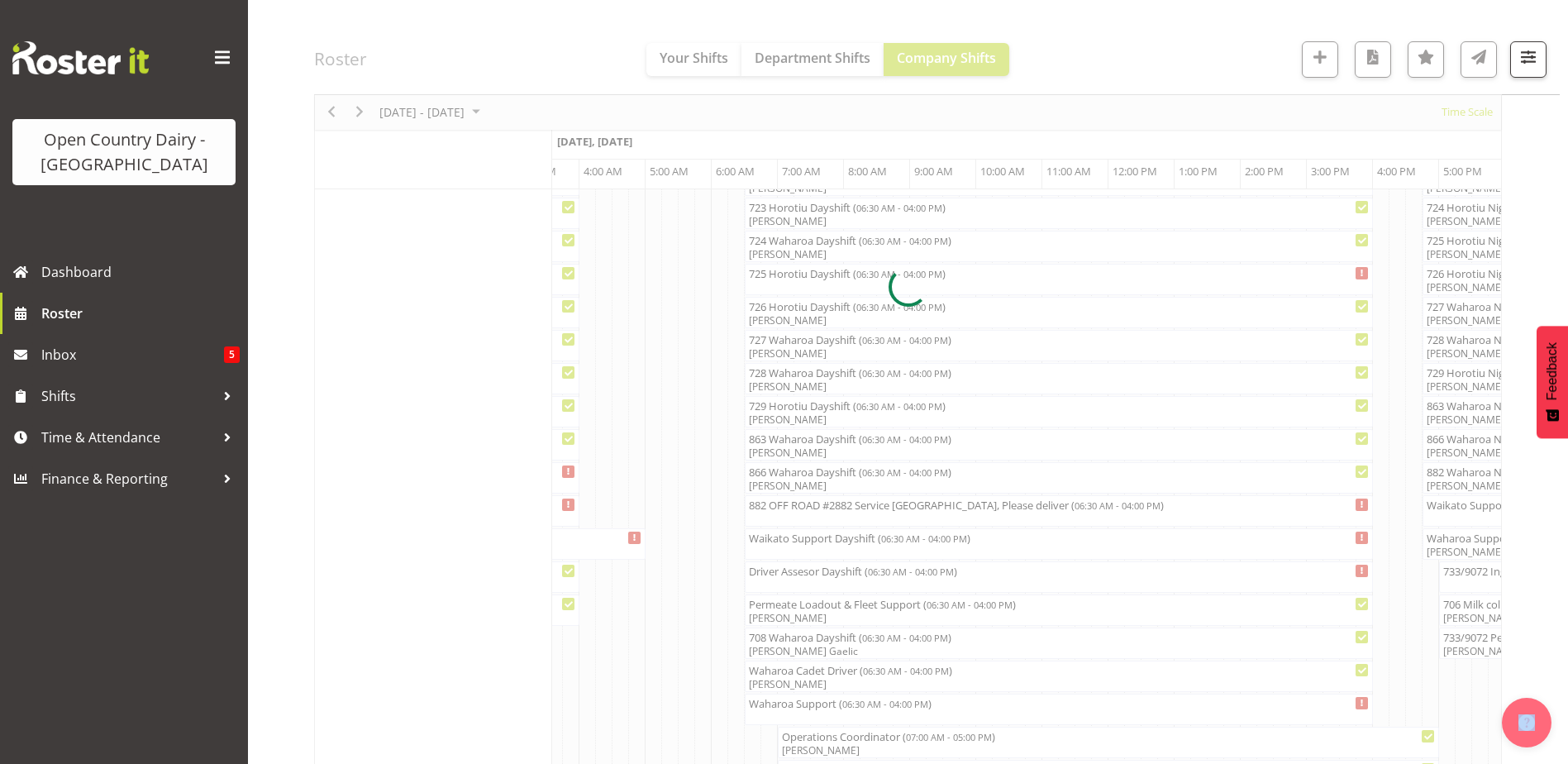
click at [834, 277] on div at bounding box center [908, 287] width 1188 height 2231
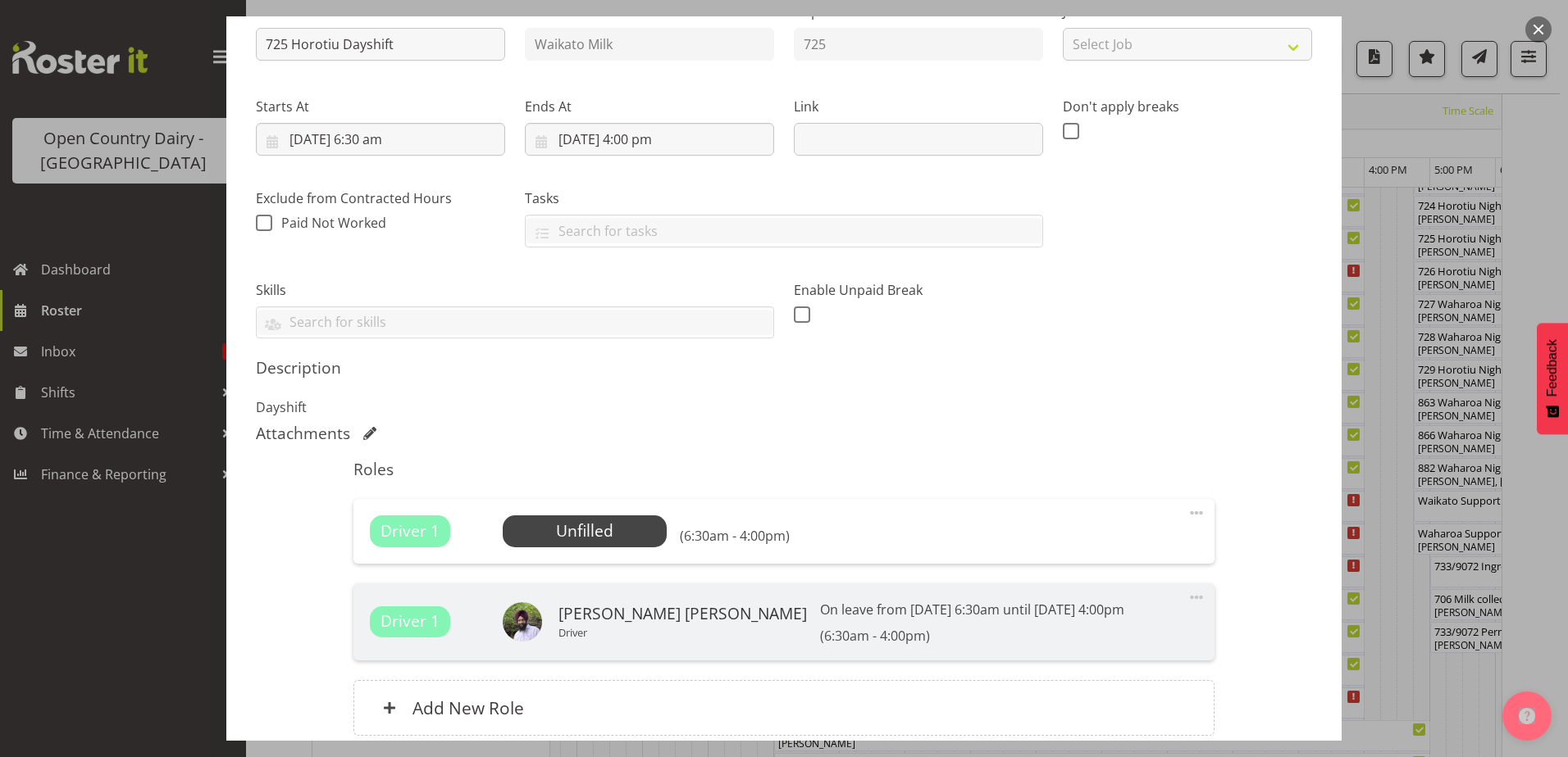
scroll to position [331, 0]
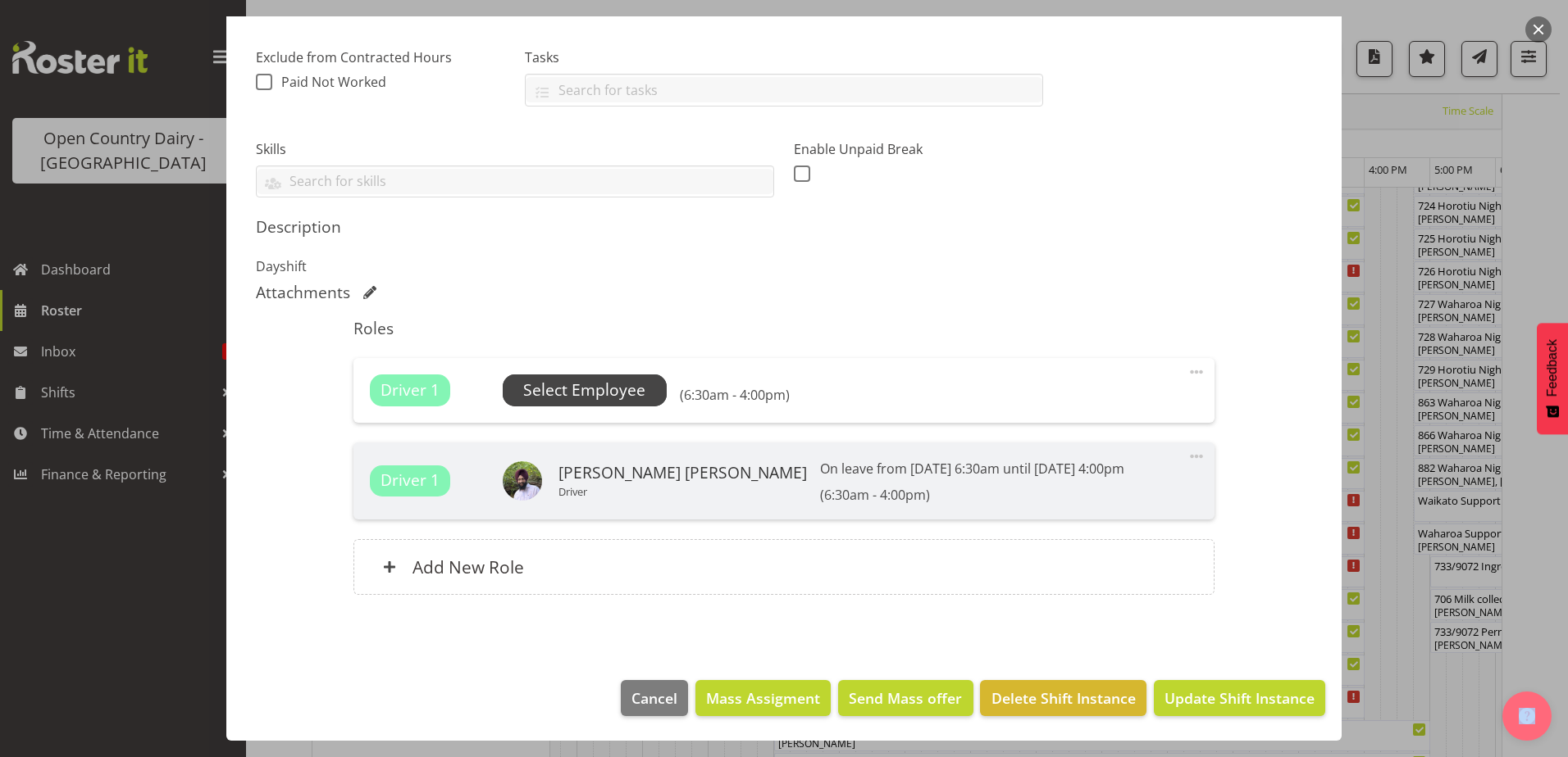
click at [612, 384] on span "Select Employee" at bounding box center [584, 390] width 123 height 23
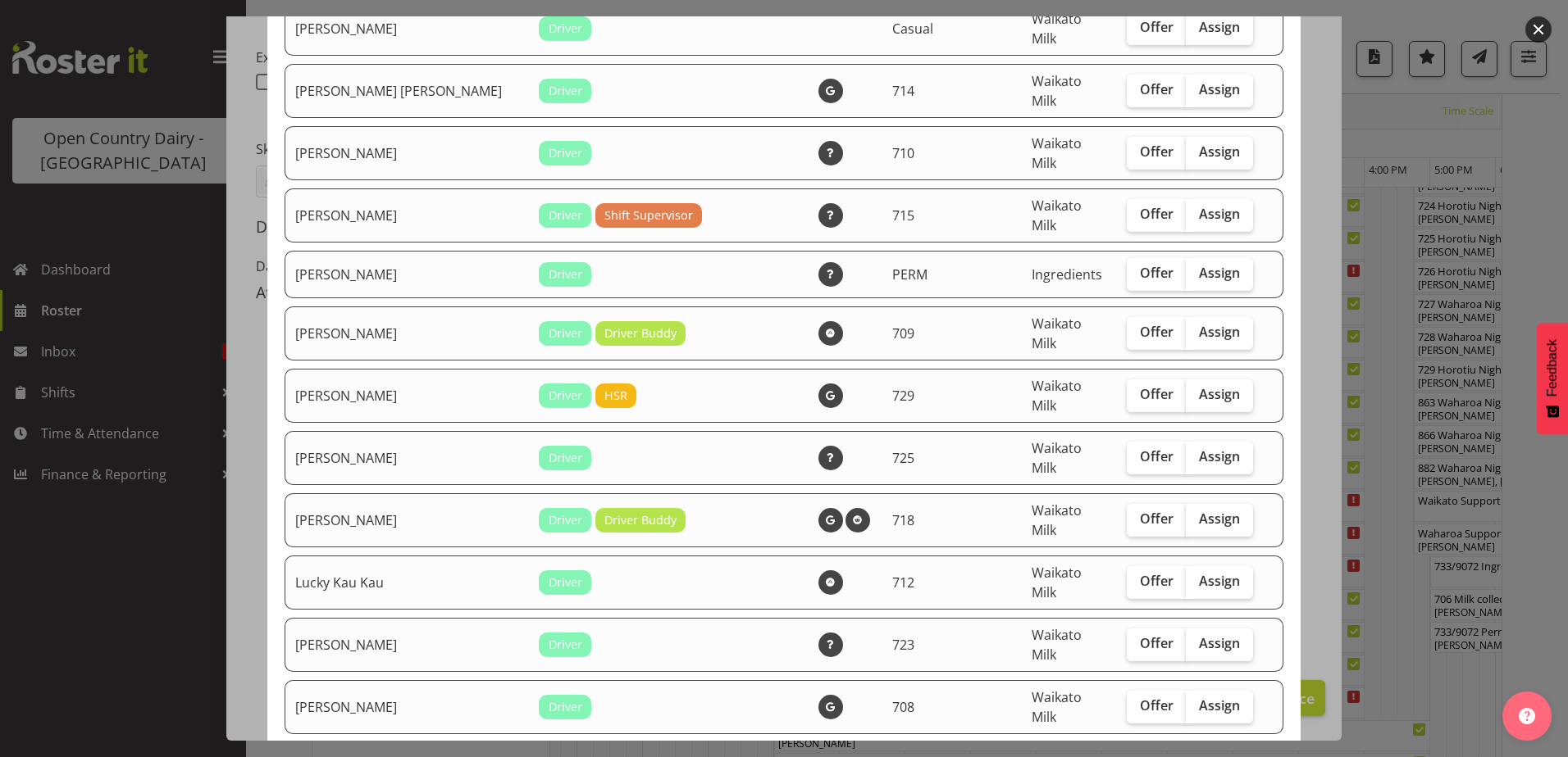
scroll to position [820, 0]
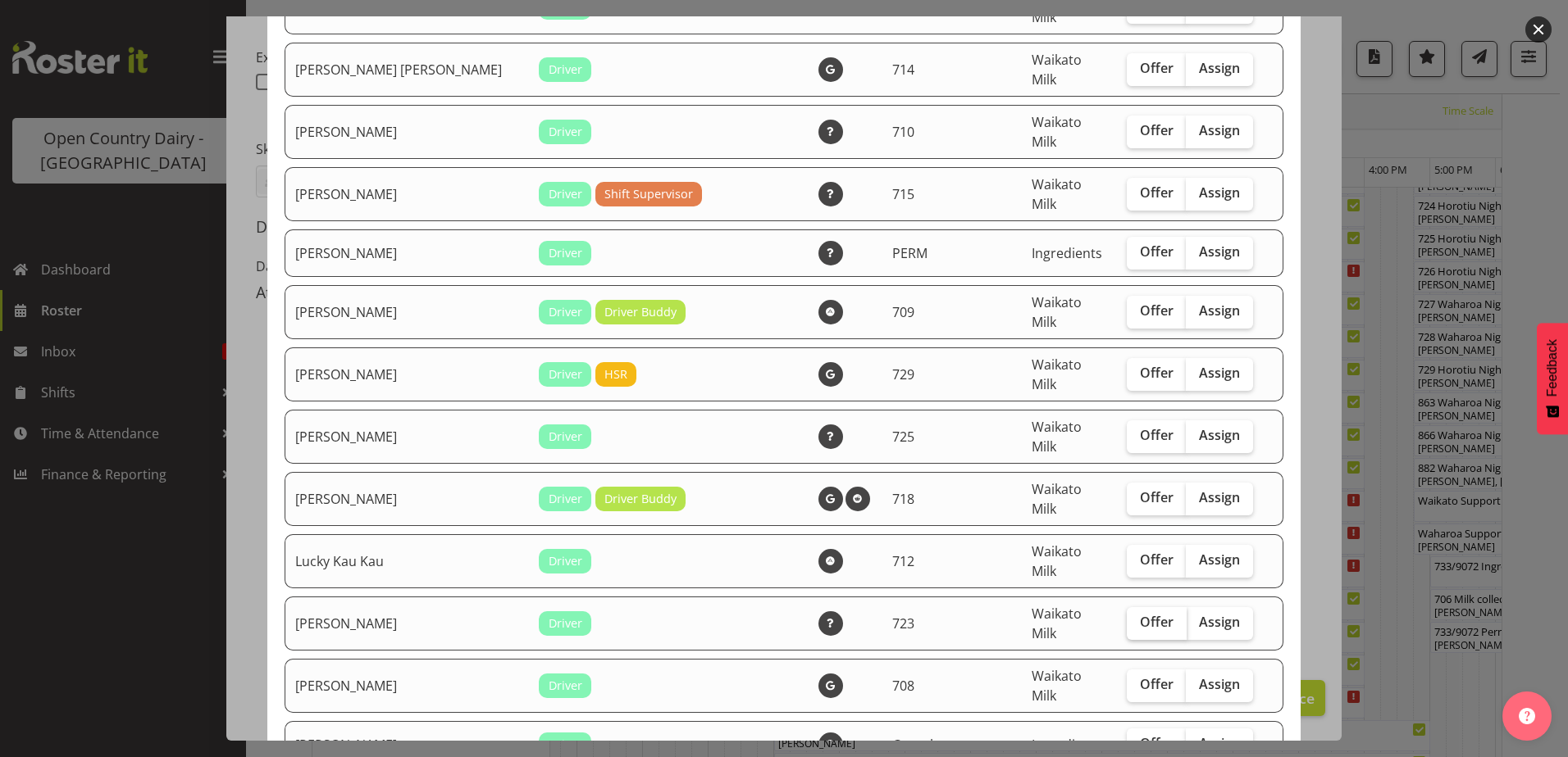
click at [1140, 614] on span "Offer" at bounding box center [1156, 622] width 33 height 16
click at [1132, 617] on input "Offer" at bounding box center [1132, 623] width 11 height 11
checkbox input "true"
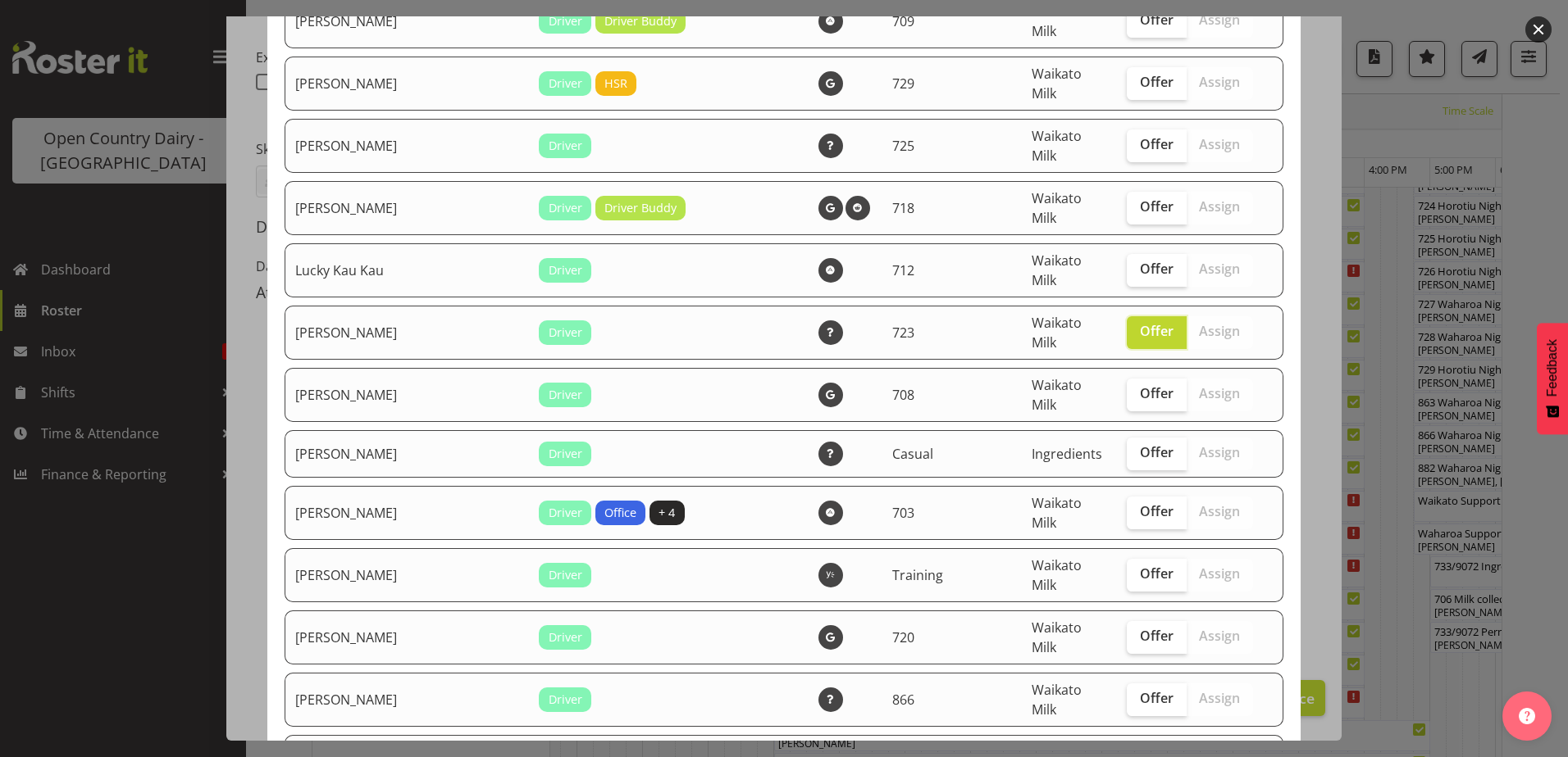
scroll to position [1147, 0]
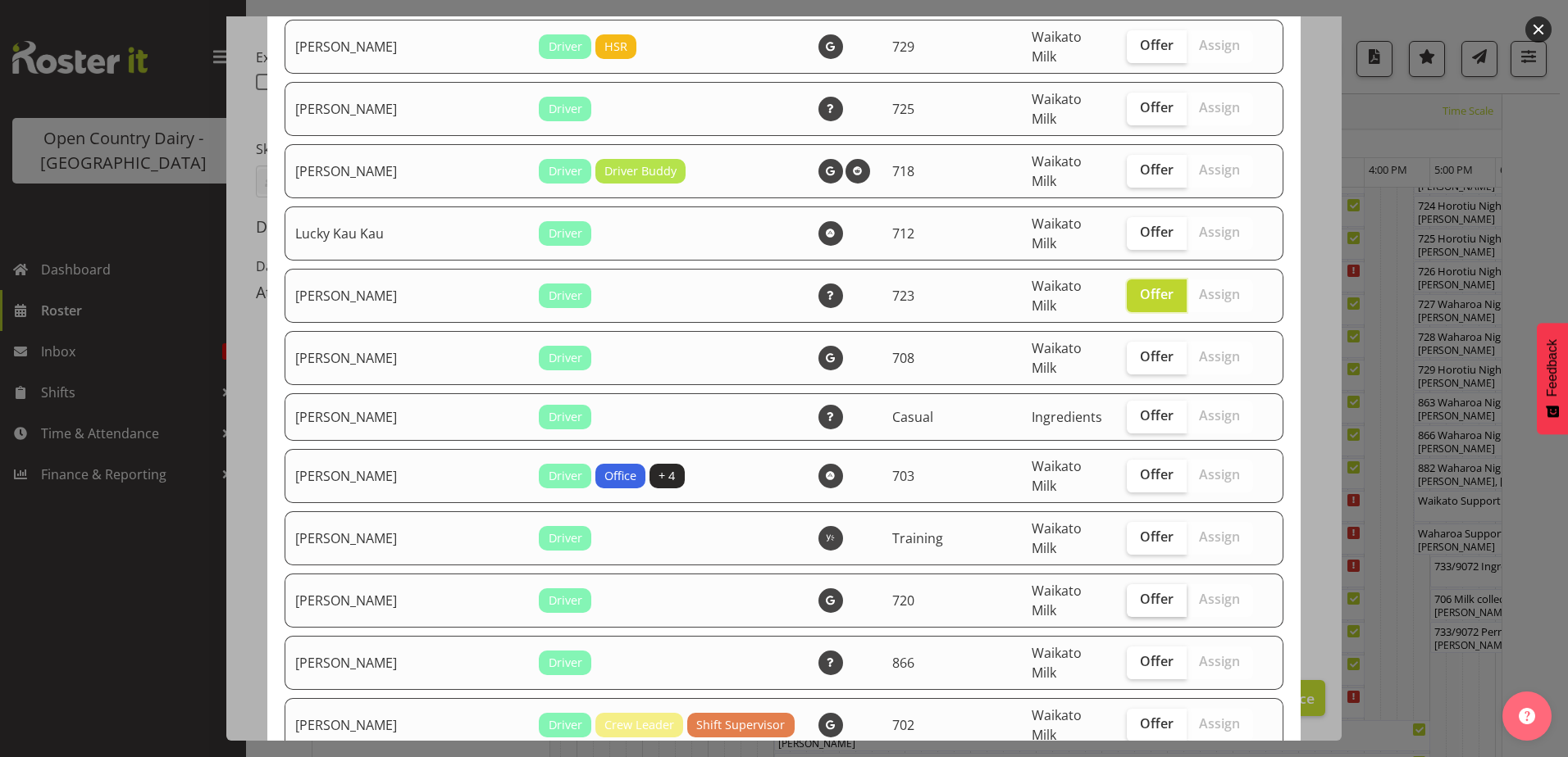
click at [1140, 591] on span "Offer" at bounding box center [1156, 599] width 33 height 16
click at [1138, 594] on input "Offer" at bounding box center [1132, 599] width 11 height 11
checkbox input "true"
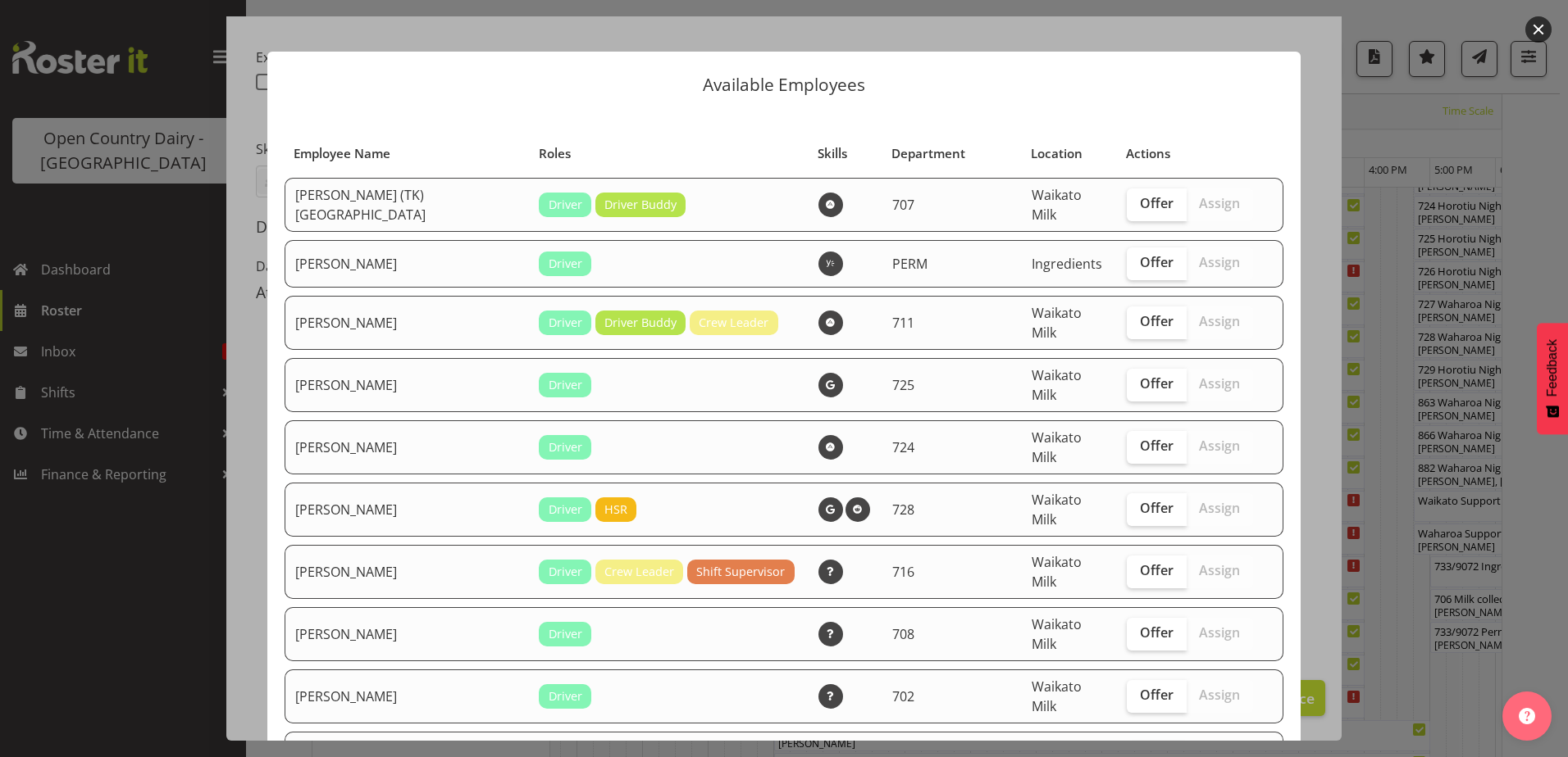
scroll to position [0, 0]
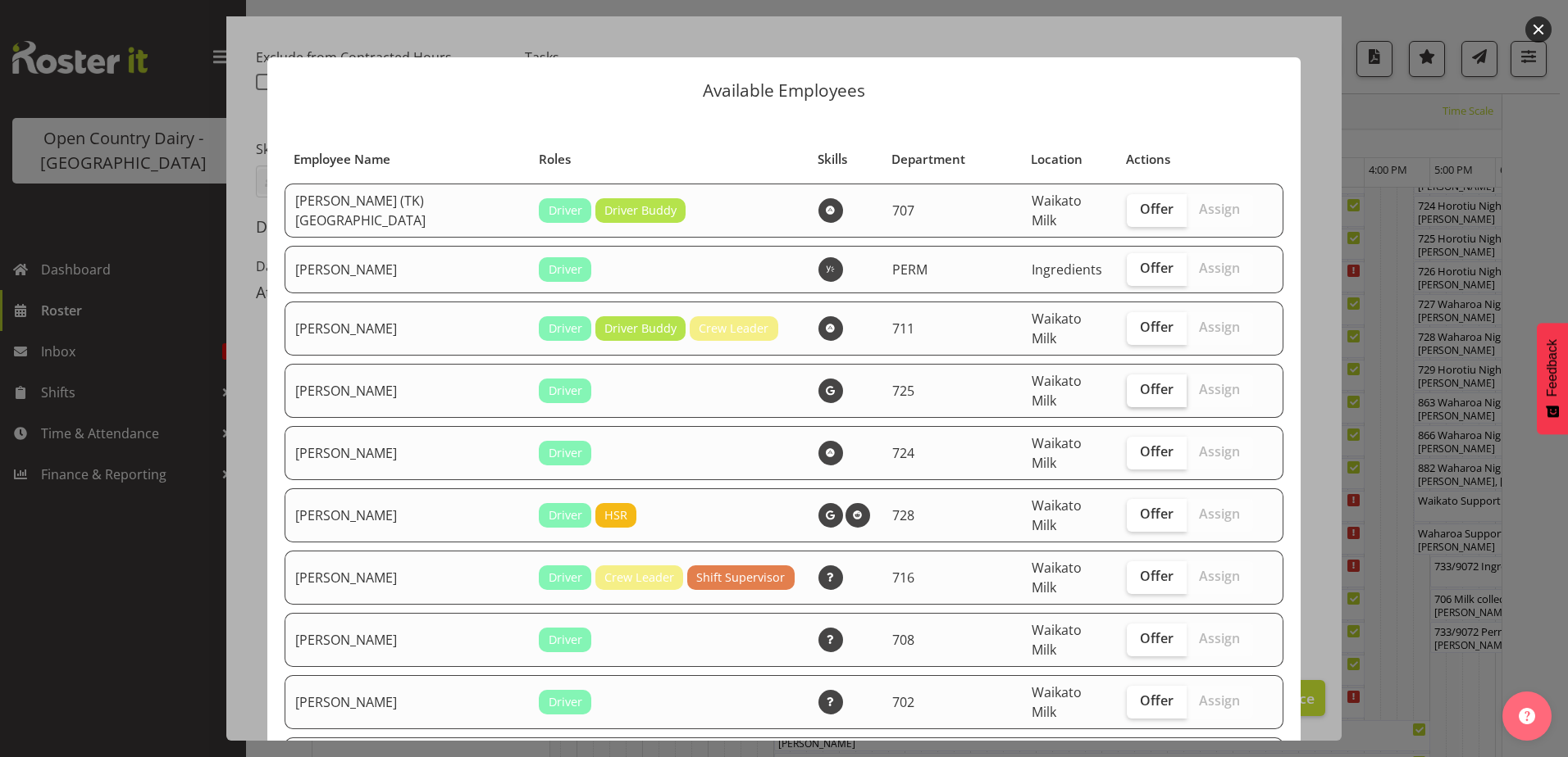
click at [1140, 381] on span "Offer" at bounding box center [1156, 389] width 33 height 16
click at [1127, 385] on input "Offer" at bounding box center [1132, 390] width 11 height 11
checkbox input "true"
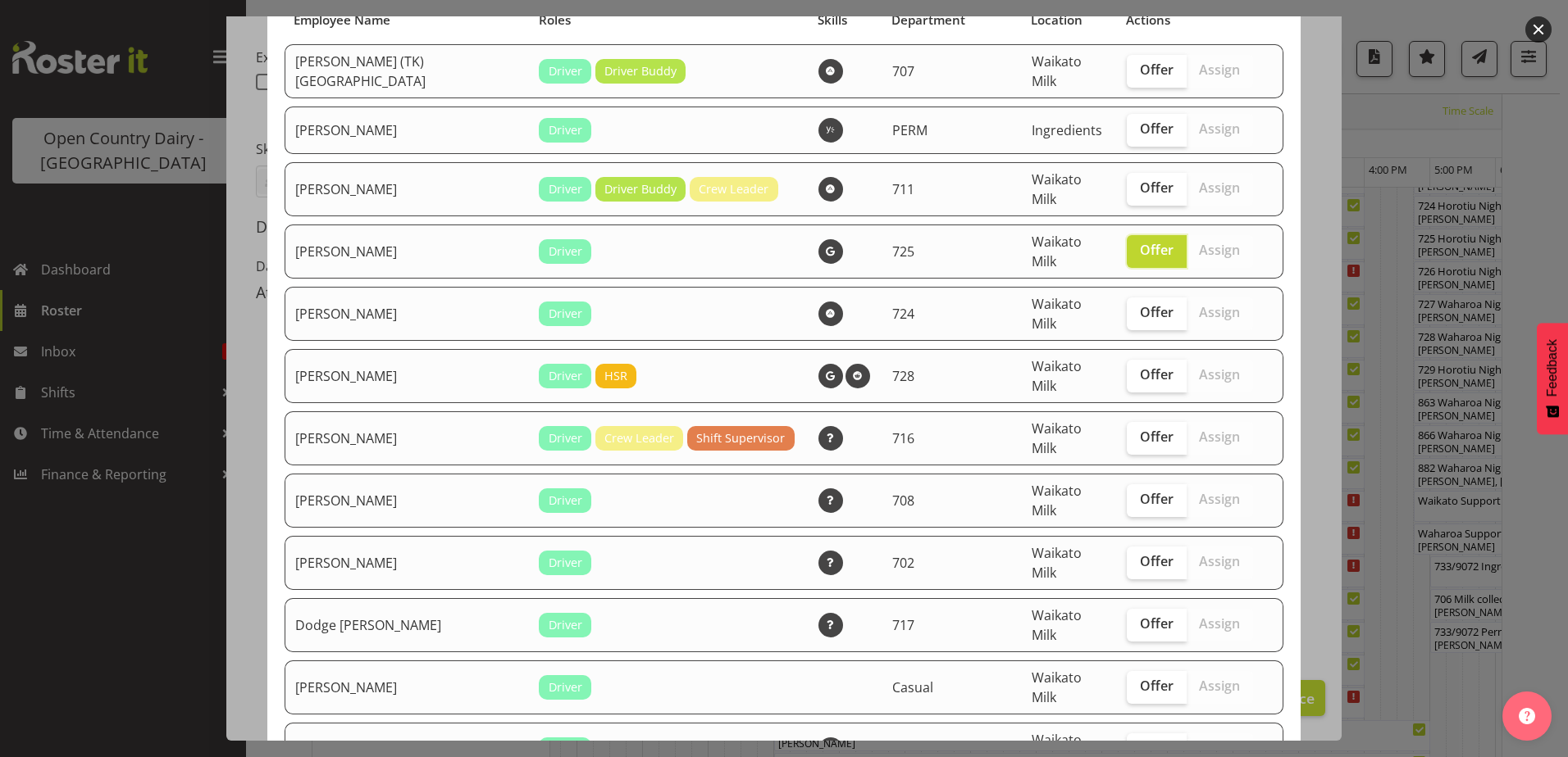
scroll to position [164, 0]
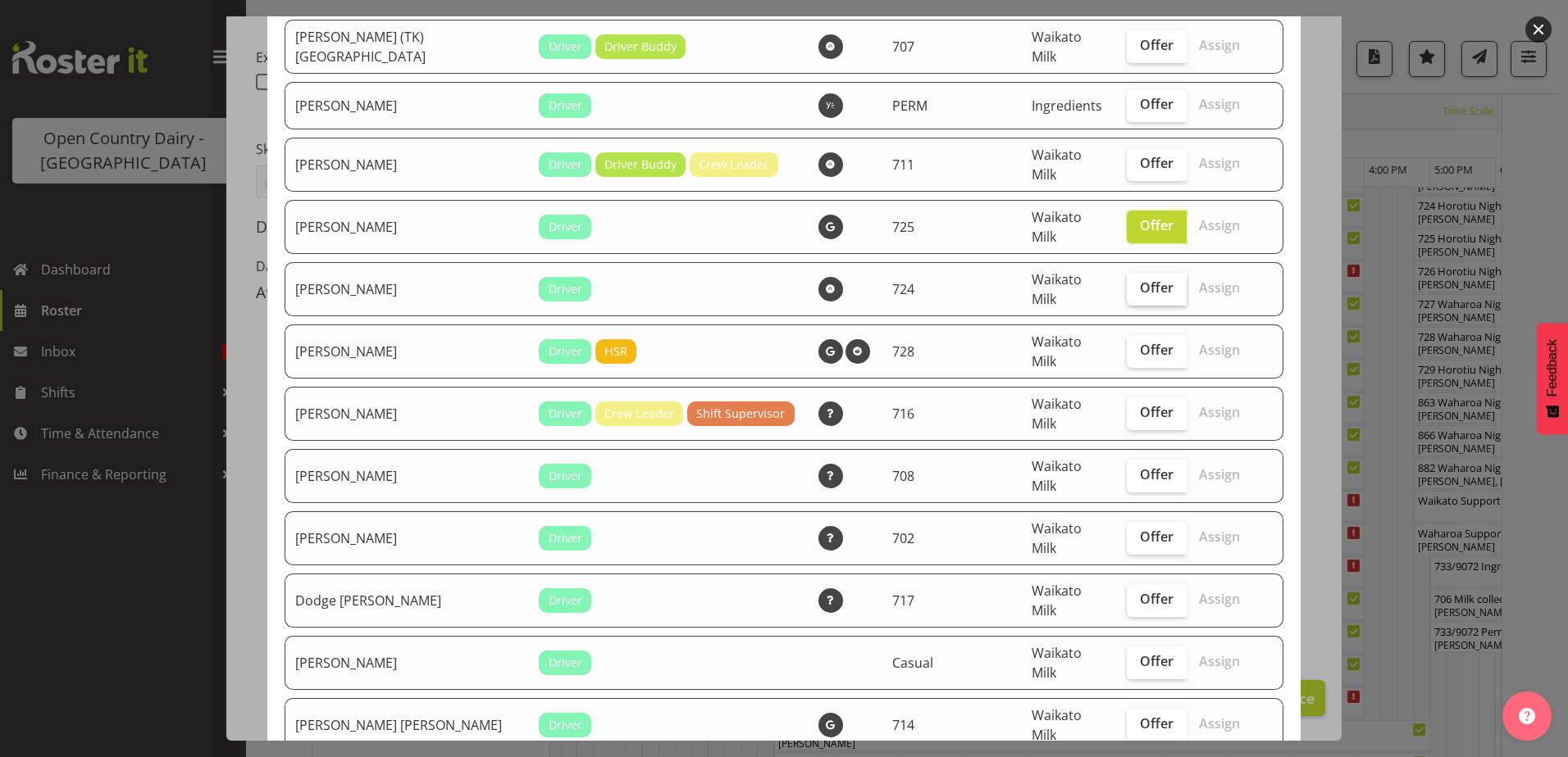
click at [1140, 279] on span "Offer" at bounding box center [1156, 287] width 33 height 16
click at [1132, 283] on input "Offer" at bounding box center [1132, 288] width 11 height 11
checkbox input "true"
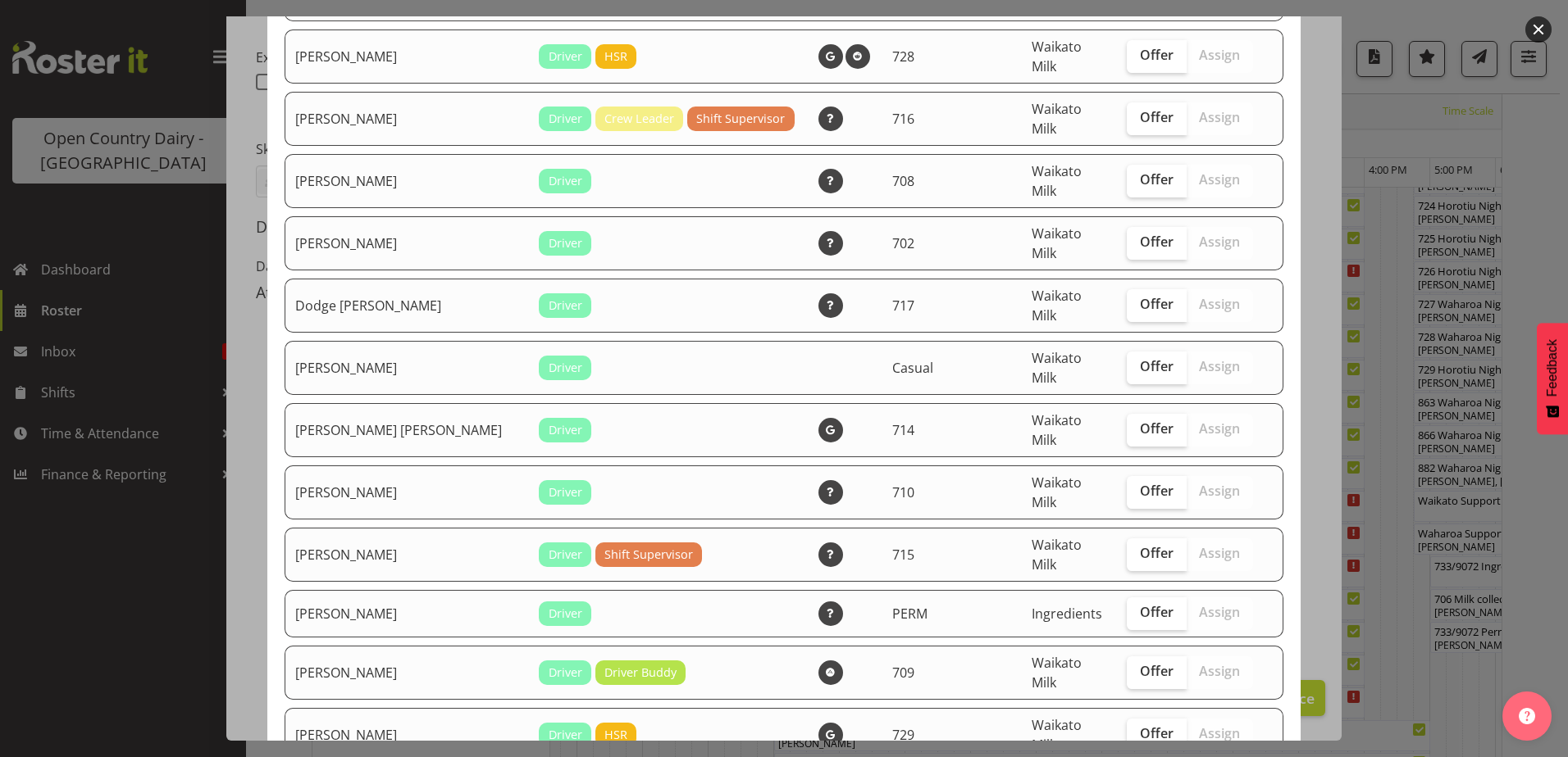
scroll to position [492, 0]
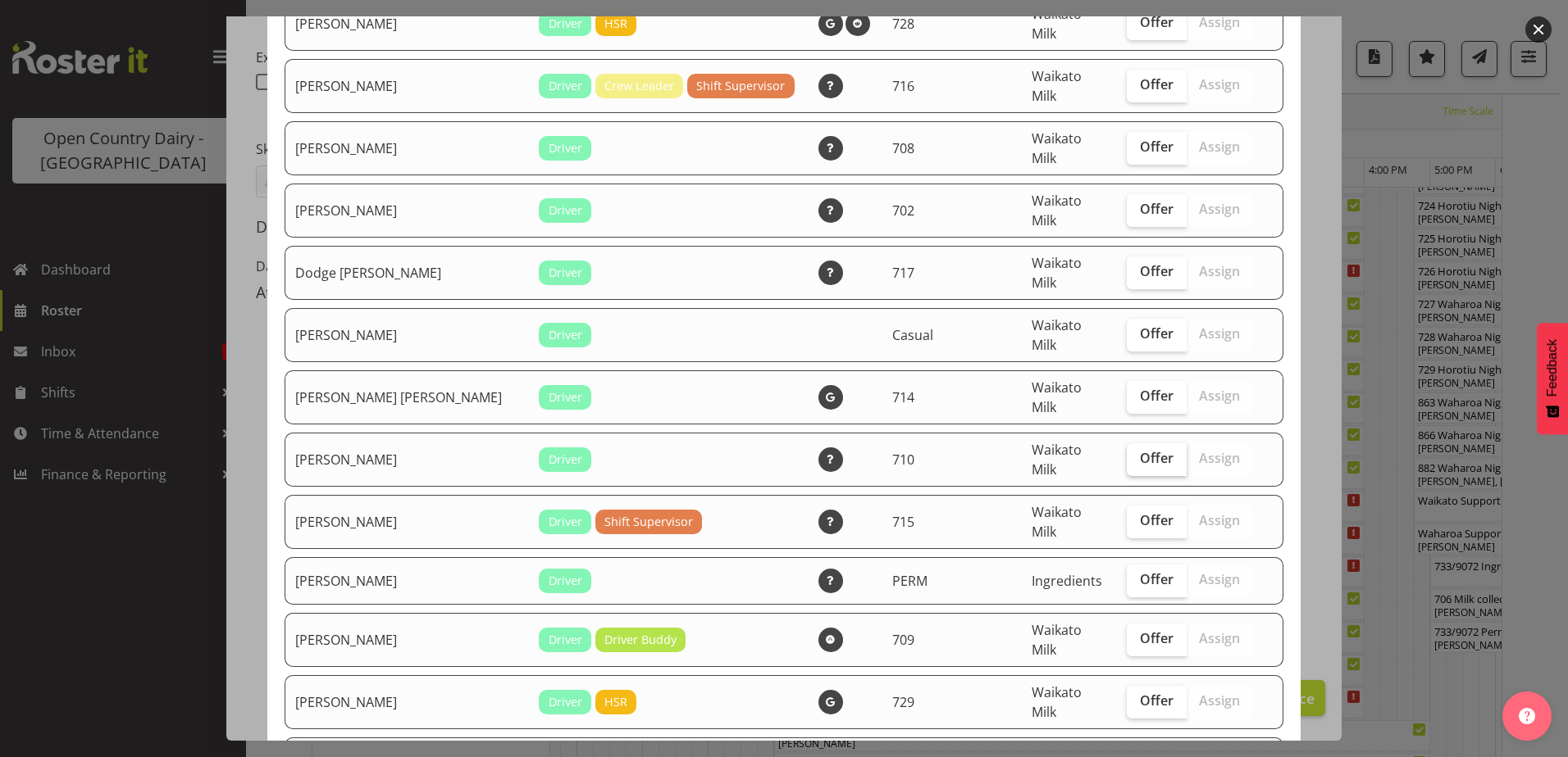
click at [1140, 450] on span "Offer" at bounding box center [1156, 458] width 33 height 16
click at [1129, 453] on input "Offer" at bounding box center [1132, 459] width 11 height 11
checkbox input "true"
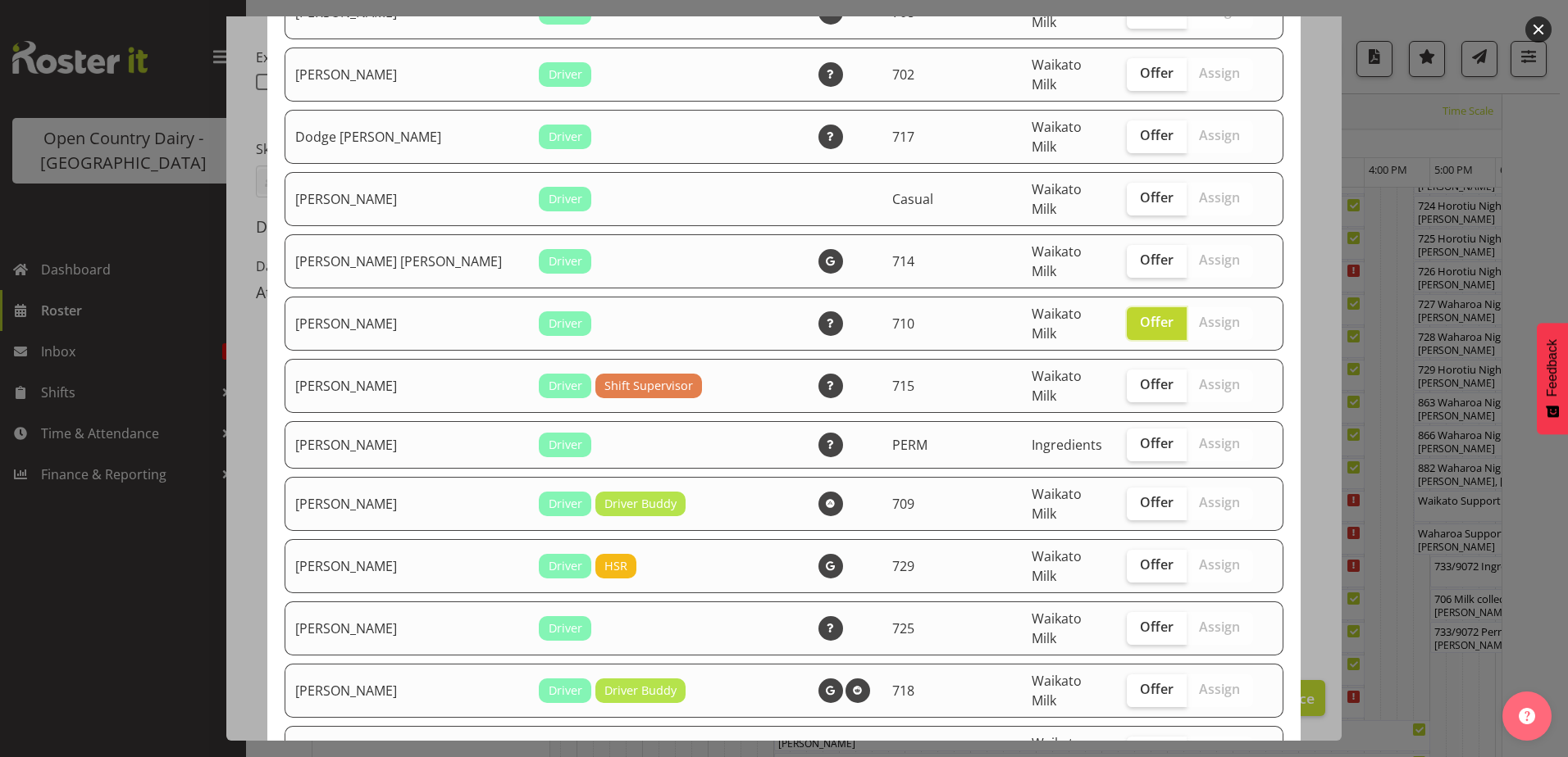
scroll to position [656, 0]
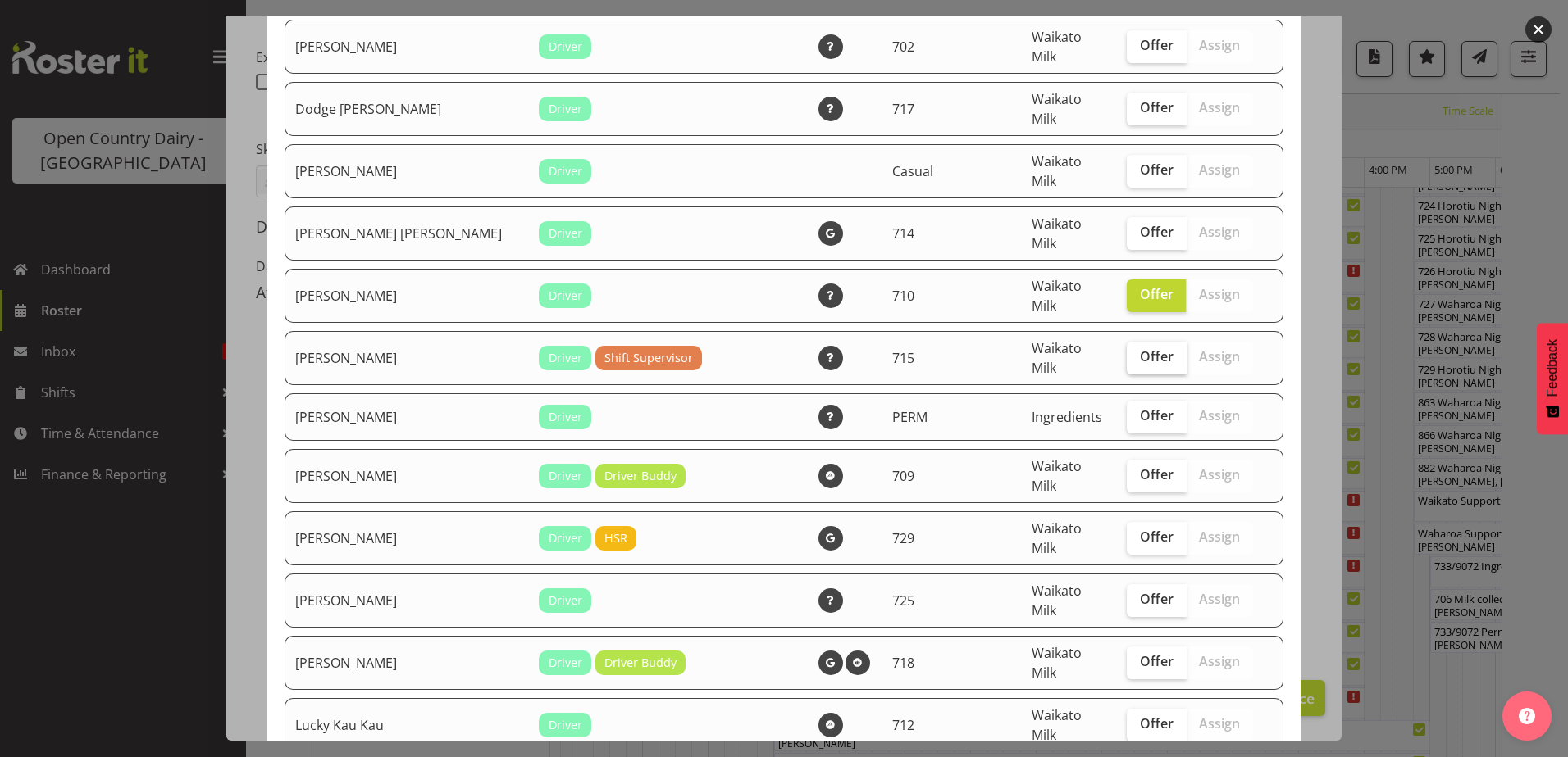
click at [1140, 349] on span "Offer" at bounding box center [1156, 357] width 33 height 16
click at [1127, 351] on input "Offer" at bounding box center [1132, 357] width 11 height 11
checkbox input "true"
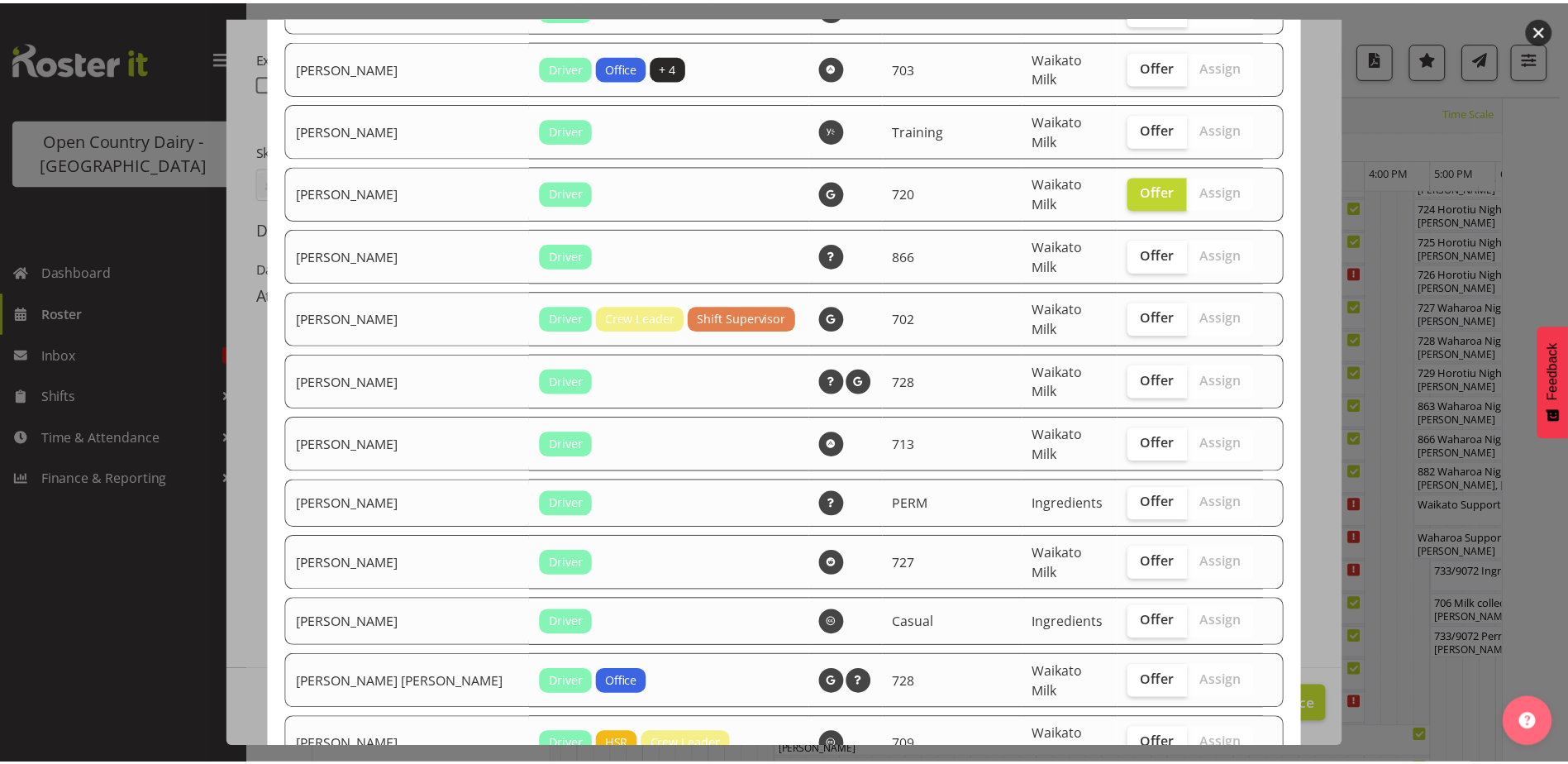
scroll to position [1895, 0]
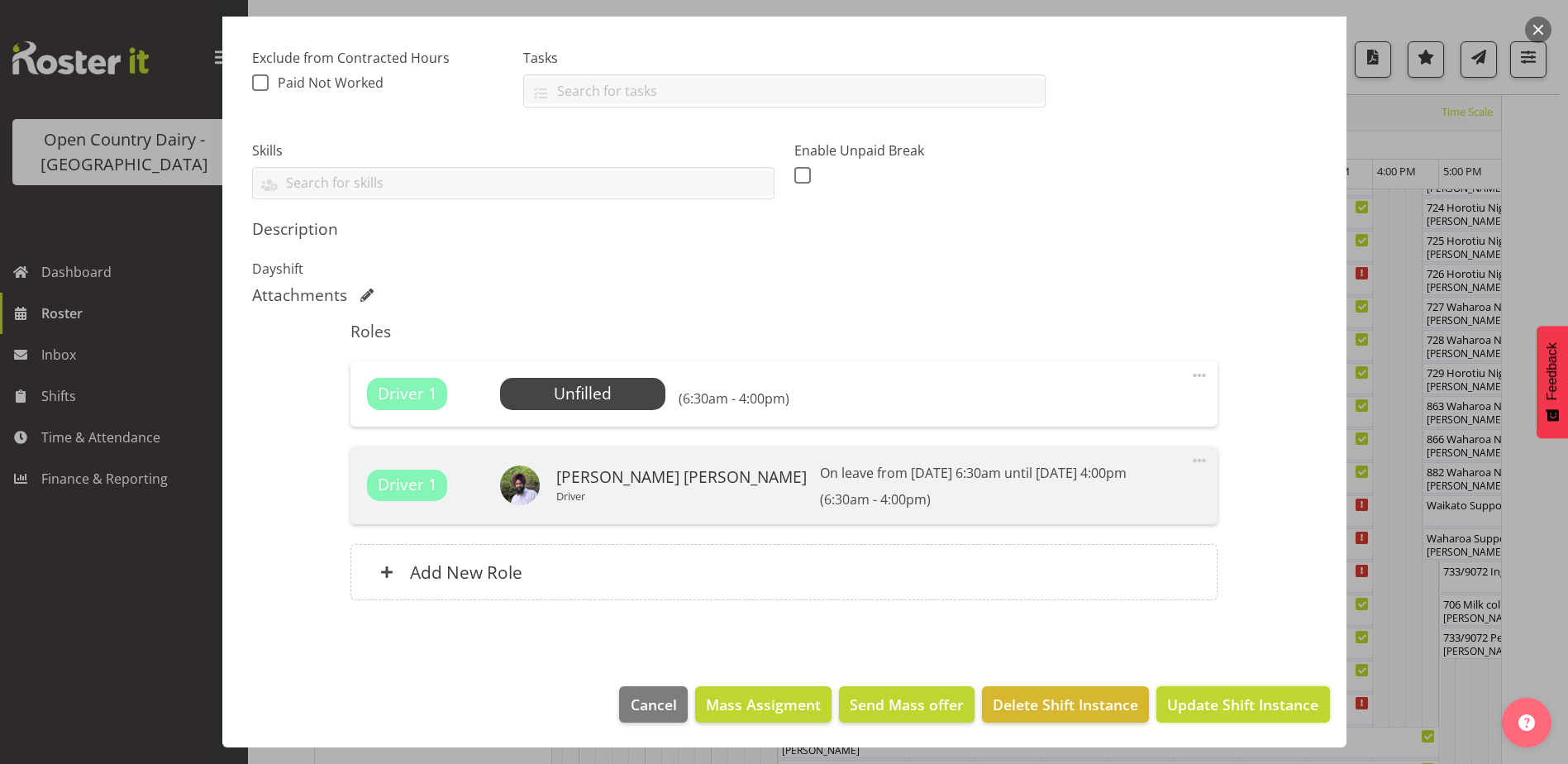
click at [1220, 707] on span "Update Shift Instance" at bounding box center [1243, 705] width 151 height 22
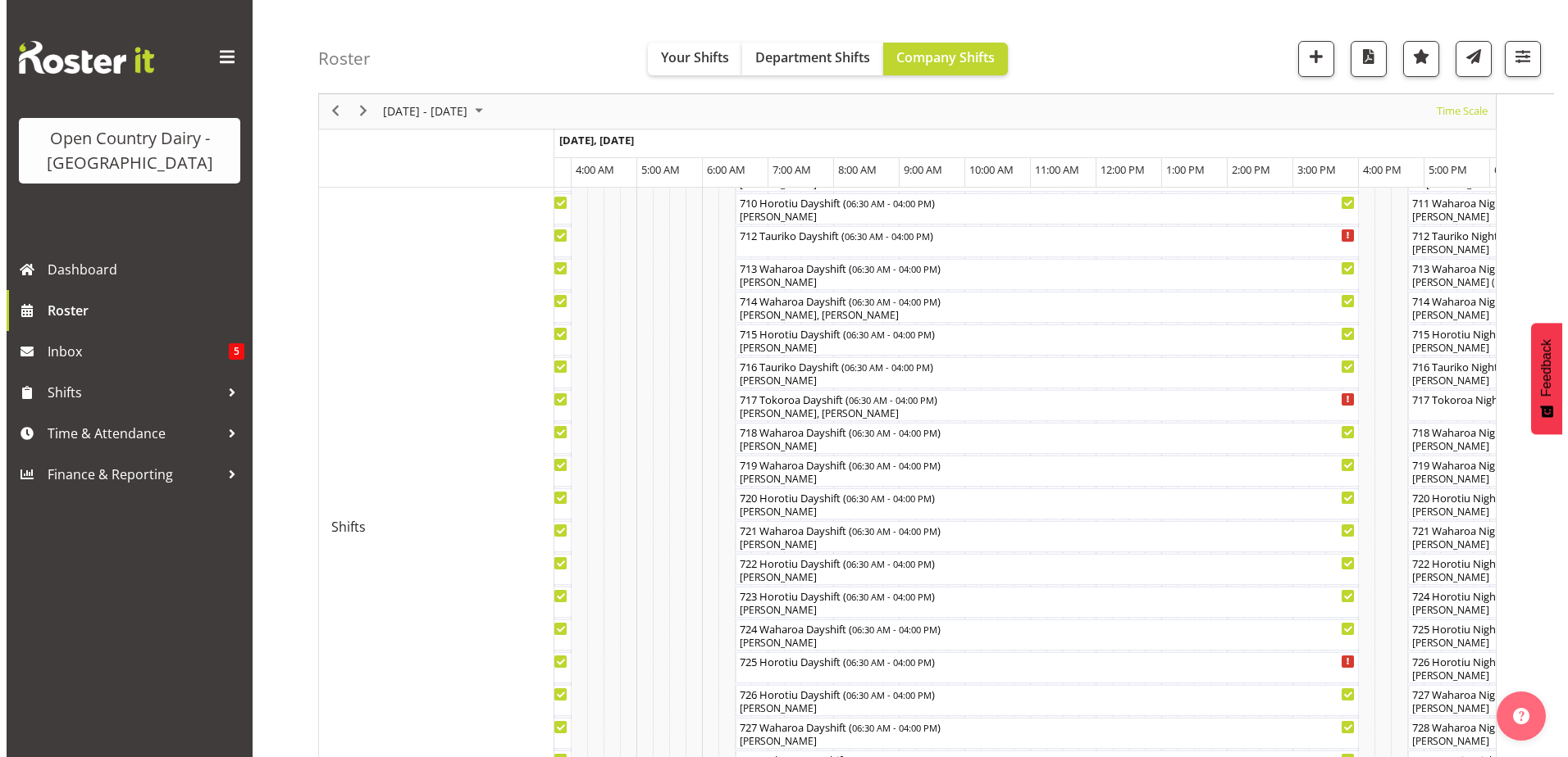
scroll to position [575, 0]
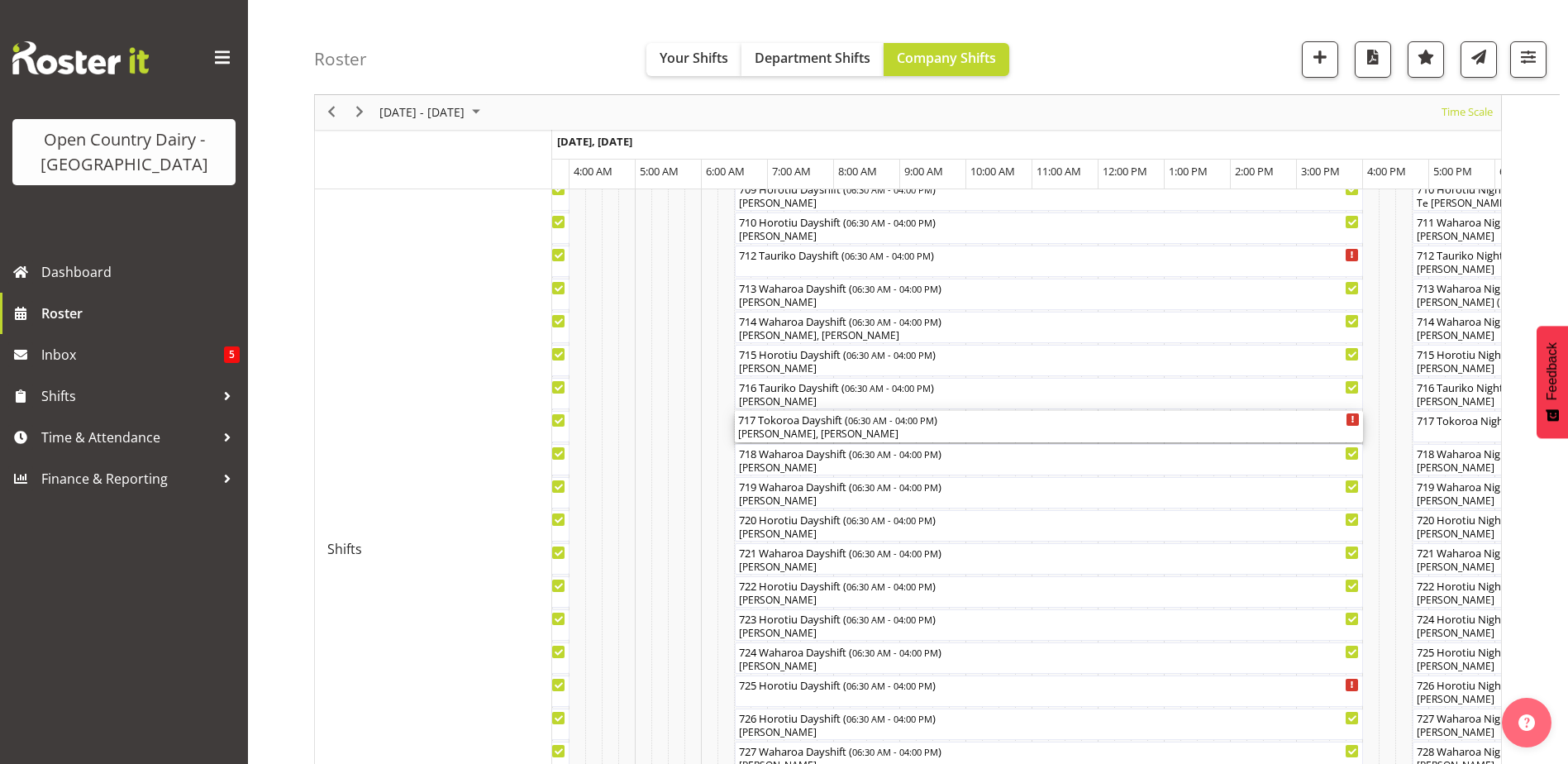
click at [805, 429] on div "[PERSON_NAME], [PERSON_NAME]" at bounding box center [1049, 434] width 622 height 15
click at [0, 0] on div at bounding box center [0, 0] width 0 height 0
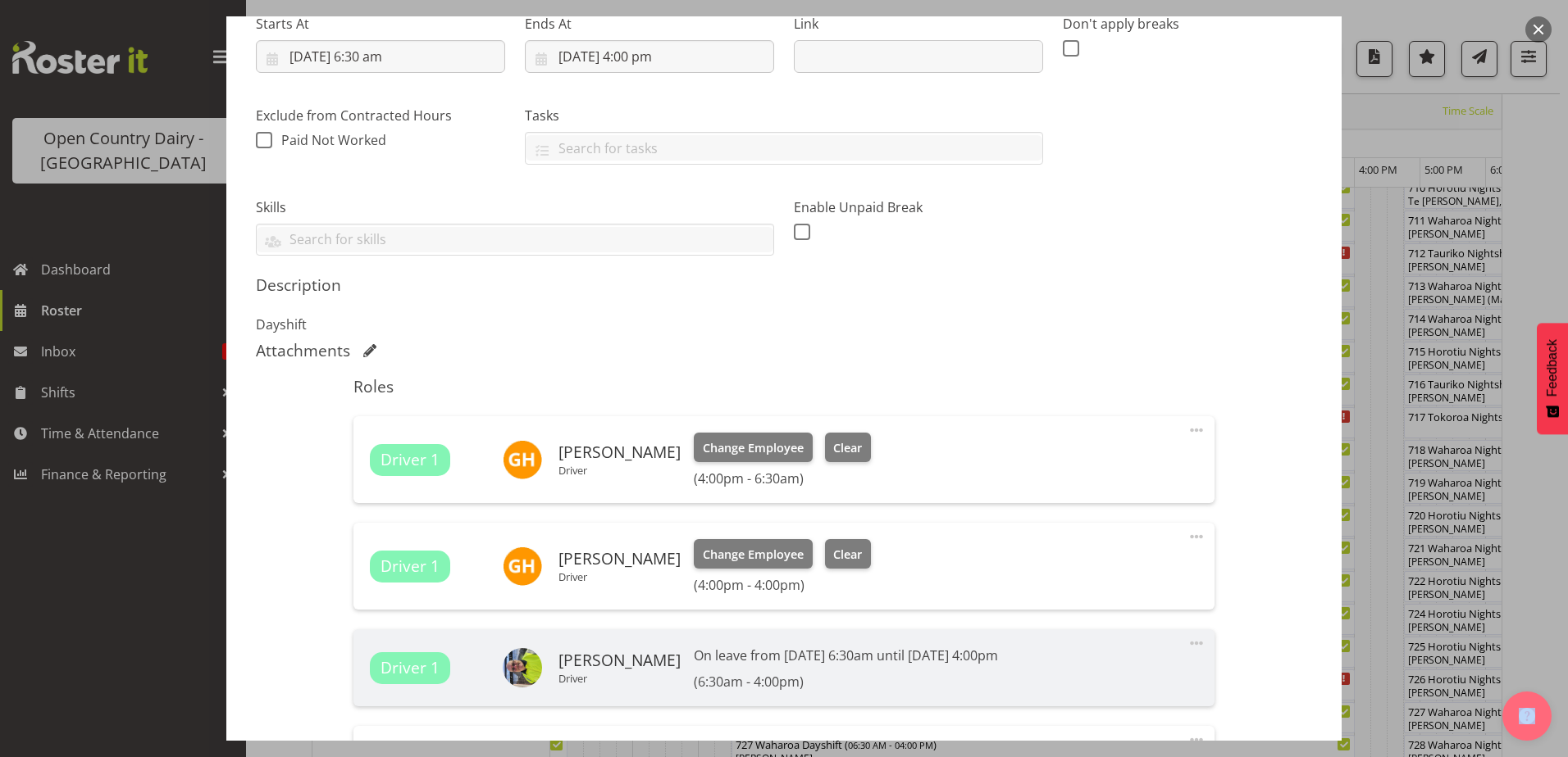
scroll to position [328, 0]
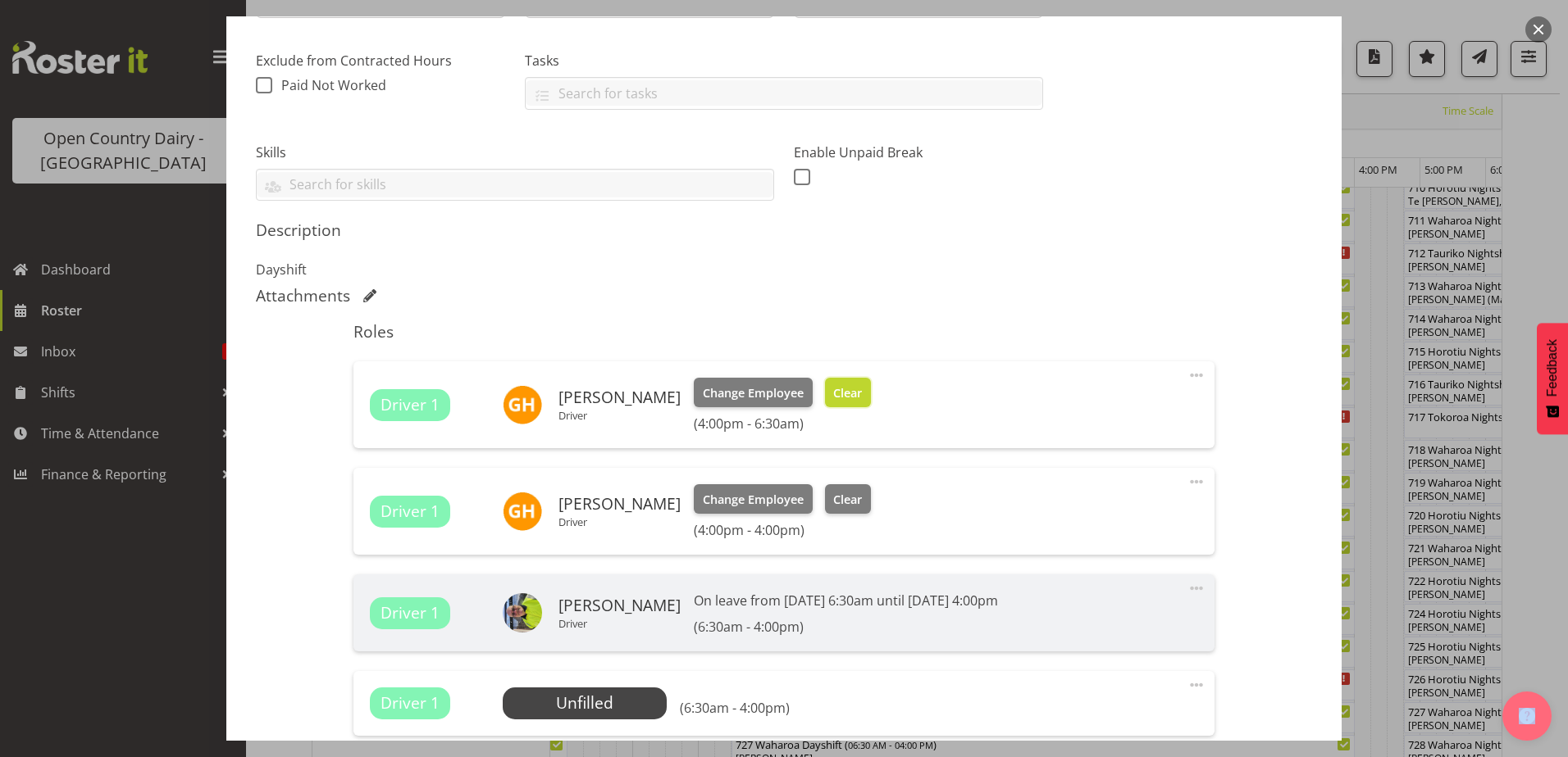
click at [862, 388] on span "Clear" at bounding box center [848, 394] width 29 height 18
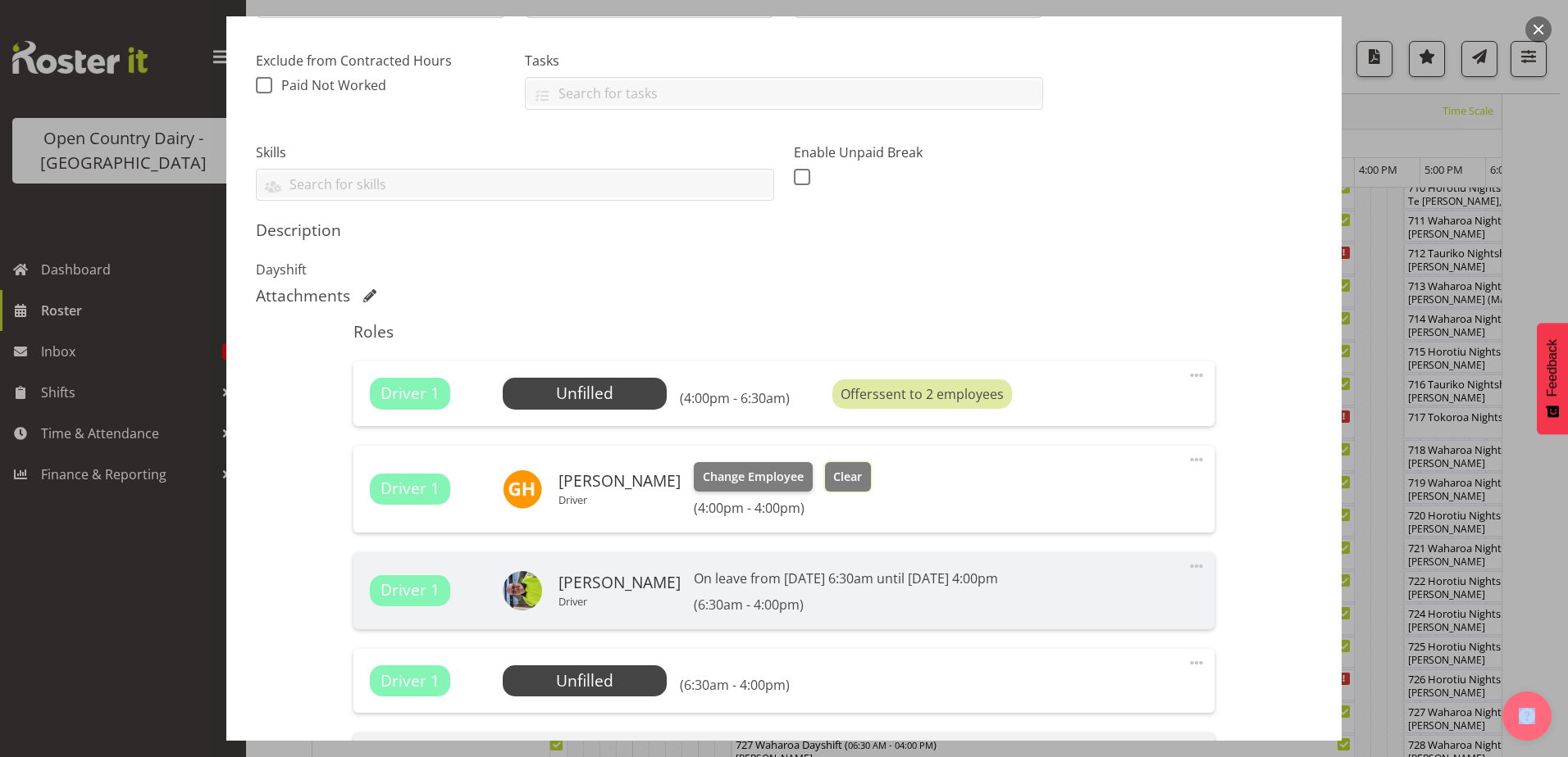
click at [862, 478] on span "Clear" at bounding box center [848, 477] width 29 height 18
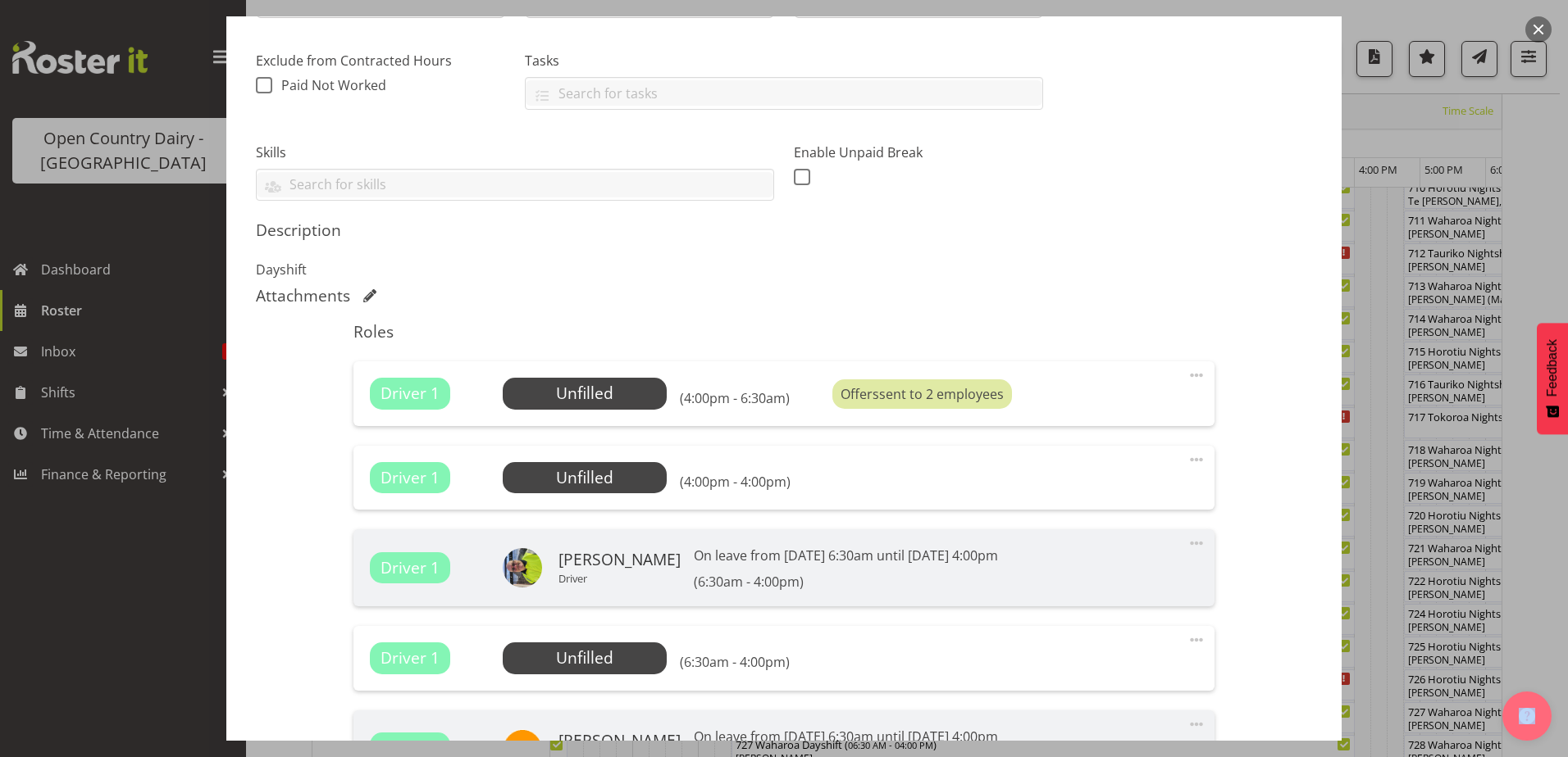
scroll to position [679, 0]
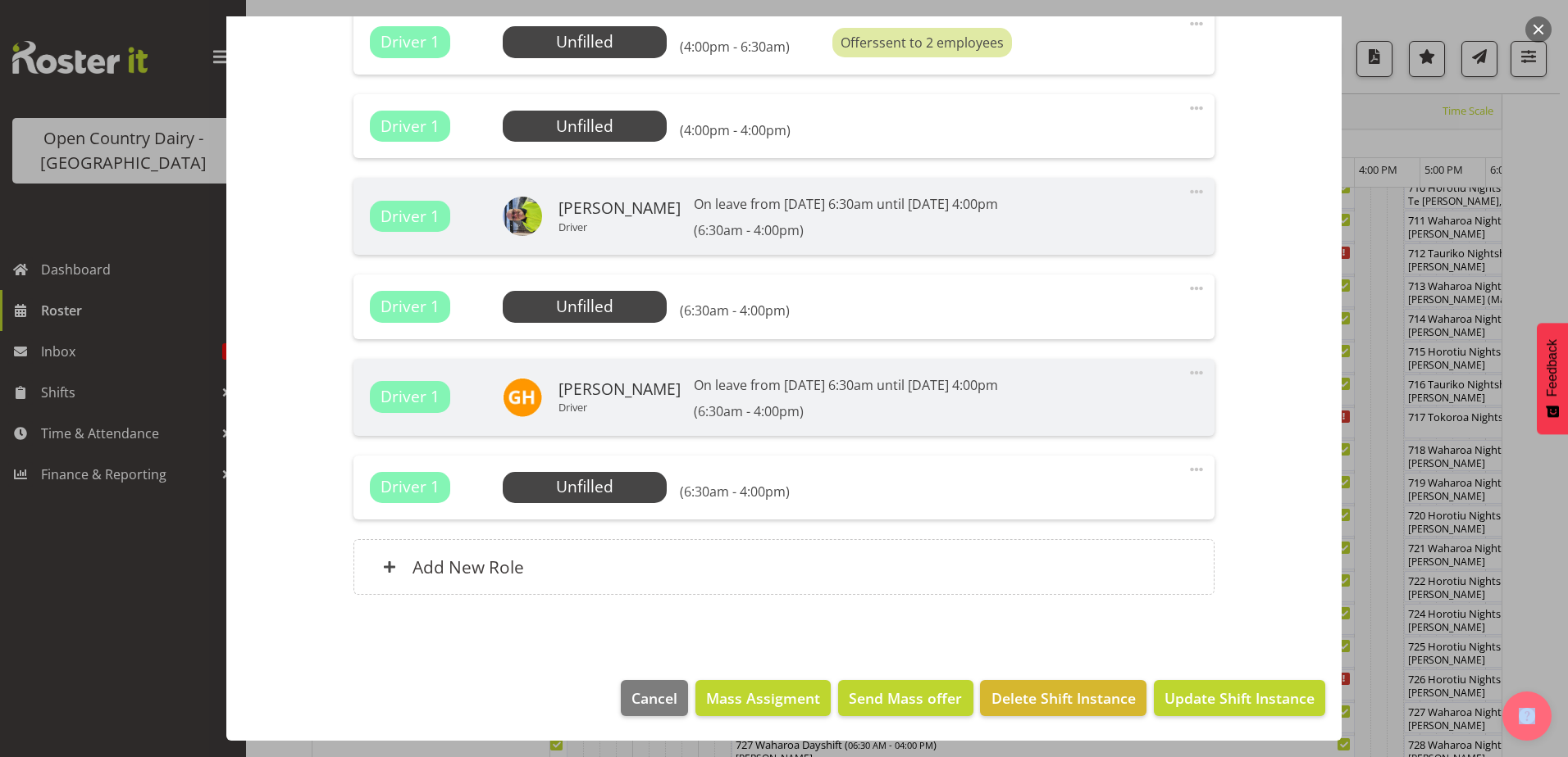
click at [1187, 468] on span at bounding box center [1197, 470] width 20 height 20
click at [1101, 566] on link "Delete" at bounding box center [1127, 564] width 158 height 30
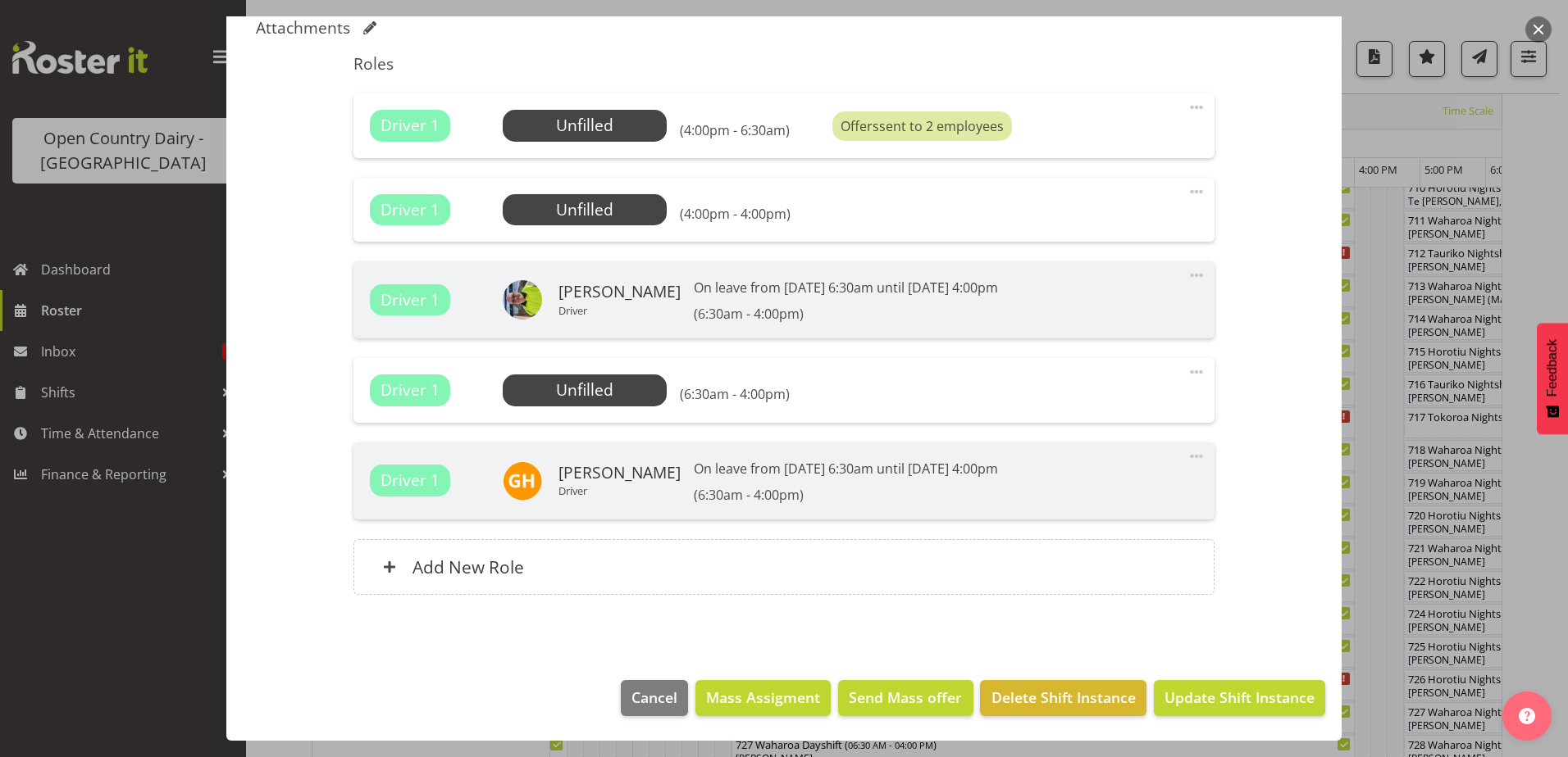
scroll to position [596, 0]
click at [1187, 371] on span at bounding box center [1197, 372] width 20 height 20
click at [1080, 468] on link "Delete" at bounding box center [1127, 467] width 158 height 30
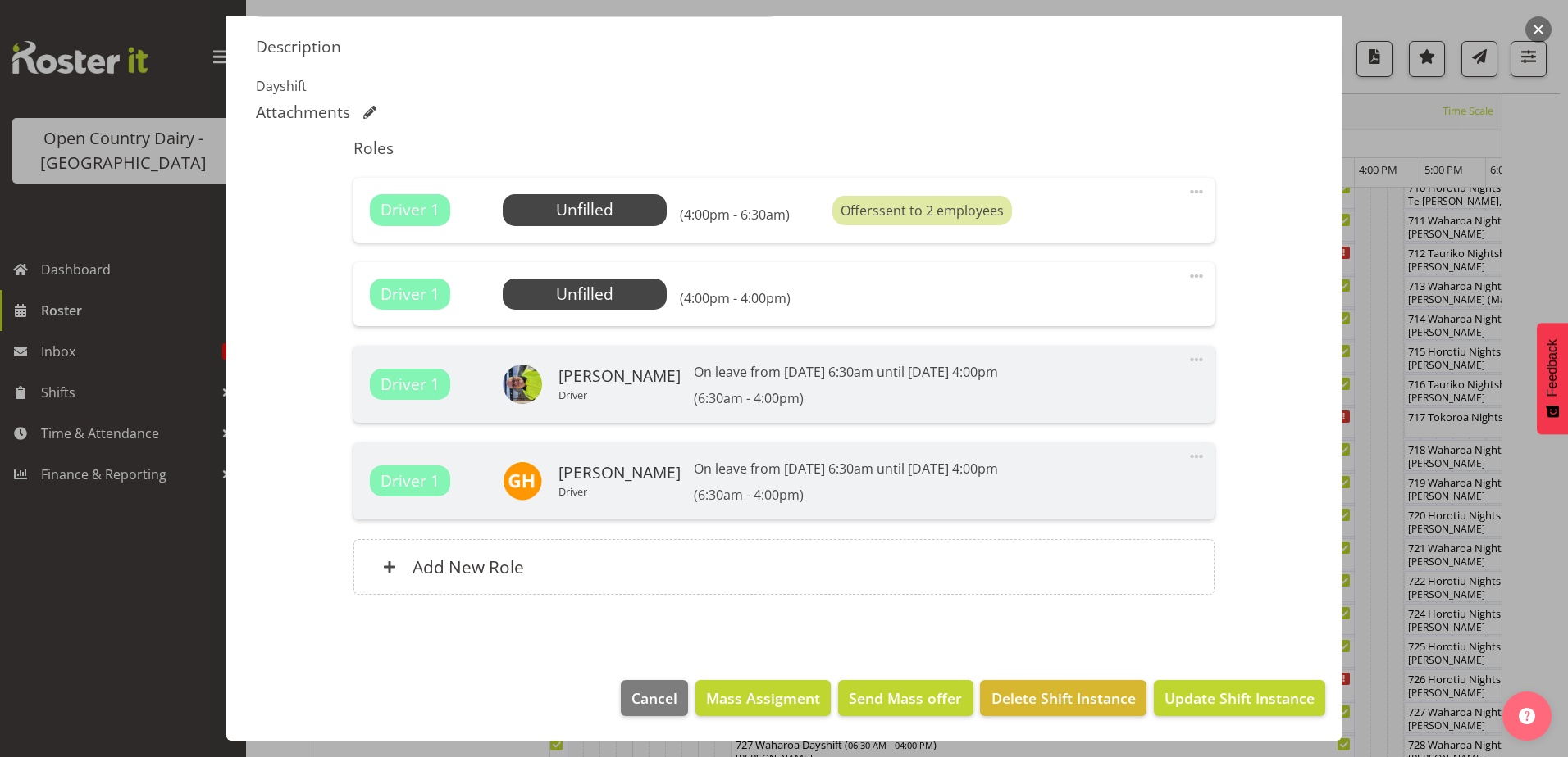
scroll to position [512, 0]
click at [1187, 277] on span at bounding box center [1197, 277] width 20 height 20
click at [1073, 373] on link "Delete" at bounding box center [1127, 371] width 158 height 30
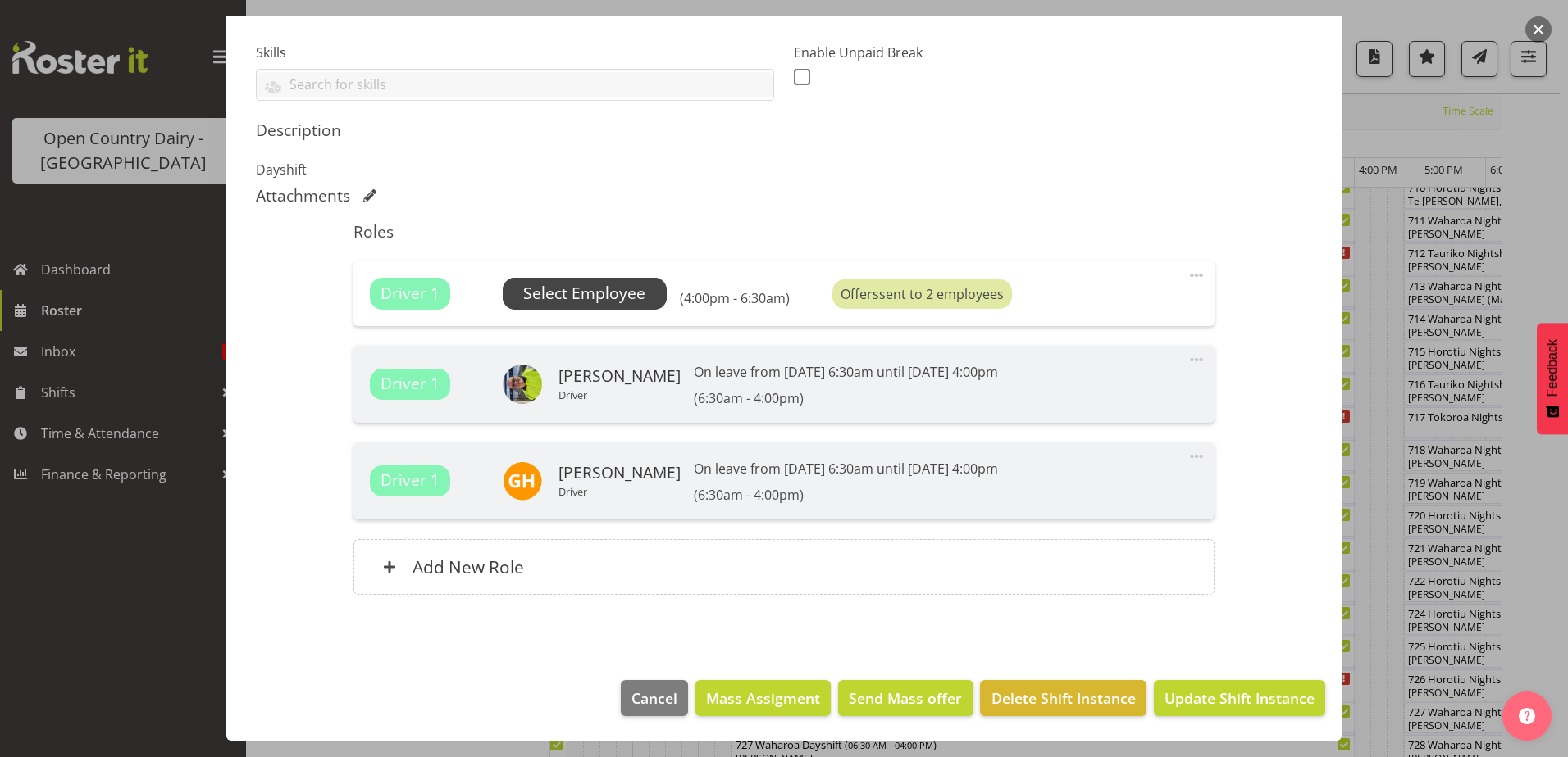
click at [577, 296] on span "Select Employee" at bounding box center [584, 294] width 123 height 23
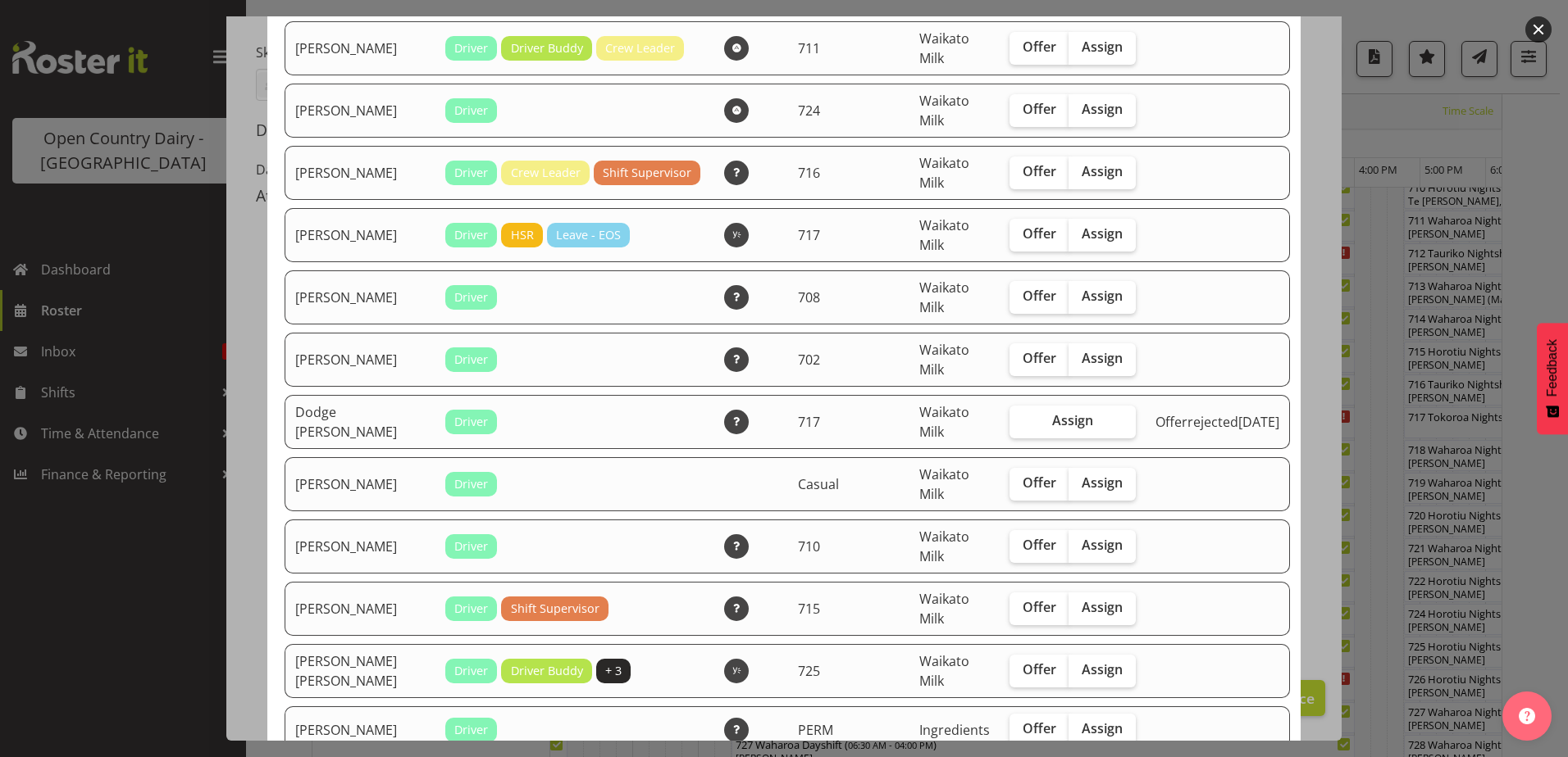
scroll to position [328, 0]
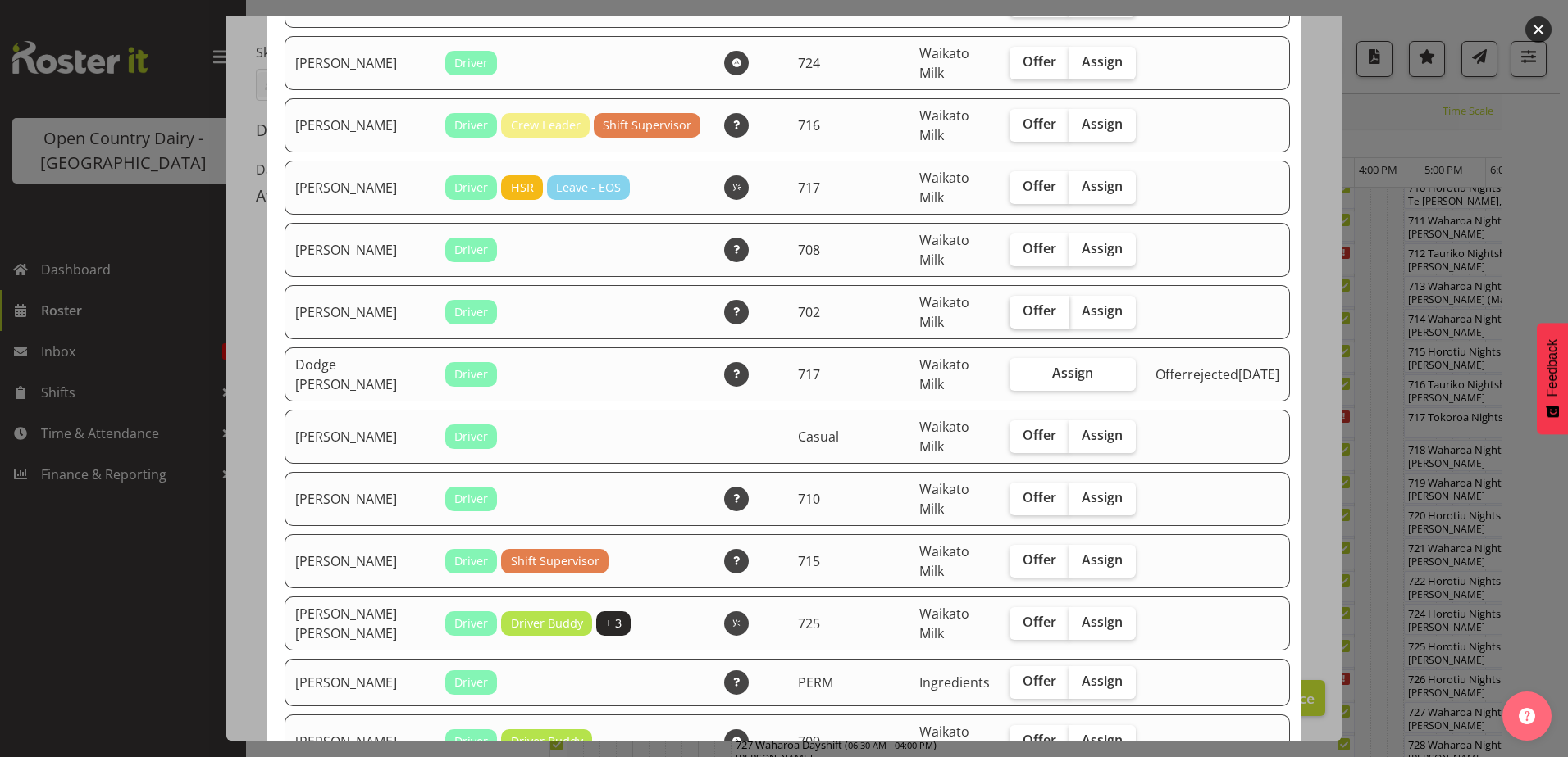
click at [1022, 316] on span "Offer" at bounding box center [1039, 311] width 33 height 16
click at [1015, 316] on input "Offer" at bounding box center [1015, 311] width 11 height 11
checkbox input "true"
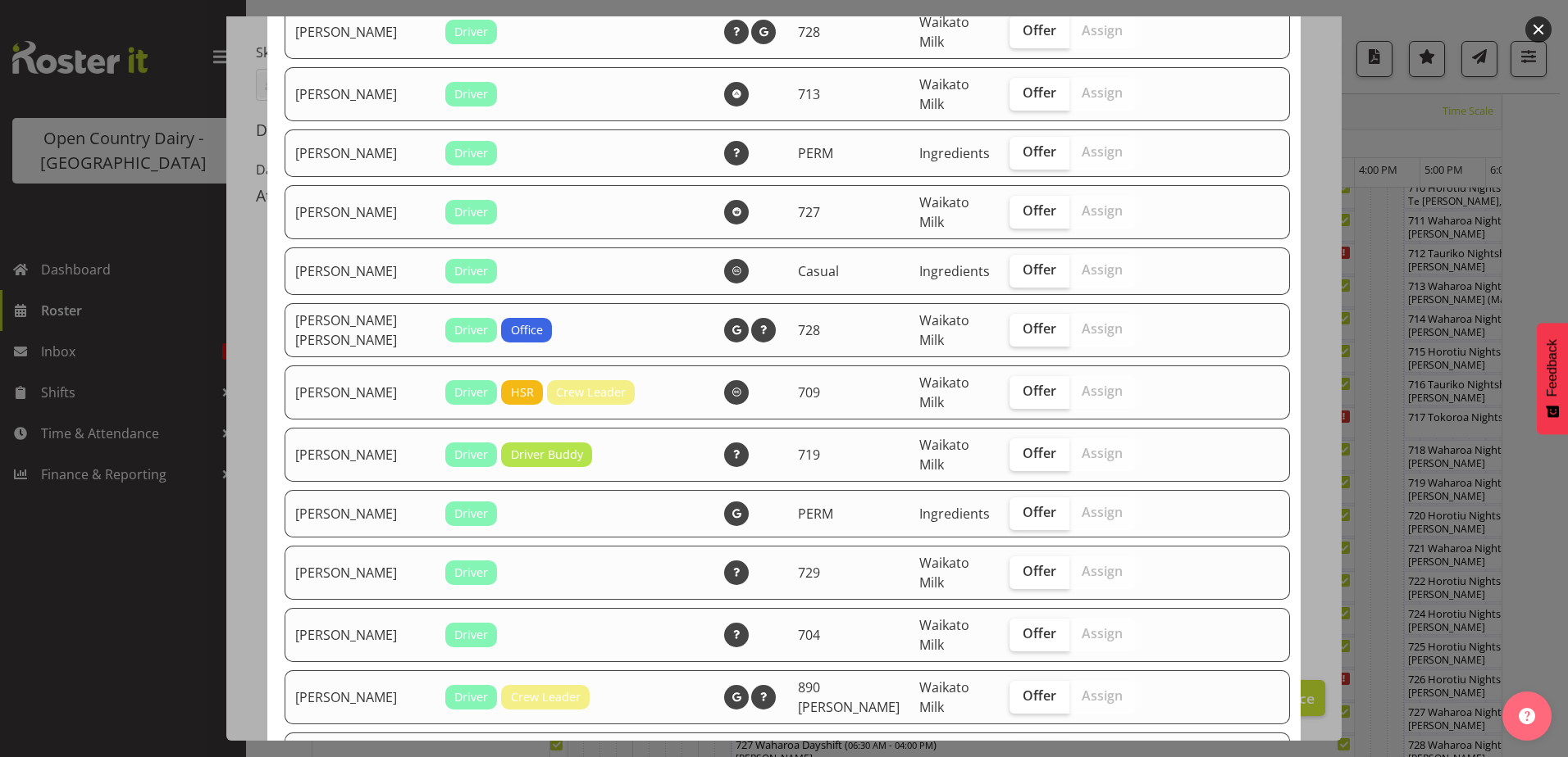
scroll to position [1475, 0]
click at [1022, 454] on span "Offer" at bounding box center [1039, 451] width 33 height 16
click at [1010, 454] on input "Offer" at bounding box center [1015, 452] width 11 height 11
checkbox input "true"
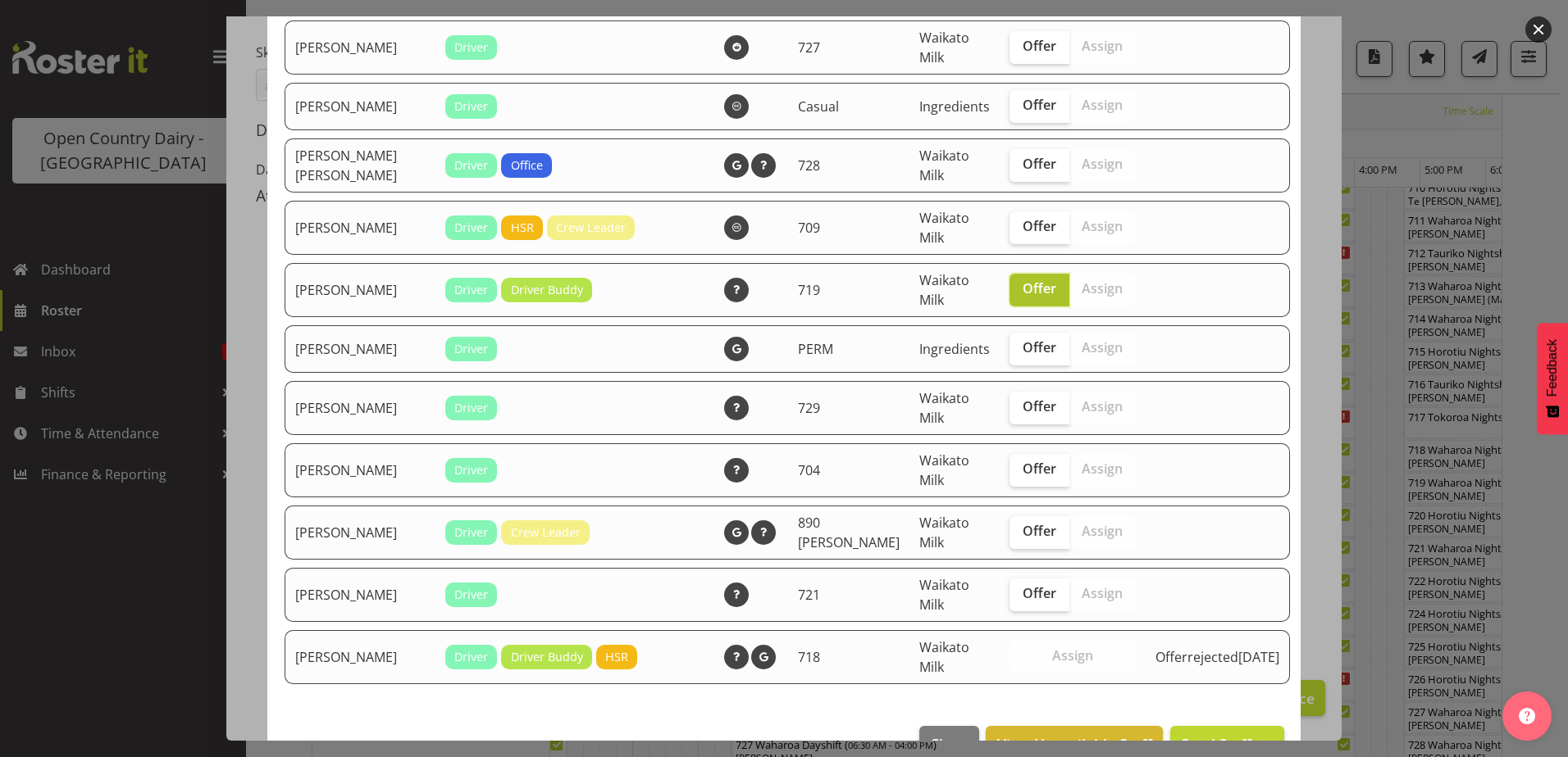
scroll to position [1639, 0]
click at [1022, 409] on span "Offer" at bounding box center [1039, 406] width 33 height 16
click at [1013, 409] on input "Offer" at bounding box center [1015, 406] width 11 height 11
checkbox input "true"
click at [1015, 472] on label "Offer" at bounding box center [1040, 470] width 60 height 32
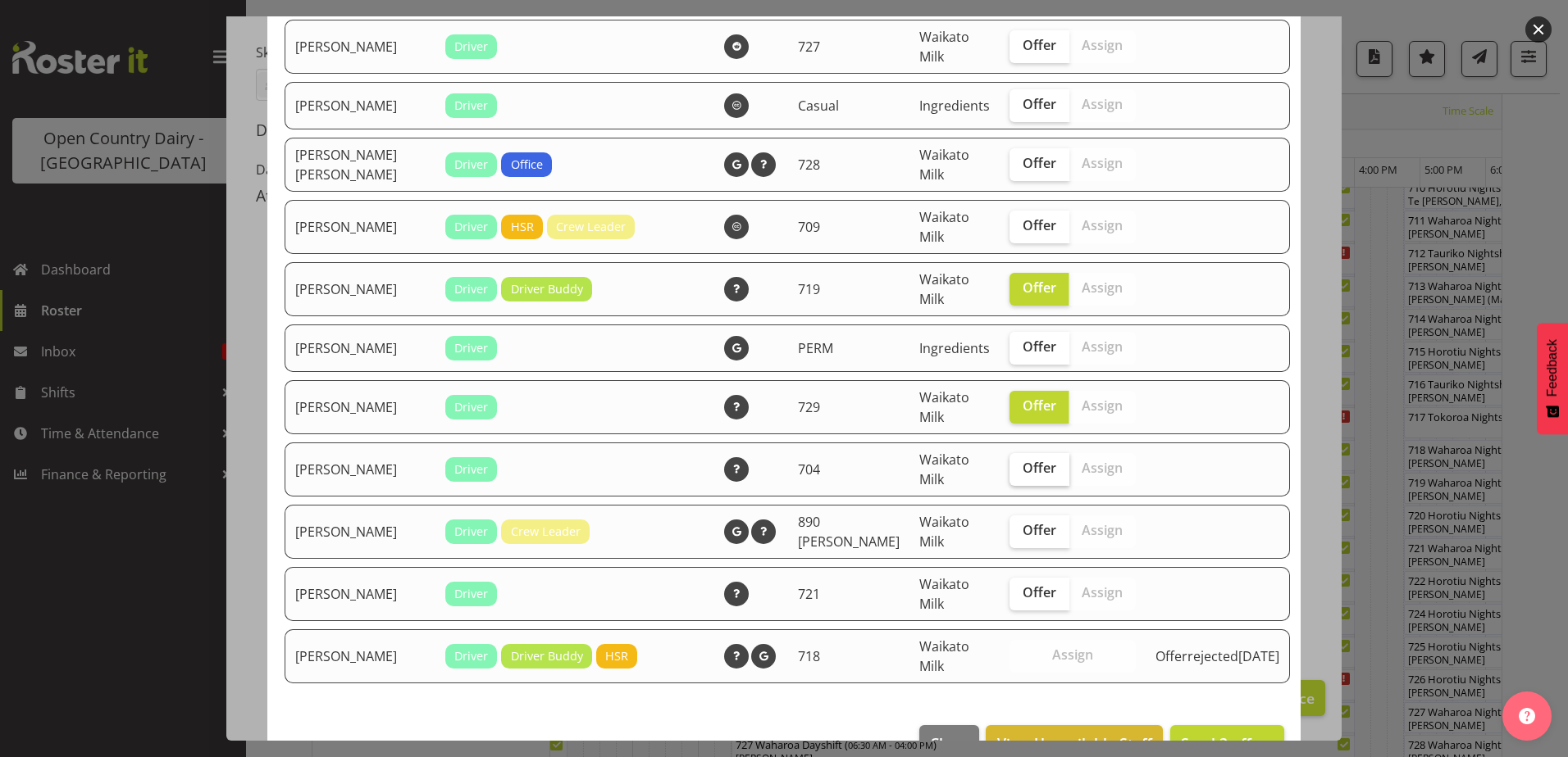
click at [1015, 472] on input "Offer" at bounding box center [1015, 469] width 11 height 11
checkbox input "true"
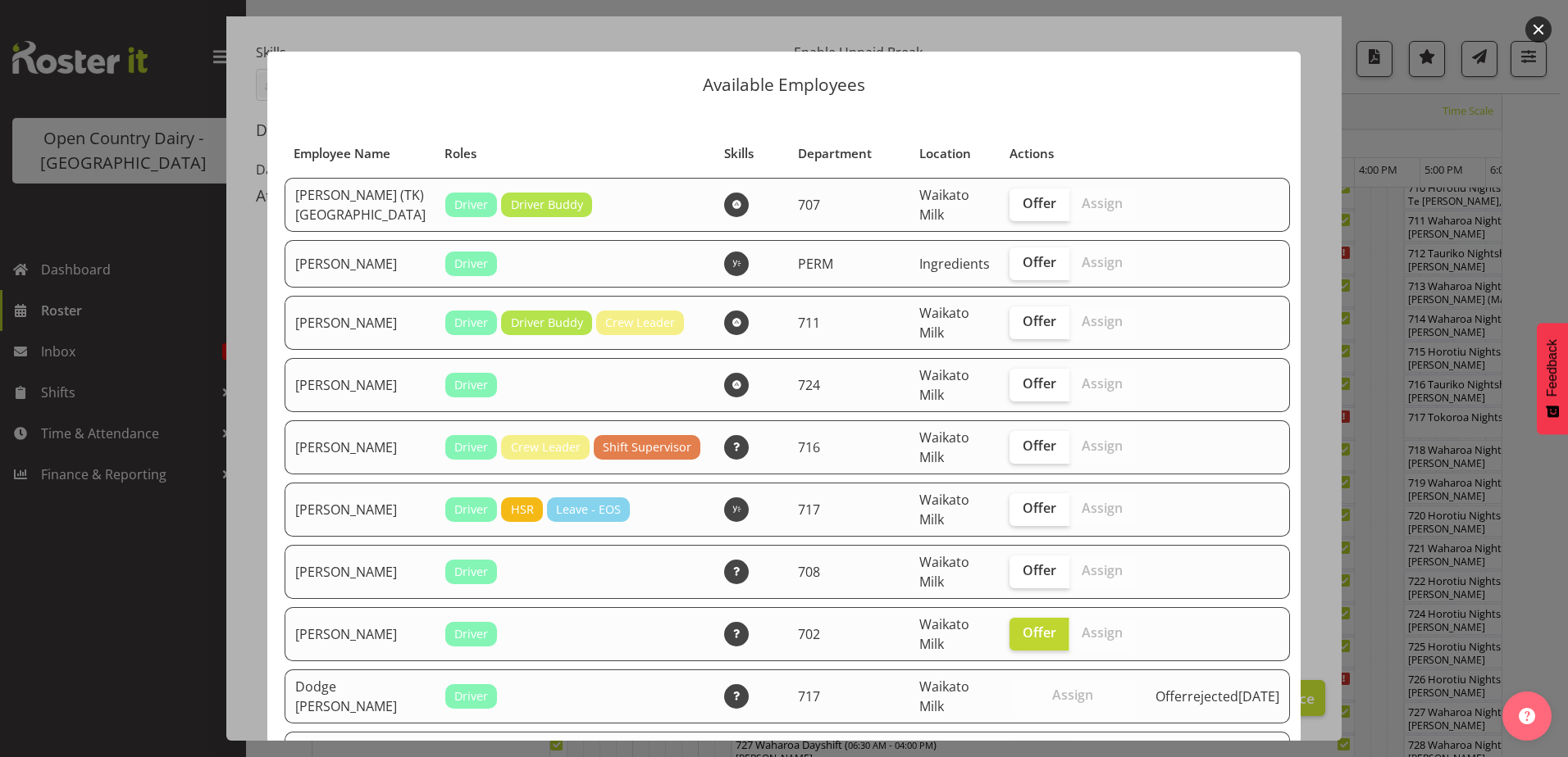
scroll to position [0, 0]
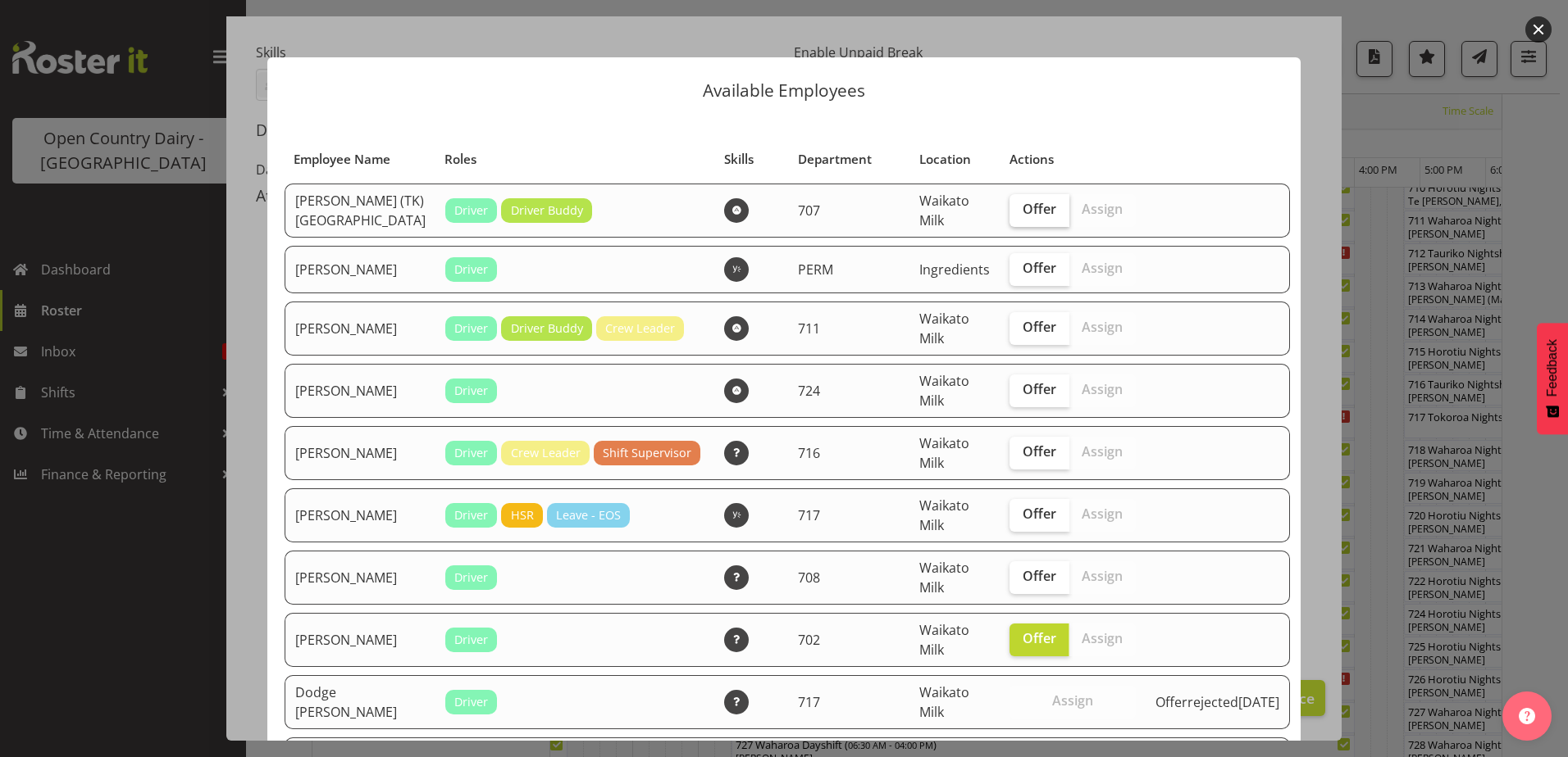
click at [1022, 213] on span "Offer" at bounding box center [1039, 209] width 33 height 16
click at [1010, 213] on input "Offer" at bounding box center [1015, 209] width 11 height 11
checkbox input "true"
drag, startPoint x: 1014, startPoint y: 328, endPoint x: 1012, endPoint y: 339, distance: 11.2
click at [1022, 326] on span "Offer" at bounding box center [1039, 327] width 33 height 16
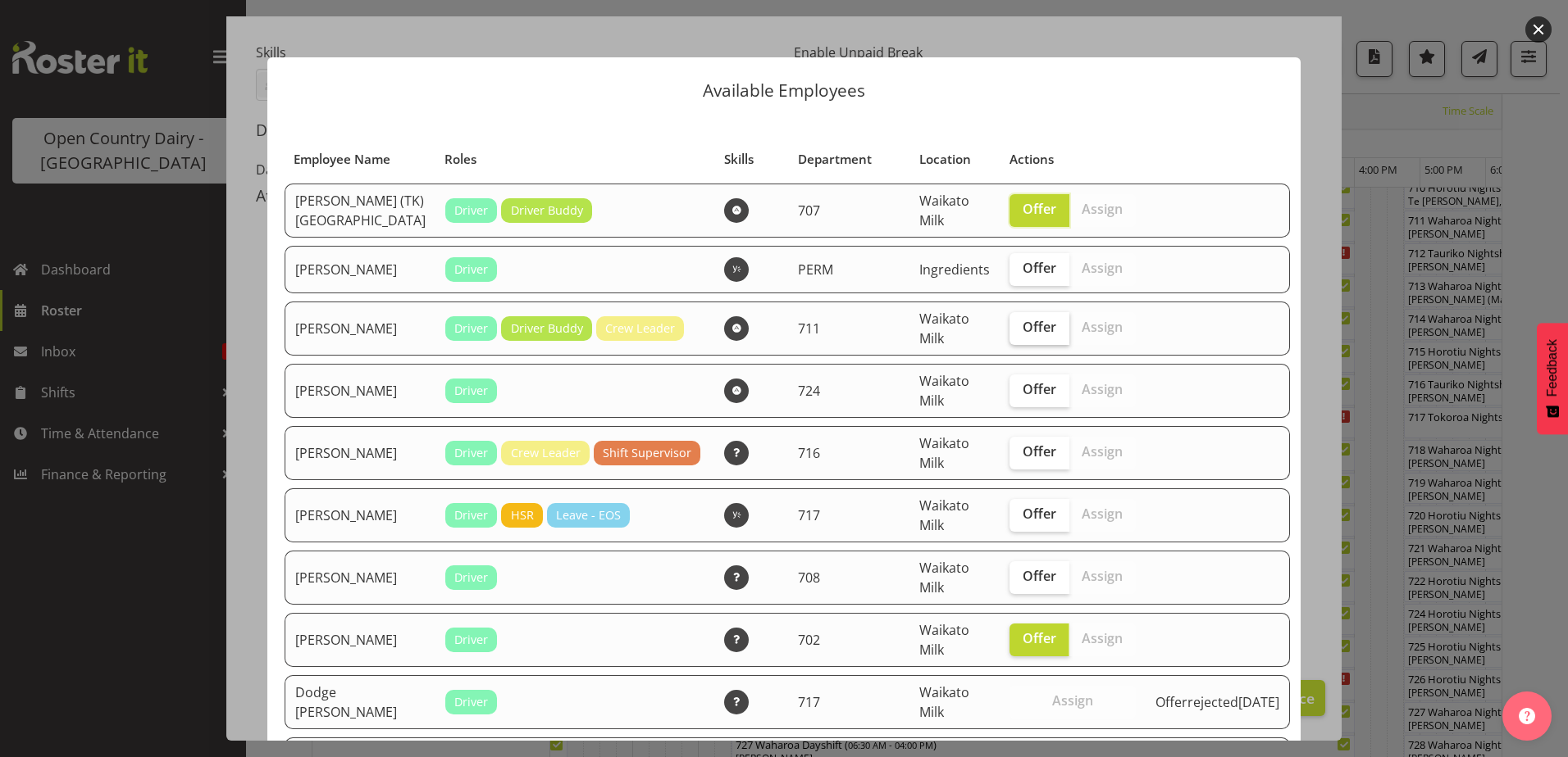
click at [1015, 326] on input "Offer" at bounding box center [1015, 327] width 11 height 11
checkbox input "true"
click at [1022, 394] on span "Offer" at bounding box center [1039, 389] width 33 height 16
click at [1011, 394] on input "Offer" at bounding box center [1015, 390] width 11 height 11
checkbox input "true"
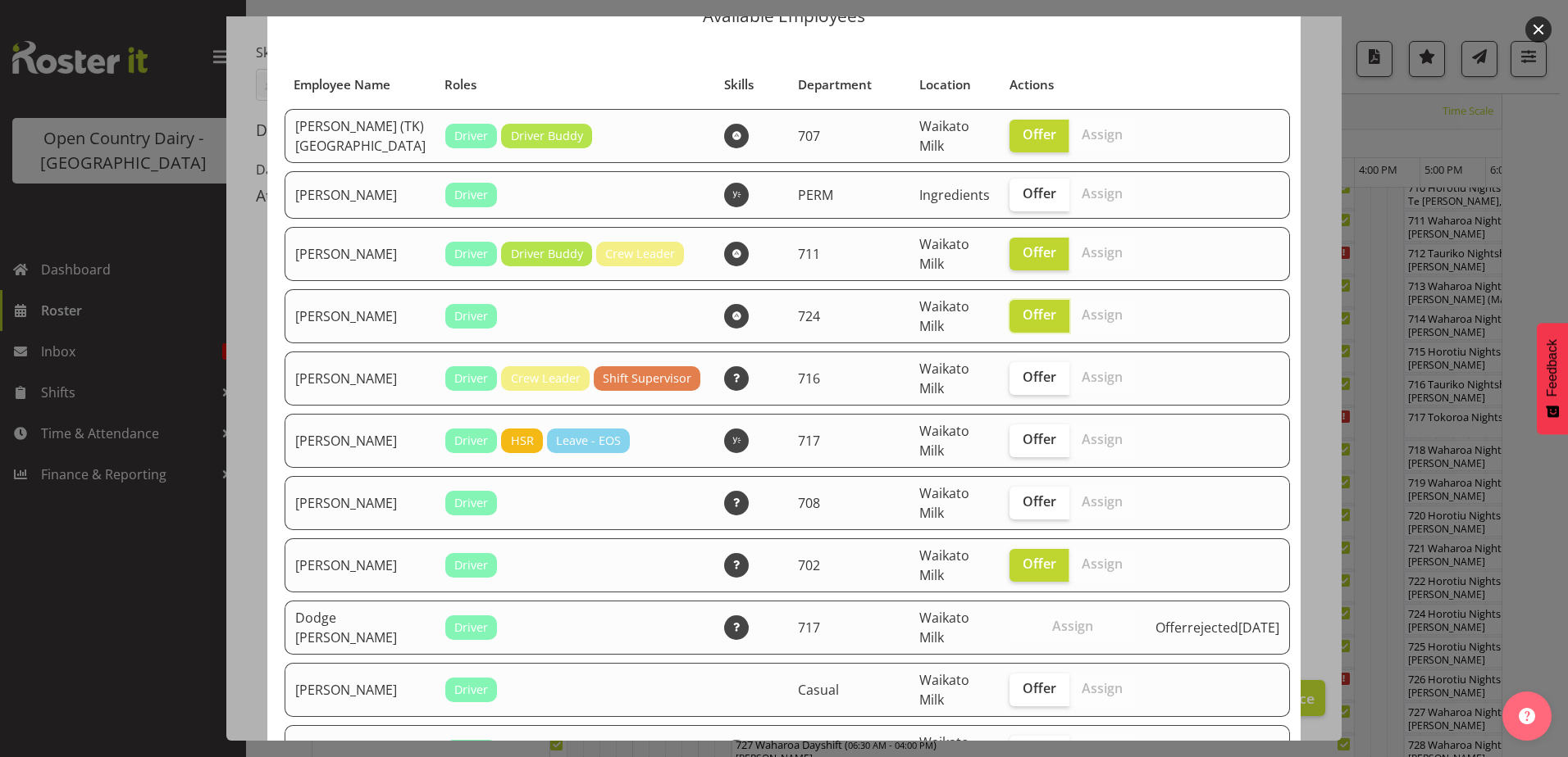
scroll to position [82, 0]
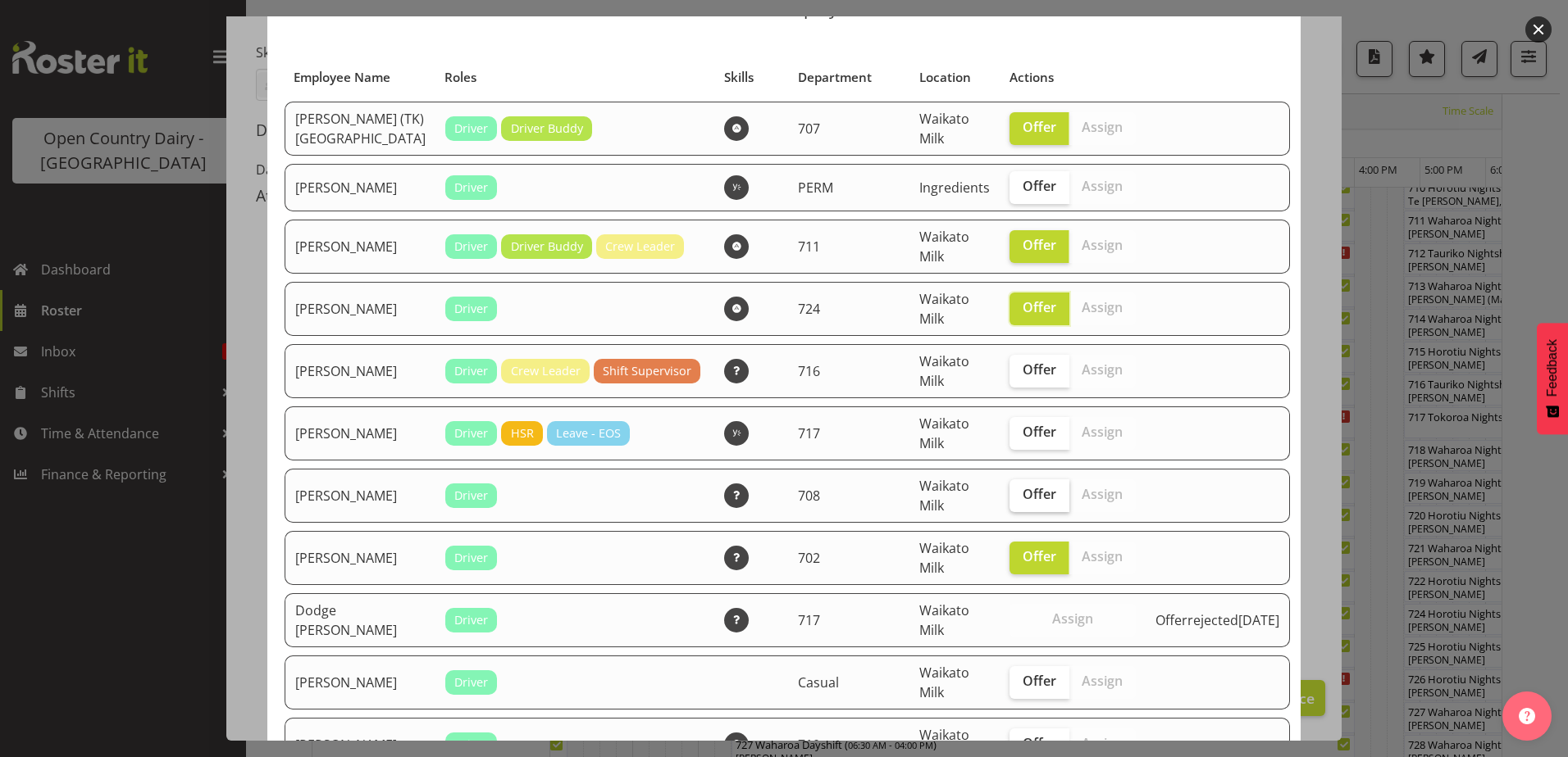
click at [1022, 498] on span "Offer" at bounding box center [1039, 494] width 33 height 16
click at [1011, 498] on input "Offer" at bounding box center [1015, 495] width 11 height 11
checkbox input "true"
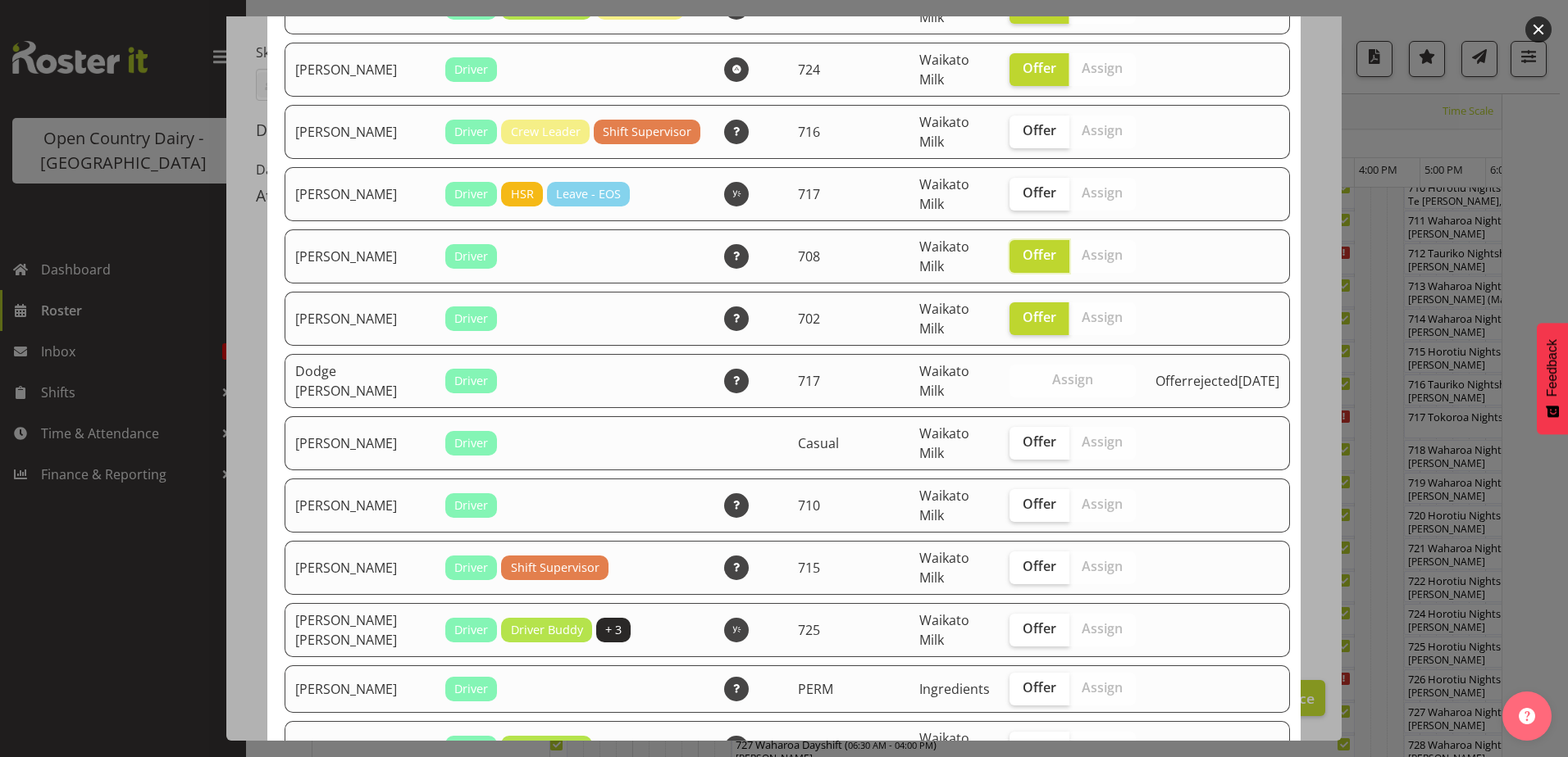
scroll to position [328, 0]
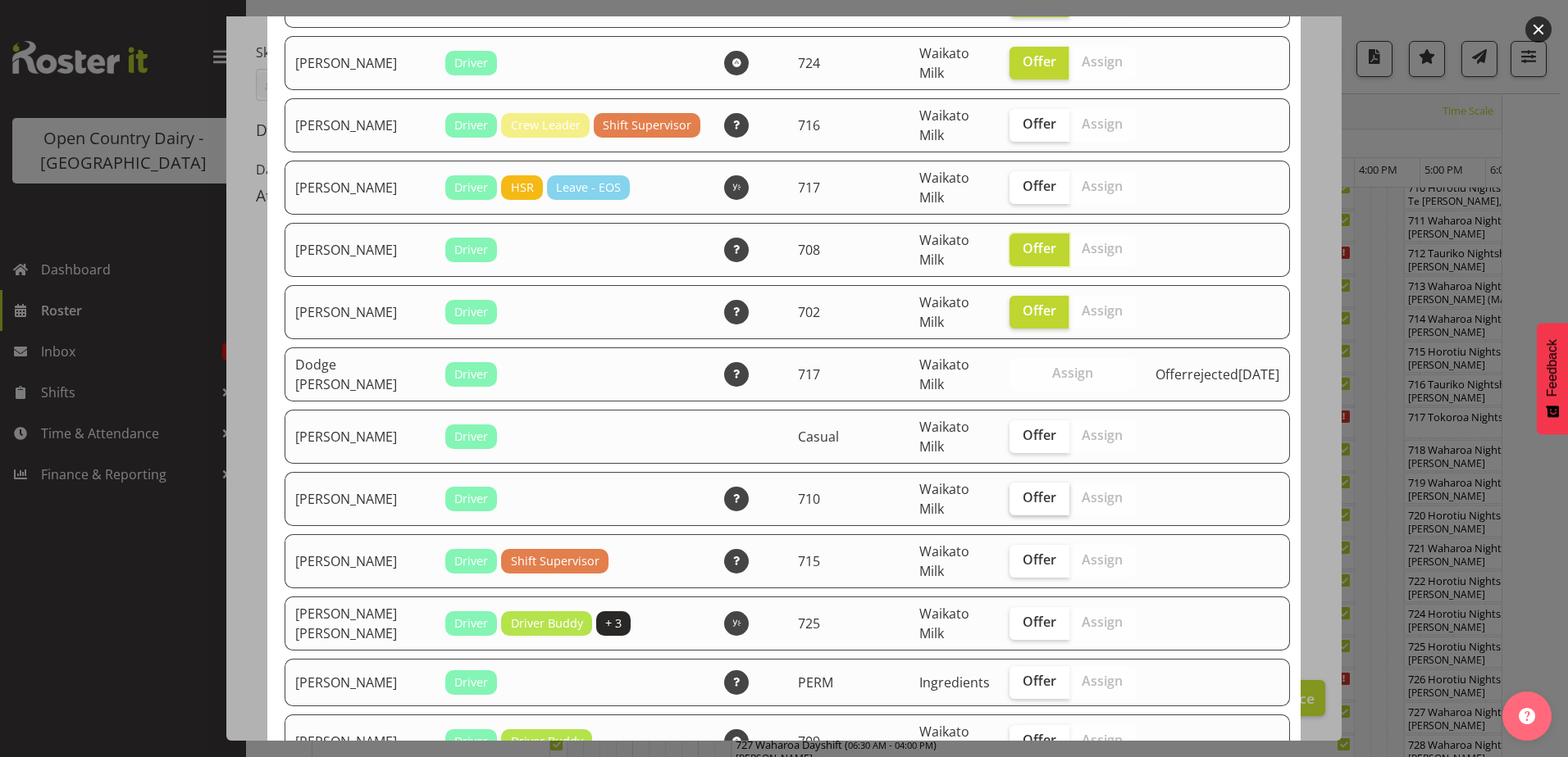
click at [1022, 499] on span "Offer" at bounding box center [1039, 497] width 33 height 16
click at [1020, 499] on input "Offer" at bounding box center [1015, 498] width 11 height 11
click at [1022, 499] on span "Offer" at bounding box center [1039, 497] width 33 height 16
click at [1020, 499] on input "Offer" at bounding box center [1015, 498] width 11 height 11
checkbox input "false"
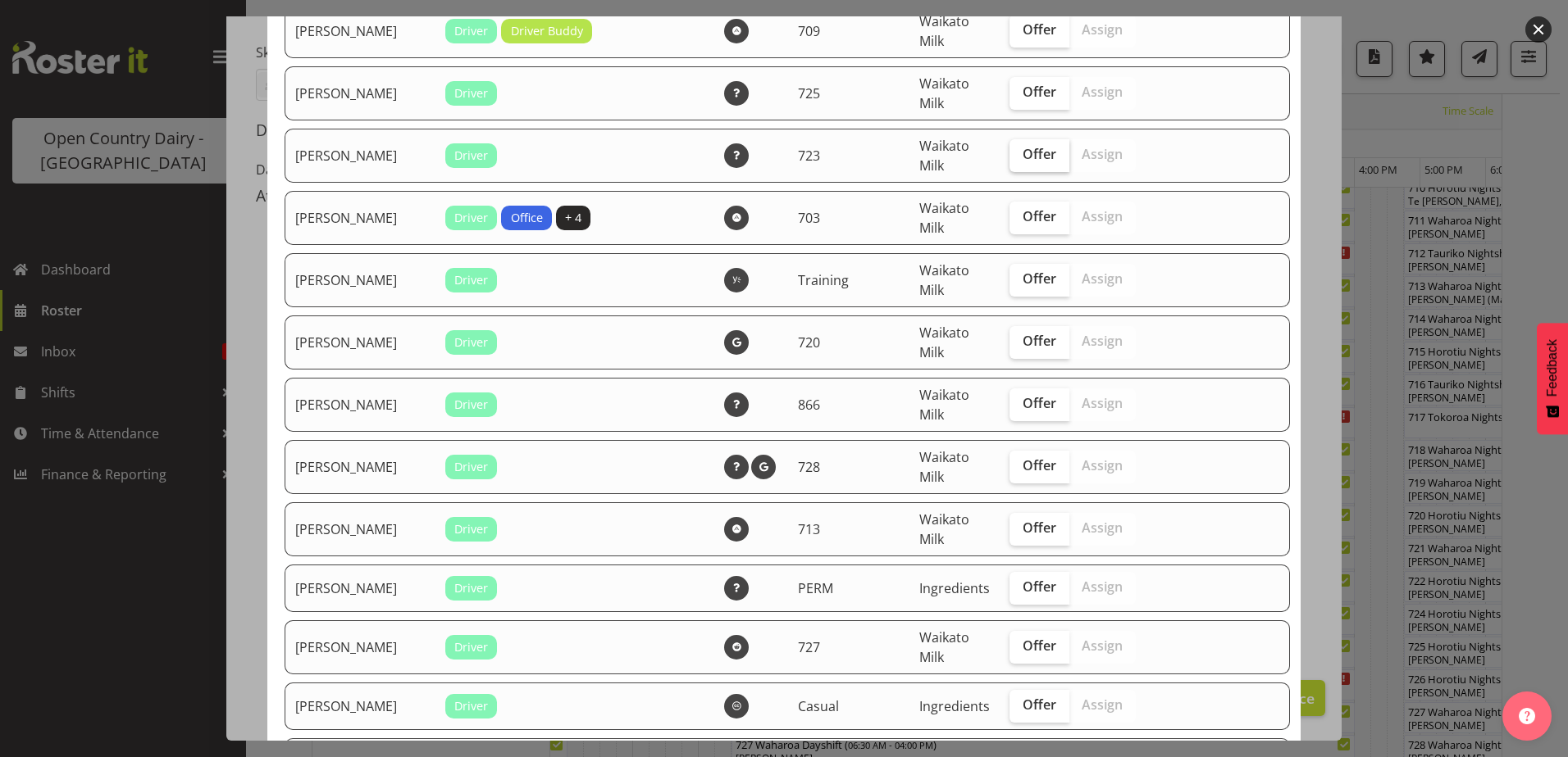
scroll to position [1065, 0]
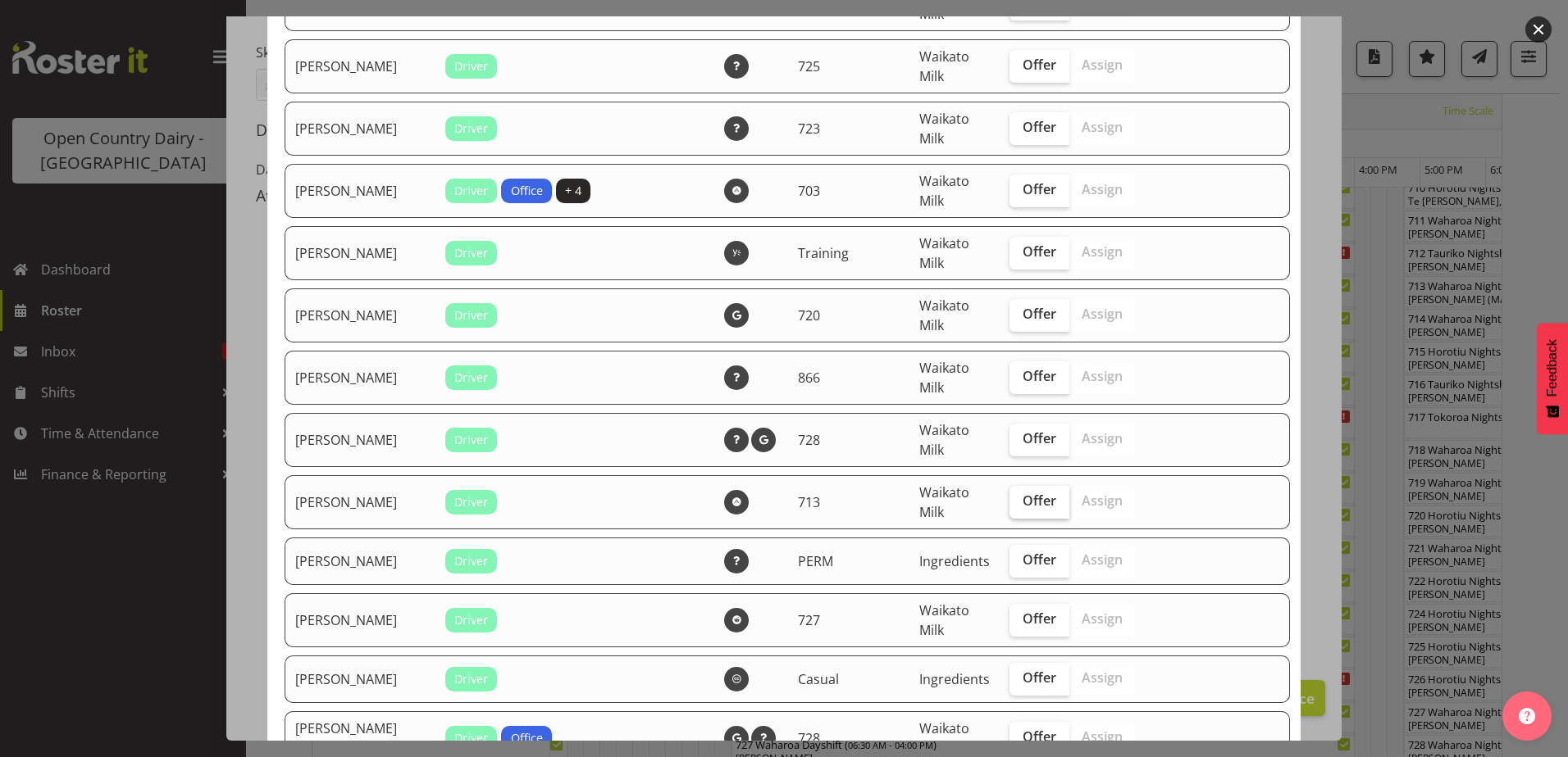
click at [1022, 507] on span "Offer" at bounding box center [1039, 501] width 33 height 16
click at [1020, 506] on input "Offer" at bounding box center [1015, 501] width 11 height 11
click at [1022, 507] on span "Offer" at bounding box center [1039, 501] width 33 height 16
click at [1020, 506] on input "Offer" at bounding box center [1015, 501] width 11 height 11
click at [1022, 507] on span "Offer" at bounding box center [1039, 501] width 33 height 16
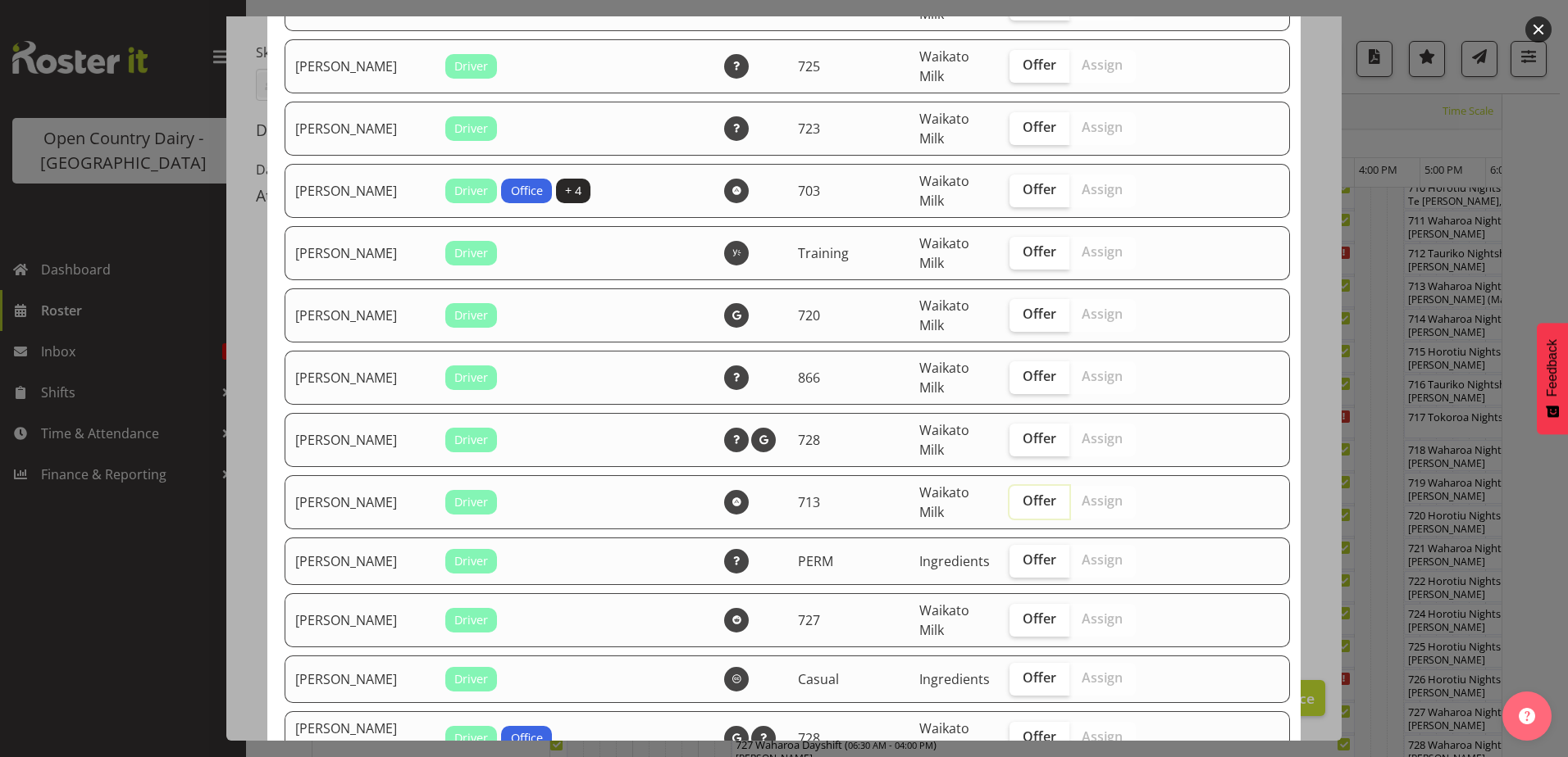
click at [1020, 506] on input "Offer" at bounding box center [1015, 501] width 11 height 11
checkbox input "true"
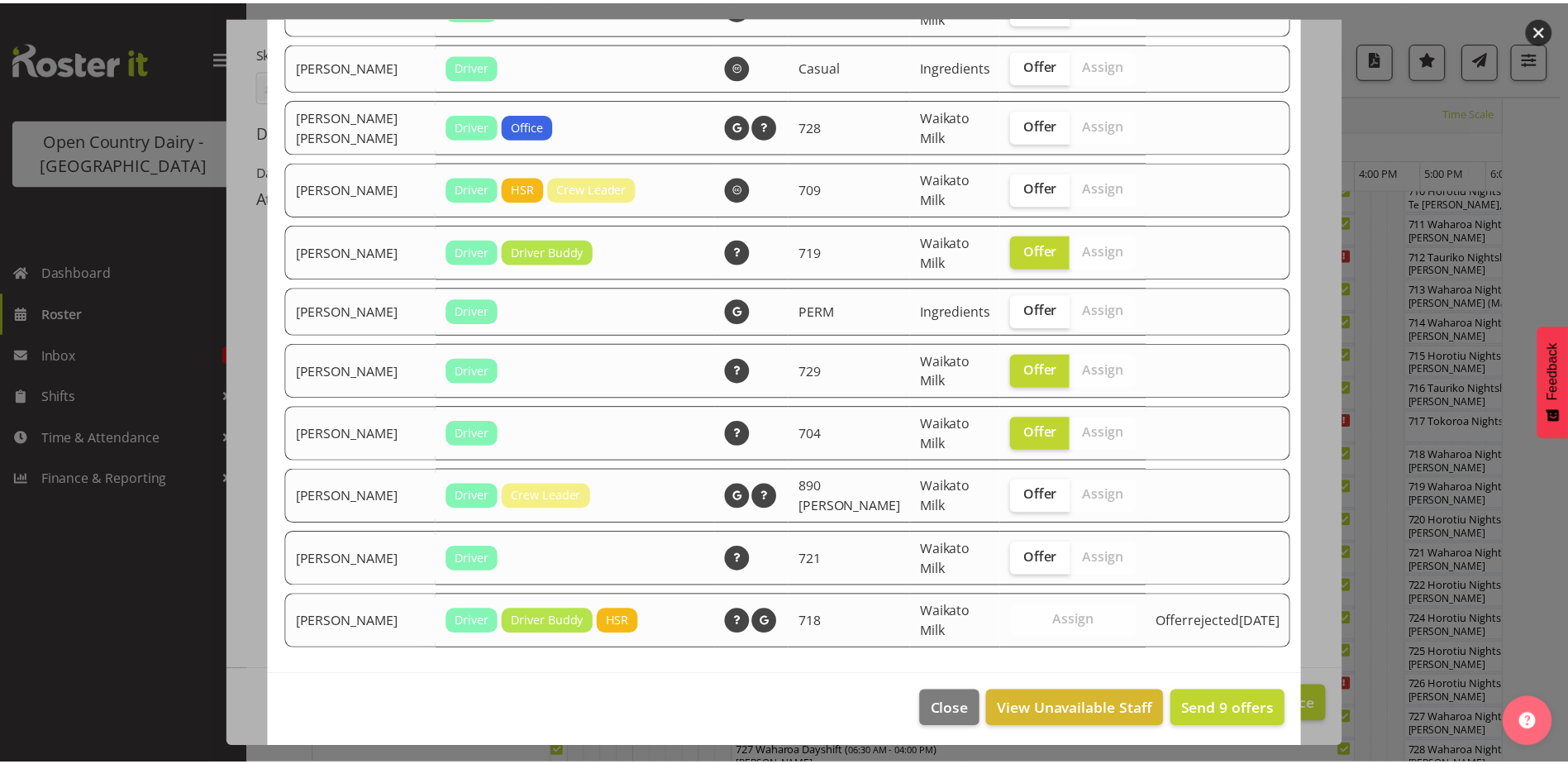
scroll to position [1700, 0]
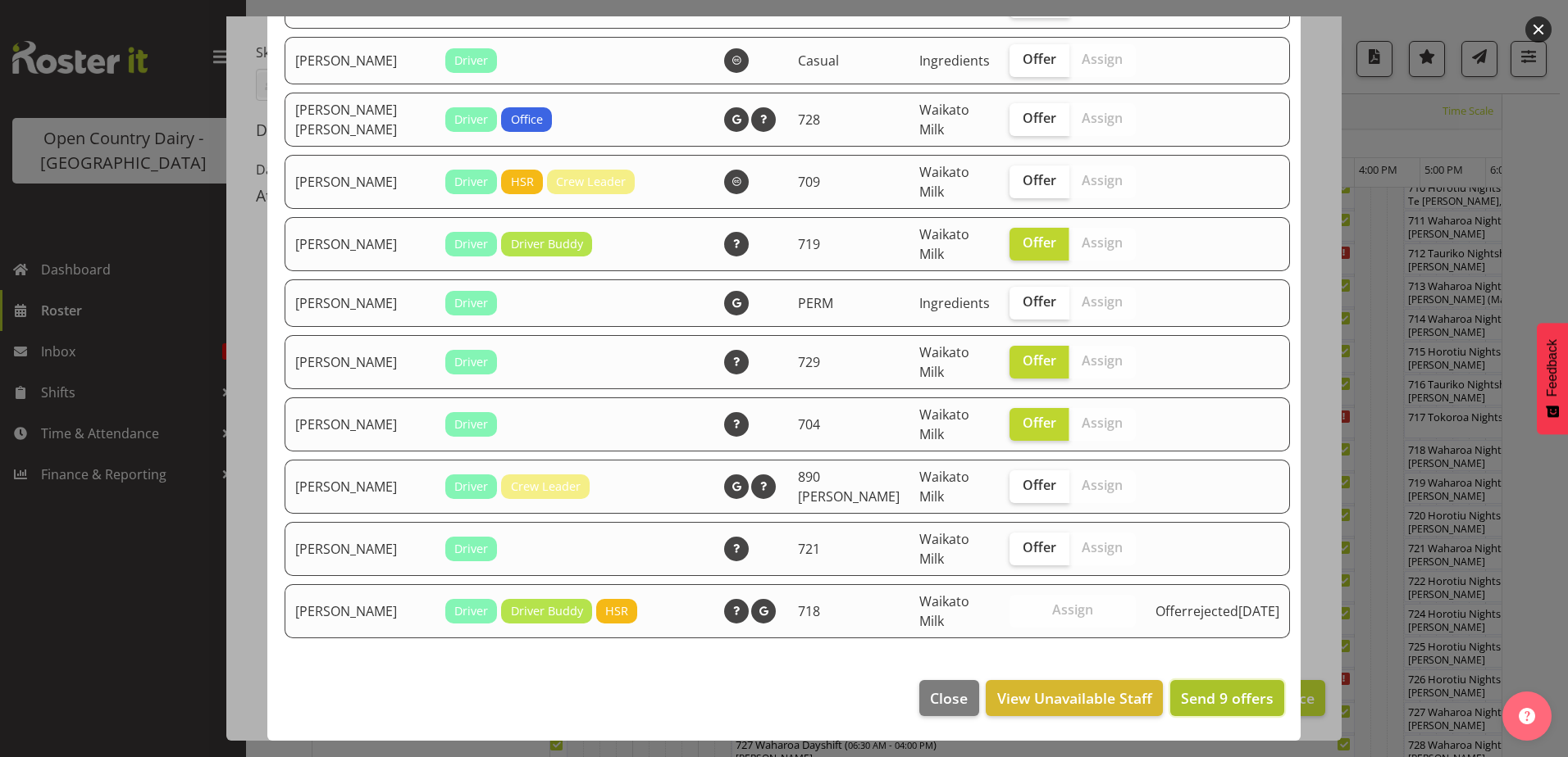
click at [1210, 701] on span "Send 9 offers" at bounding box center [1227, 698] width 93 height 20
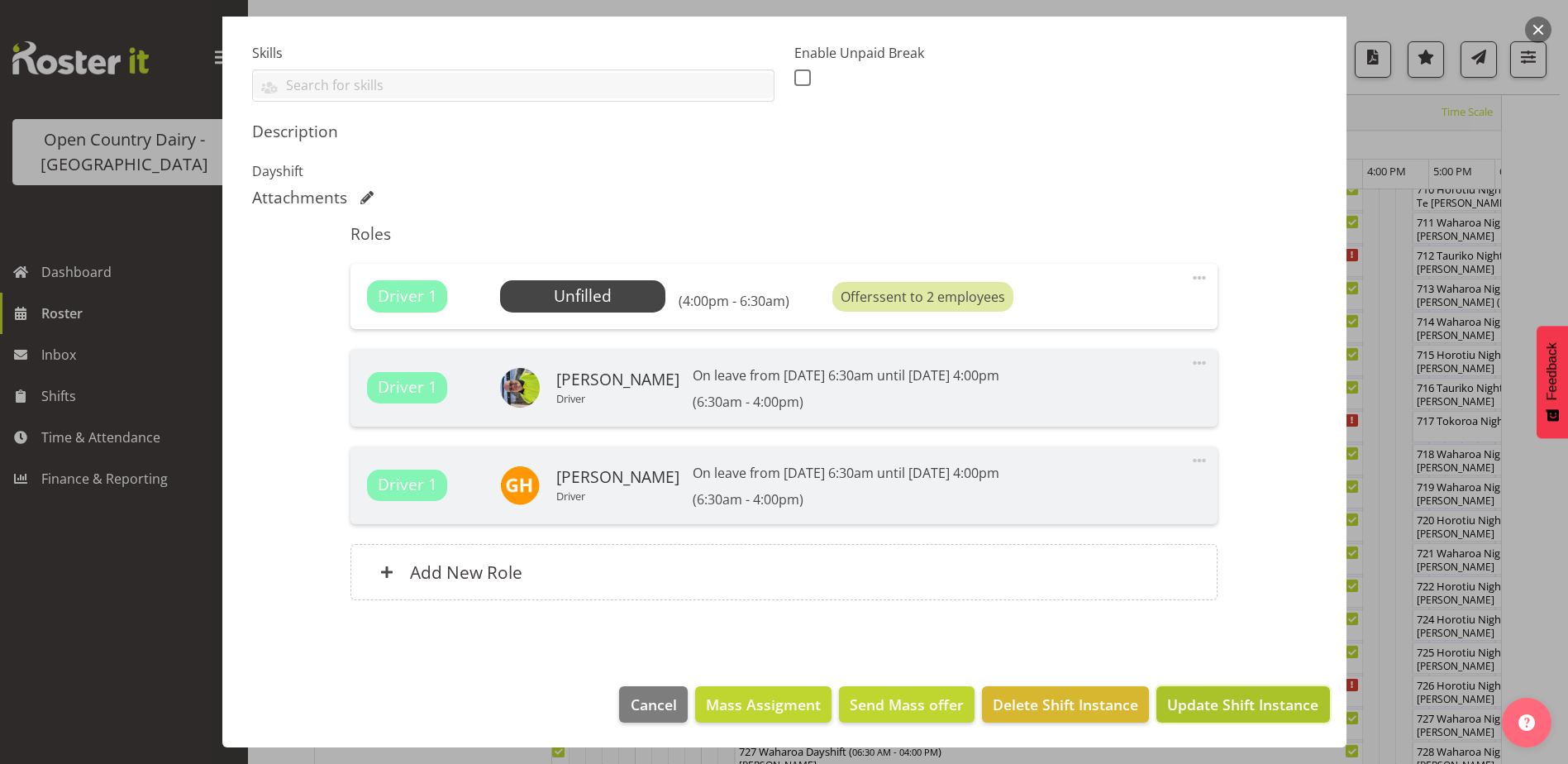
click at [1223, 709] on span "Update Shift Instance" at bounding box center [1243, 705] width 151 height 22
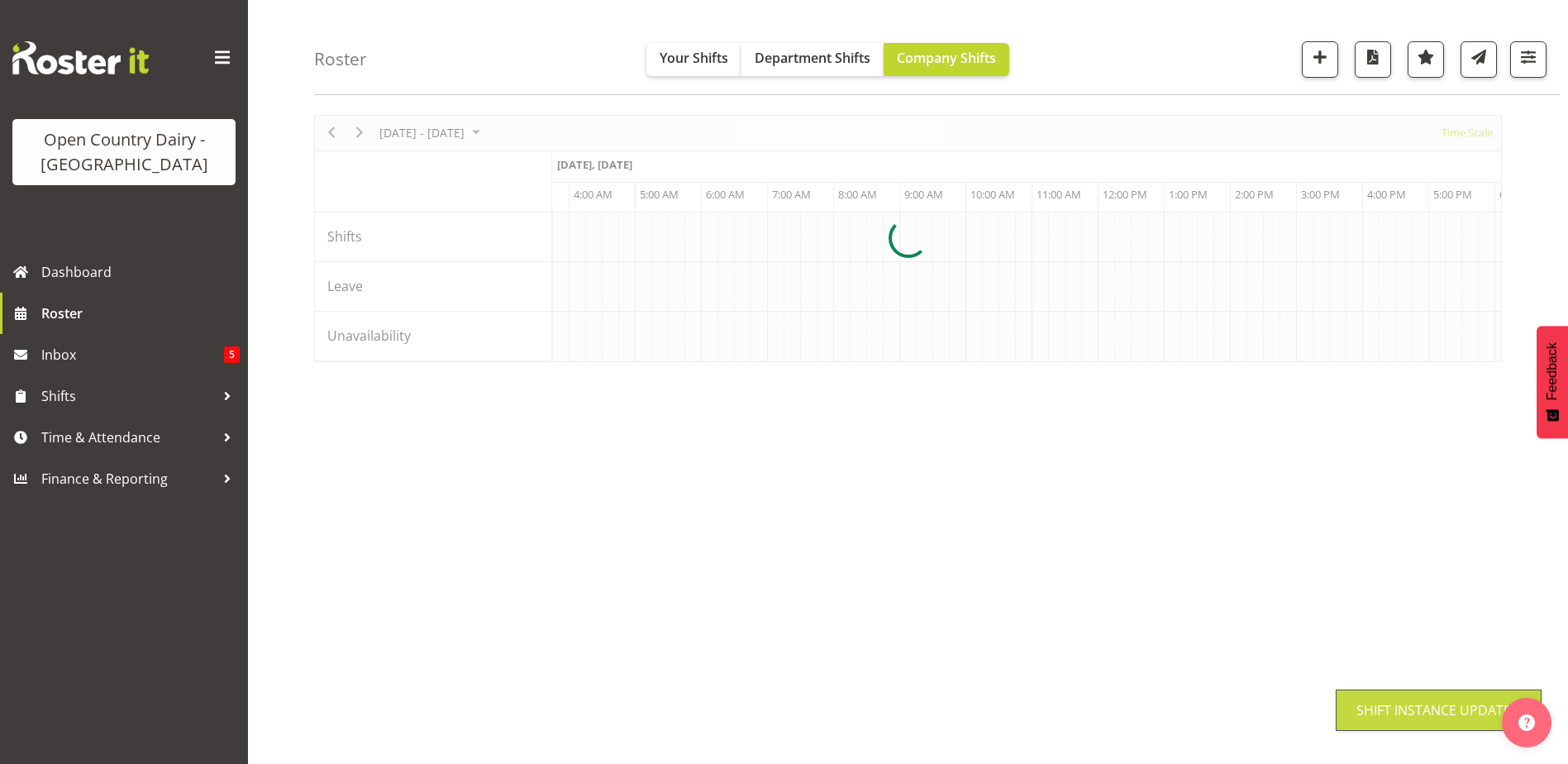
scroll to position [50, 0]
